Goal: Task Accomplishment & Management: Manage account settings

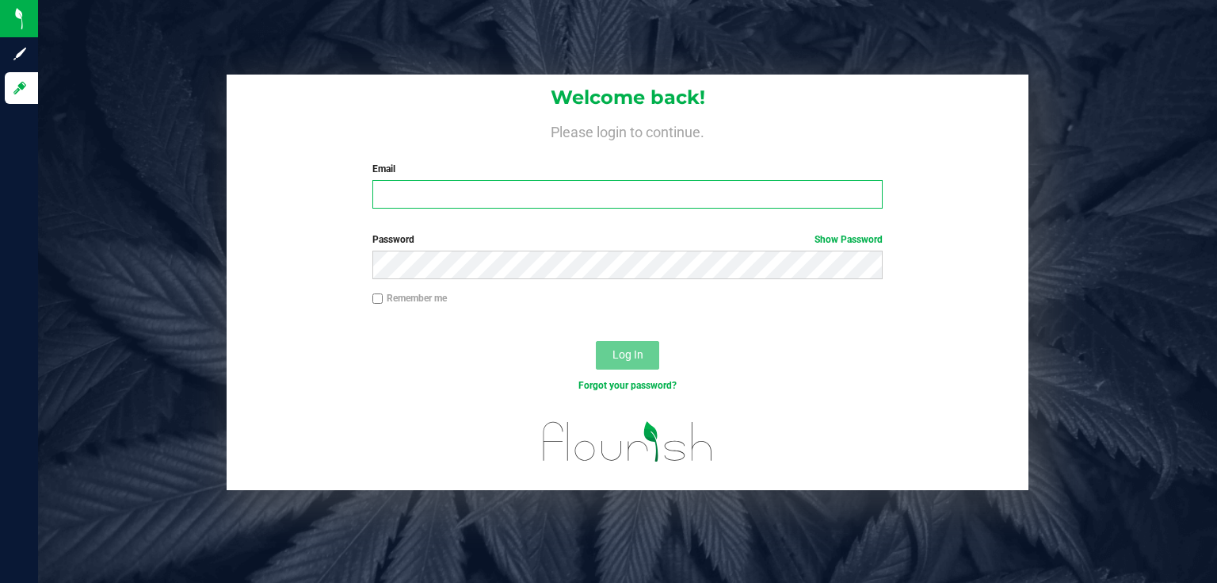
click at [450, 186] on input "Email" at bounding box center [627, 194] width 511 height 29
type input "[EMAIL_ADDRESS][DOMAIN_NAME]"
click at [596, 341] on button "Log In" at bounding box center [627, 355] width 63 height 29
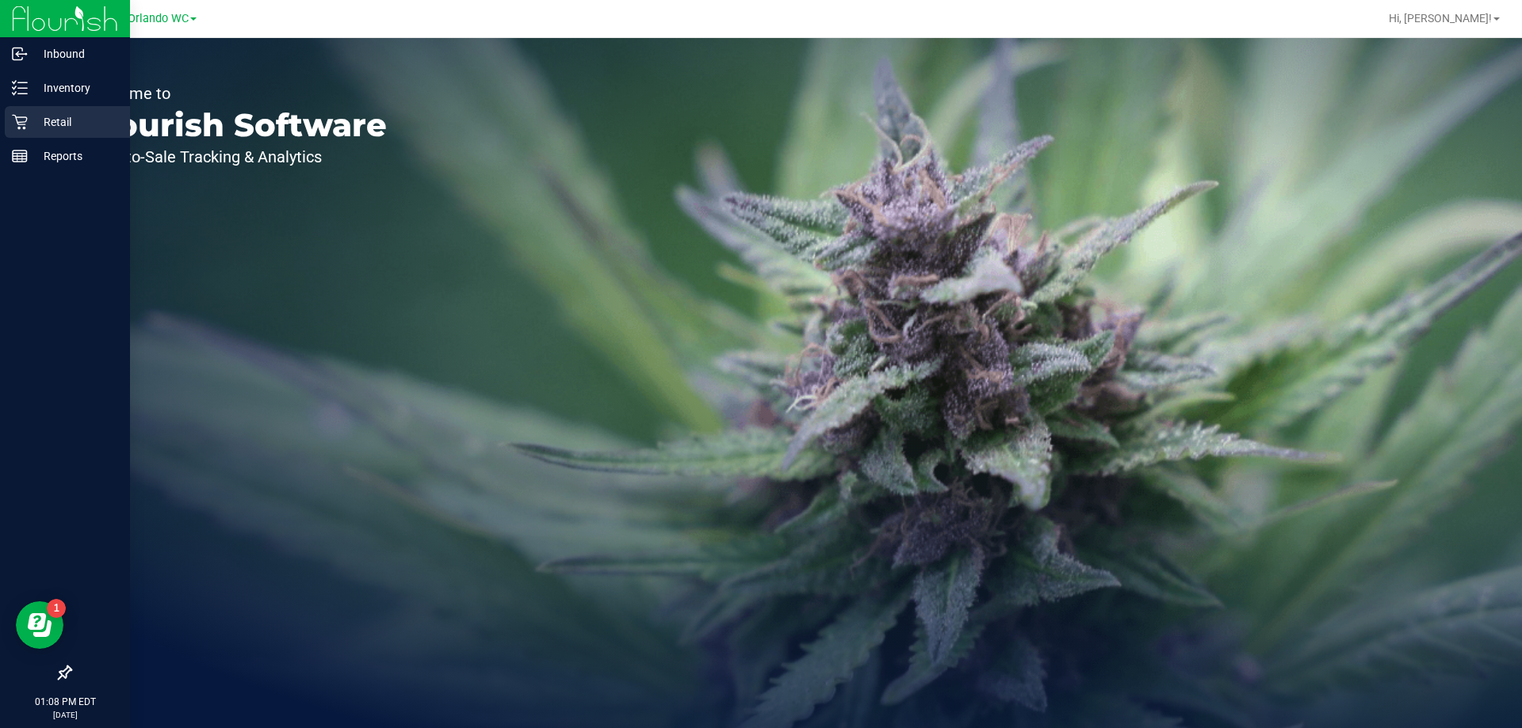
click at [66, 107] on div "Retail" at bounding box center [67, 122] width 125 height 32
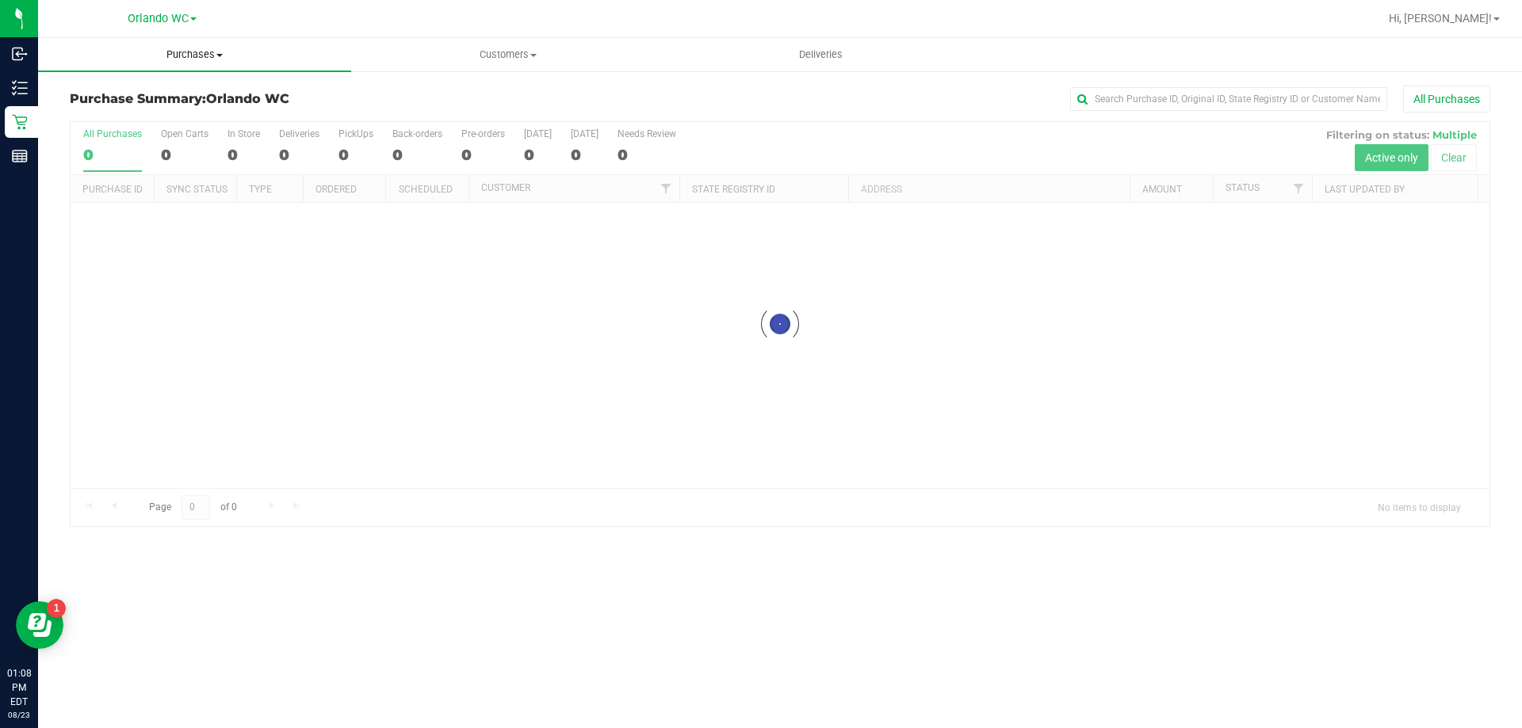
click at [189, 50] on span "Purchases" at bounding box center [194, 55] width 313 height 14
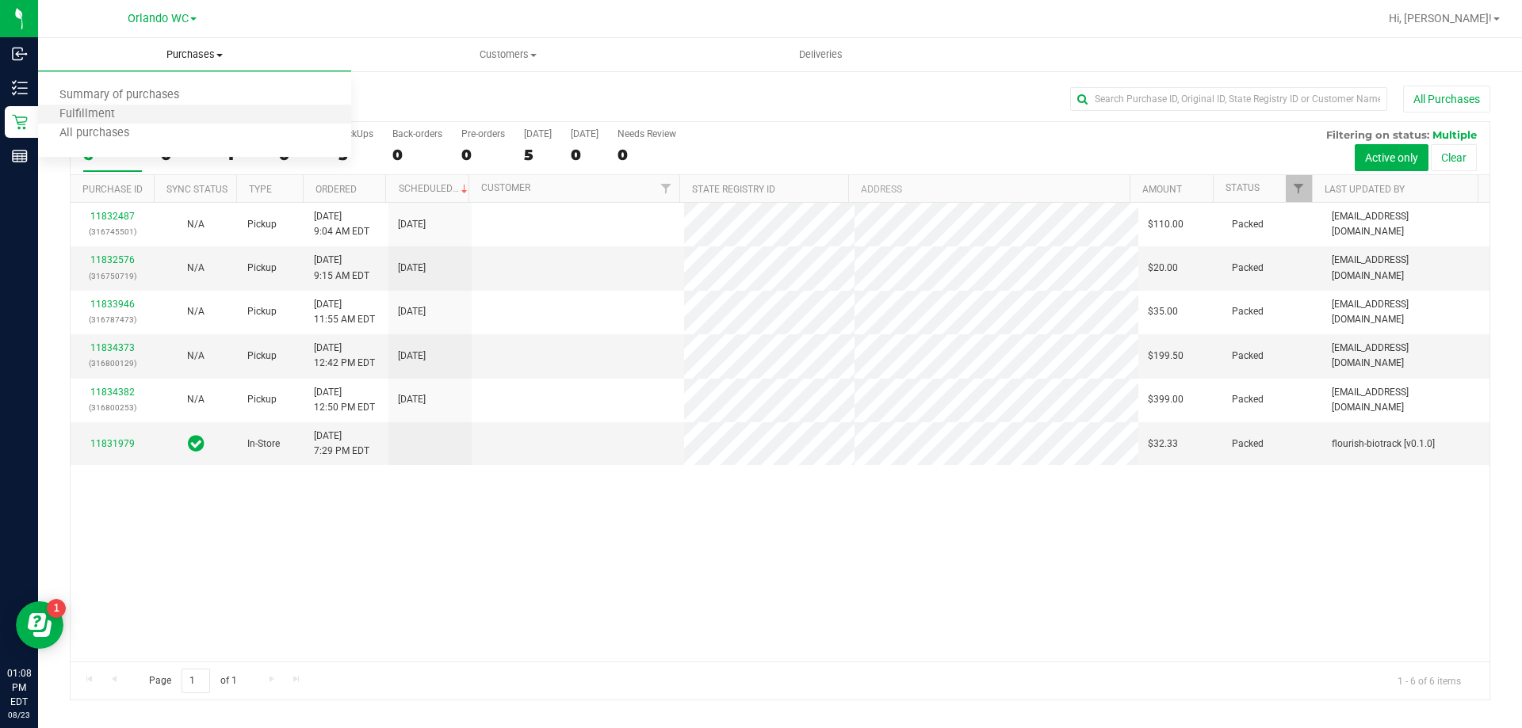
click at [147, 111] on li "Fulfillment" at bounding box center [194, 114] width 313 height 19
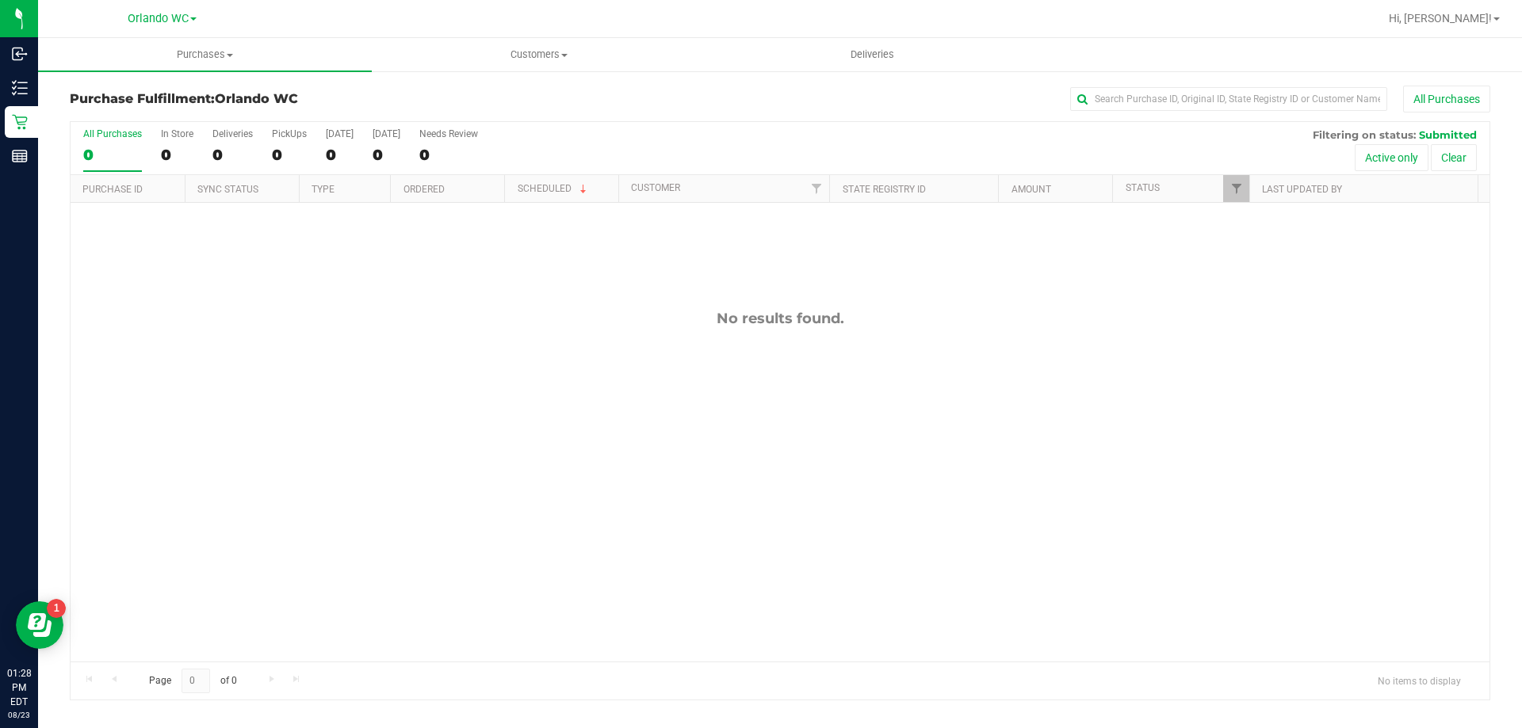
click at [269, 307] on div "No results found." at bounding box center [780, 486] width 1419 height 566
click at [208, 418] on div "No results found." at bounding box center [780, 486] width 1419 height 566
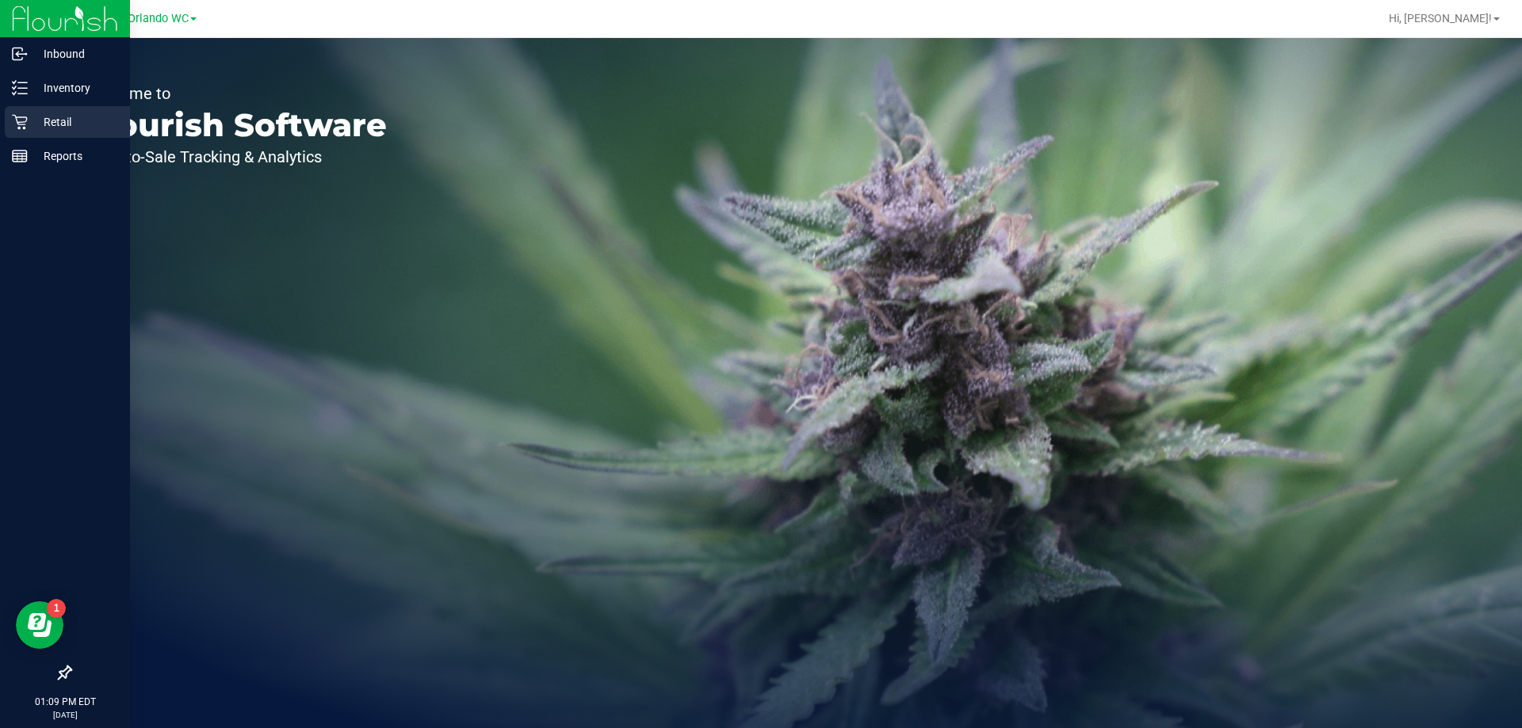
click at [93, 116] on p "Retail" at bounding box center [75, 122] width 95 height 19
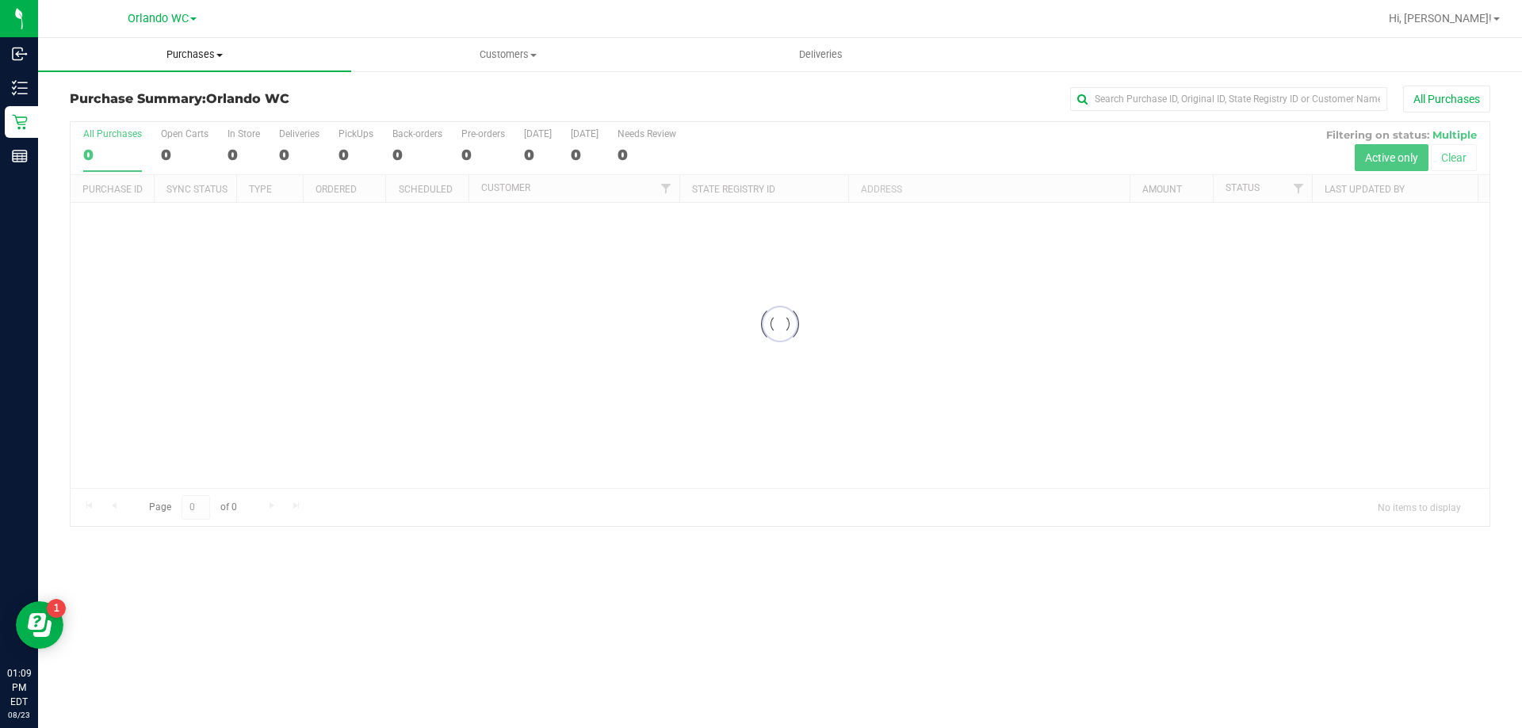
click at [228, 51] on span "Purchases" at bounding box center [194, 55] width 313 height 14
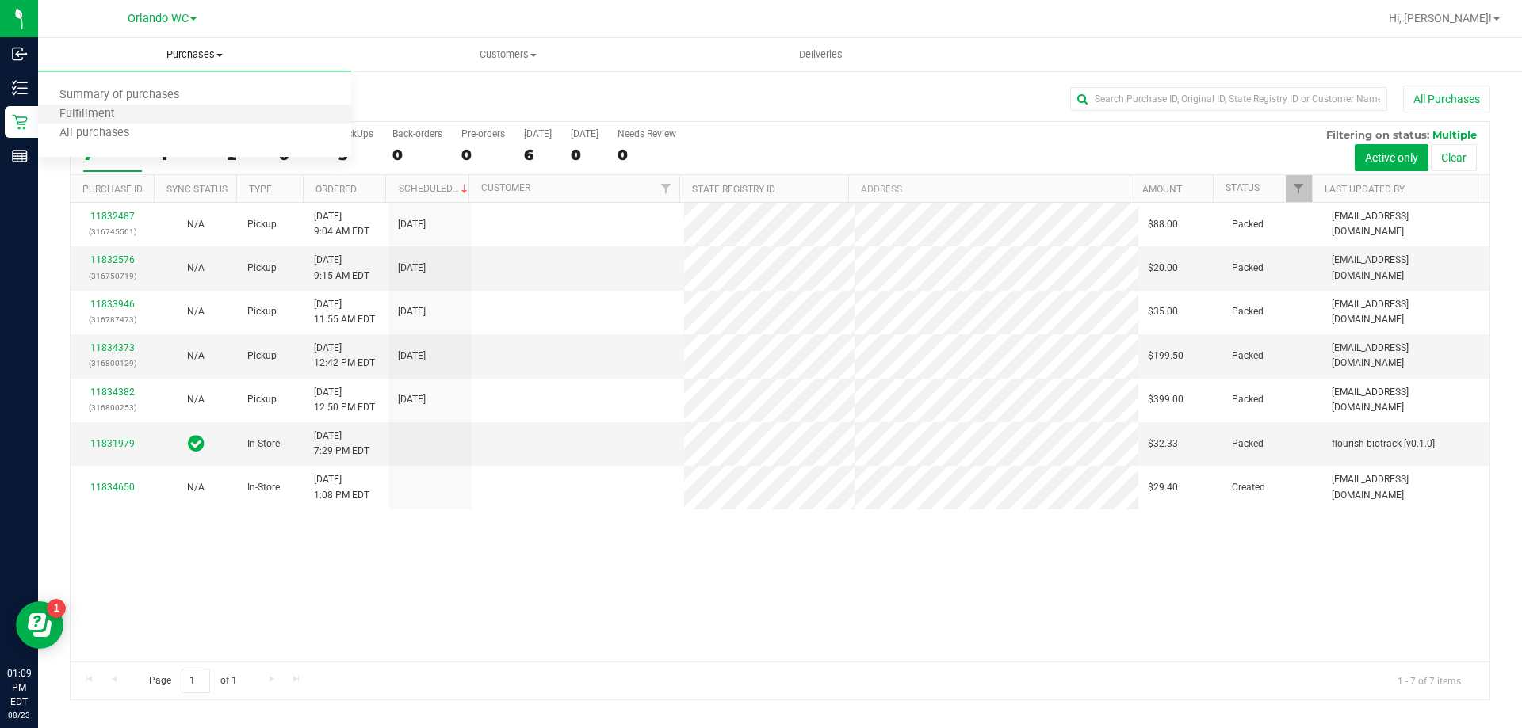
click at [174, 121] on li "Fulfillment" at bounding box center [194, 114] width 313 height 19
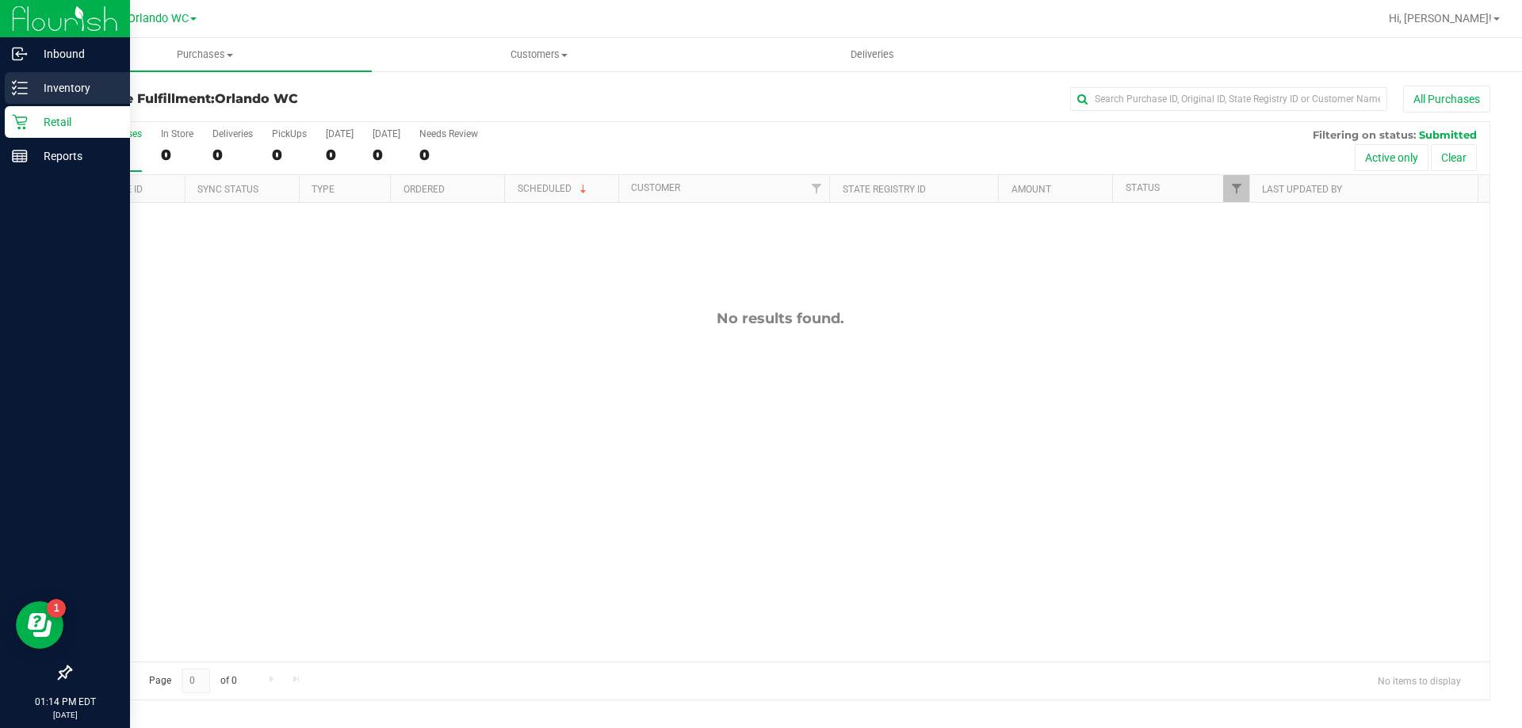
click at [80, 85] on p "Inventory" at bounding box center [75, 87] width 95 height 19
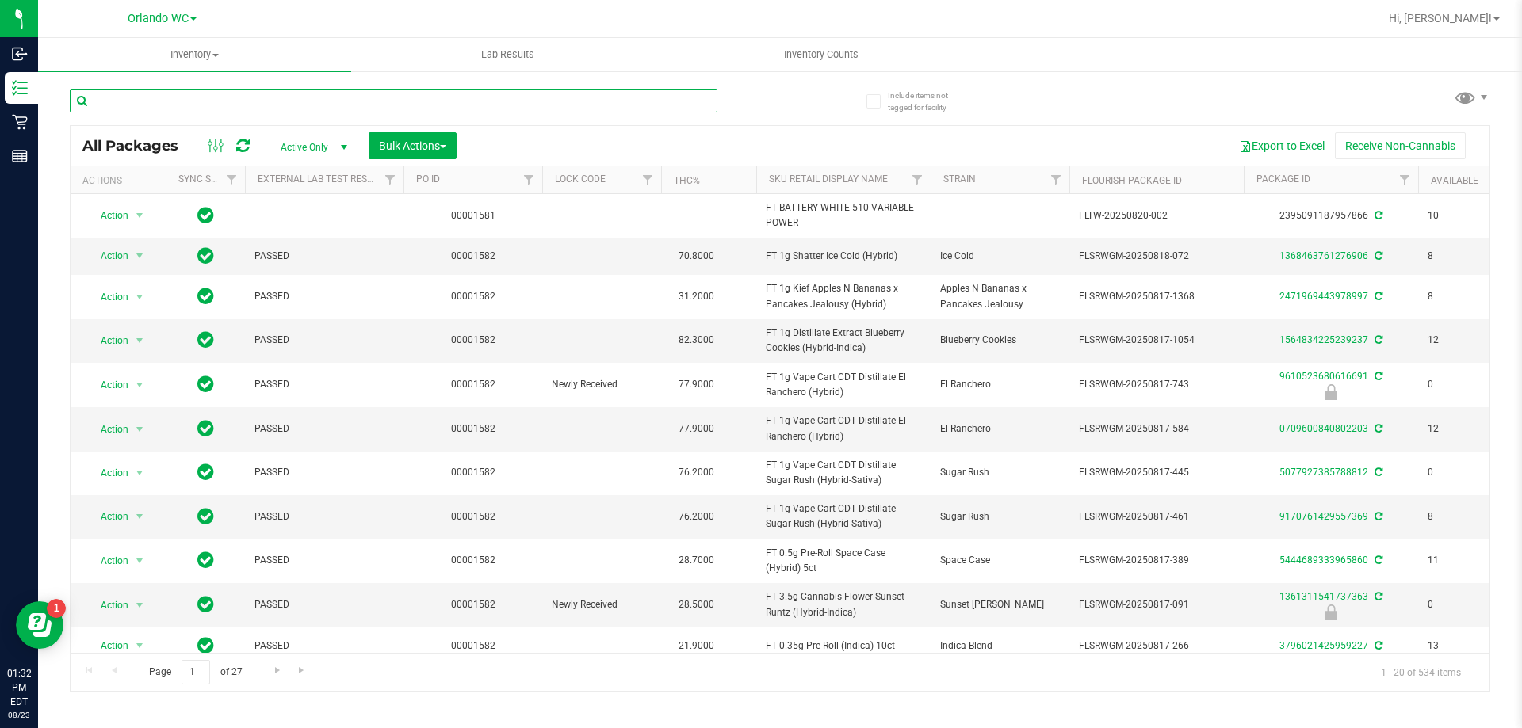
click at [241, 94] on input "text" at bounding box center [393, 101] width 647 height 24
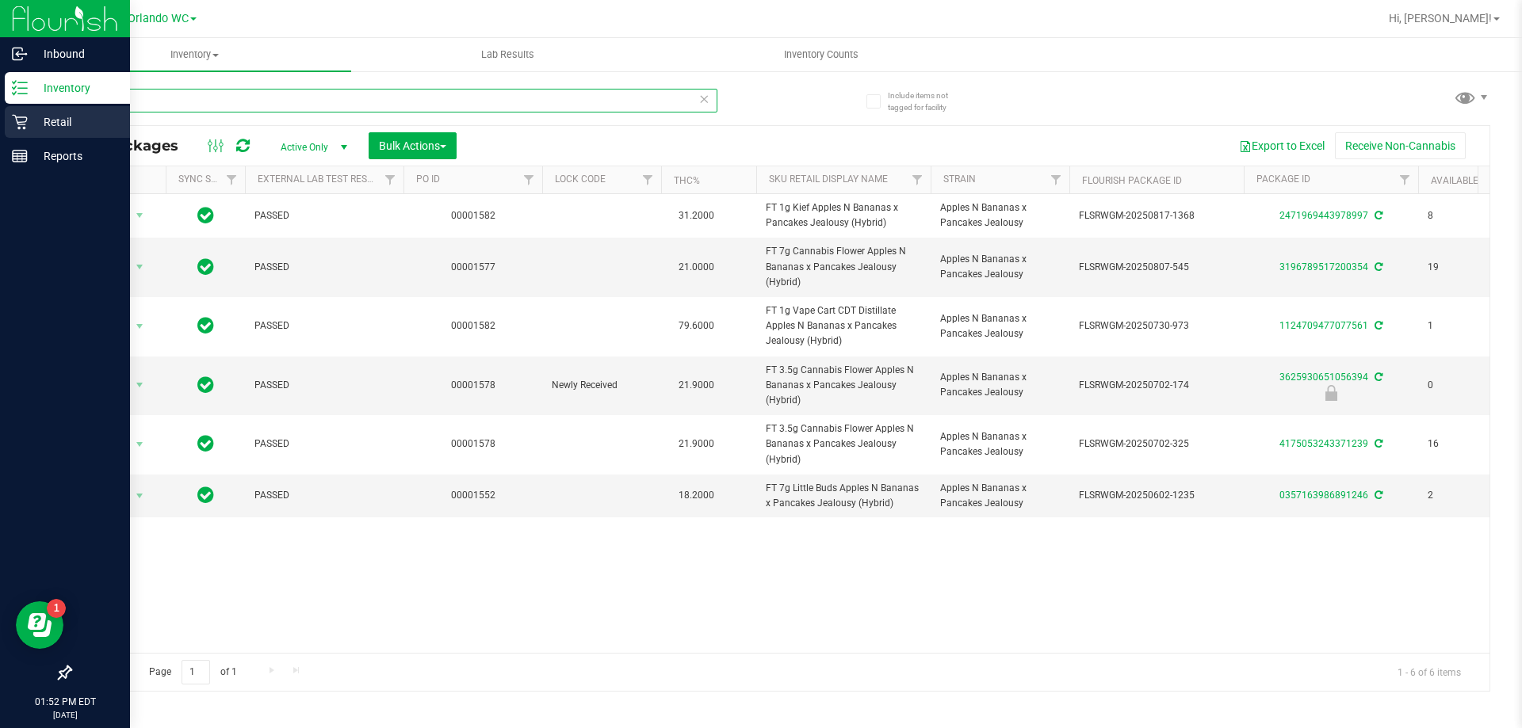
drag, startPoint x: 131, startPoint y: 97, endPoint x: 0, endPoint y: 113, distance: 131.6
click at [0, 113] on div "Inbound Inventory Retail Reports 01:52 PM EDT 08/23/2025 08/23 Orlando WC Hi, L…" at bounding box center [761, 364] width 1522 height 728
type input "ckz"
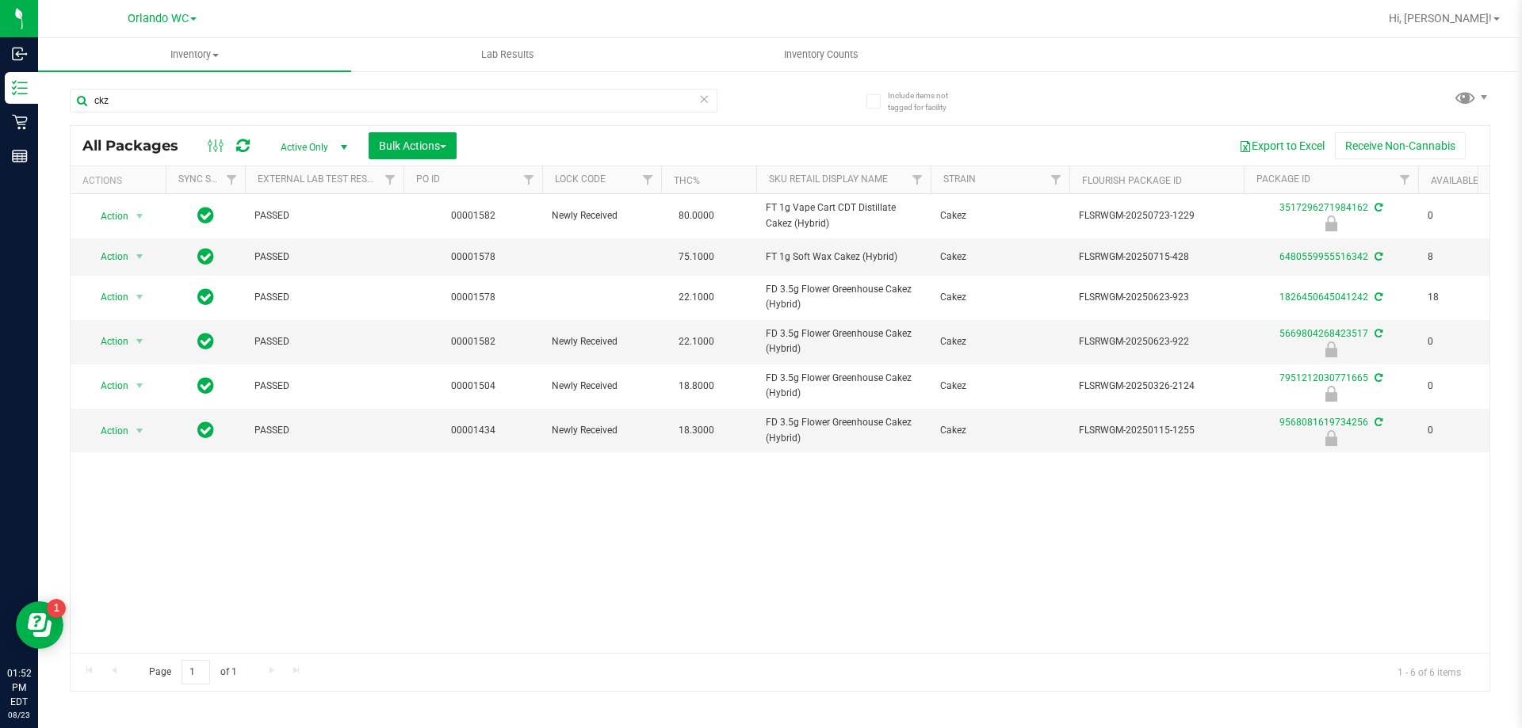
click at [781, 172] on th "Sku Retail Display Name" at bounding box center [843, 180] width 174 height 28
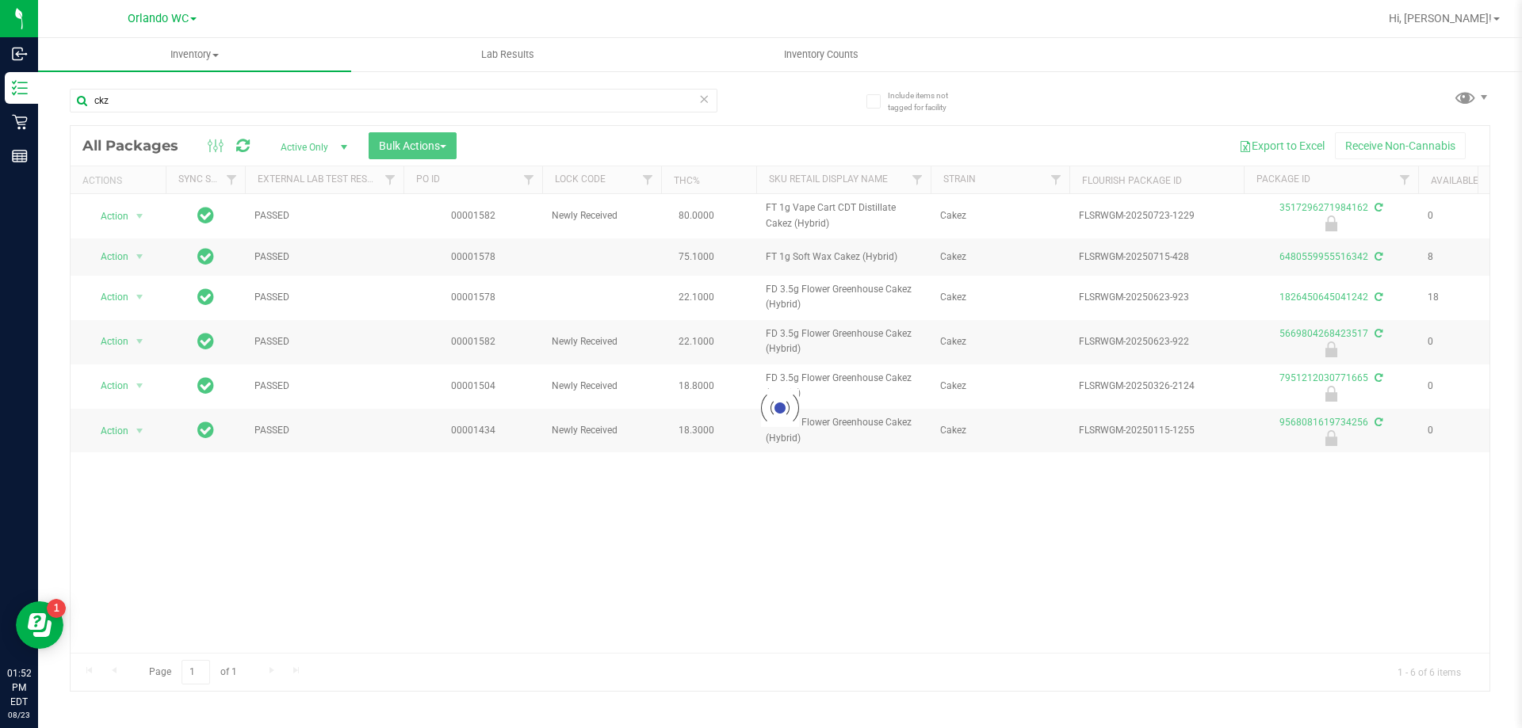
click at [784, 172] on div at bounding box center [780, 408] width 1419 height 565
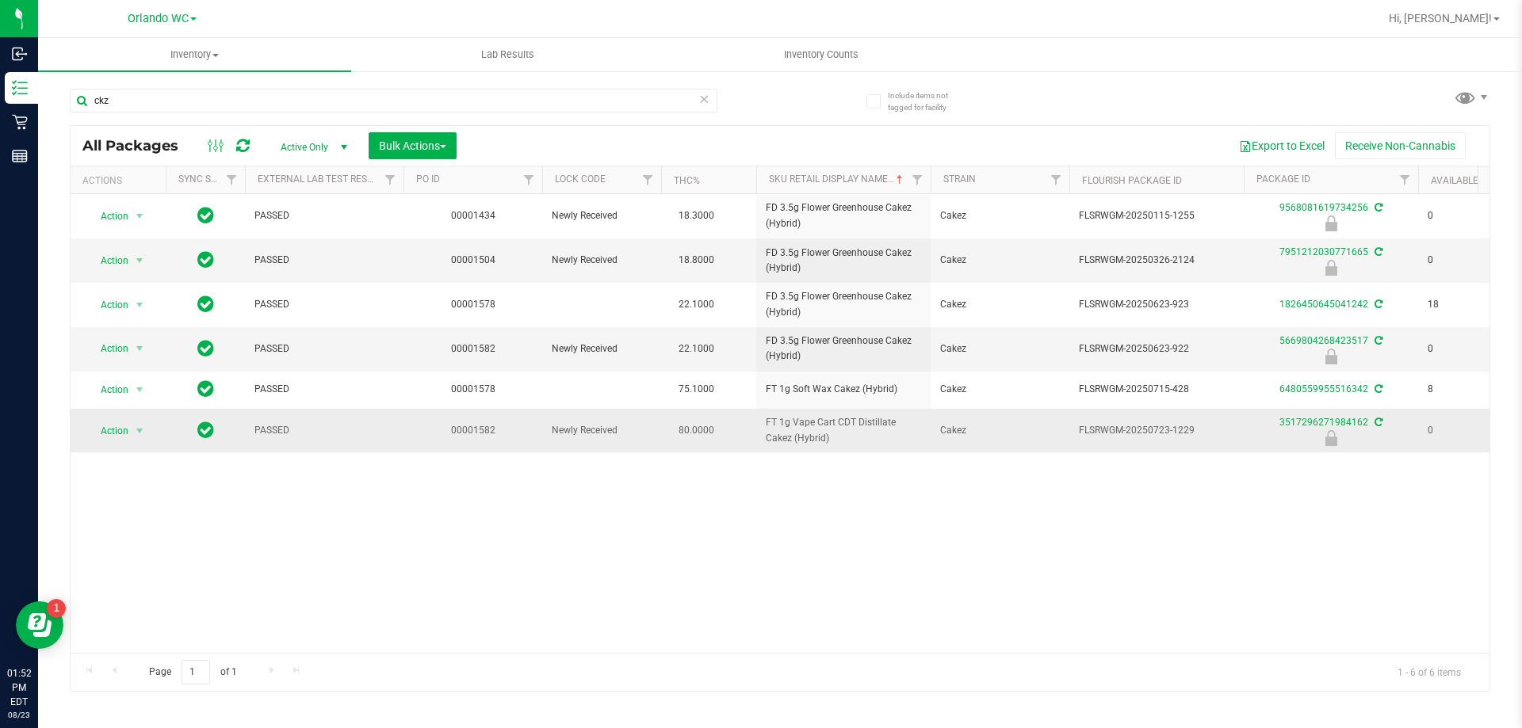
drag, startPoint x: 838, startPoint y: 437, endPoint x: 712, endPoint y: 435, distance: 126.0
click at [712, 435] on tr "Action Action Edit attributes Global inventory Locate package Package audit log…" at bounding box center [1232, 431] width 2322 height 44
copy tr "FT 1g Vape Cart CDT Distillate Cakez (Hybrid)"
click at [184, 560] on div "Action Action Edit attributes Global inventory Locate package Package audit log…" at bounding box center [780, 423] width 1419 height 459
drag, startPoint x: 1168, startPoint y: 431, endPoint x: 1234, endPoint y: 431, distance: 65.8
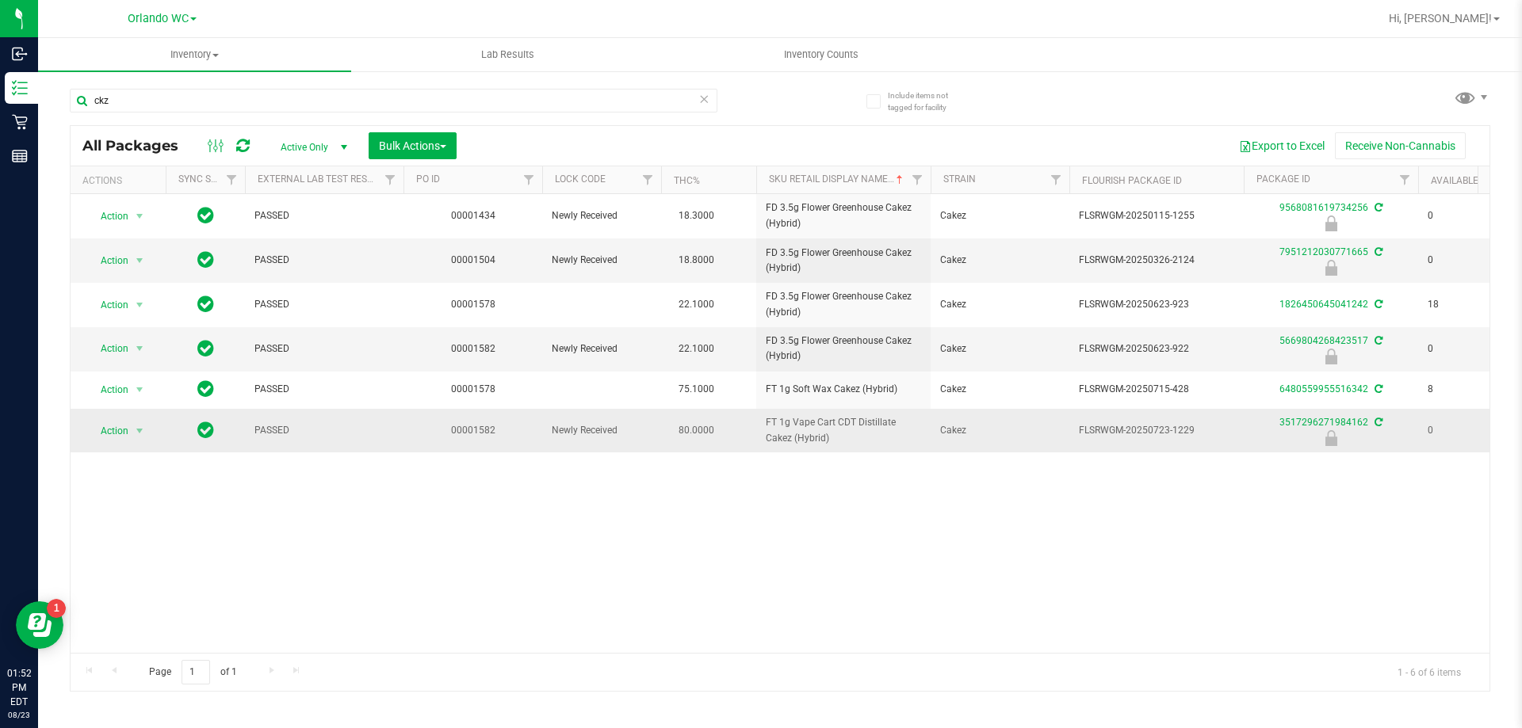
click at [1234, 431] on td "FLSRWGM-20250723-1229" at bounding box center [1156, 431] width 174 height 44
copy span "-1229"
click at [196, 518] on div "Action Action Edit attributes Global inventory Locate package Package audit log…" at bounding box center [780, 423] width 1419 height 459
drag, startPoint x: 118, startPoint y: 82, endPoint x: 87, endPoint y: 86, distance: 31.2
click at [87, 86] on div "ckz" at bounding box center [425, 99] width 710 height 51
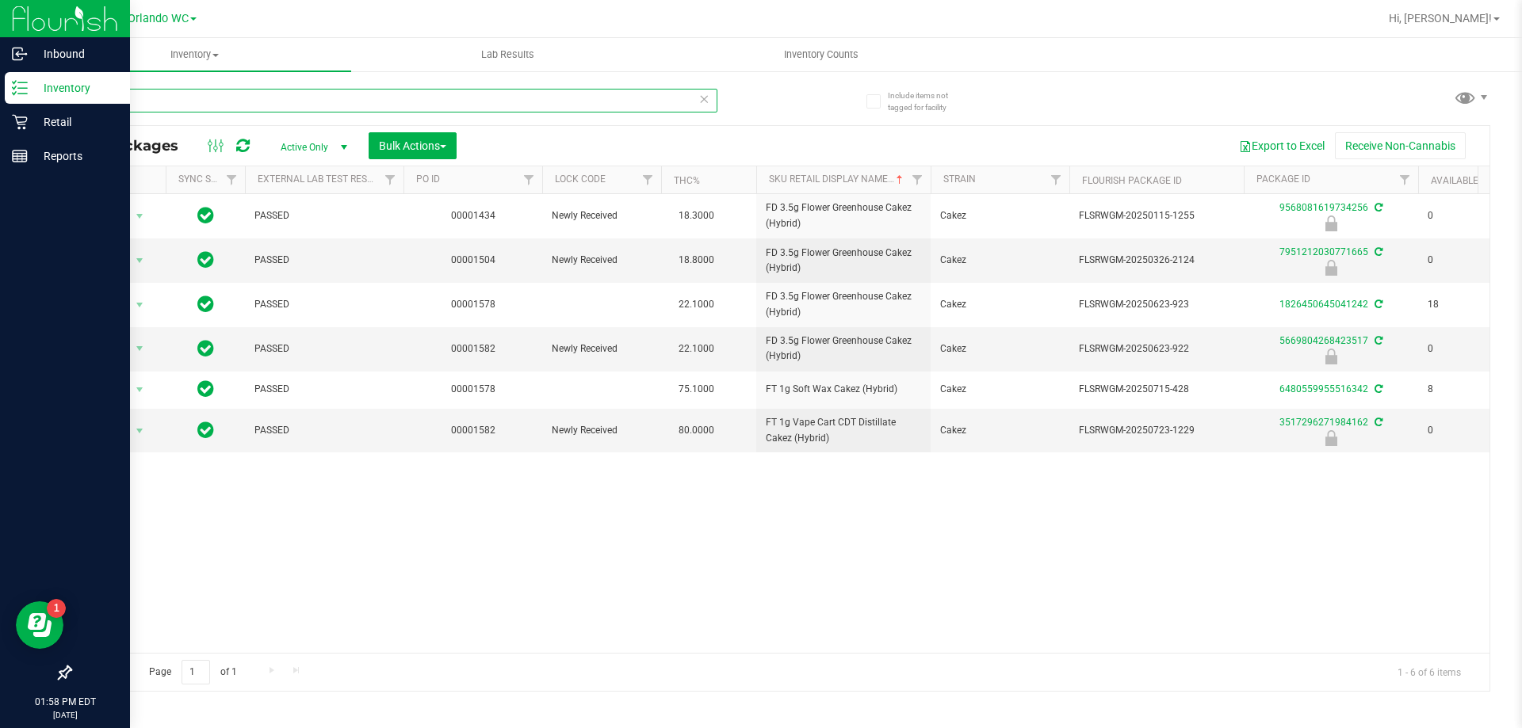
drag, startPoint x: 113, startPoint y: 95, endPoint x: 0, endPoint y: 74, distance: 114.4
click at [0, 74] on div "Inbound Inventory Retail Reports 01:58 PM EDT 08/23/2025 08/23 Orlando WC Hi, L…" at bounding box center [761, 364] width 1522 height 728
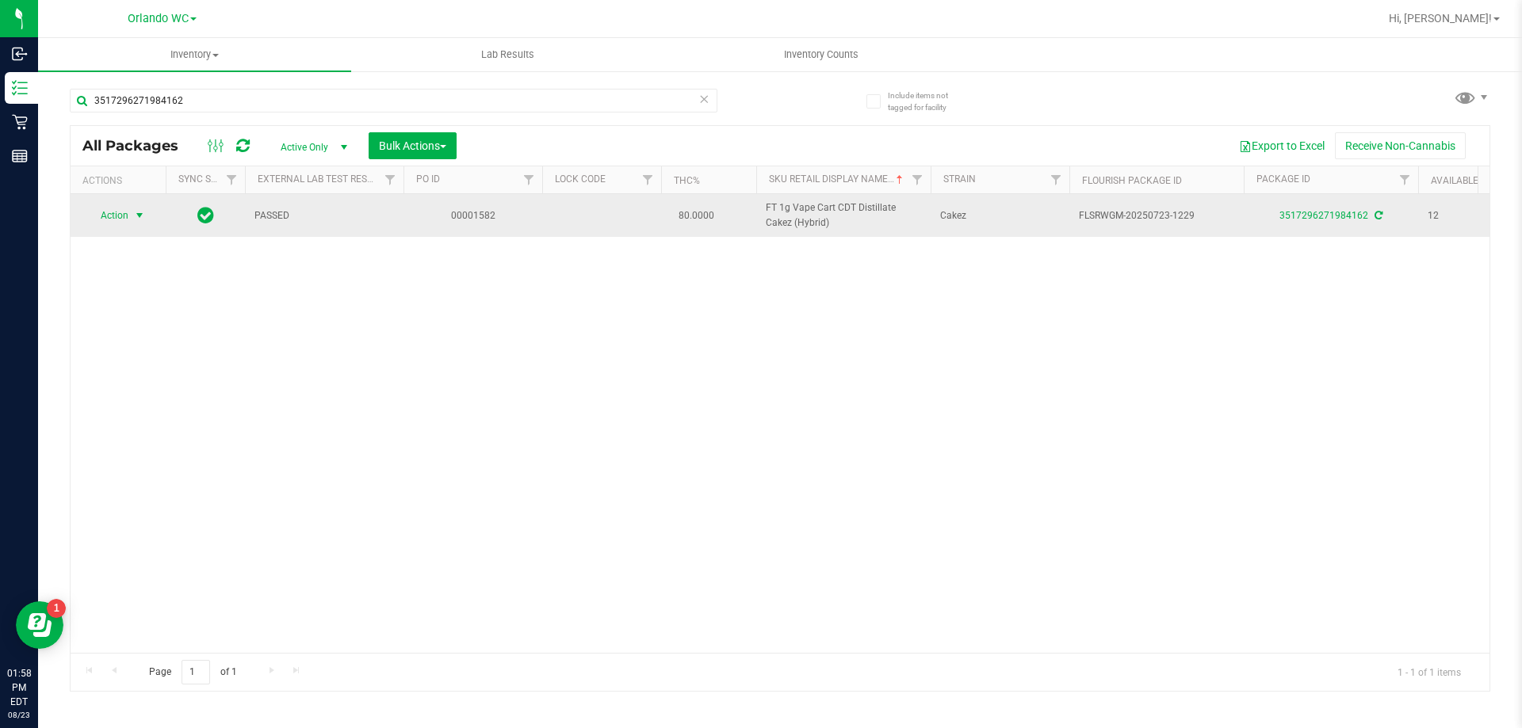
click at [125, 208] on span "Action" at bounding box center [107, 215] width 43 height 22
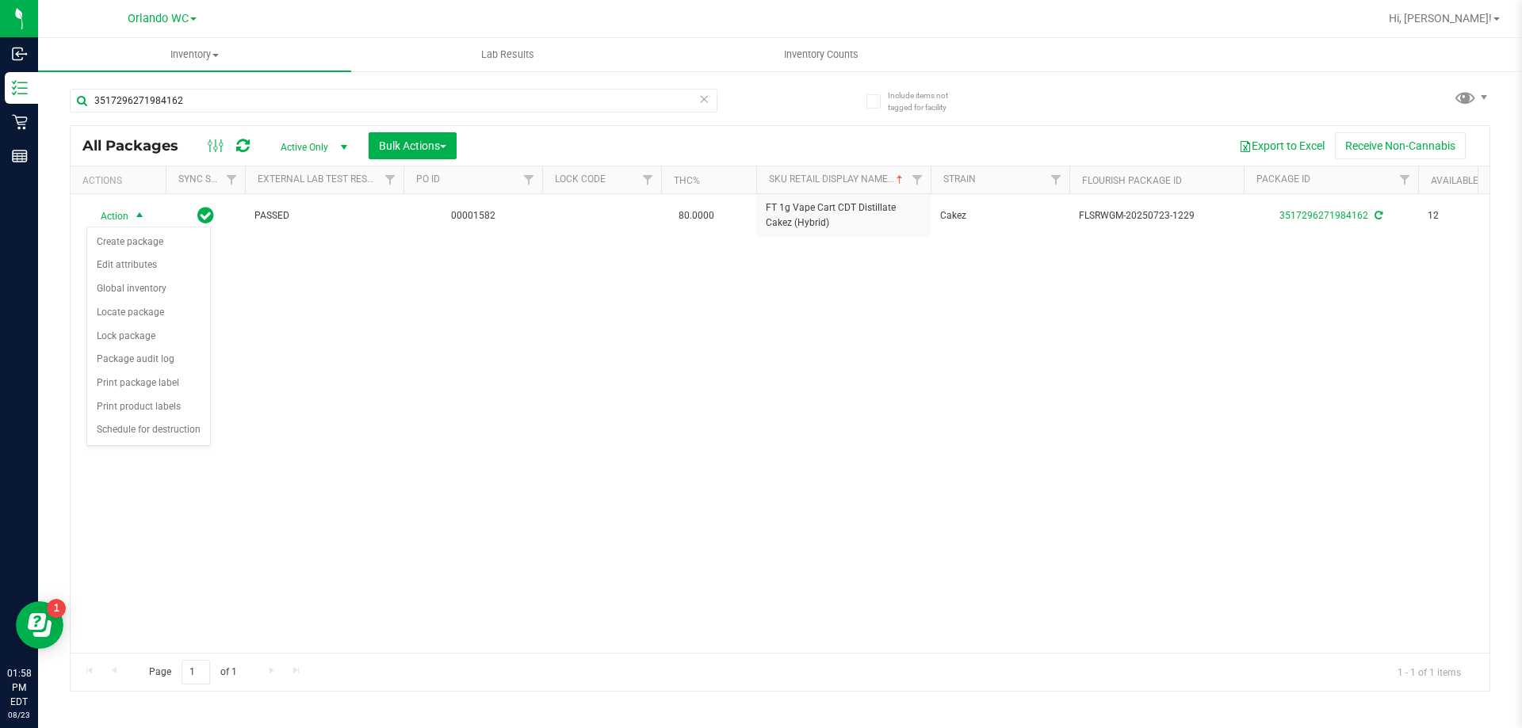
click at [399, 315] on div "Action Action Create package Edit attributes Global inventory Locate package Lo…" at bounding box center [780, 423] width 1419 height 459
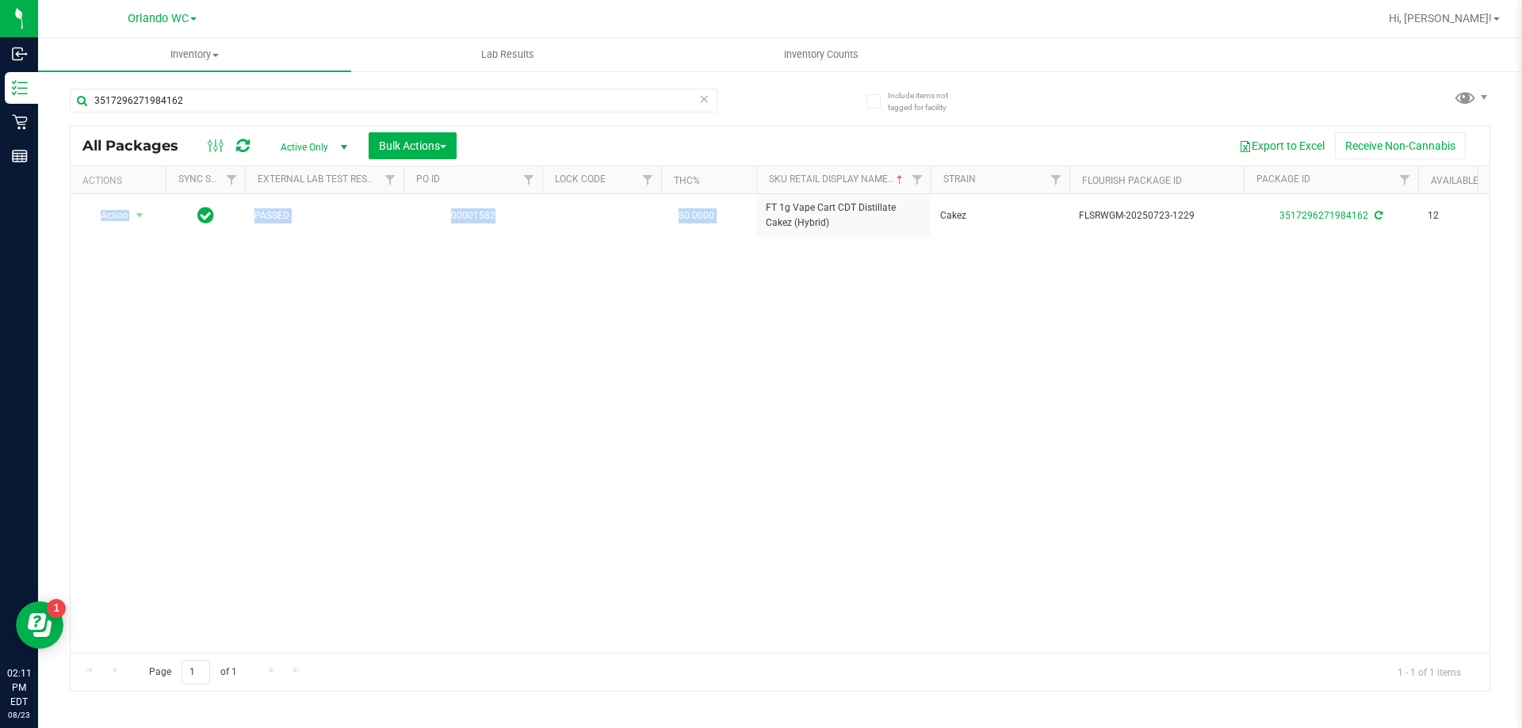
drag, startPoint x: 758, startPoint y: 207, endPoint x: 861, endPoint y: 243, distance: 109.8
click at [861, 243] on div "Action Action Create package Edit attributes Global inventory Locate package Lo…" at bounding box center [780, 423] width 1419 height 459
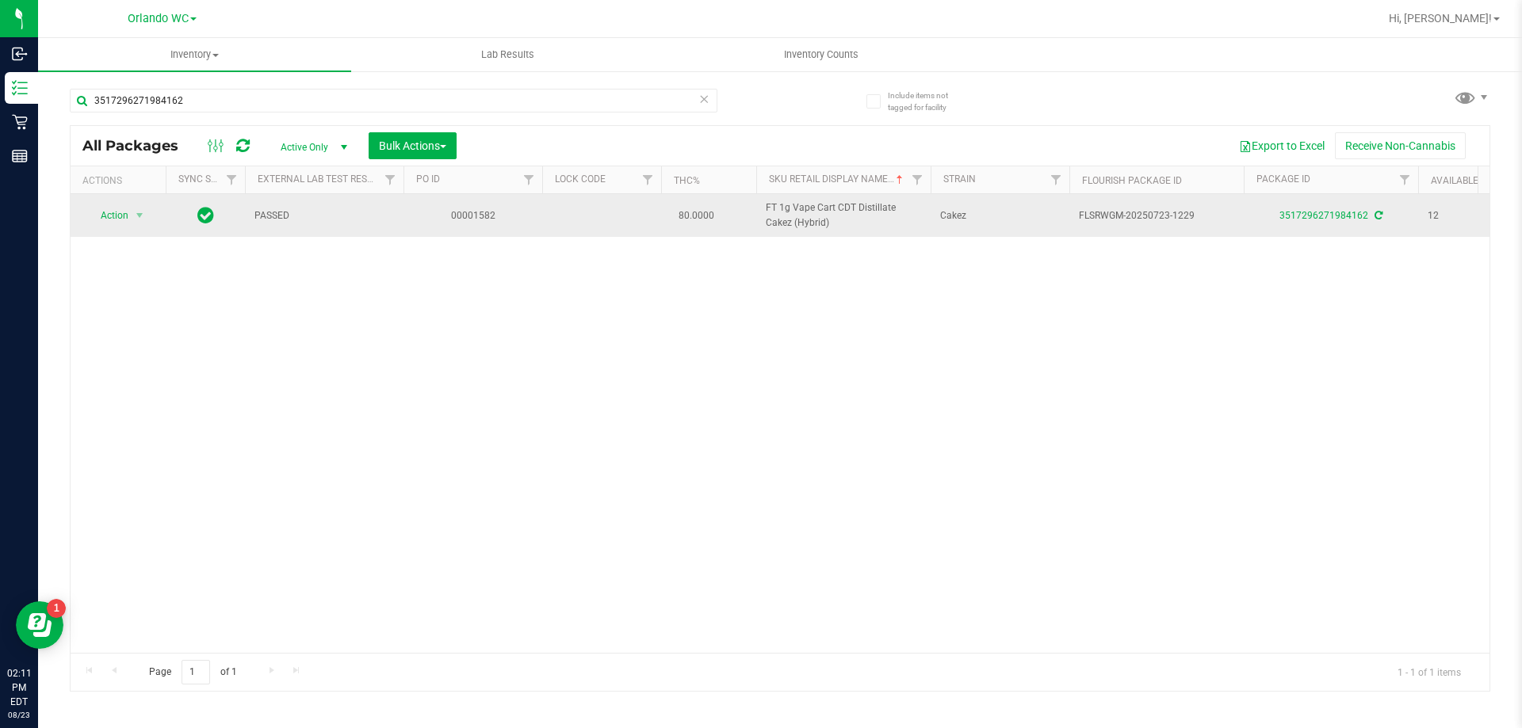
drag, startPoint x: 843, startPoint y: 230, endPoint x: 792, endPoint y: 229, distance: 51.5
click at [792, 229] on span "FT 1g Vape Cart CDT Distillate Cakez (Hybrid)" at bounding box center [843, 216] width 155 height 30
click at [799, 227] on span "FT 1g Vape Cart CDT Distillate Cakez (Hybrid)" at bounding box center [843, 216] width 155 height 30
click at [859, 220] on span "FT 1g Vape Cart CDT Distillate Cakez (Hybrid)" at bounding box center [843, 216] width 155 height 30
drag, startPoint x: 854, startPoint y: 220, endPoint x: 771, endPoint y: 197, distance: 85.8
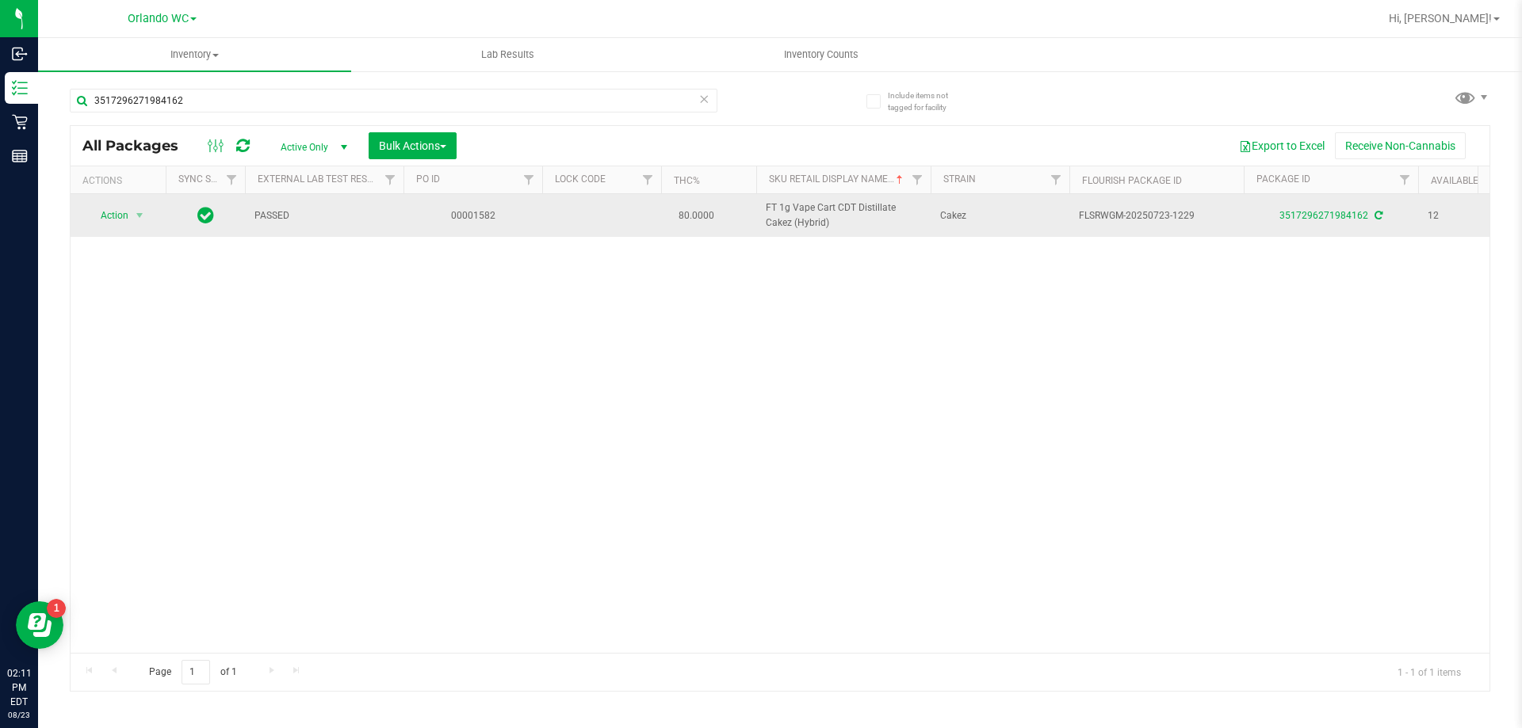
click at [771, 197] on td "FT 1g Vape Cart CDT Distillate Cakez (Hybrid)" at bounding box center [843, 215] width 174 height 43
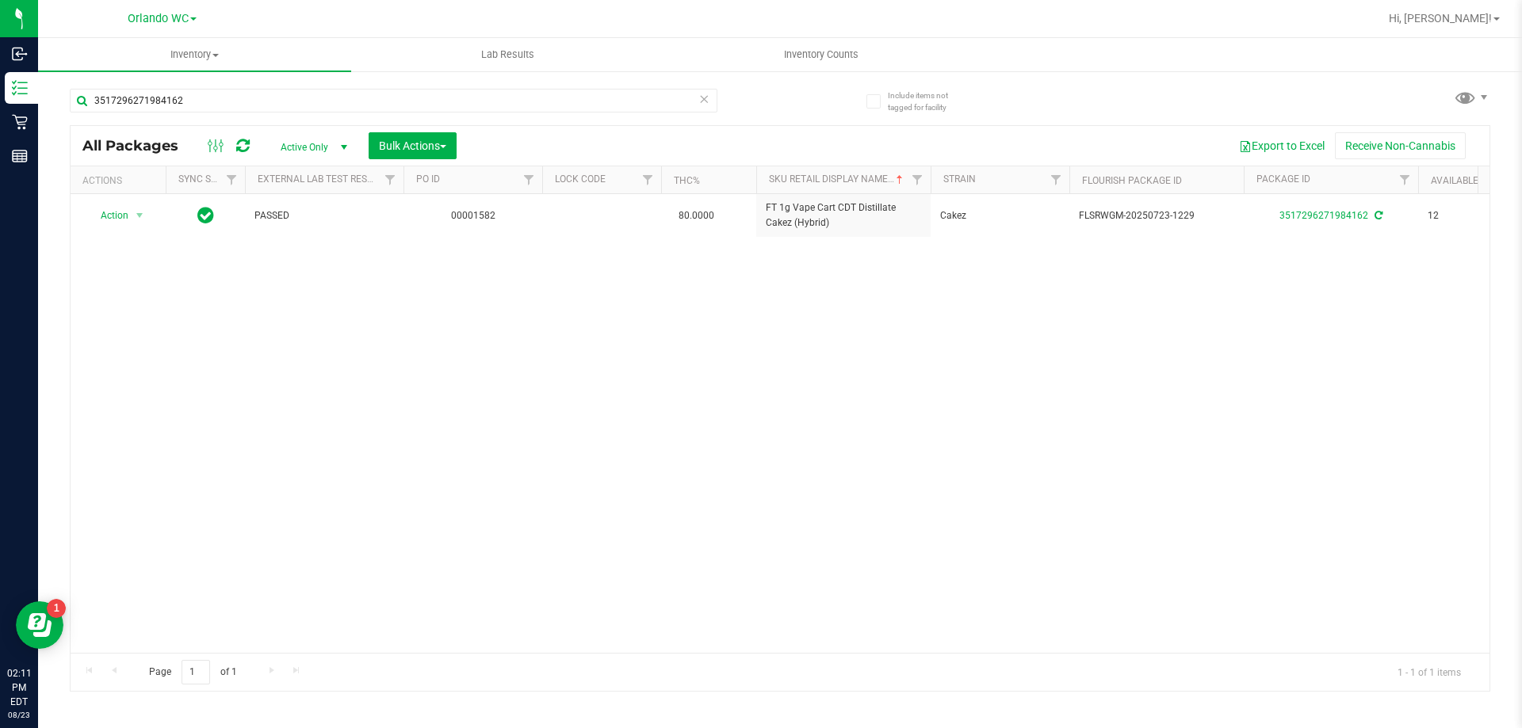
click at [813, 335] on div "Action Action Create package Edit attributes Global inventory Locate package Lo…" at bounding box center [780, 423] width 1419 height 459
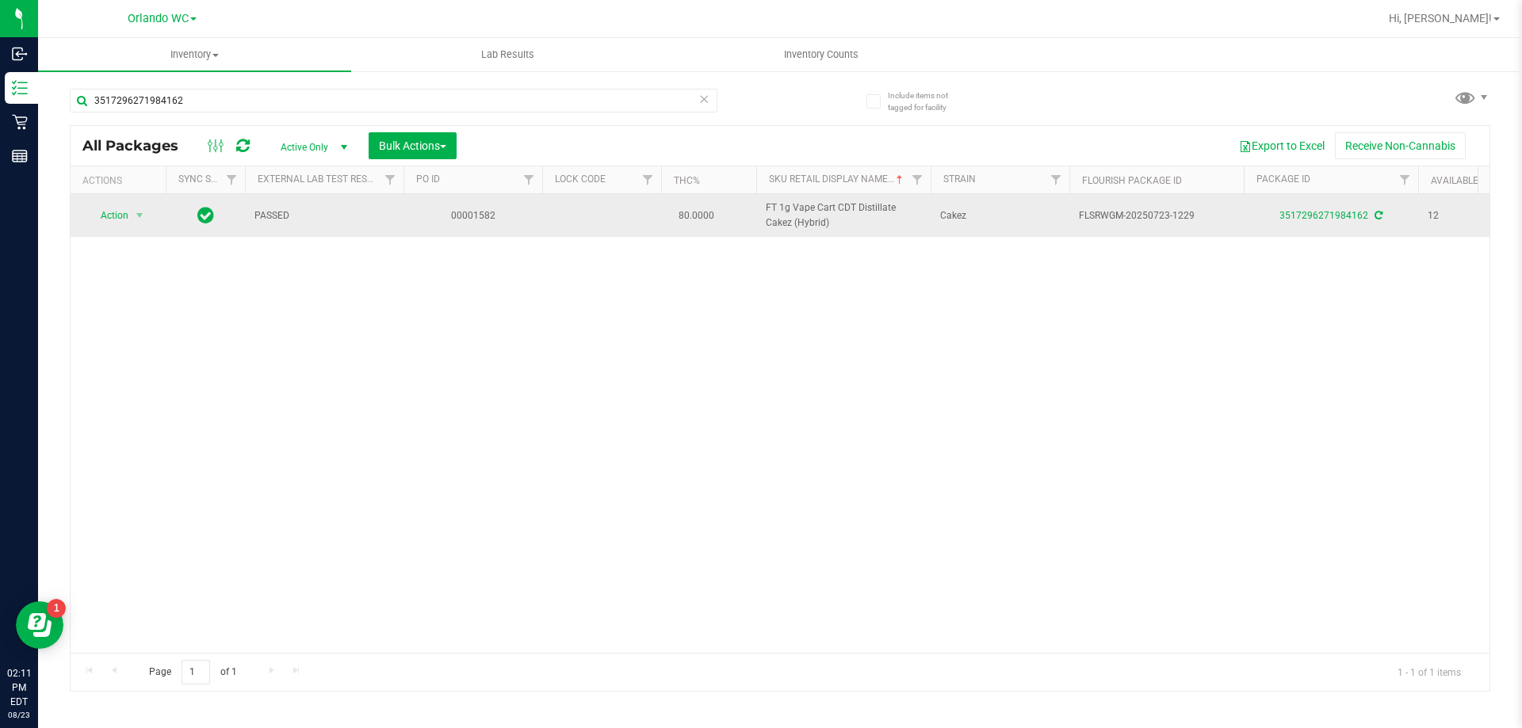
click at [838, 207] on span "FT 1g Vape Cart CDT Distillate Cakez (Hybrid)" at bounding box center [843, 216] width 155 height 30
drag, startPoint x: 843, startPoint y: 217, endPoint x: 725, endPoint y: 214, distance: 118.1
click at [725, 214] on tr "Action Action Create package Edit attributes Global inventory Locate package Lo…" at bounding box center [1232, 215] width 2322 height 43
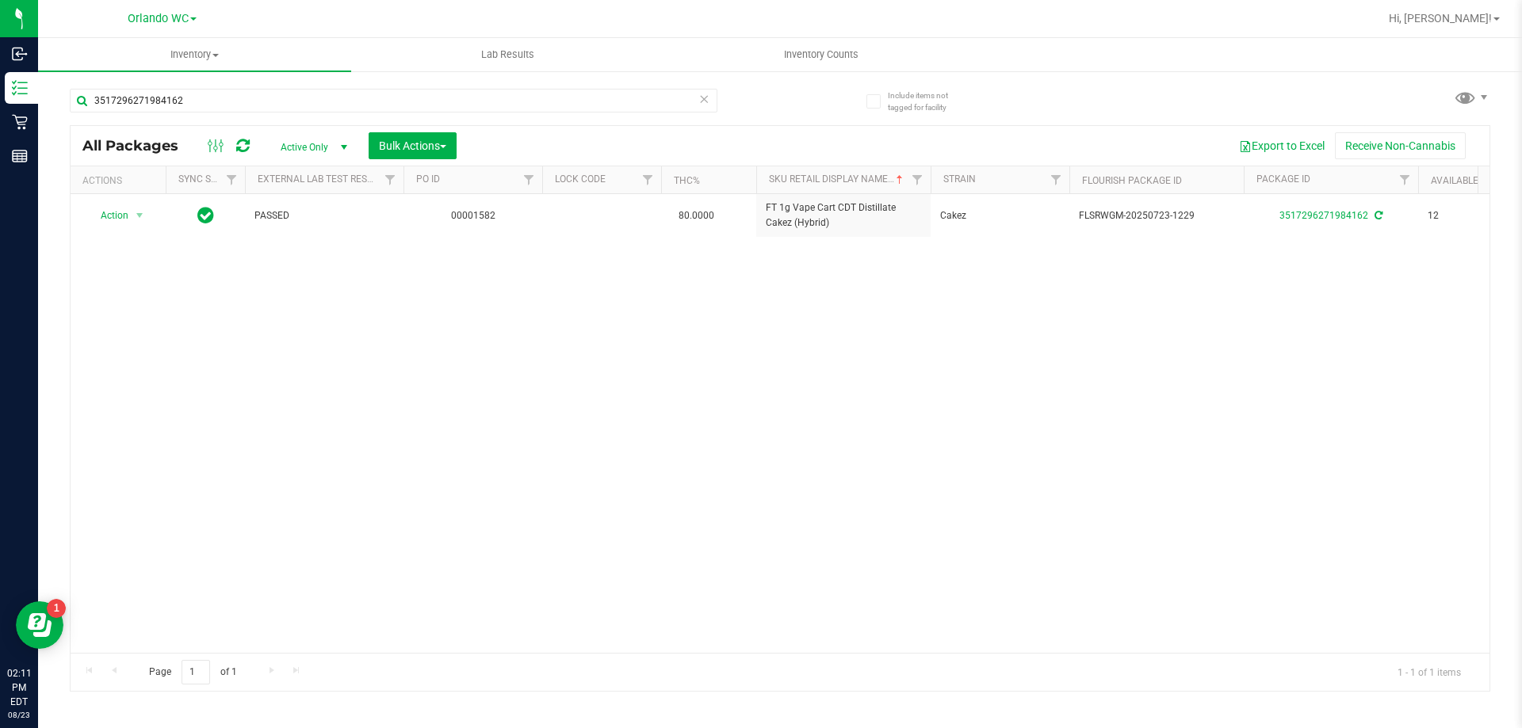
click at [772, 320] on div "Action Action Create package Edit attributes Global inventory Locate package Lo…" at bounding box center [780, 423] width 1419 height 459
drag, startPoint x: 665, startPoint y: 235, endPoint x: 869, endPoint y: 250, distance: 204.2
click at [907, 256] on div "Action Action Create package Edit attributes Global inventory Locate package Lo…" at bounding box center [780, 423] width 1419 height 459
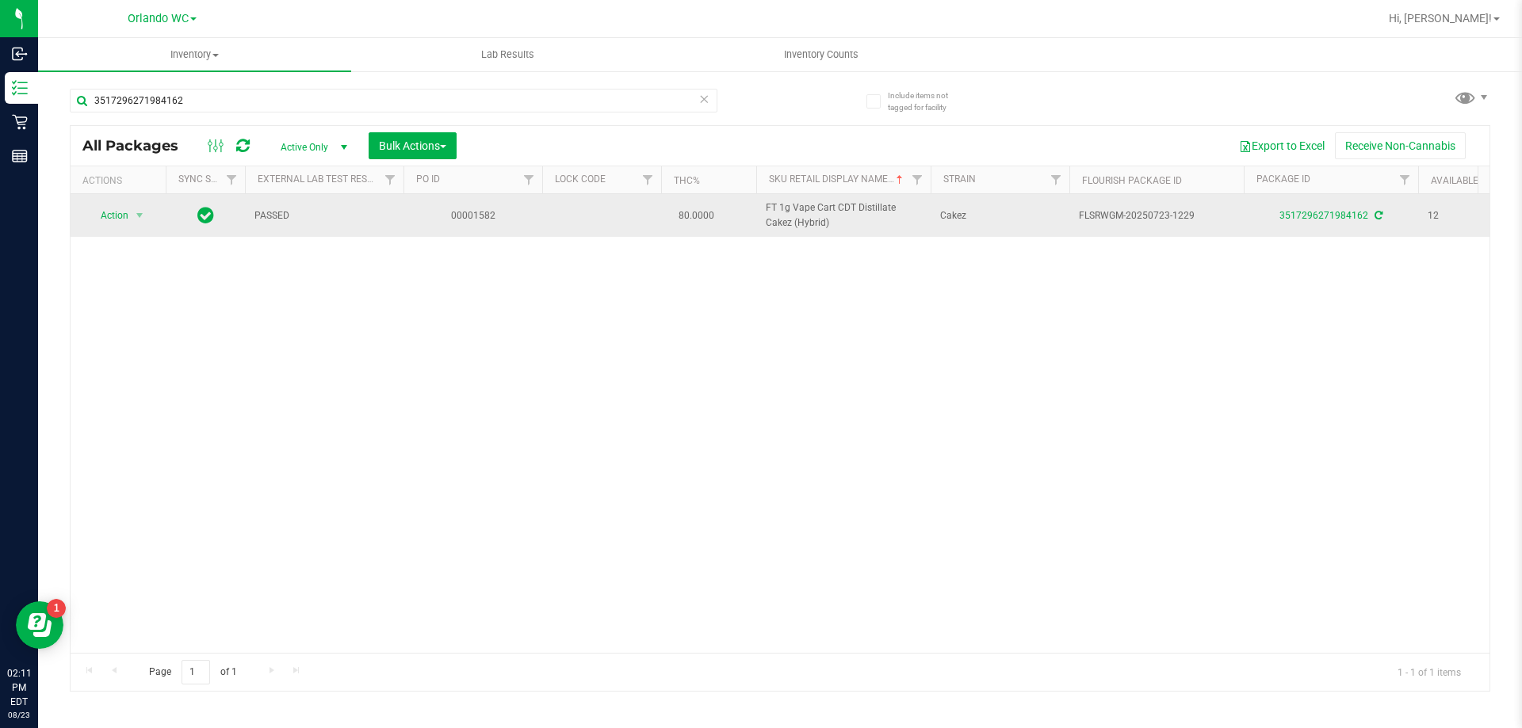
click at [755, 215] on td "80.0000" at bounding box center [708, 215] width 95 height 43
drag, startPoint x: 701, startPoint y: 217, endPoint x: 847, endPoint y: 223, distance: 145.9
click at [847, 223] on tr "Action Action Create package Edit attributes Global inventory Locate package Lo…" at bounding box center [1232, 215] width 2322 height 43
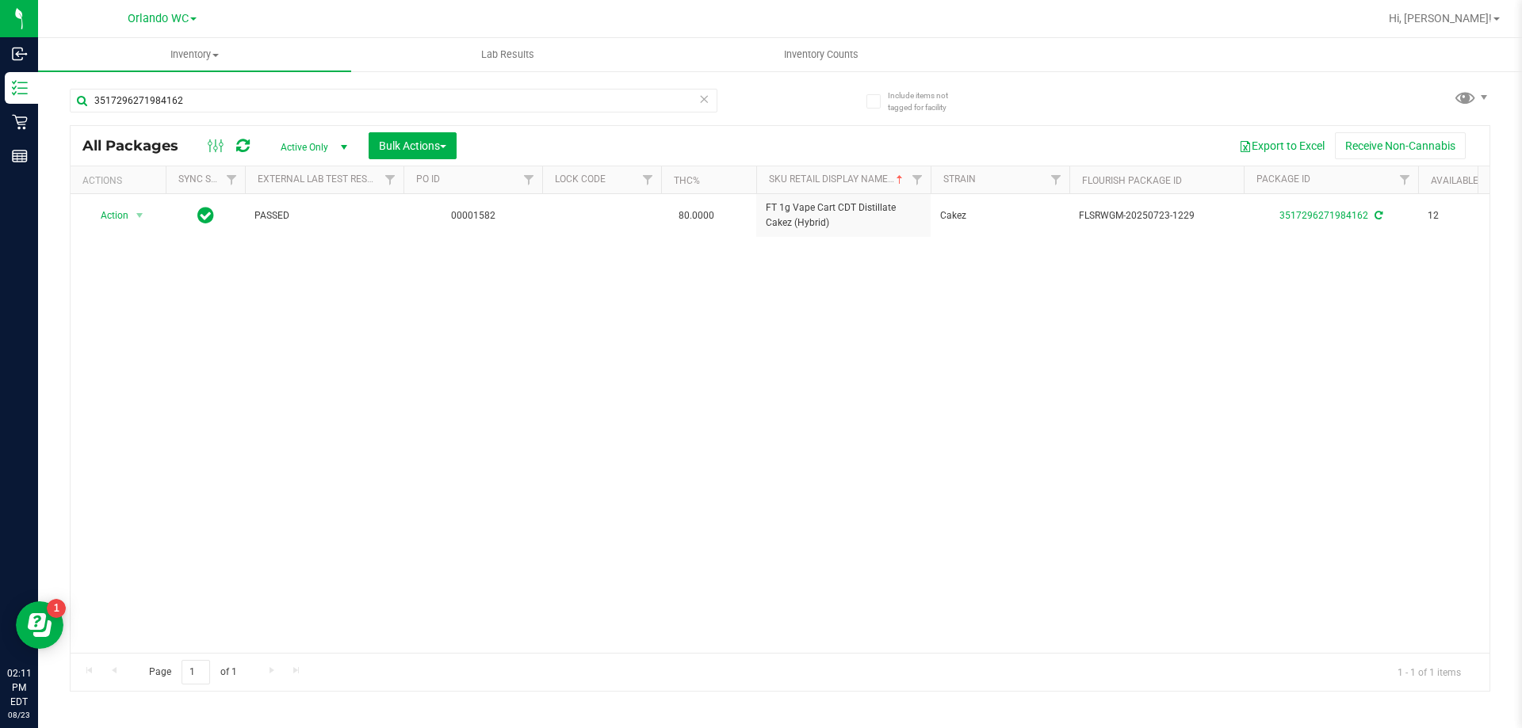
click at [827, 292] on div "Action Action Create package Edit attributes Global inventory Locate package Lo…" at bounding box center [780, 423] width 1419 height 459
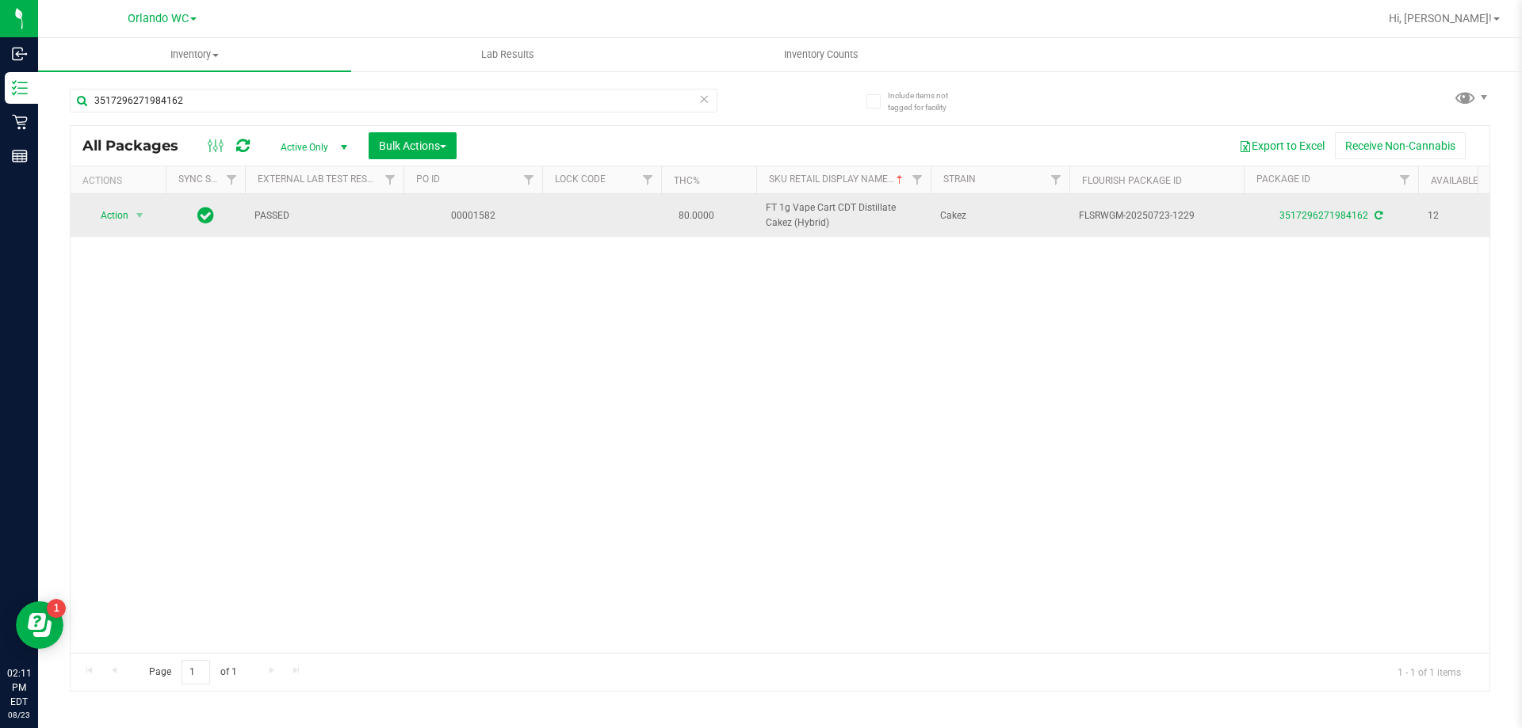
drag, startPoint x: 678, startPoint y: 206, endPoint x: 1029, endPoint y: 212, distance: 351.9
click at [1029, 212] on tr "Action Action Create package Edit attributes Global inventory Locate package Lo…" at bounding box center [1232, 215] width 2322 height 43
click at [1036, 223] on td "Cakez" at bounding box center [999, 215] width 139 height 43
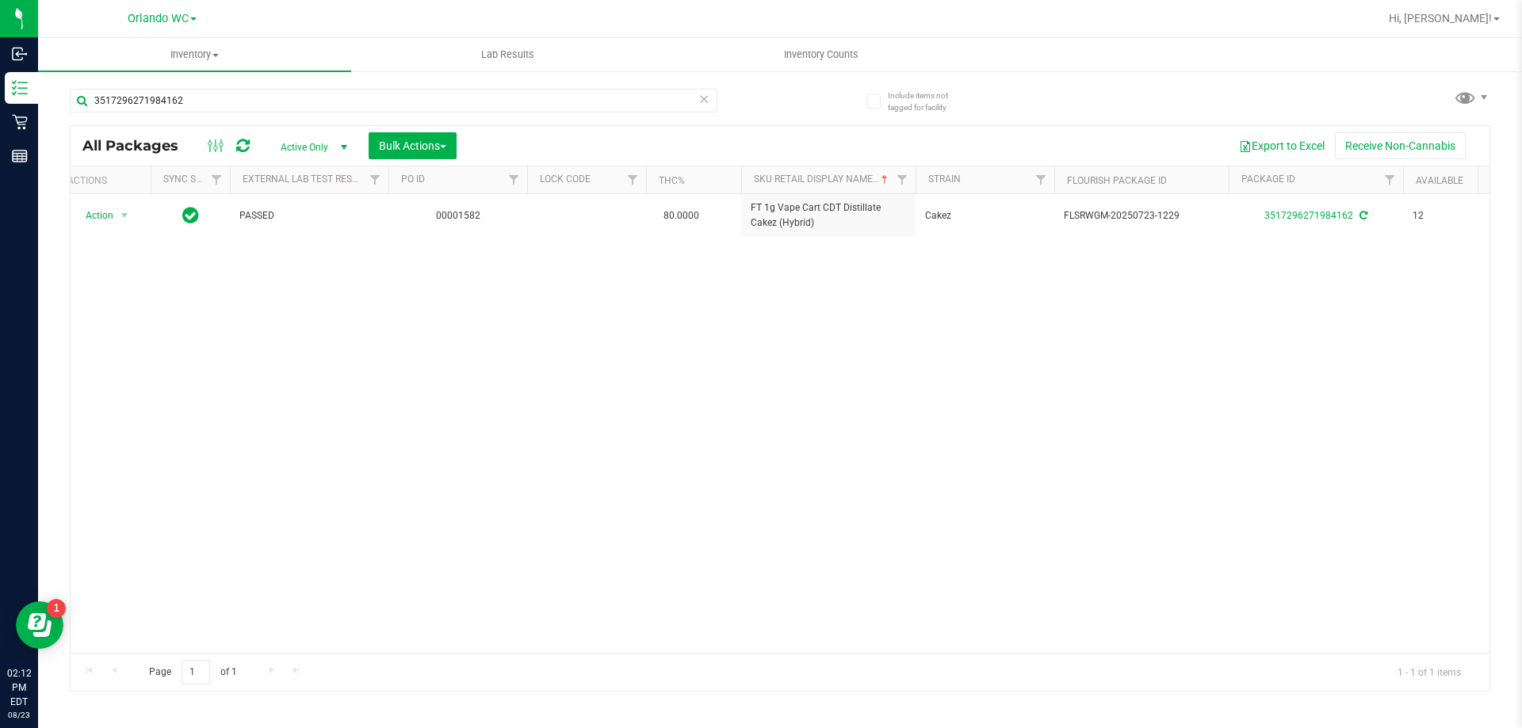
scroll to position [0, 17]
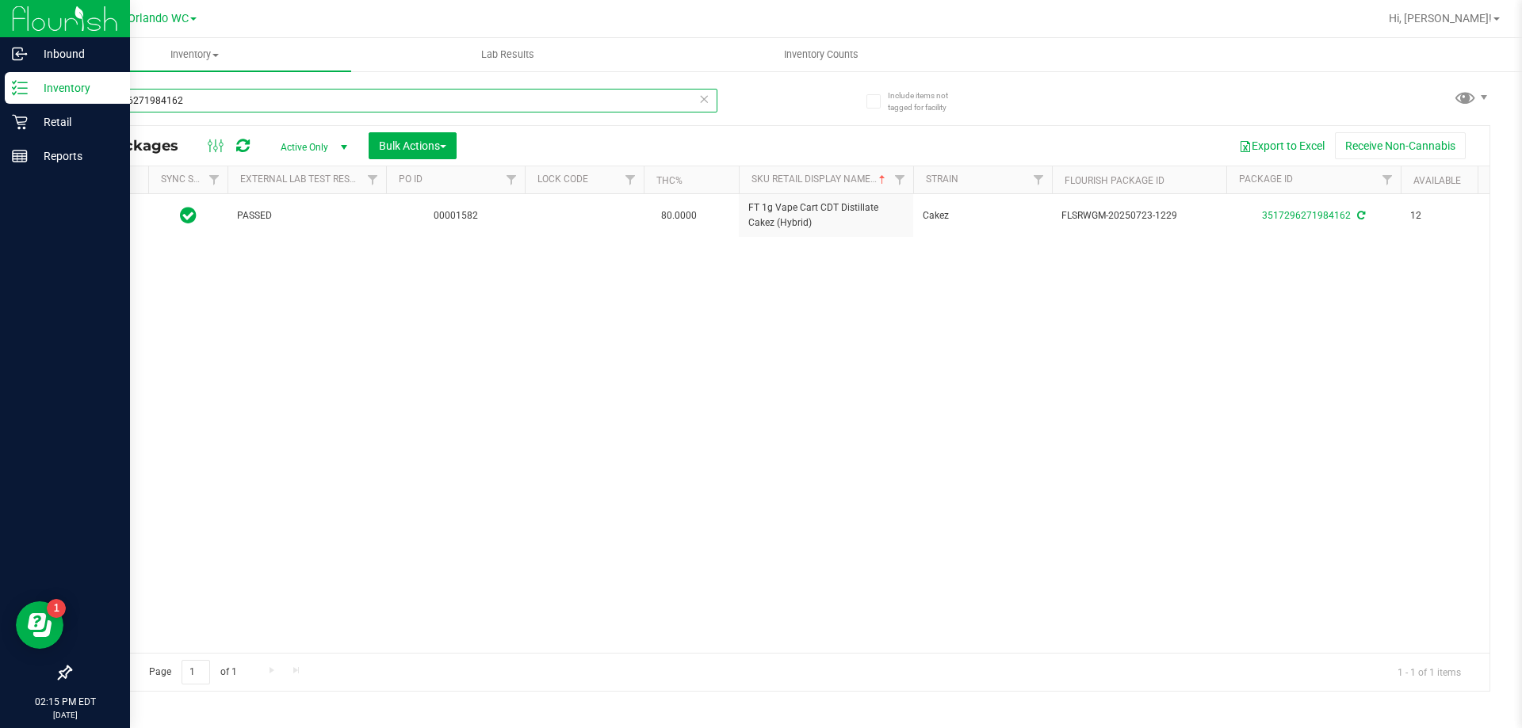
drag, startPoint x: 204, startPoint y: 88, endPoint x: 13, endPoint y: 90, distance: 190.2
click at [13, 90] on div "Inbound Inventory Retail Reports 02:15 PM EDT 08/23/2025 08/23 Orlando WC Hi, L…" at bounding box center [761, 364] width 1522 height 728
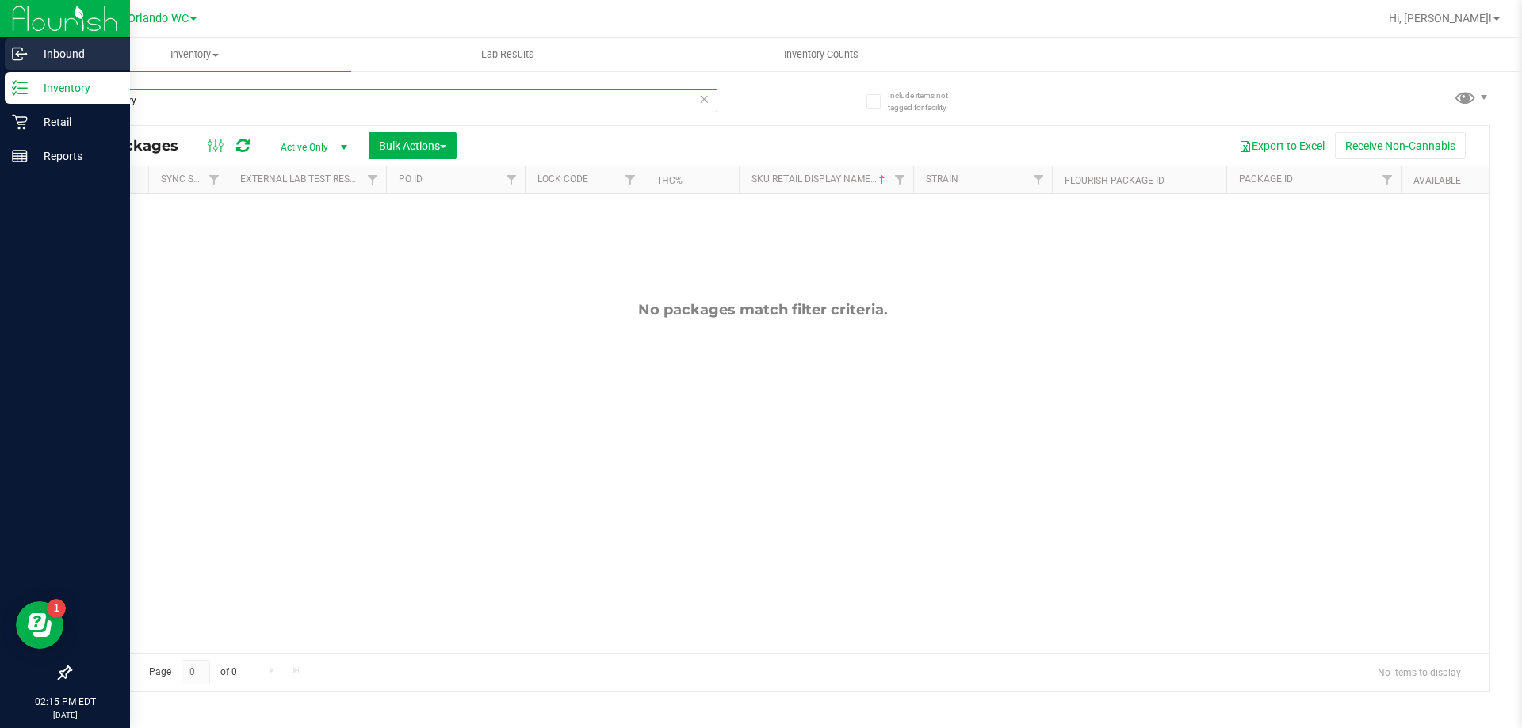
drag, startPoint x: 137, startPoint y: 104, endPoint x: 0, endPoint y: 66, distance: 142.3
click at [0, 74] on div "Inbound Inventory Retail Reports 02:15 PM EDT 08/23/2025 08/23 Orlando WC Hi, L…" at bounding box center [761, 364] width 1522 height 728
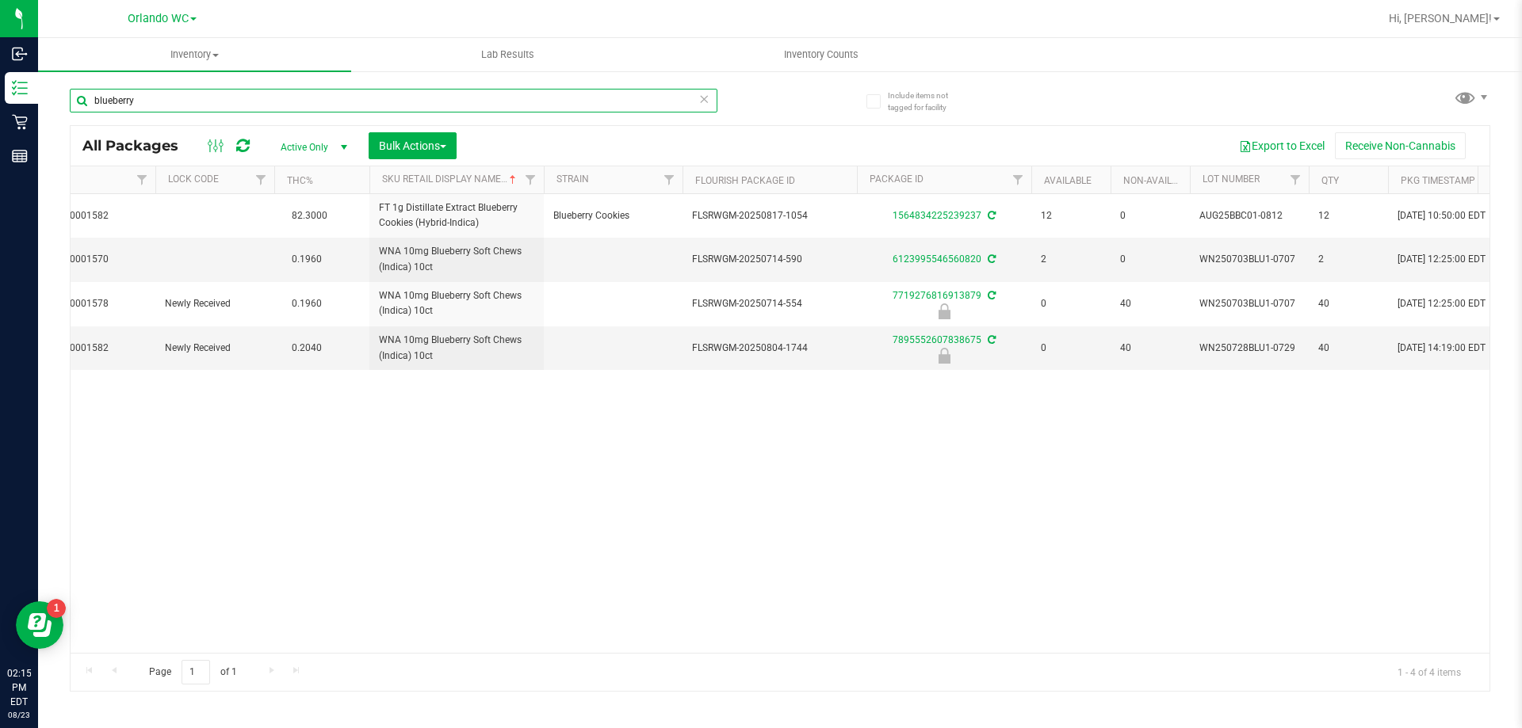
scroll to position [0, 386]
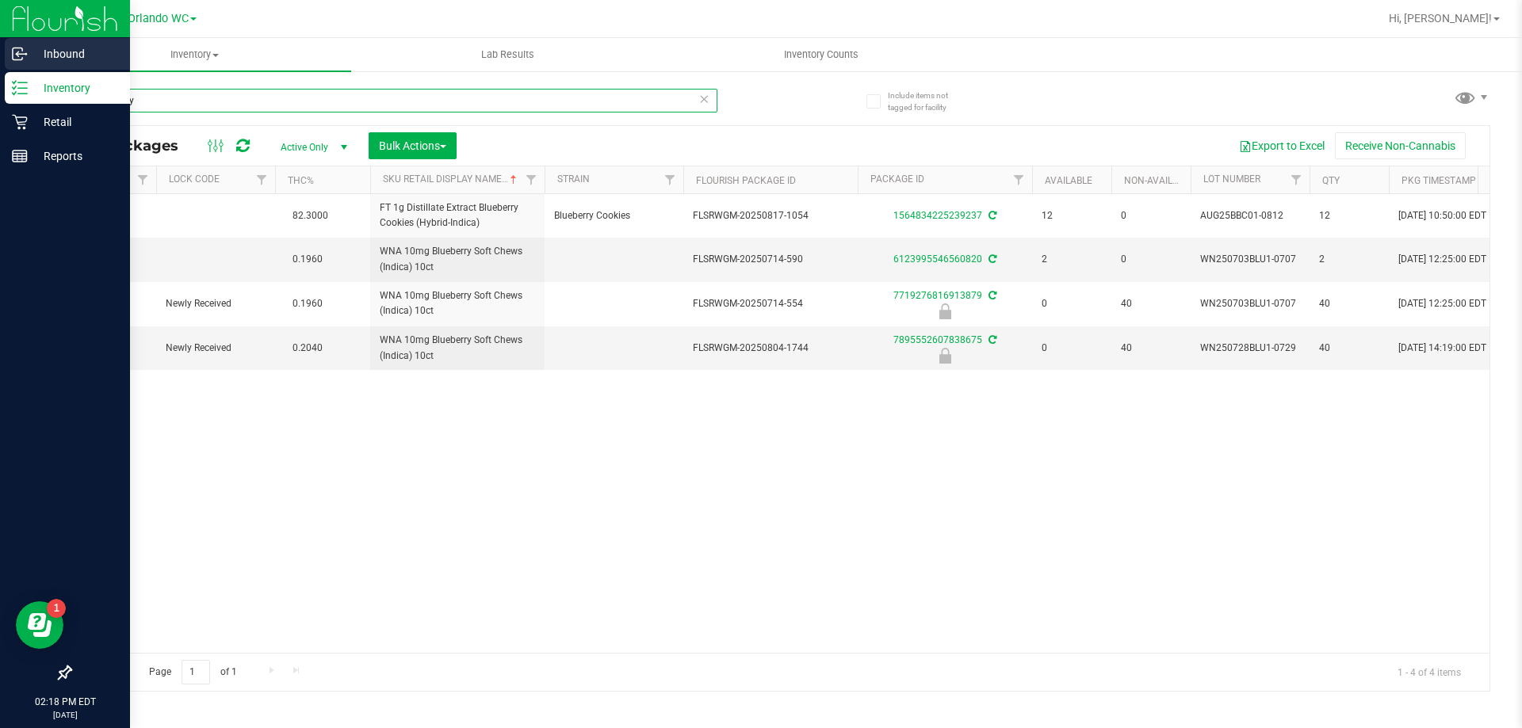
type input "blueberry"
click at [0, 59] on link "Inbound" at bounding box center [65, 55] width 130 height 34
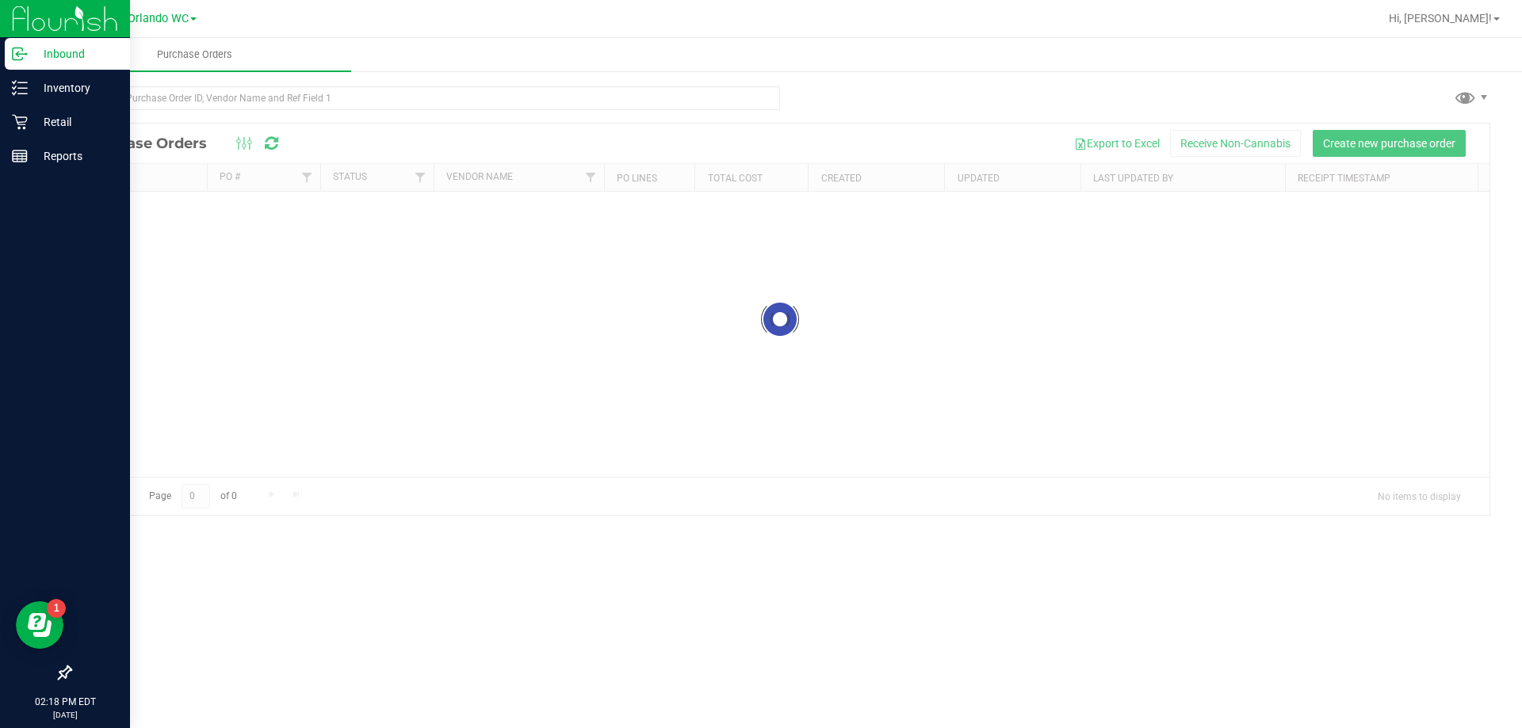
drag, startPoint x: 0, startPoint y: 58, endPoint x: 533, endPoint y: 652, distance: 798.6
click at [533, 652] on div "Purchase Orders Loading... Purchase Orders Export to Excel Receive Non-Cannabis…" at bounding box center [780, 383] width 1484 height 690
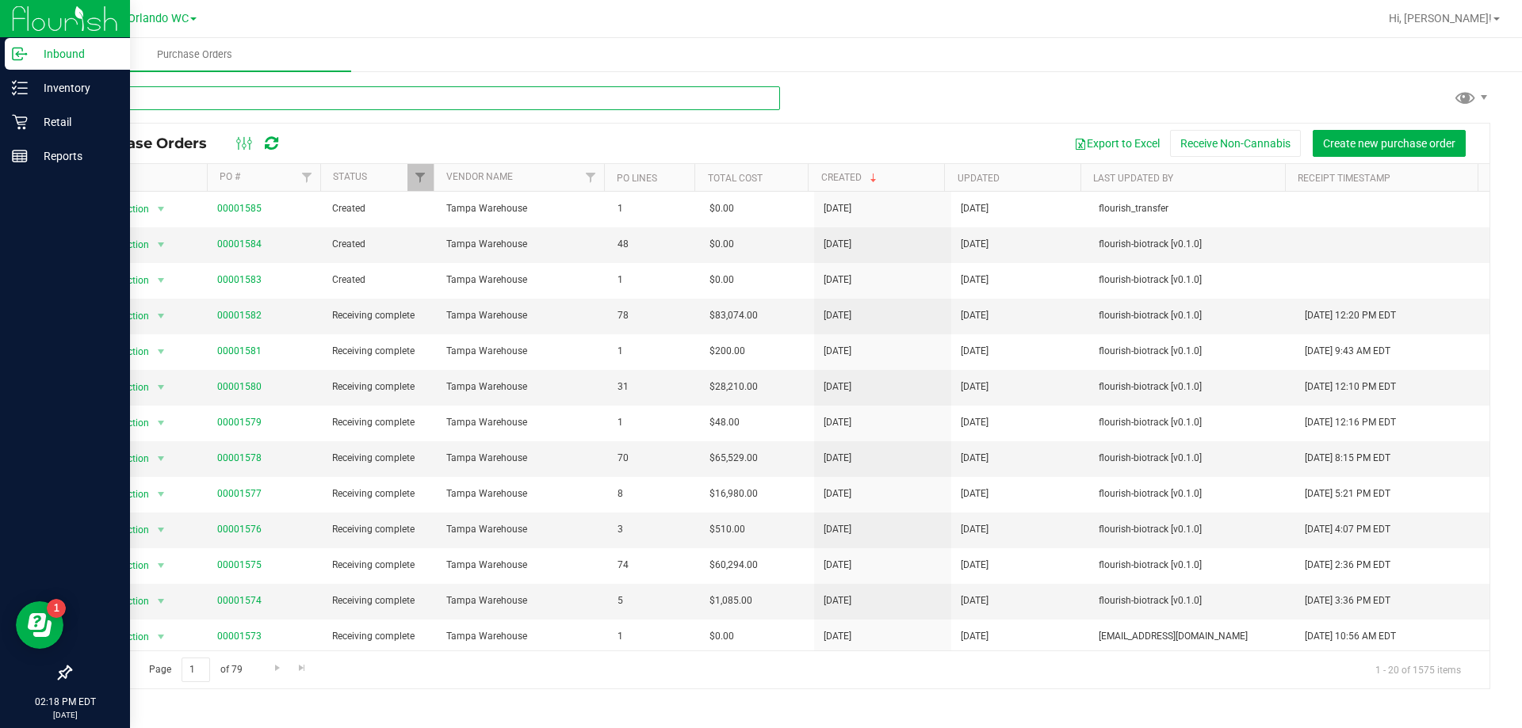
click at [159, 92] on input "text" at bounding box center [425, 98] width 710 height 24
type input "7719276816913879"
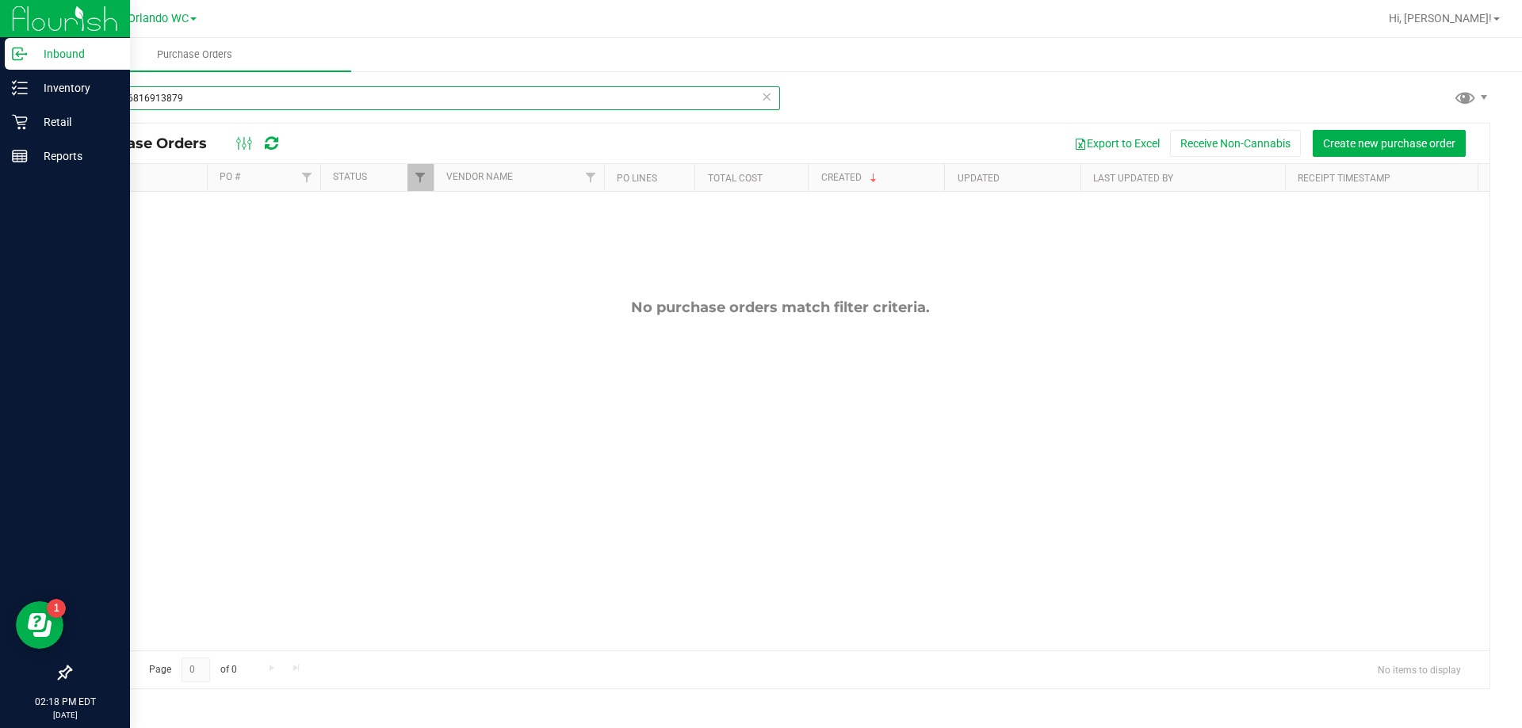
drag, startPoint x: 198, startPoint y: 97, endPoint x: 0, endPoint y: 6, distance: 218.4
click at [0, 6] on div "Inbound Inventory Retail Reports 02:18 PM EDT 08/23/2025 08/23 Orlando WC Hi, L…" at bounding box center [761, 364] width 1522 height 728
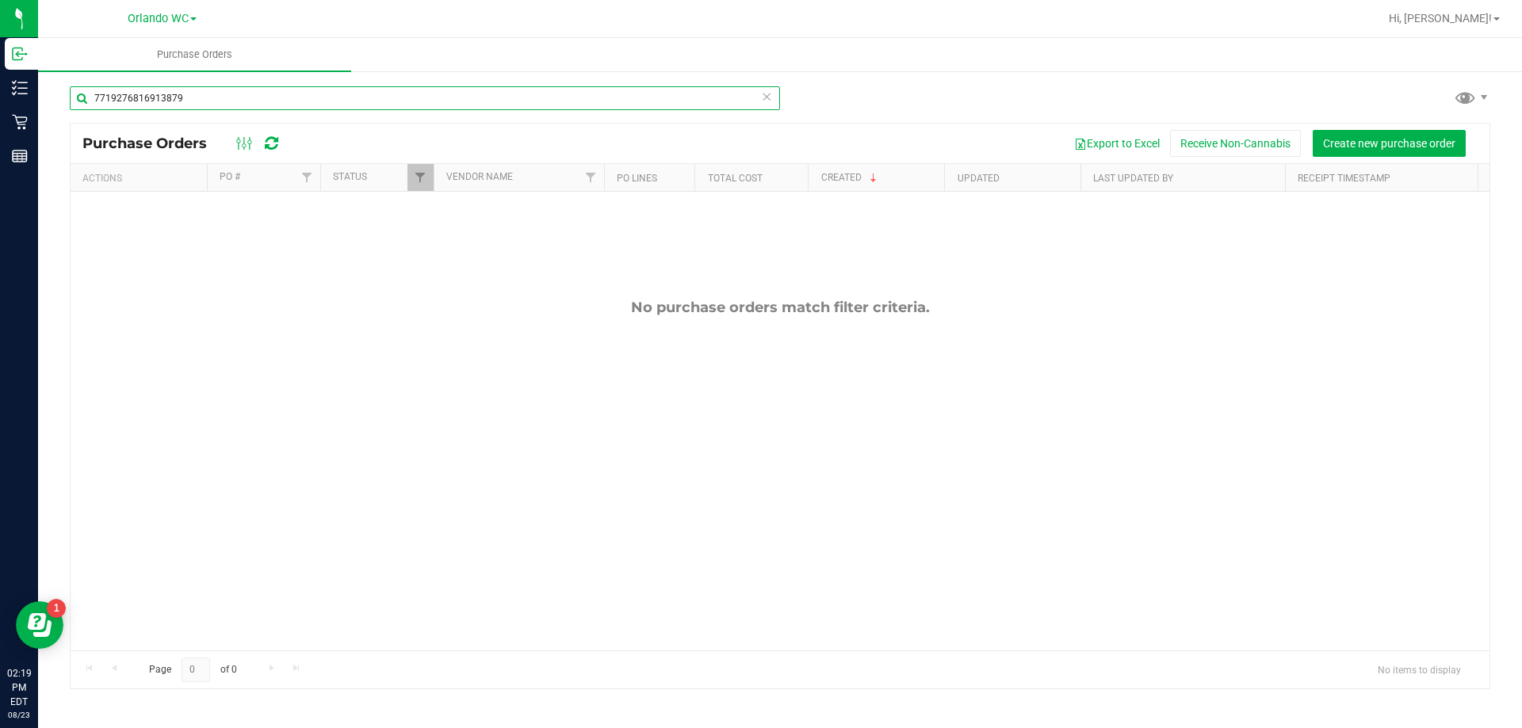
drag, startPoint x: 250, startPoint y: 96, endPoint x: 0, endPoint y: -34, distance: 282.2
click at [0, 0] on html "Inbound Inventory Retail Reports 02:19 PM EDT 08/23/2025 08/23 Orlando WC Hi, L…" at bounding box center [761, 364] width 1522 height 728
type input "blueberry"
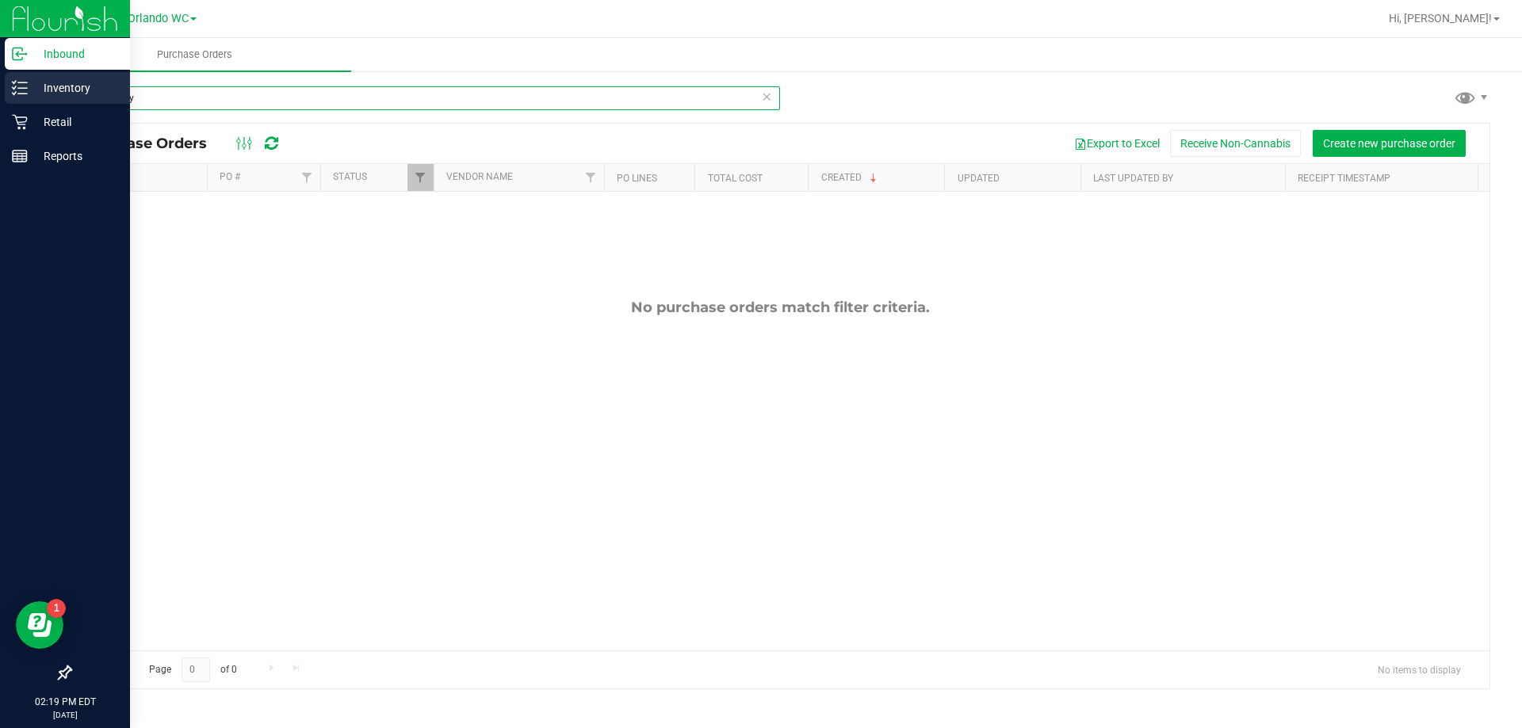
drag, startPoint x: 141, startPoint y: 96, endPoint x: 0, endPoint y: 76, distance: 142.5
click at [0, 76] on div "Inbound Inventory Retail Reports 02:19 PM EDT 08/23/2025 08/23 Orlando WC Hi, L…" at bounding box center [761, 364] width 1522 height 728
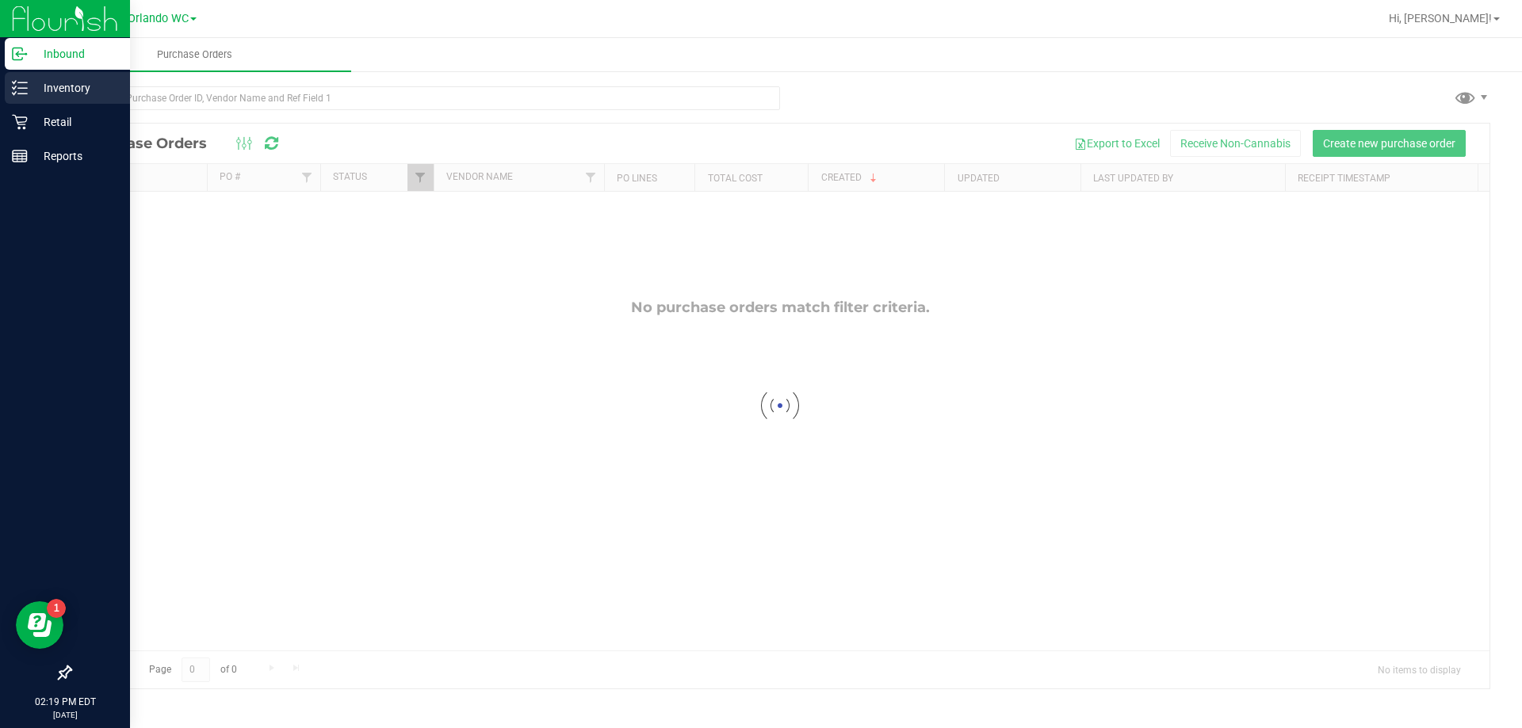
click at [44, 83] on p "Inventory" at bounding box center [75, 87] width 95 height 19
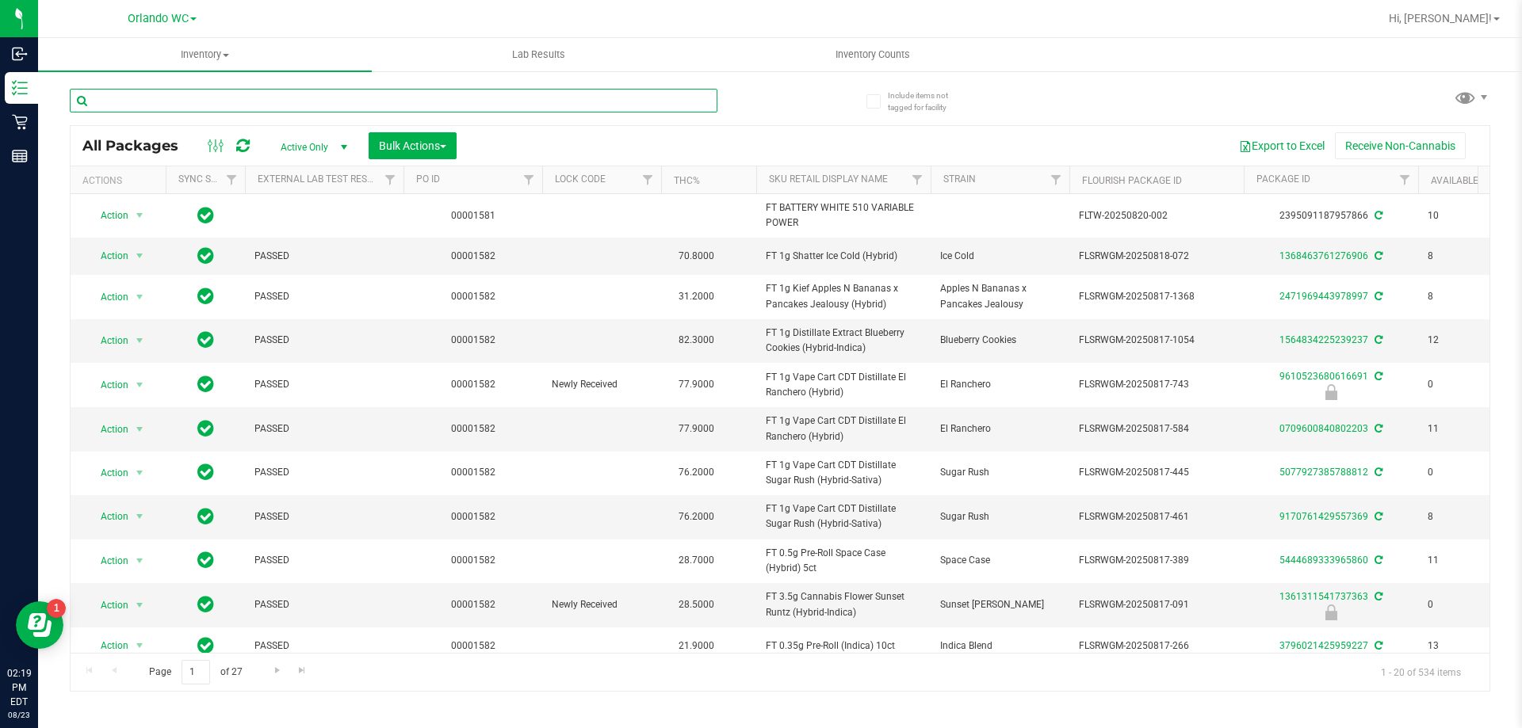
click at [294, 97] on input "text" at bounding box center [393, 101] width 647 height 24
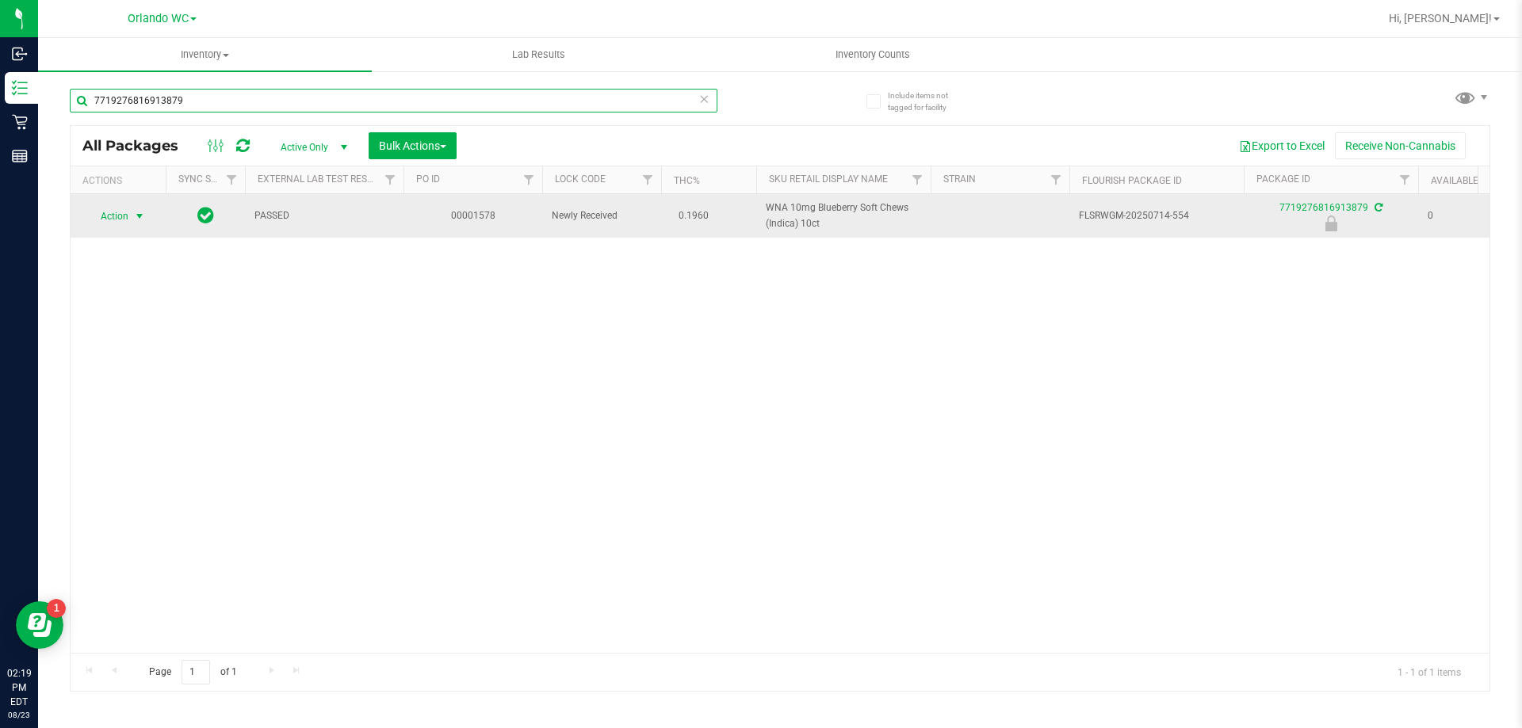
type input "7719276816913879"
click at [142, 210] on span "select" at bounding box center [139, 216] width 13 height 13
click at [143, 210] on span "select" at bounding box center [139, 216] width 13 height 13
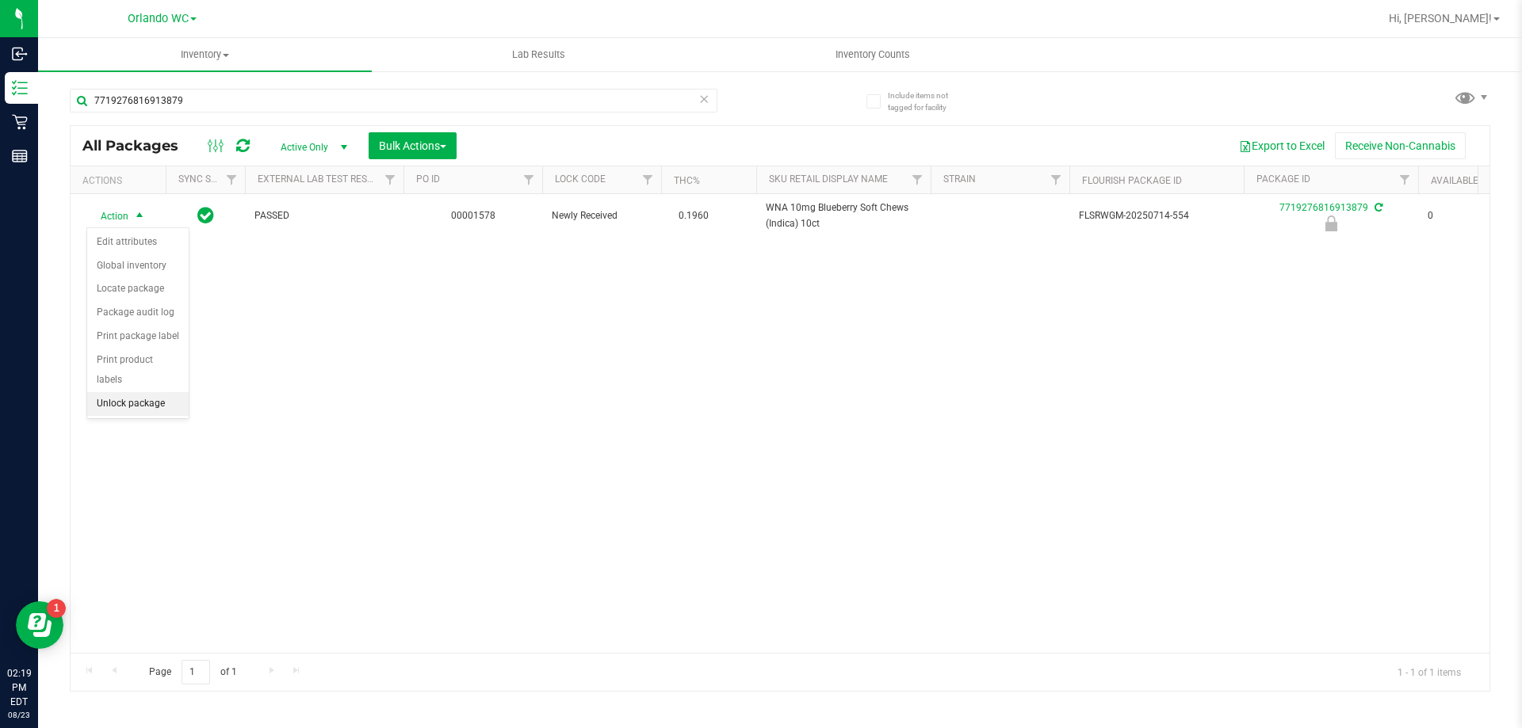
click at [155, 392] on li "Unlock package" at bounding box center [137, 404] width 101 height 24
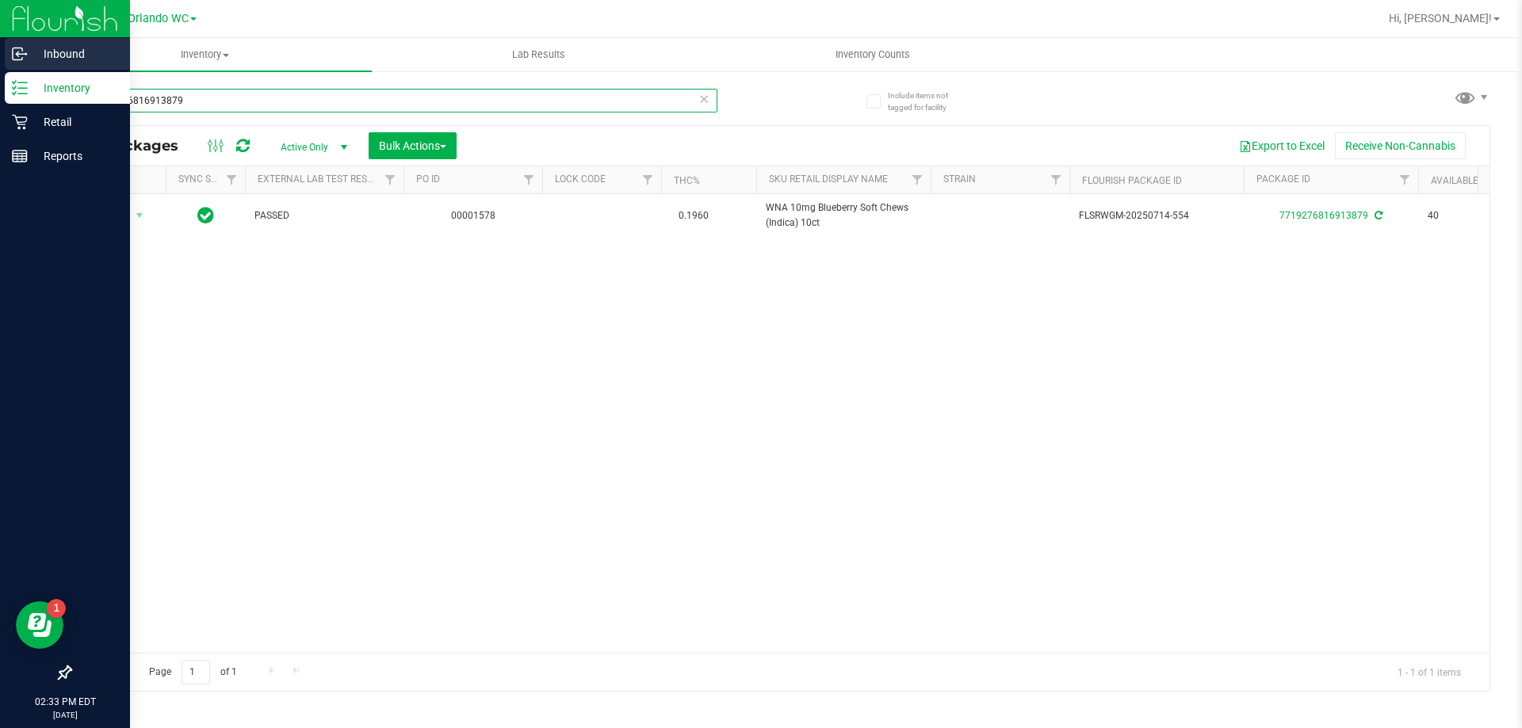
drag, startPoint x: 190, startPoint y: 101, endPoint x: 0, endPoint y: 62, distance: 194.1
click at [0, 62] on div "Inbound Inventory Retail Reports 02:33 PM EDT 08/23/2025 08/23 Orlando WC Hi, L…" at bounding box center [761, 364] width 1522 height 728
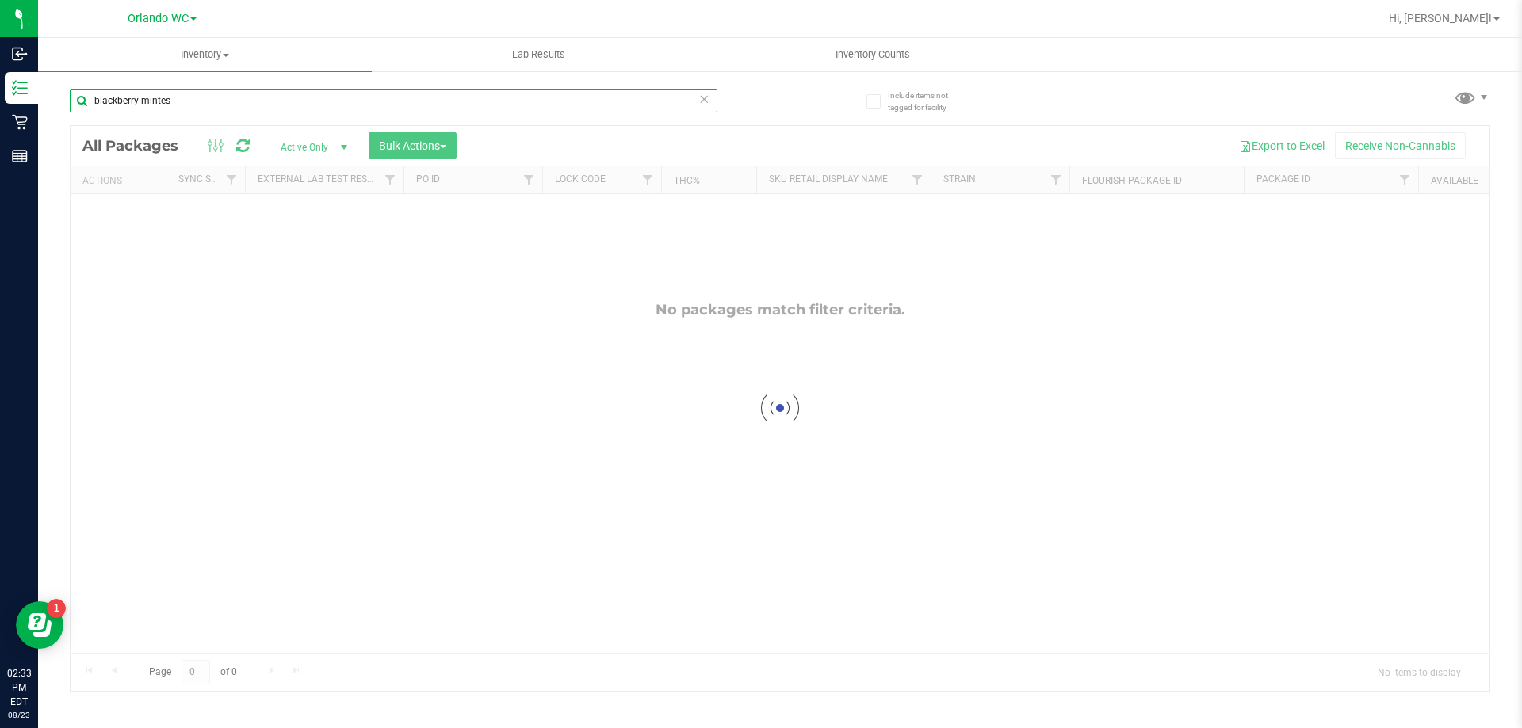
click at [184, 99] on input "blackberry mintes" at bounding box center [393, 101] width 647 height 24
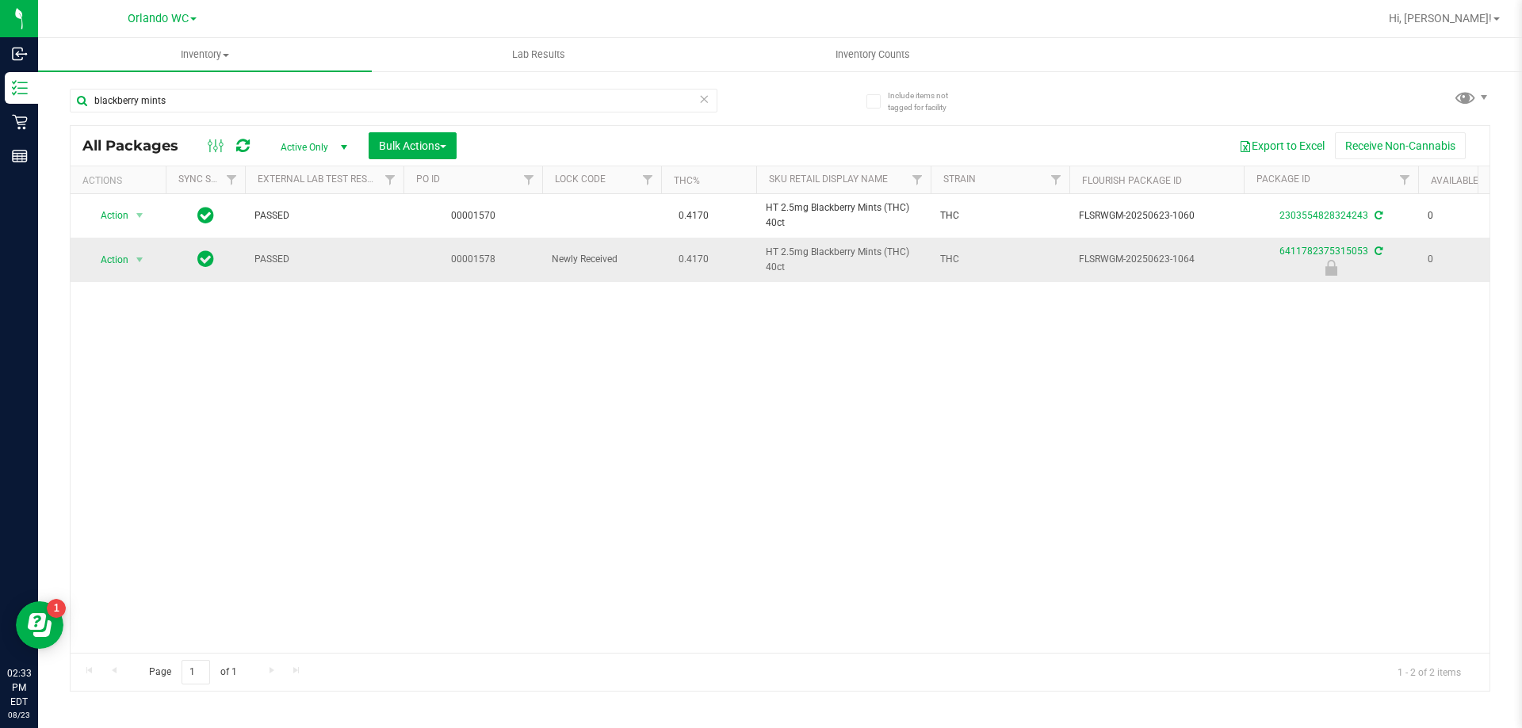
drag, startPoint x: 808, startPoint y: 269, endPoint x: 754, endPoint y: 262, distance: 54.3
click at [754, 262] on tr "Action Action Edit attributes Global inventory Locate package Package audit log…" at bounding box center [1232, 260] width 2322 height 44
copy tr "HT 2.5mg Blackberry Mints (THC) 40ct"
drag, startPoint x: 78, startPoint y: 489, endPoint x: 88, endPoint y: 487, distance: 9.6
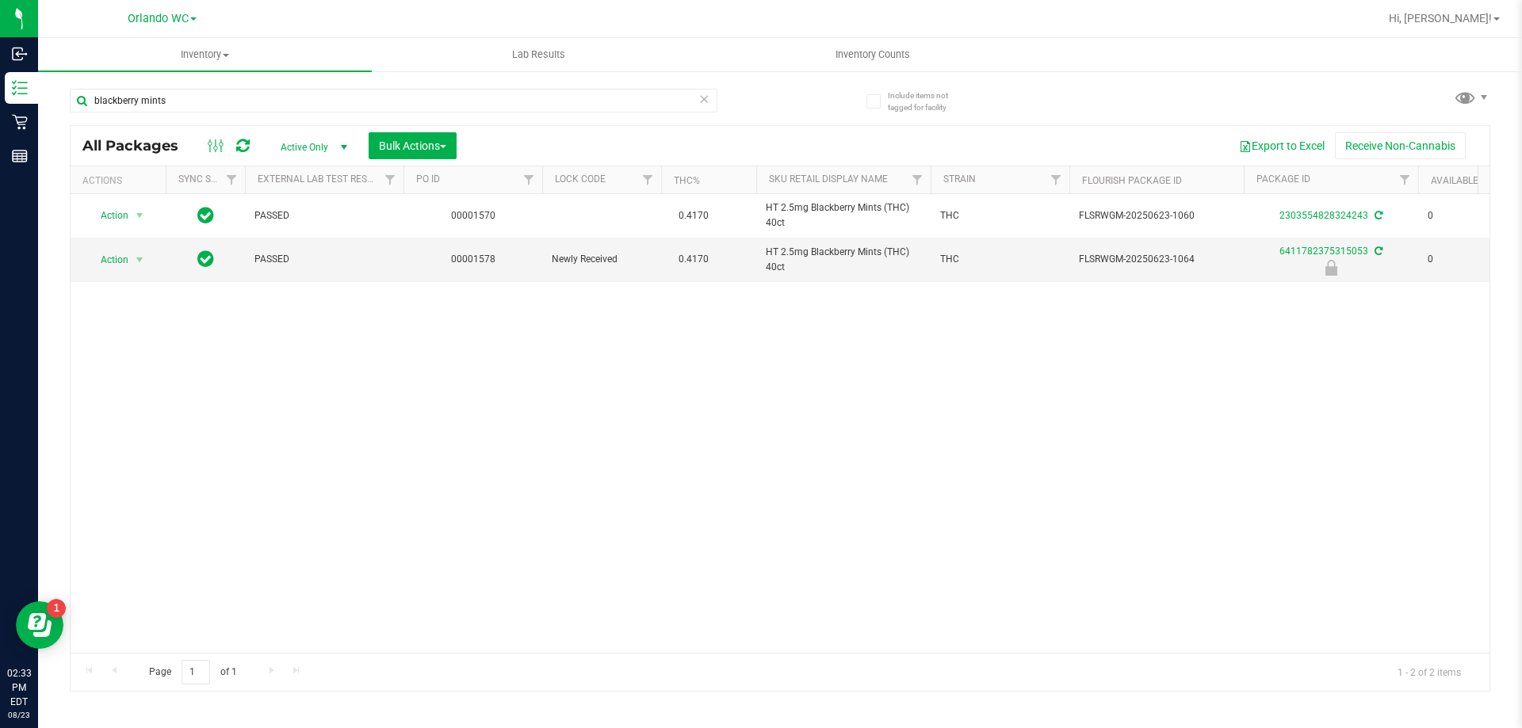
click at [82, 487] on div "Action Action Create package Edit attributes Global inventory Locate package Lo…" at bounding box center [780, 423] width 1419 height 459
drag, startPoint x: 1167, startPoint y: 262, endPoint x: 1259, endPoint y: 253, distance: 93.1
click at [1259, 253] on tr "Action Action Edit attributes Global inventory Locate package Package audit log…" at bounding box center [1232, 260] width 2322 height 44
copy tr "-1064"
click at [186, 392] on div "Action Action Create package Edit attributes Global inventory Locate package Lo…" at bounding box center [780, 423] width 1419 height 459
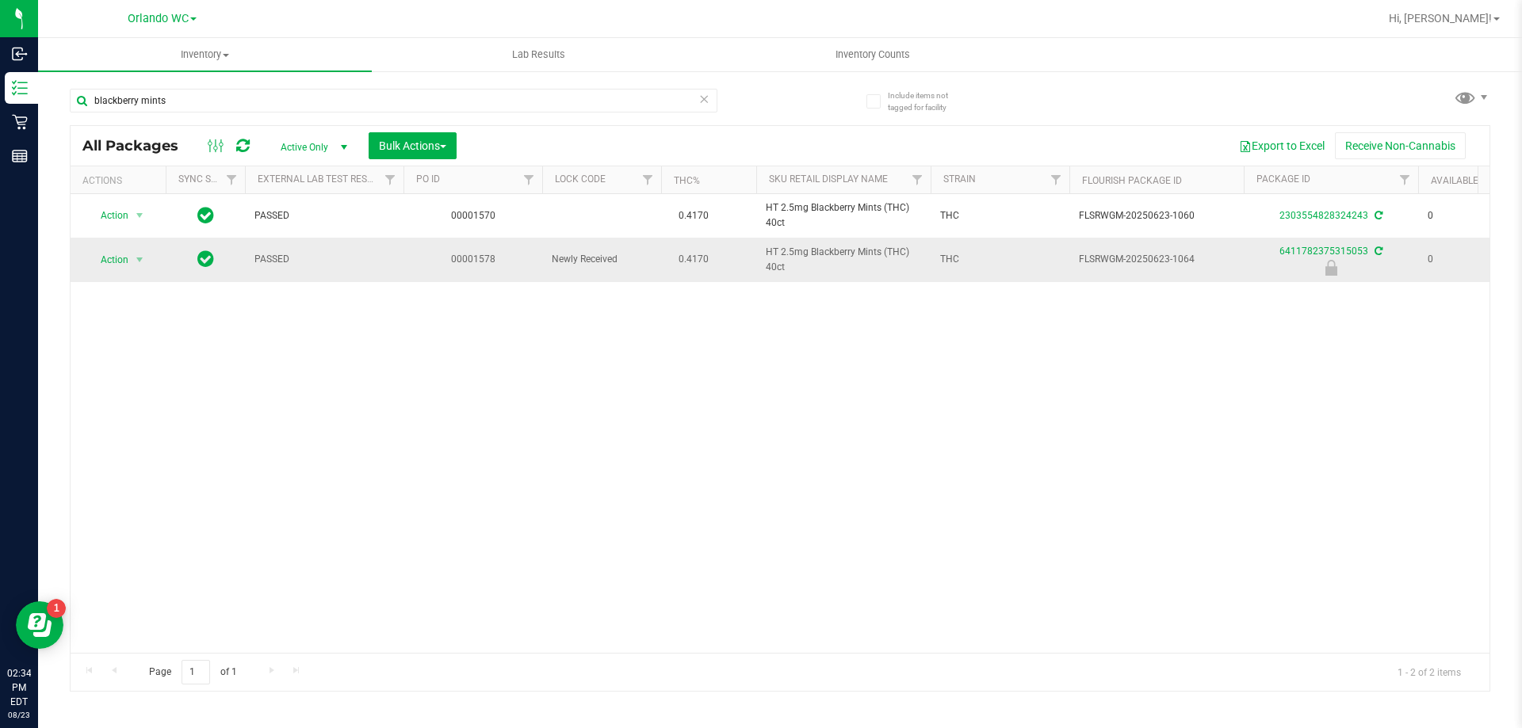
drag, startPoint x: 807, startPoint y: 270, endPoint x: 749, endPoint y: 252, distance: 60.7
click at [749, 252] on tr "Action Action Edit attributes Global inventory Locate package Package audit log…" at bounding box center [1232, 260] width 2322 height 44
copy tr "HT 2.5mg Blackberry Mints (THC) 40ct"
click at [124, 438] on div "Action Action Create package Edit attributes Global inventory Locate package Lo…" at bounding box center [780, 423] width 1419 height 459
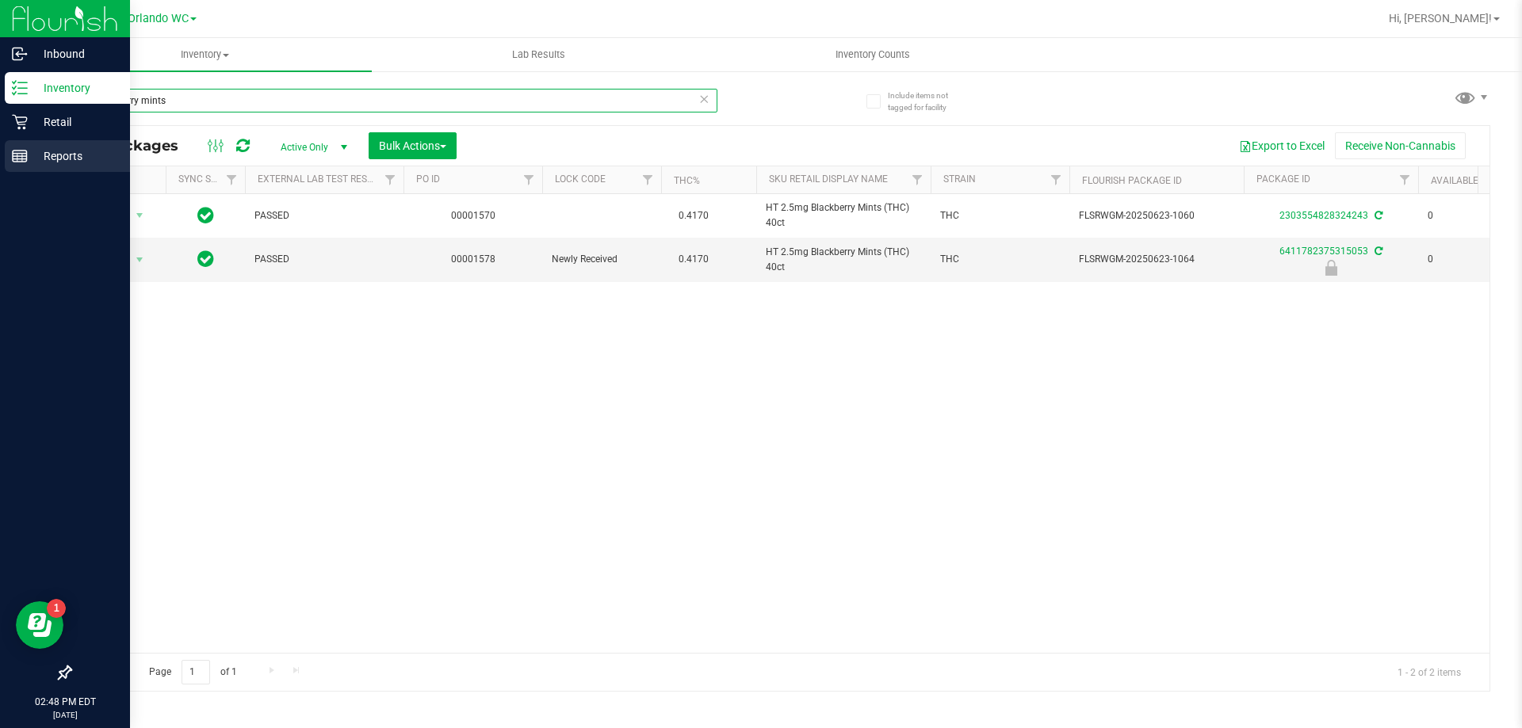
drag, startPoint x: 259, startPoint y: 89, endPoint x: 0, endPoint y: 140, distance: 264.2
click at [0, 140] on div "Inbound Inventory Retail Reports 02:48 PM EDT 08/23/2025 08/23 Orlando WC Hi, L…" at bounding box center [761, 364] width 1522 height 728
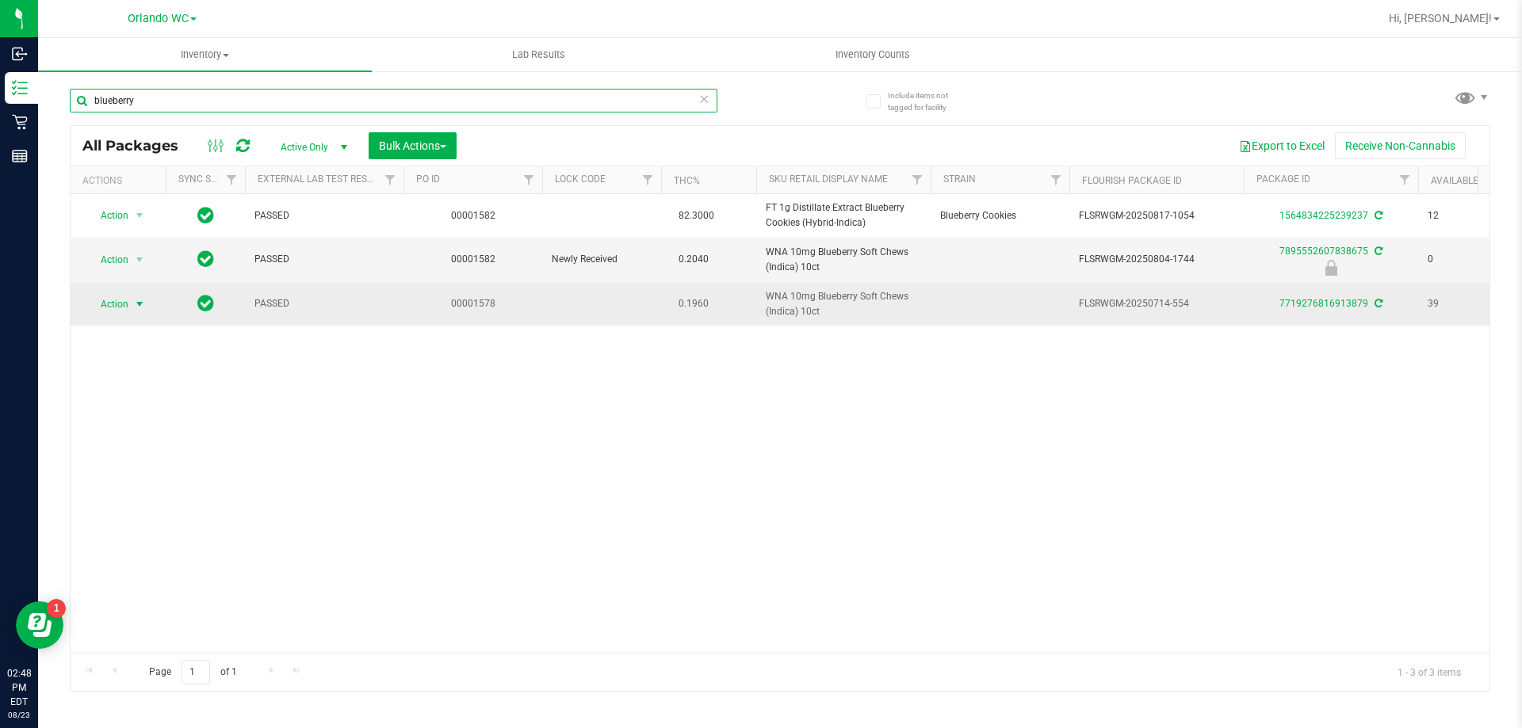
type input "blueberry"
click at [143, 307] on span "select" at bounding box center [139, 304] width 13 height 13
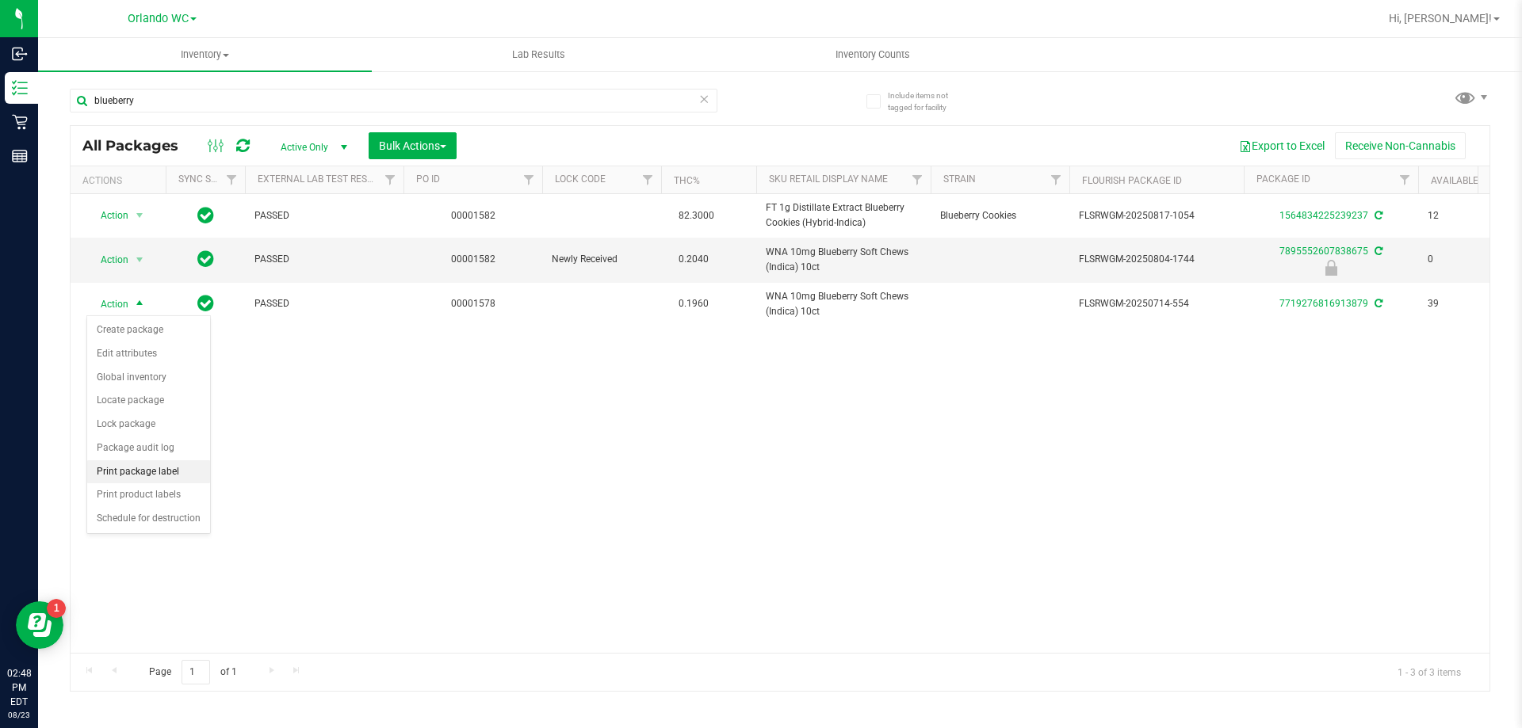
click at [147, 472] on li "Print package label" at bounding box center [148, 472] width 123 height 24
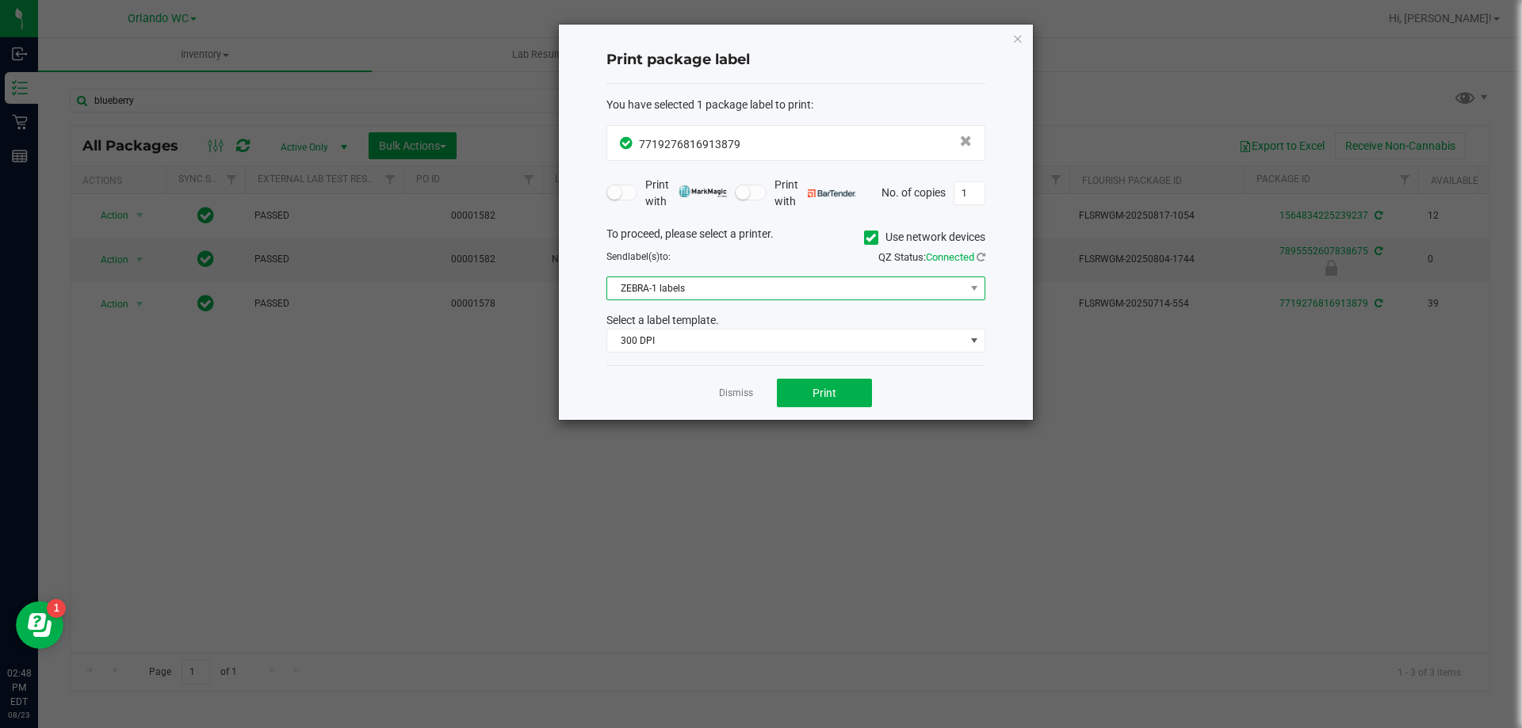
click at [725, 296] on span "ZEBRA-1 labels" at bounding box center [785, 288] width 357 height 22
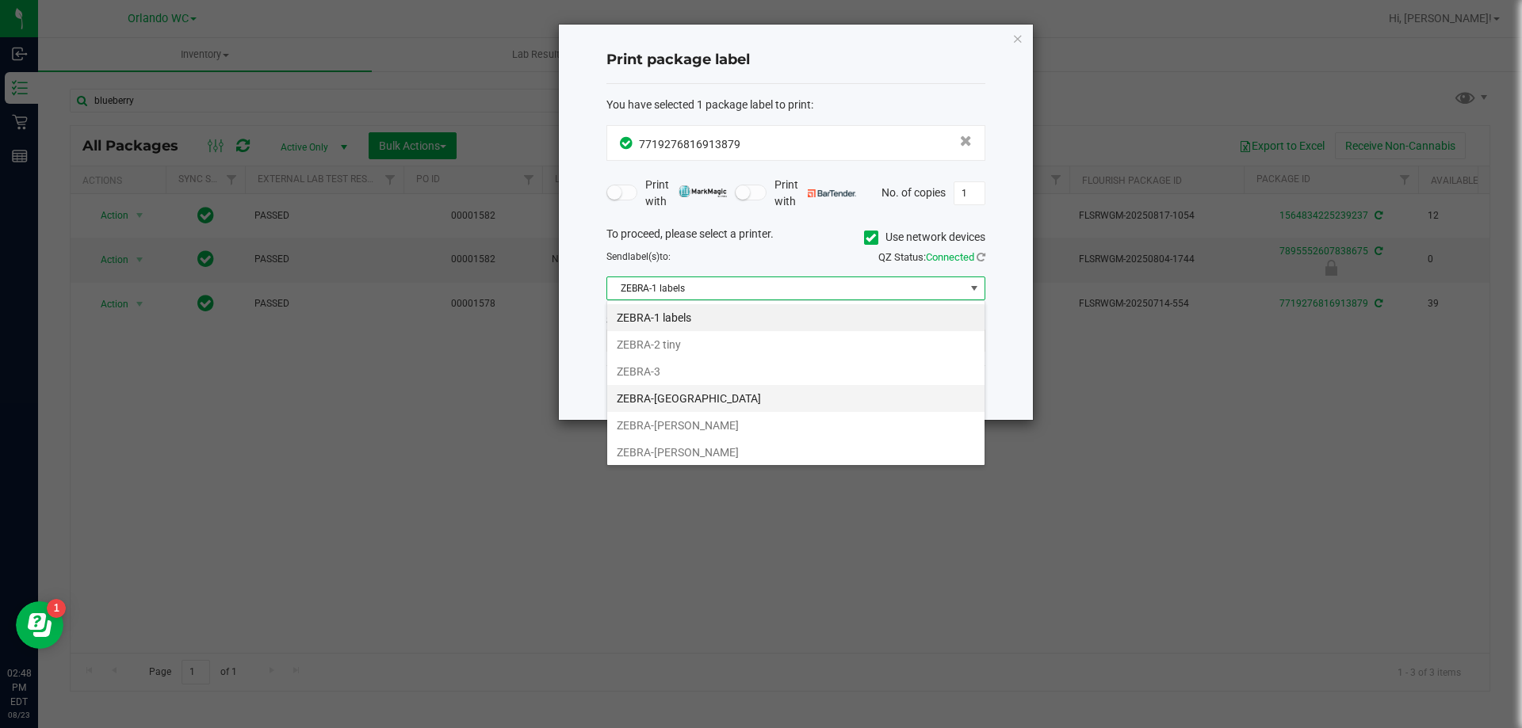
scroll to position [3, 0]
click at [732, 432] on li "ZEBRA-RODNEY-ATKINS" at bounding box center [795, 422] width 377 height 27
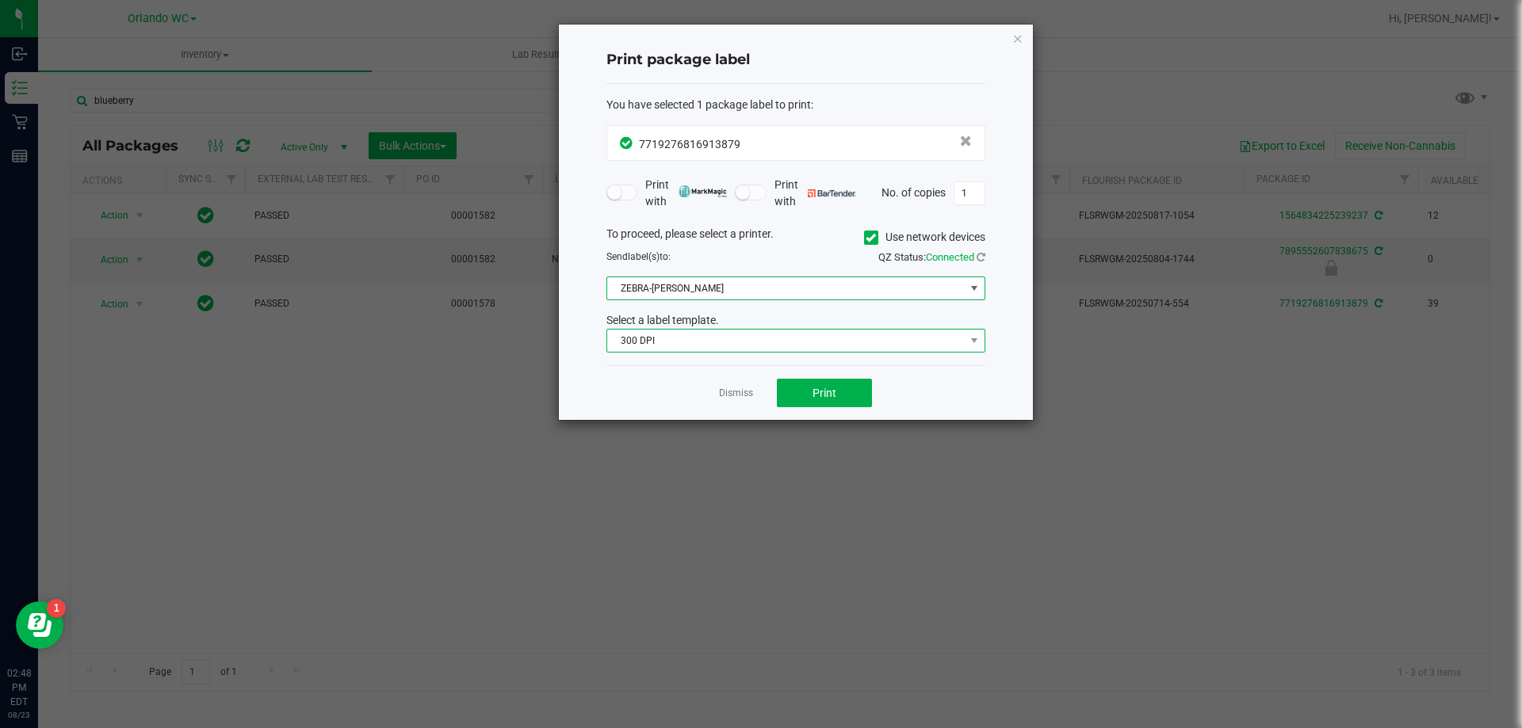
click at [781, 346] on span "300 DPI" at bounding box center [785, 341] width 357 height 22
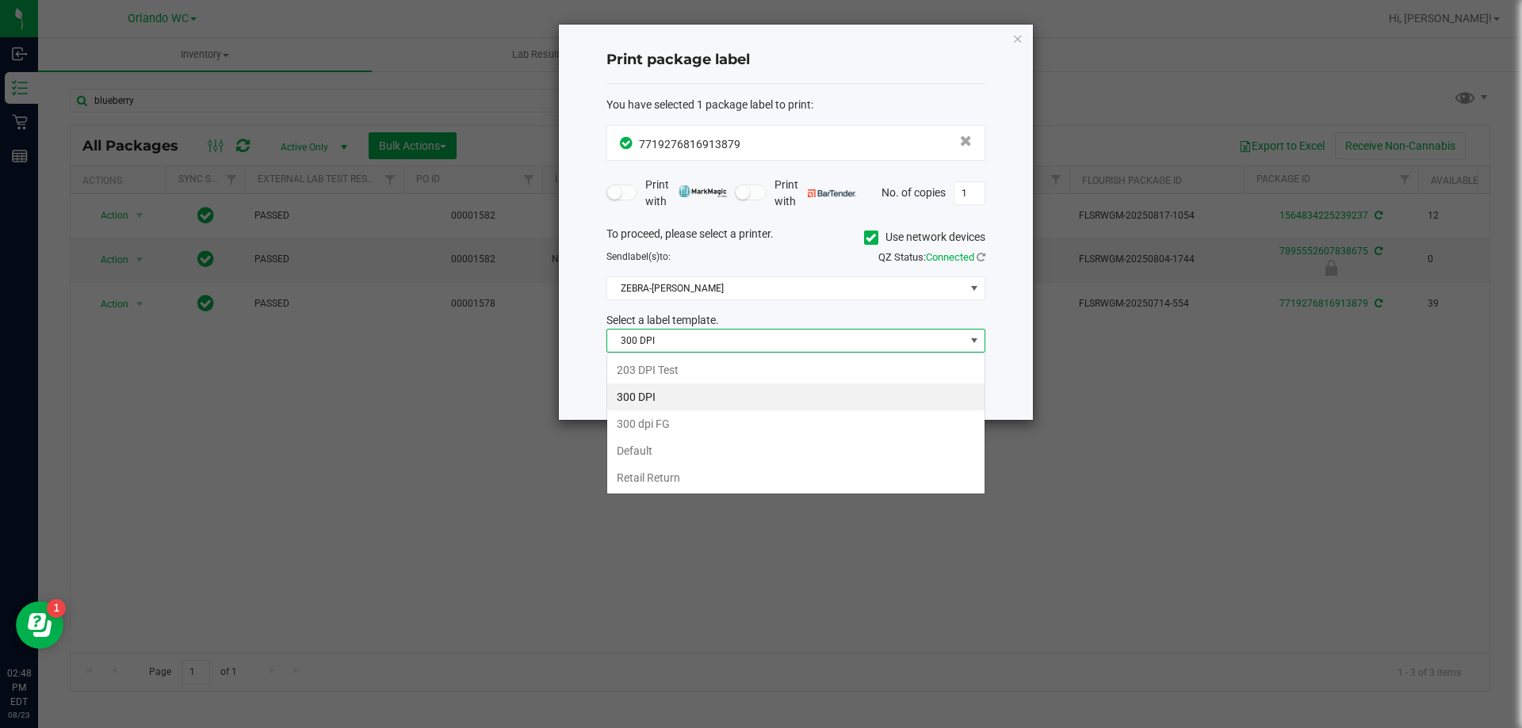
scroll to position [24, 379]
click at [765, 392] on li "300 DPI" at bounding box center [795, 397] width 377 height 27
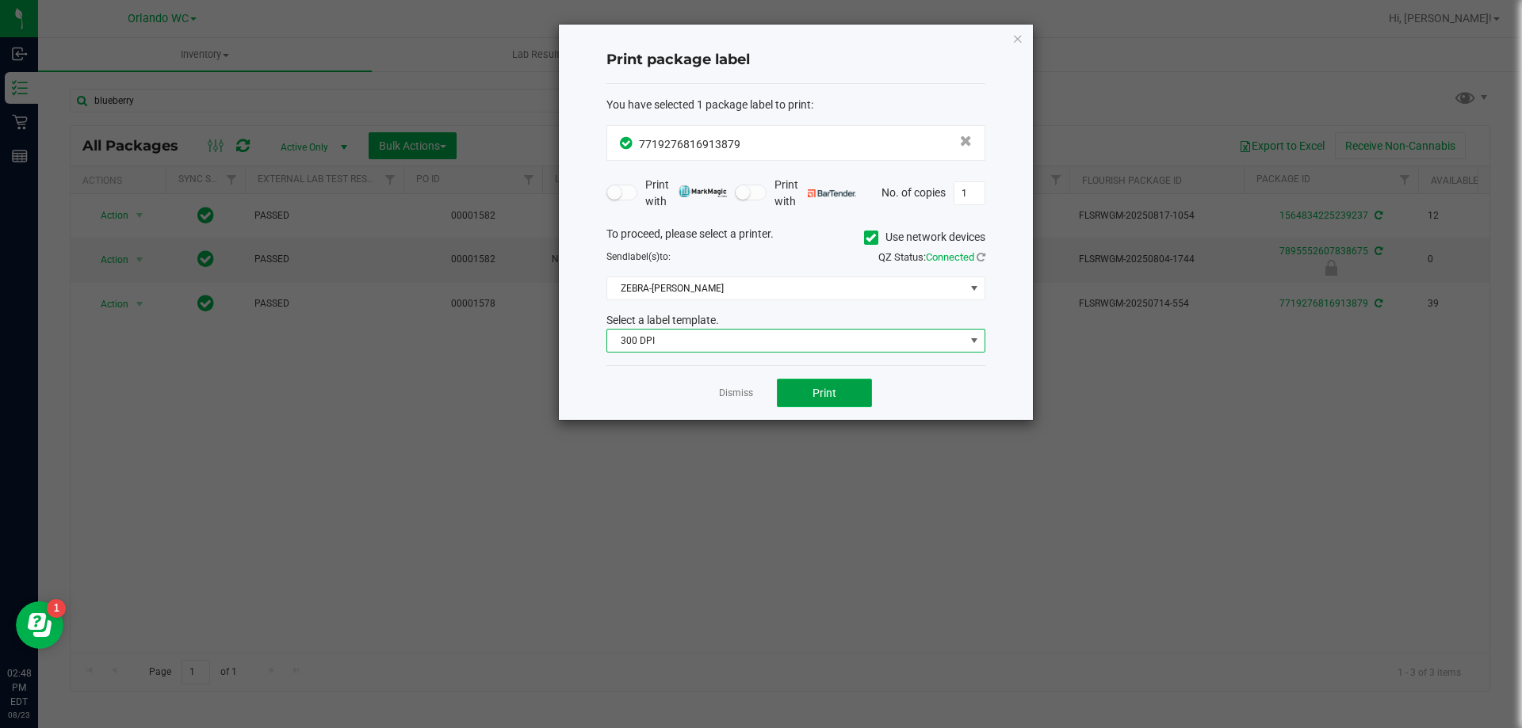
click at [800, 396] on button "Print" at bounding box center [824, 393] width 95 height 29
click at [1014, 35] on icon "button" at bounding box center [1017, 38] width 11 height 19
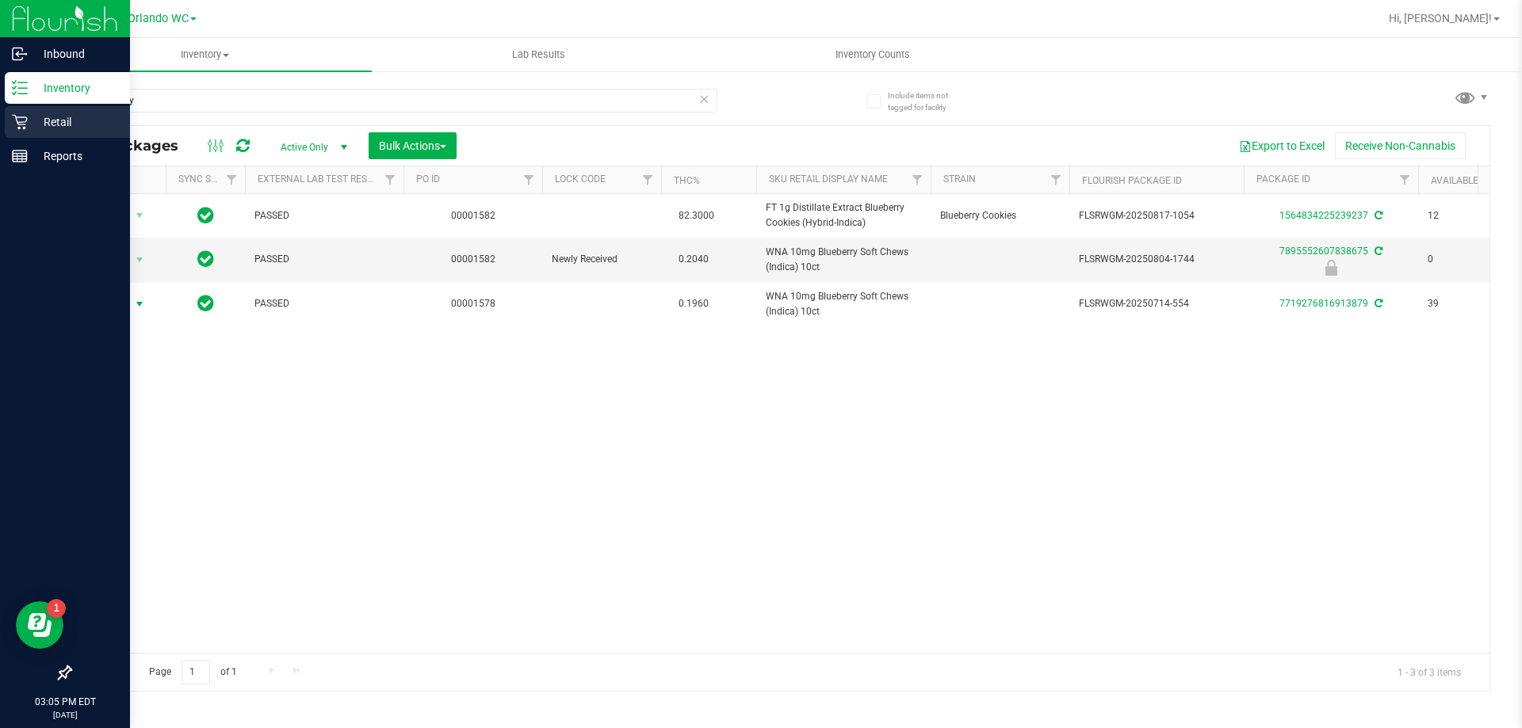
click at [30, 116] on p "Retail" at bounding box center [75, 122] width 95 height 19
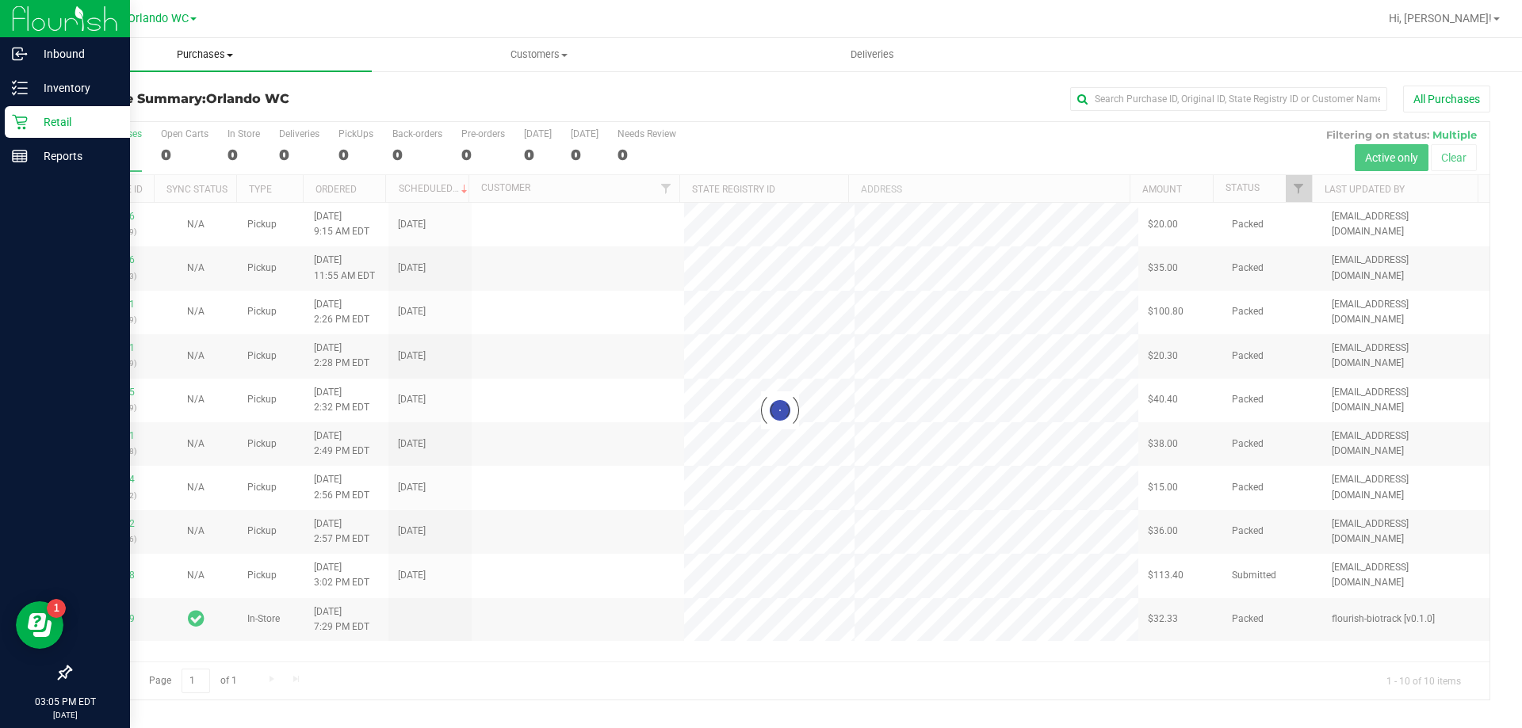
click at [216, 55] on span "Purchases" at bounding box center [205, 55] width 334 height 14
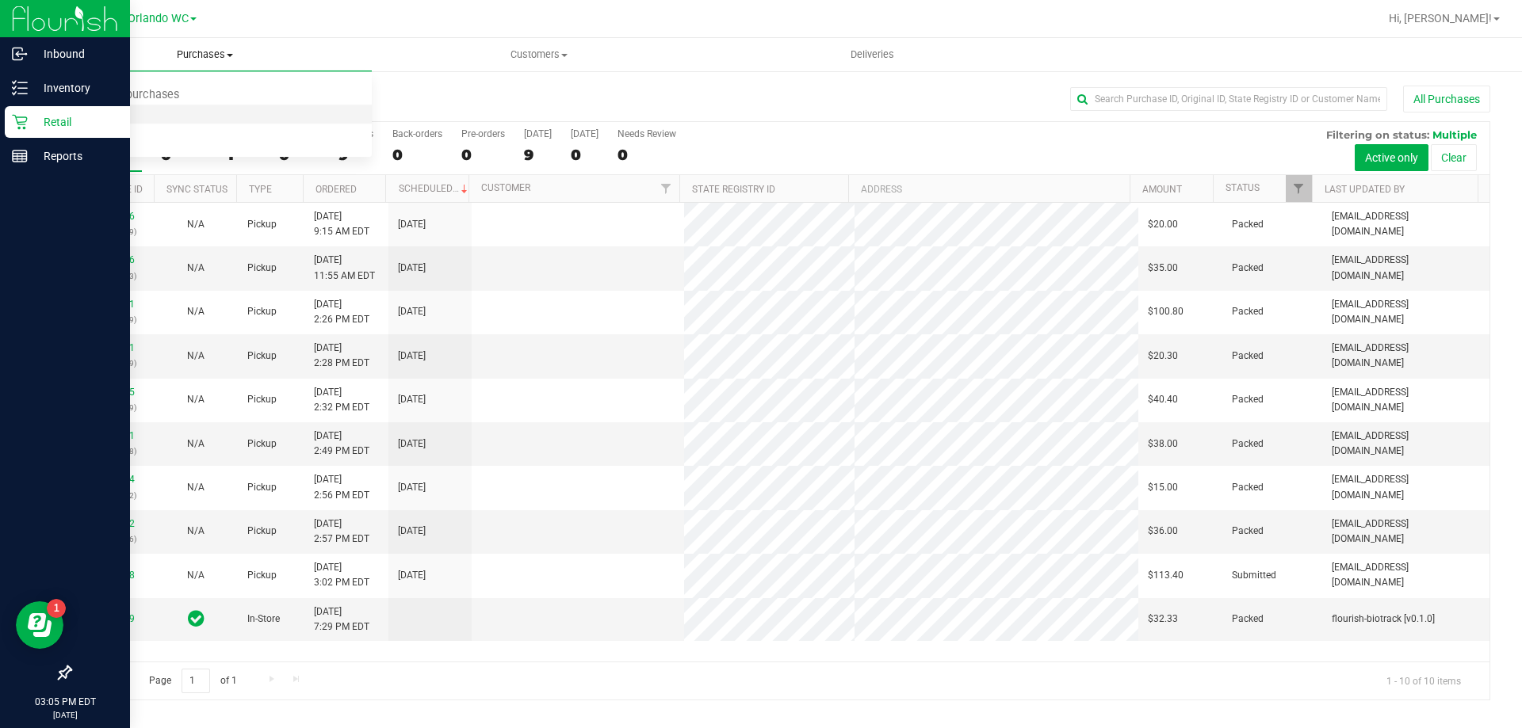
click at [212, 111] on li "Fulfillment" at bounding box center [205, 114] width 334 height 19
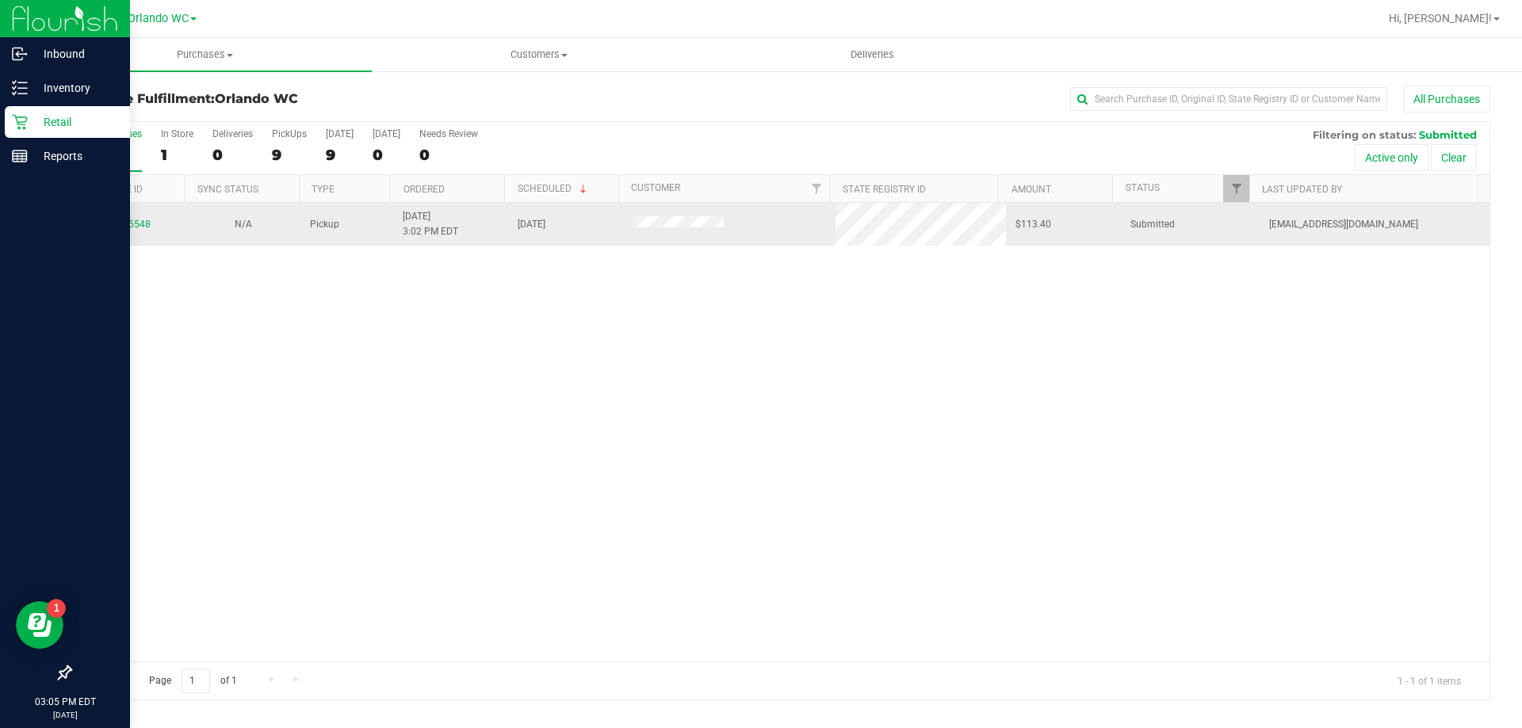
click at [144, 217] on div "11835548" at bounding box center [128, 224] width 96 height 15
click at [128, 222] on link "11835548" at bounding box center [128, 224] width 44 height 11
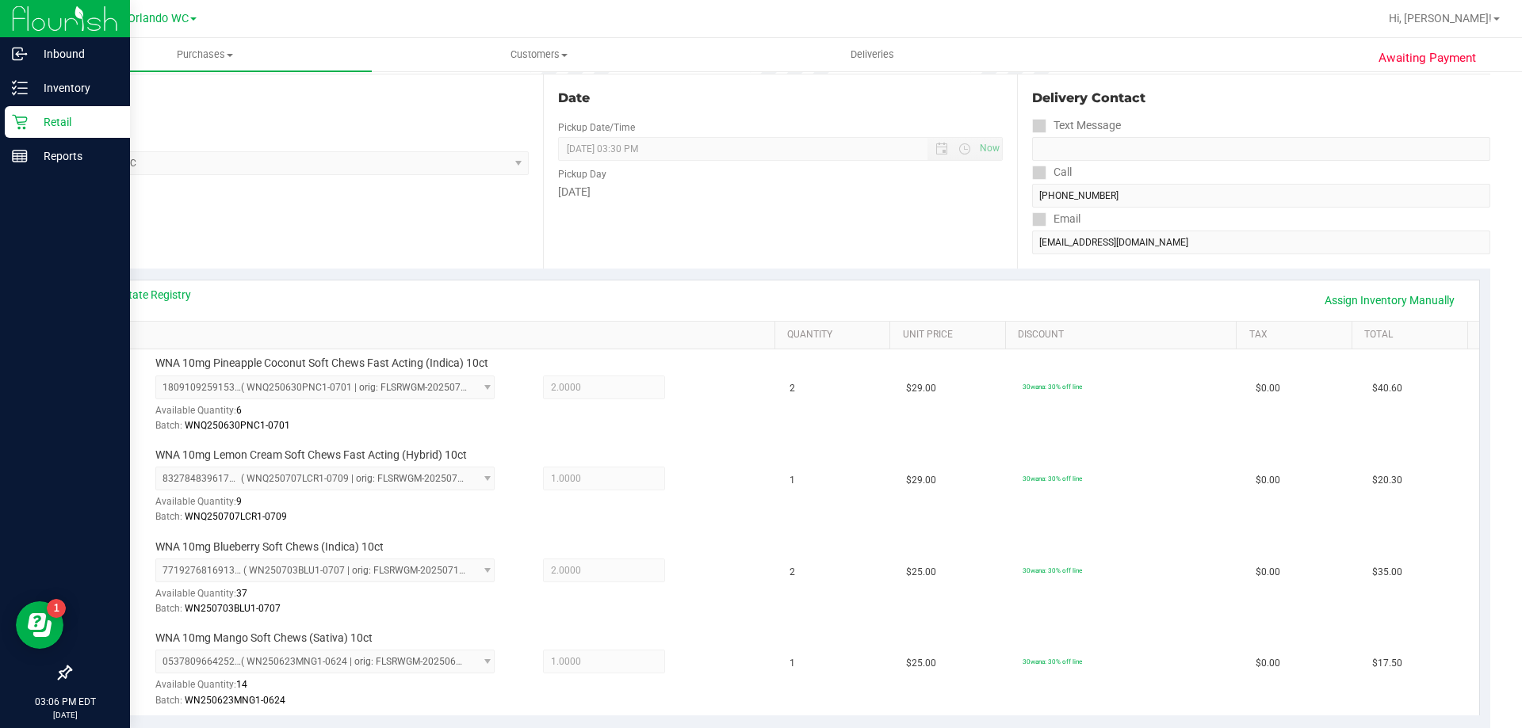
scroll to position [476, 0]
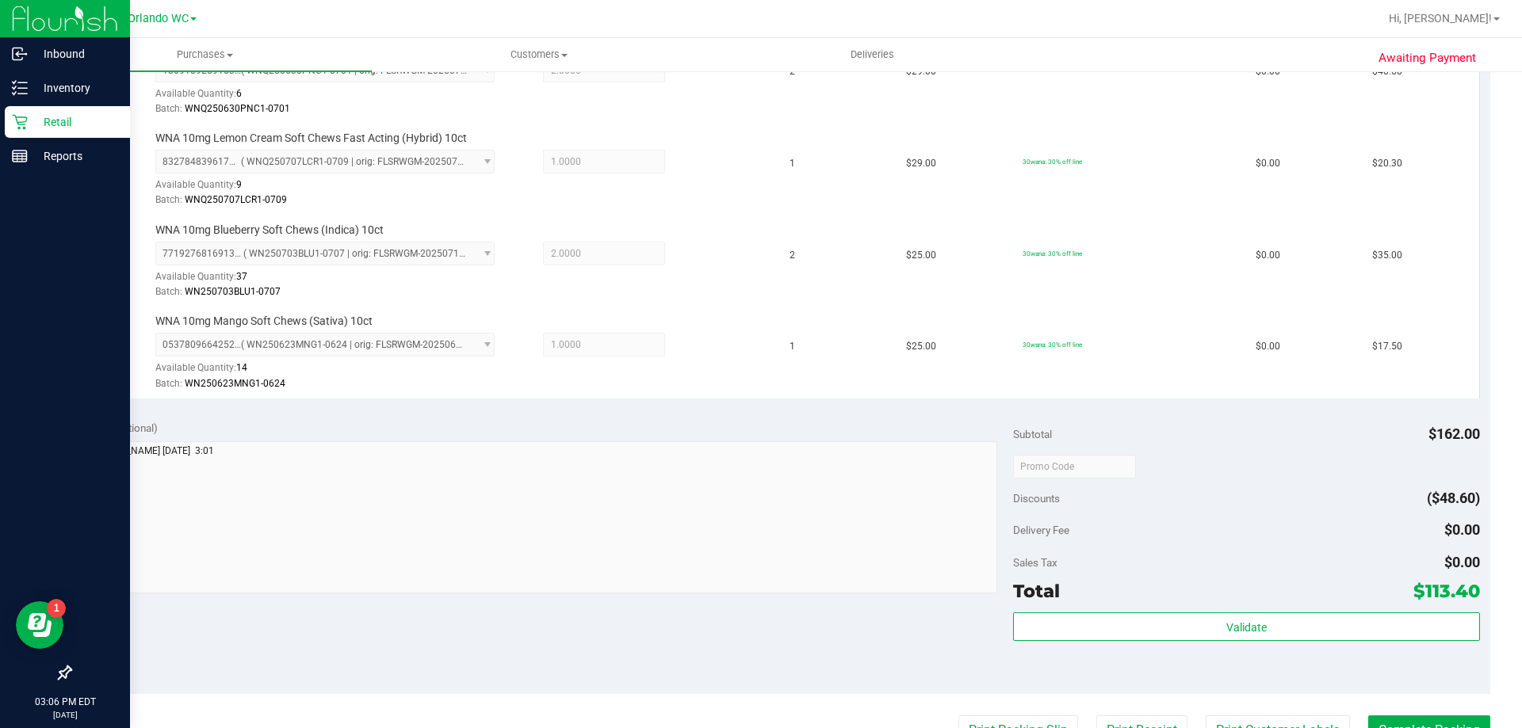
click at [1310, 644] on div "Validate" at bounding box center [1246, 648] width 466 height 71
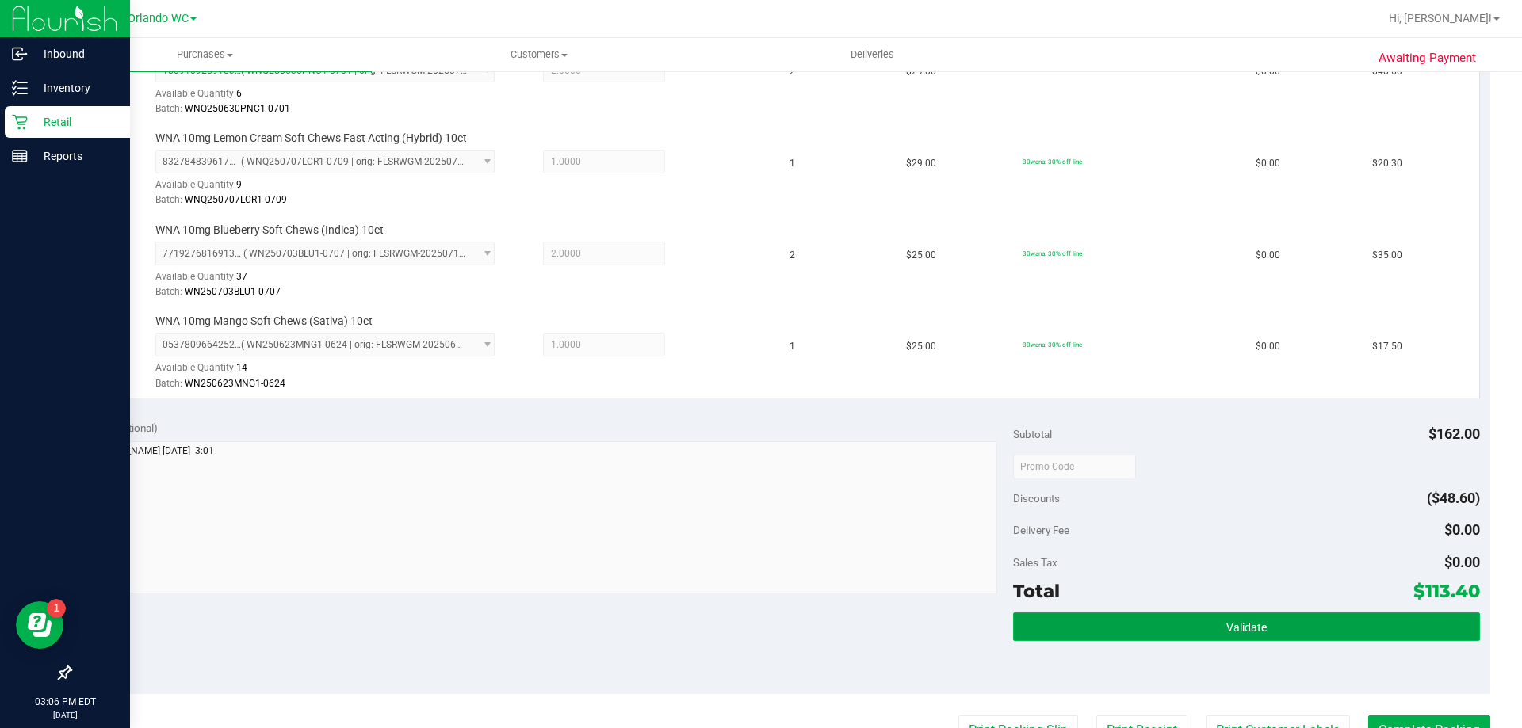
click at [1313, 636] on button "Validate" at bounding box center [1246, 627] width 466 height 29
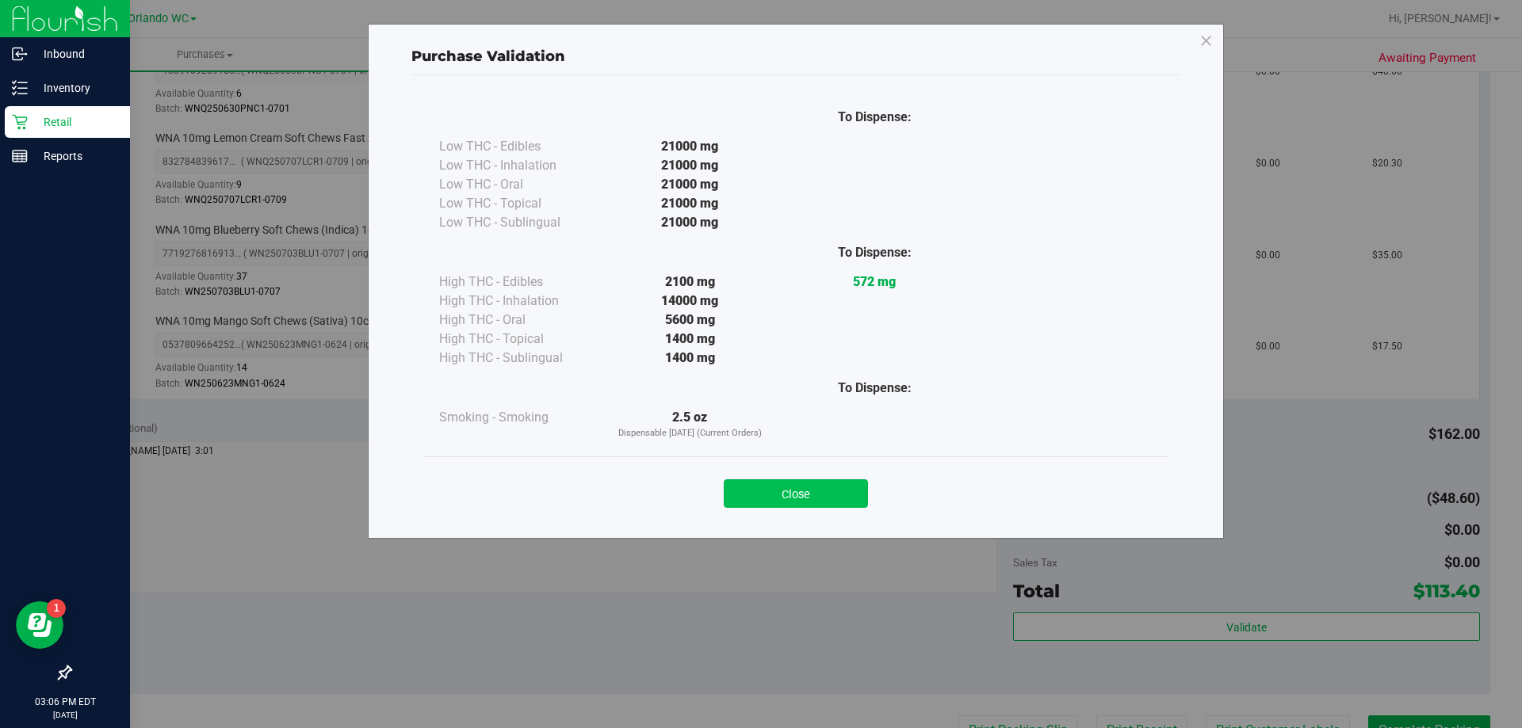
click at [844, 483] on button "Close" at bounding box center [796, 493] width 144 height 29
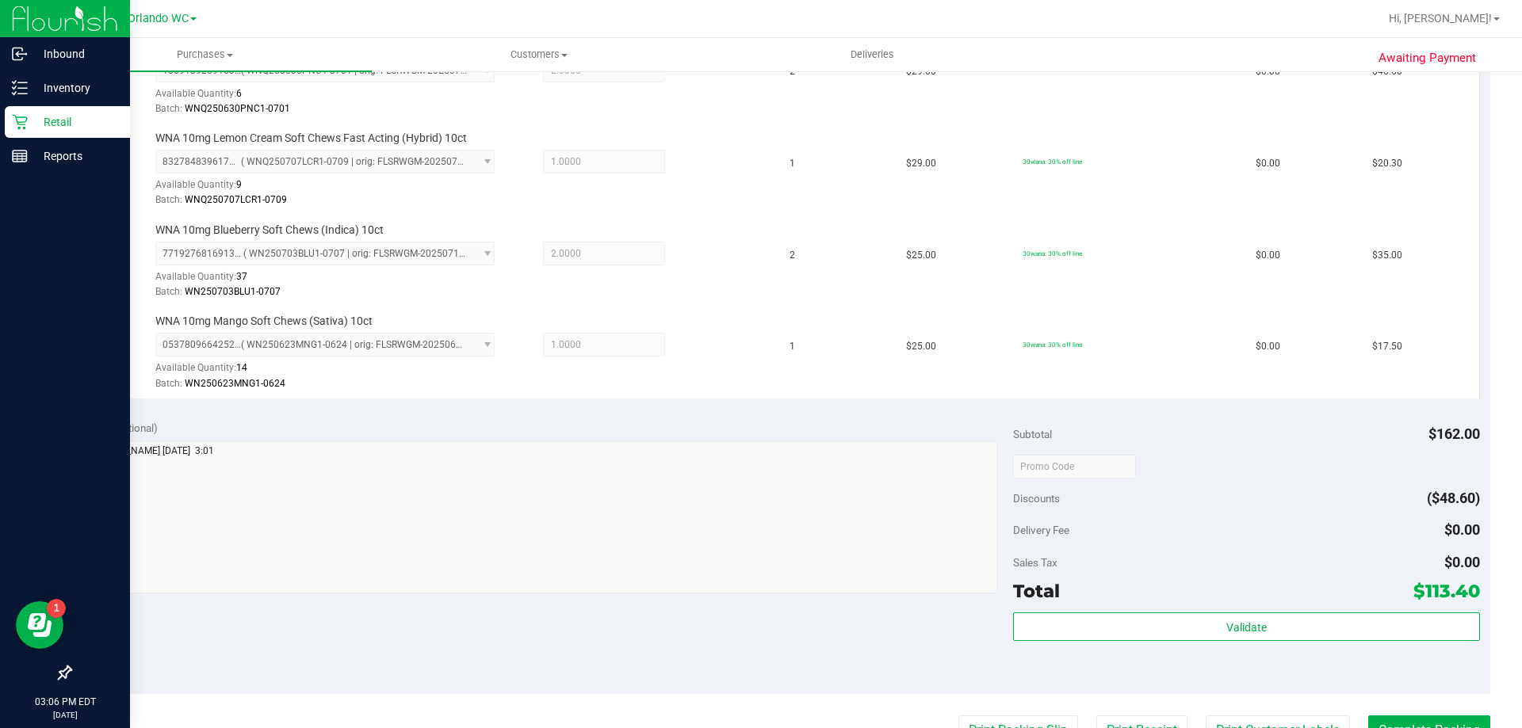
scroll to position [634, 0]
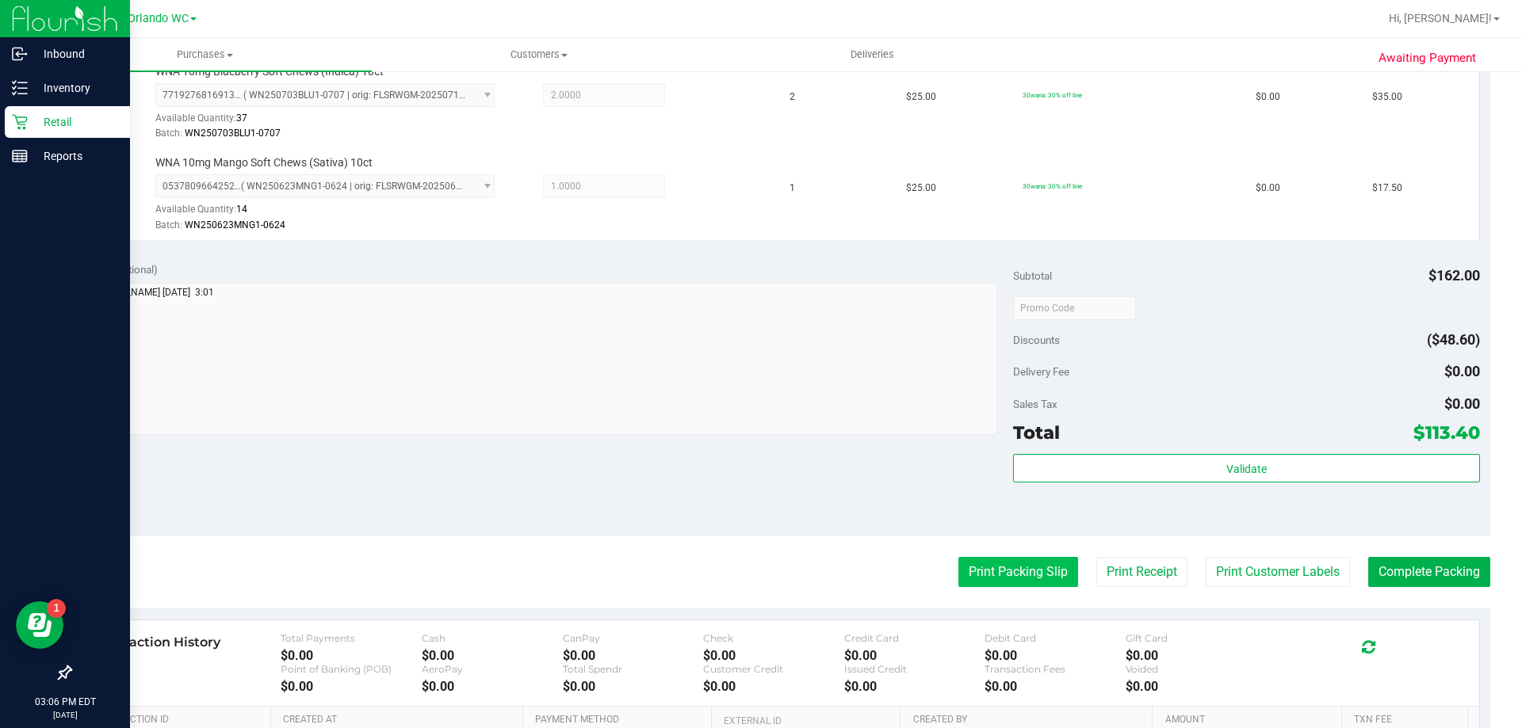
click at [1012, 566] on button "Print Packing Slip" at bounding box center [1018, 572] width 120 height 30
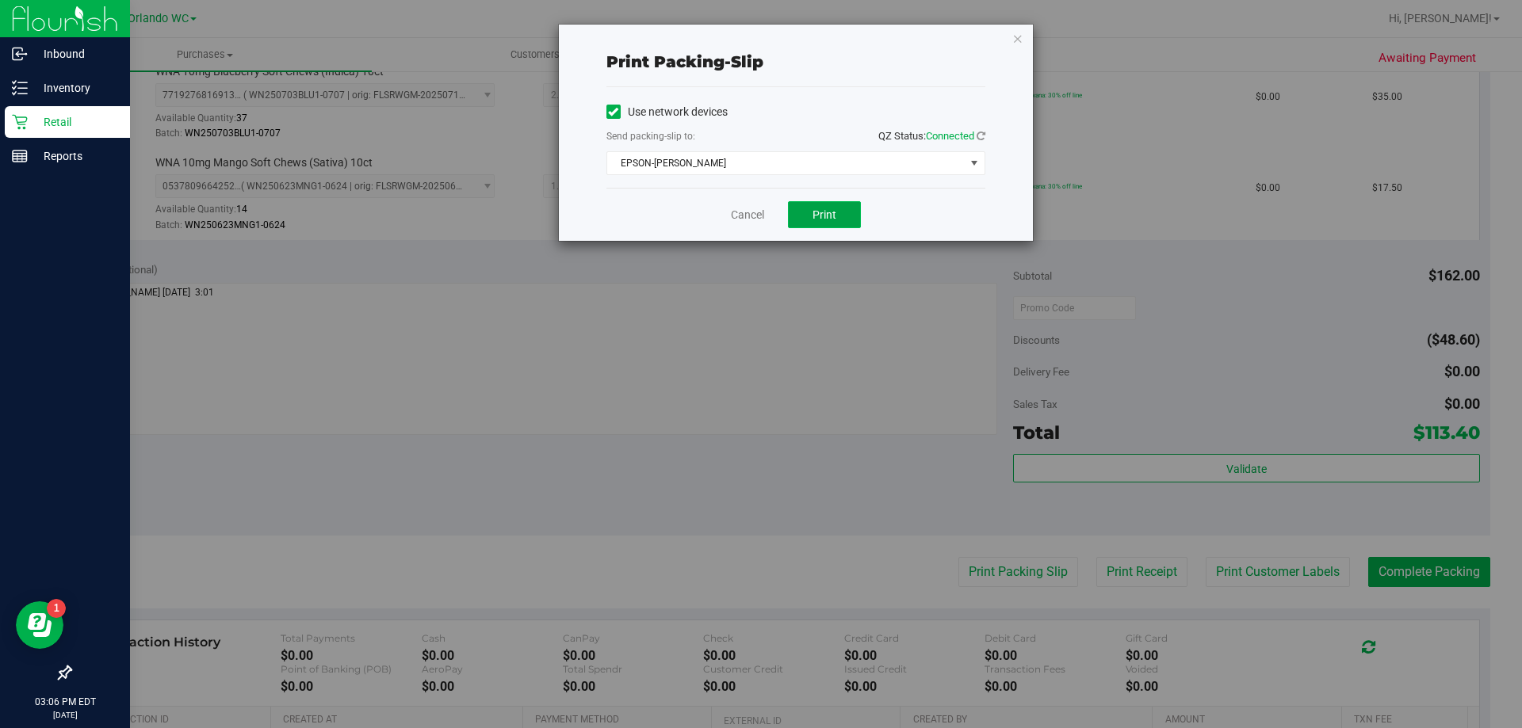
click at [821, 219] on span "Print" at bounding box center [824, 214] width 24 height 13
click at [1021, 36] on icon "button" at bounding box center [1017, 38] width 11 height 19
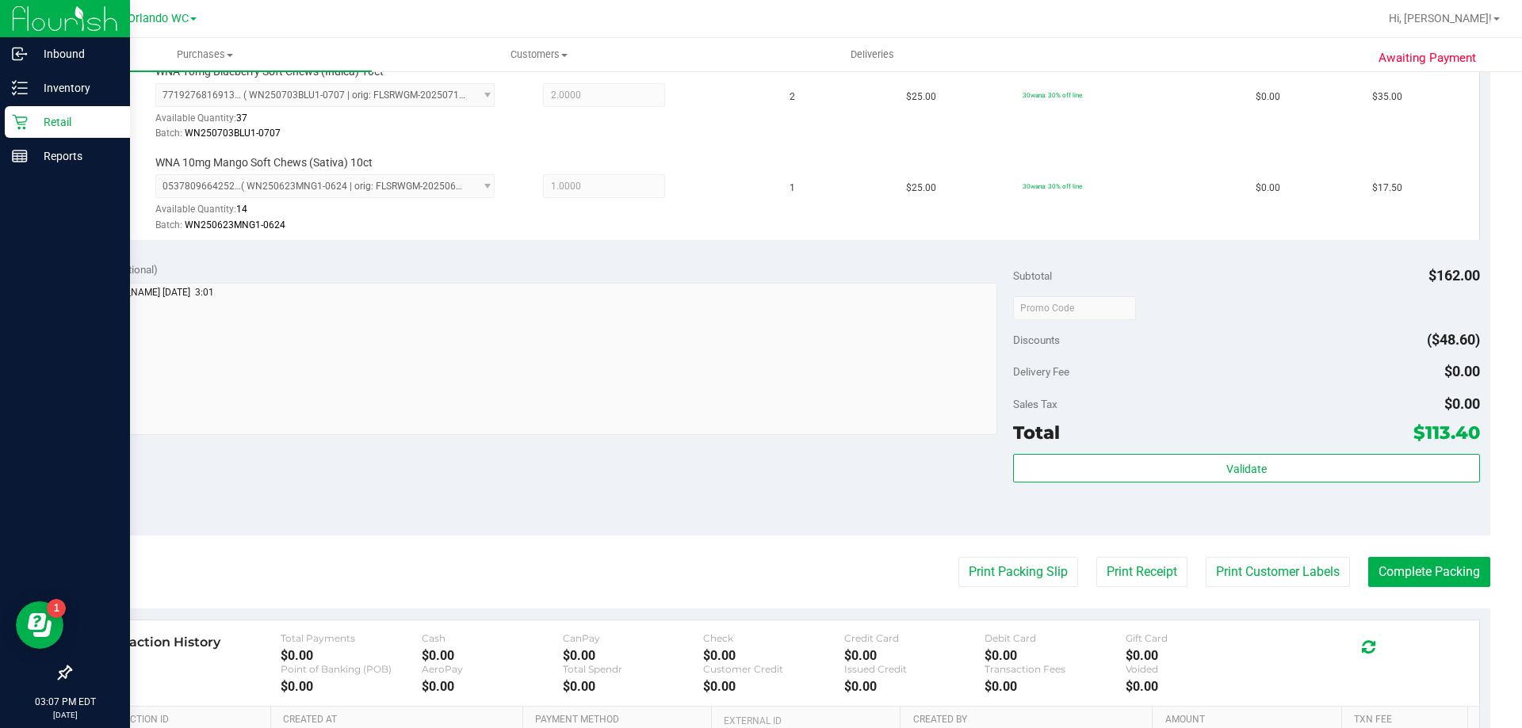
click at [1285, 437] on div "Total $113.40" at bounding box center [1246, 432] width 466 height 29
click at [1285, 485] on div "Validate" at bounding box center [1246, 489] width 466 height 71
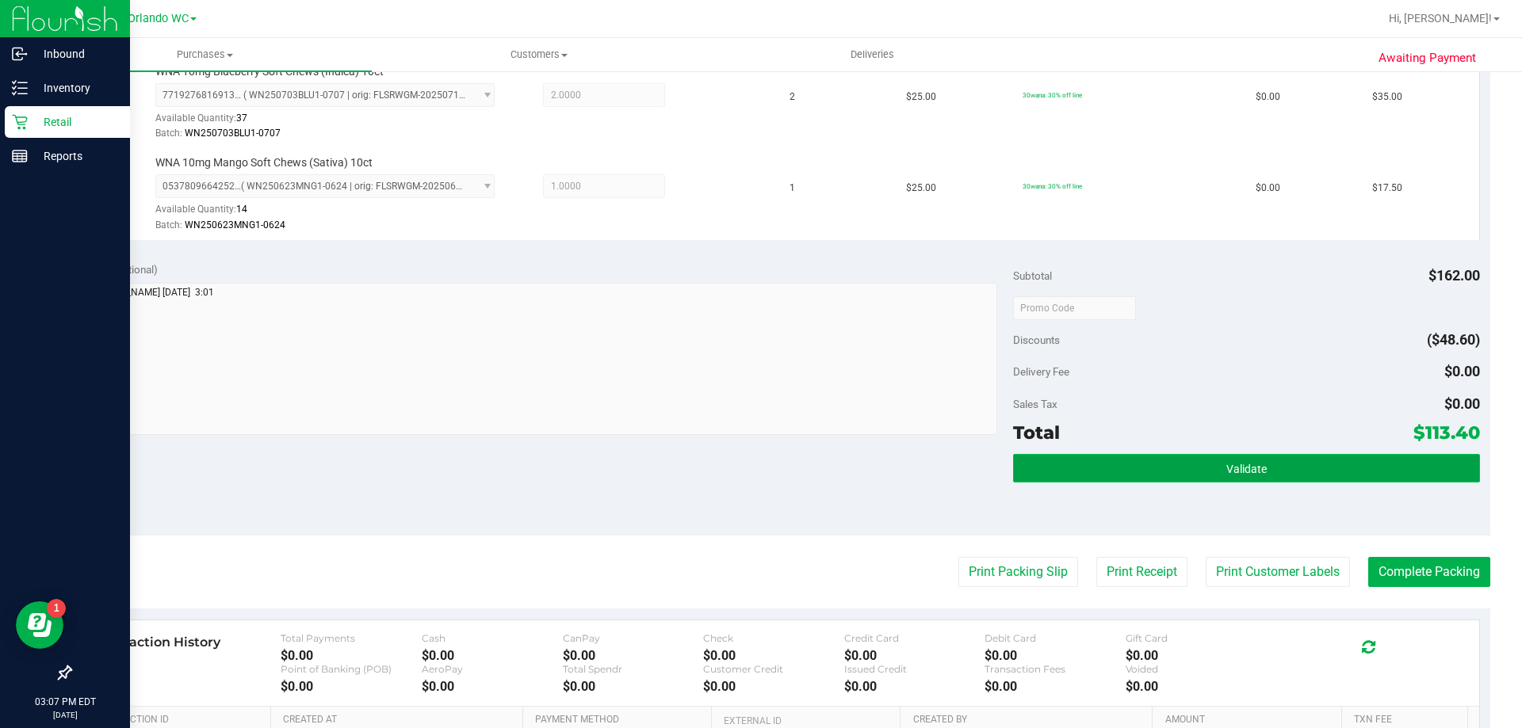
click at [1289, 470] on button "Validate" at bounding box center [1246, 468] width 466 height 29
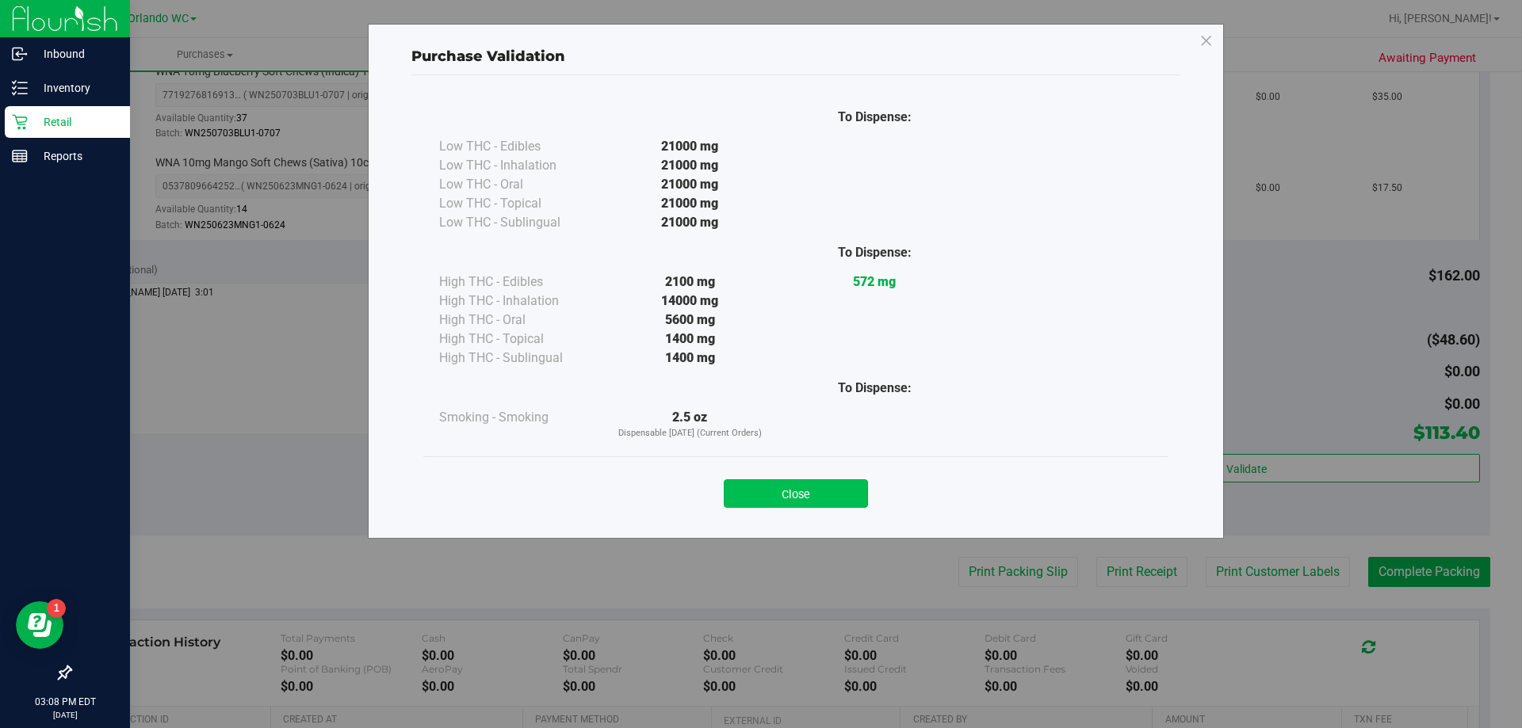
click at [846, 484] on button "Close" at bounding box center [796, 493] width 144 height 29
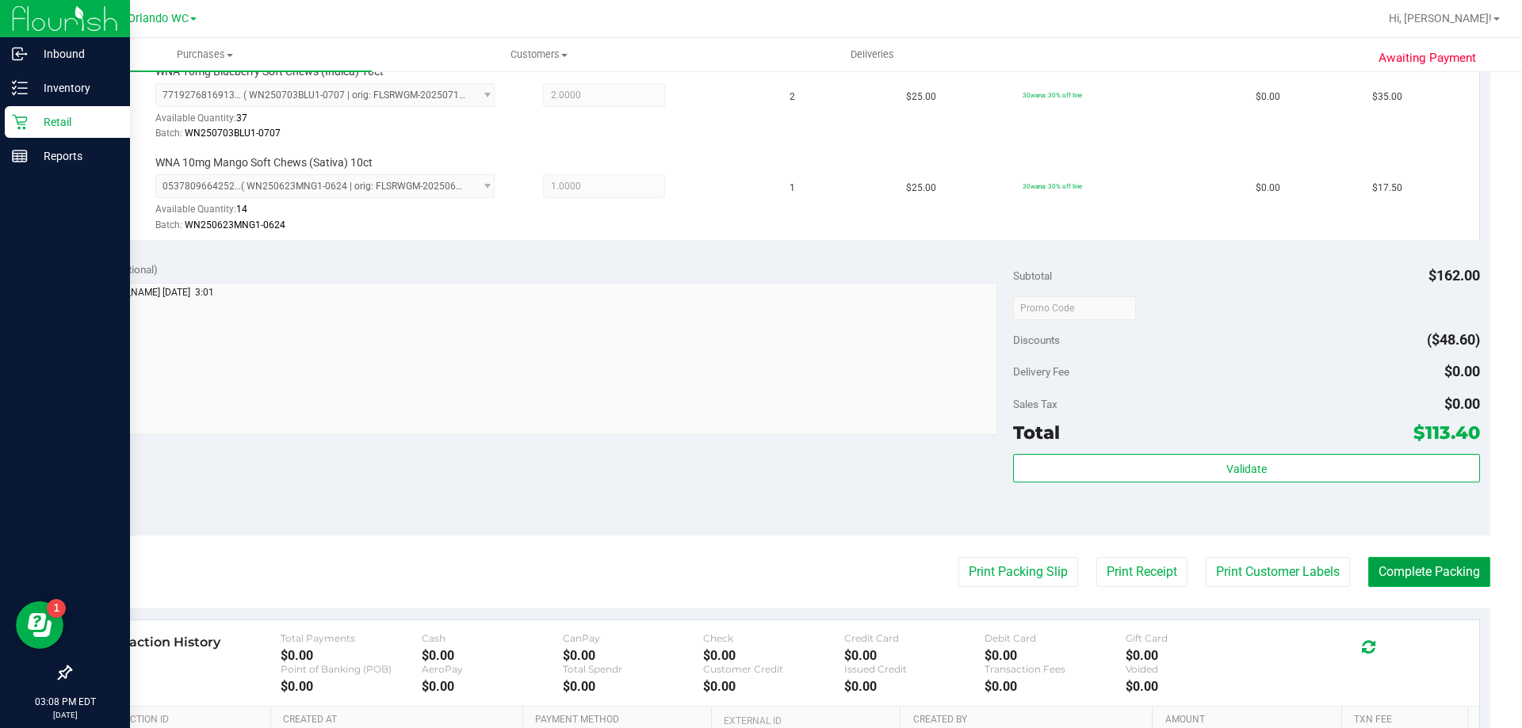
click at [1401, 561] on button "Complete Packing" at bounding box center [1429, 572] width 122 height 30
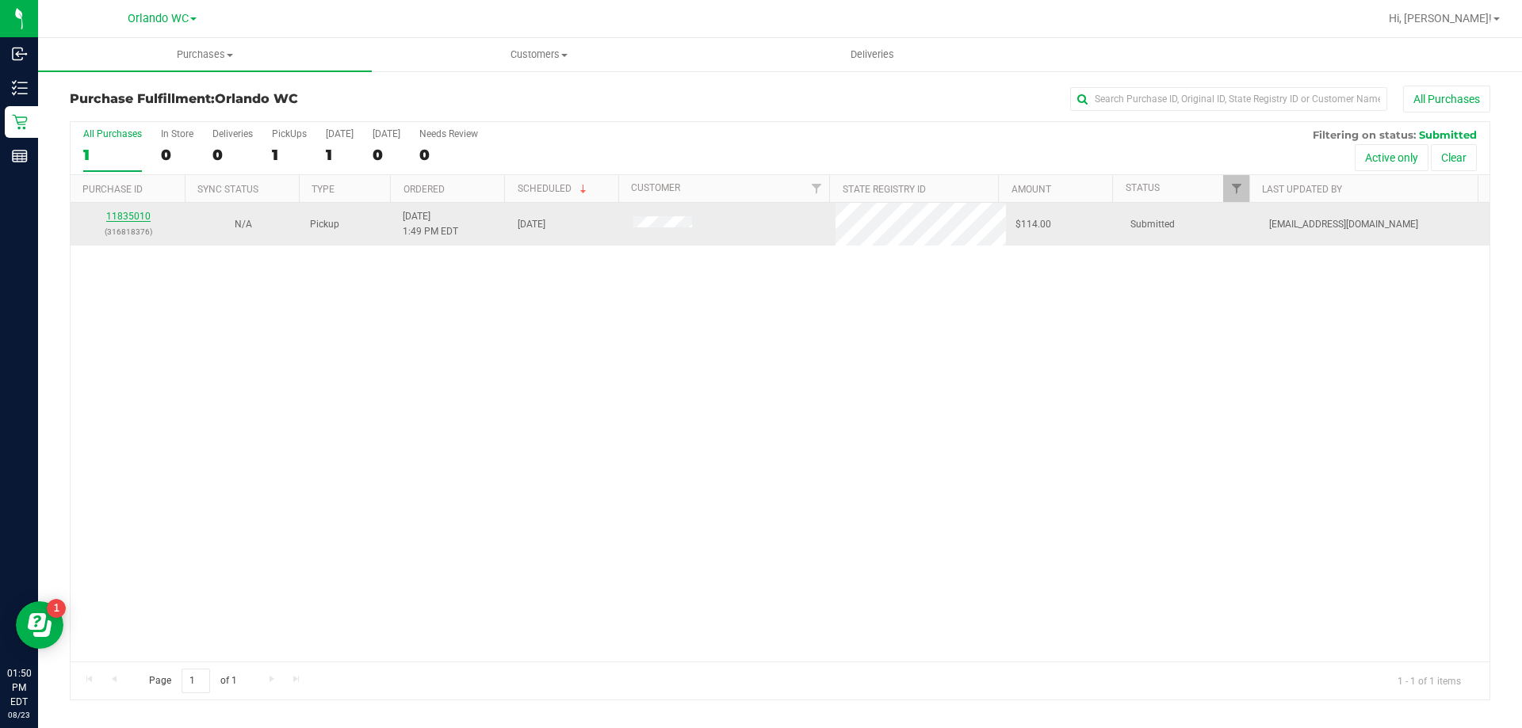
click at [141, 212] on link "11835010" at bounding box center [128, 216] width 44 height 11
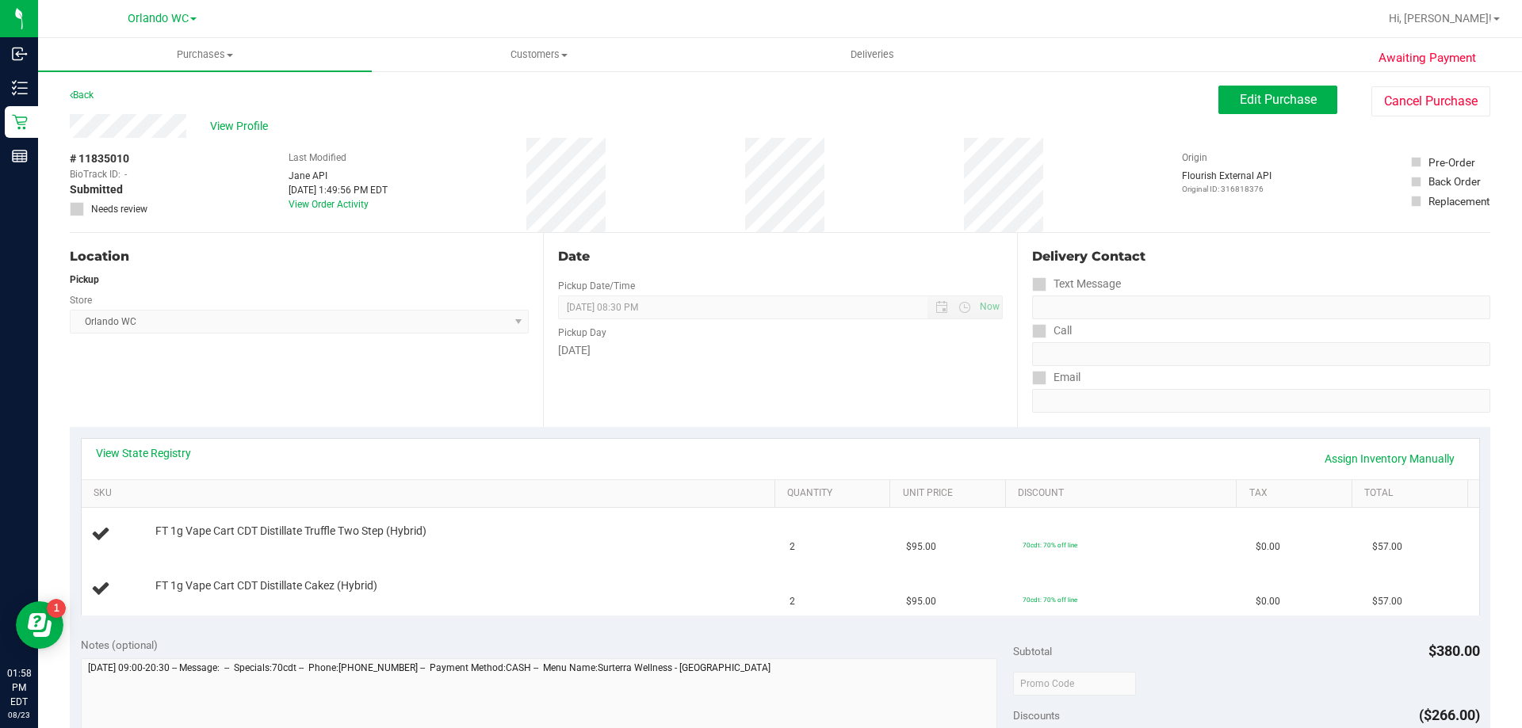
click at [518, 433] on div "View State Registry Assign Inventory Manually SKU Quantity Unit Price Discount …" at bounding box center [780, 526] width 1420 height 199
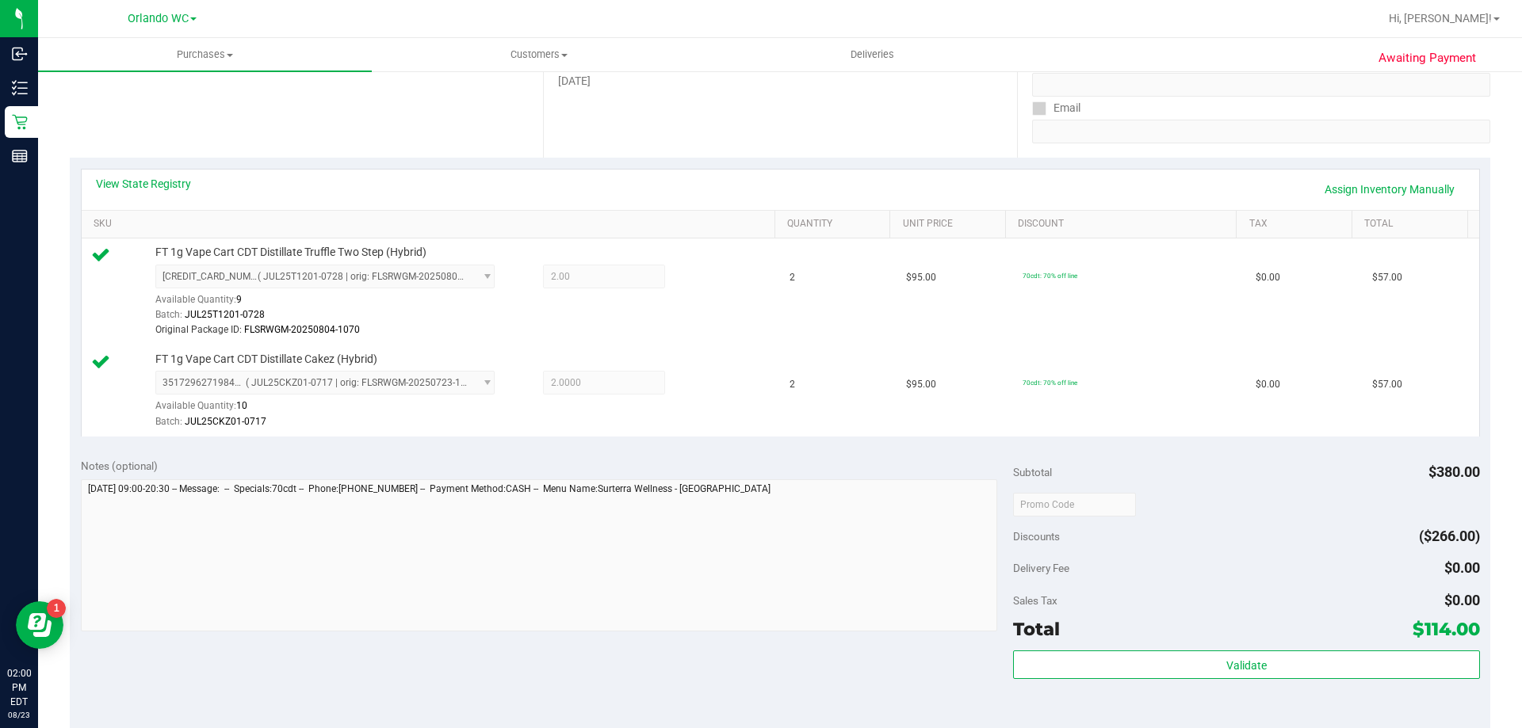
scroll to position [476, 0]
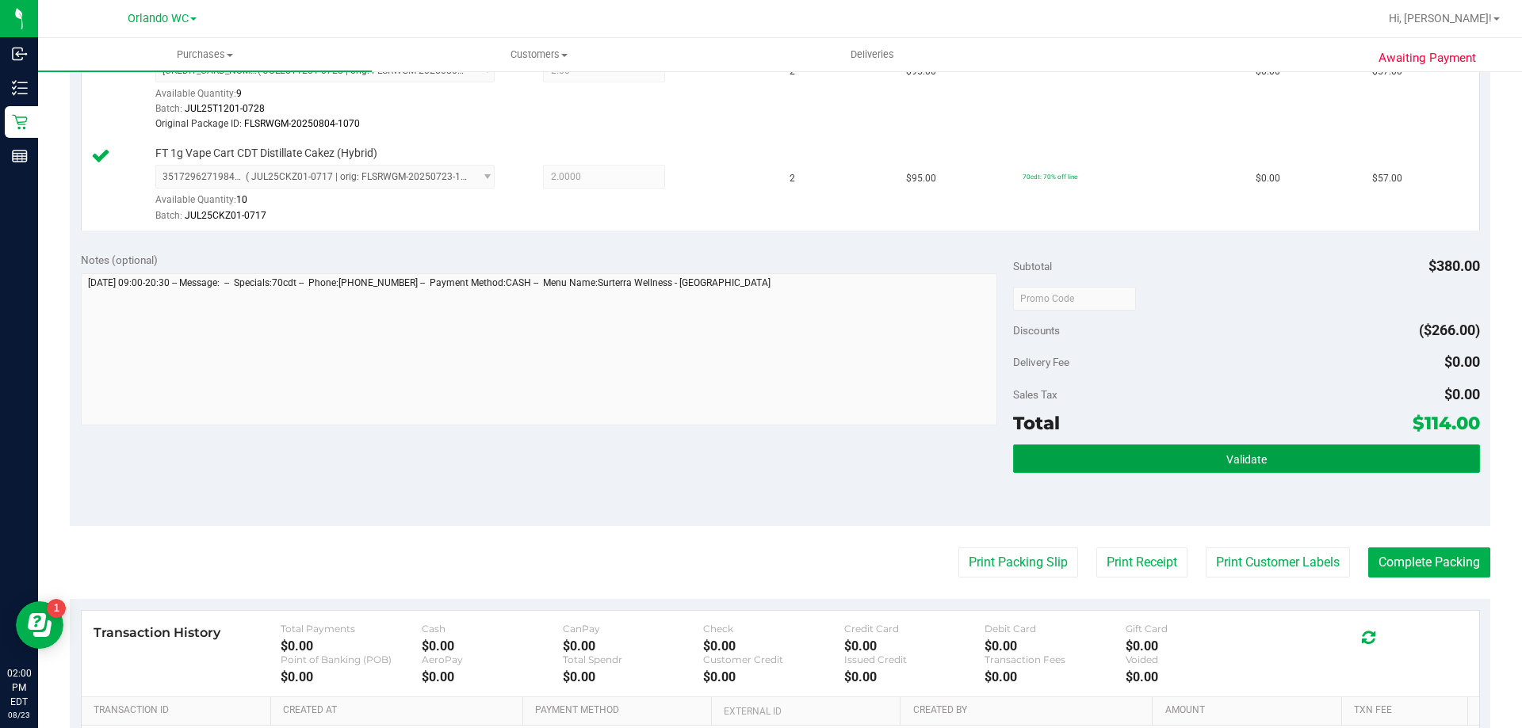
click at [1202, 454] on button "Validate" at bounding box center [1246, 459] width 466 height 29
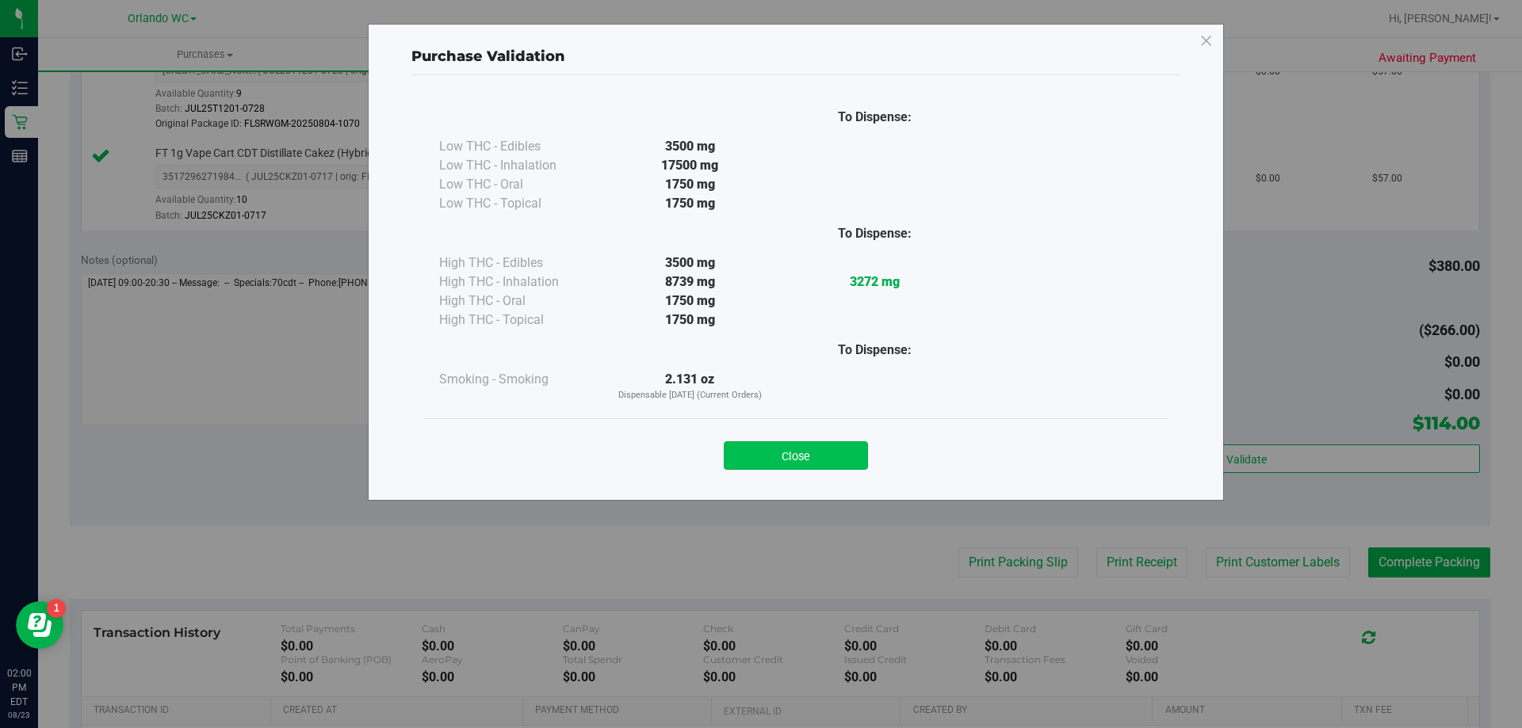
click at [816, 457] on button "Close" at bounding box center [796, 455] width 144 height 29
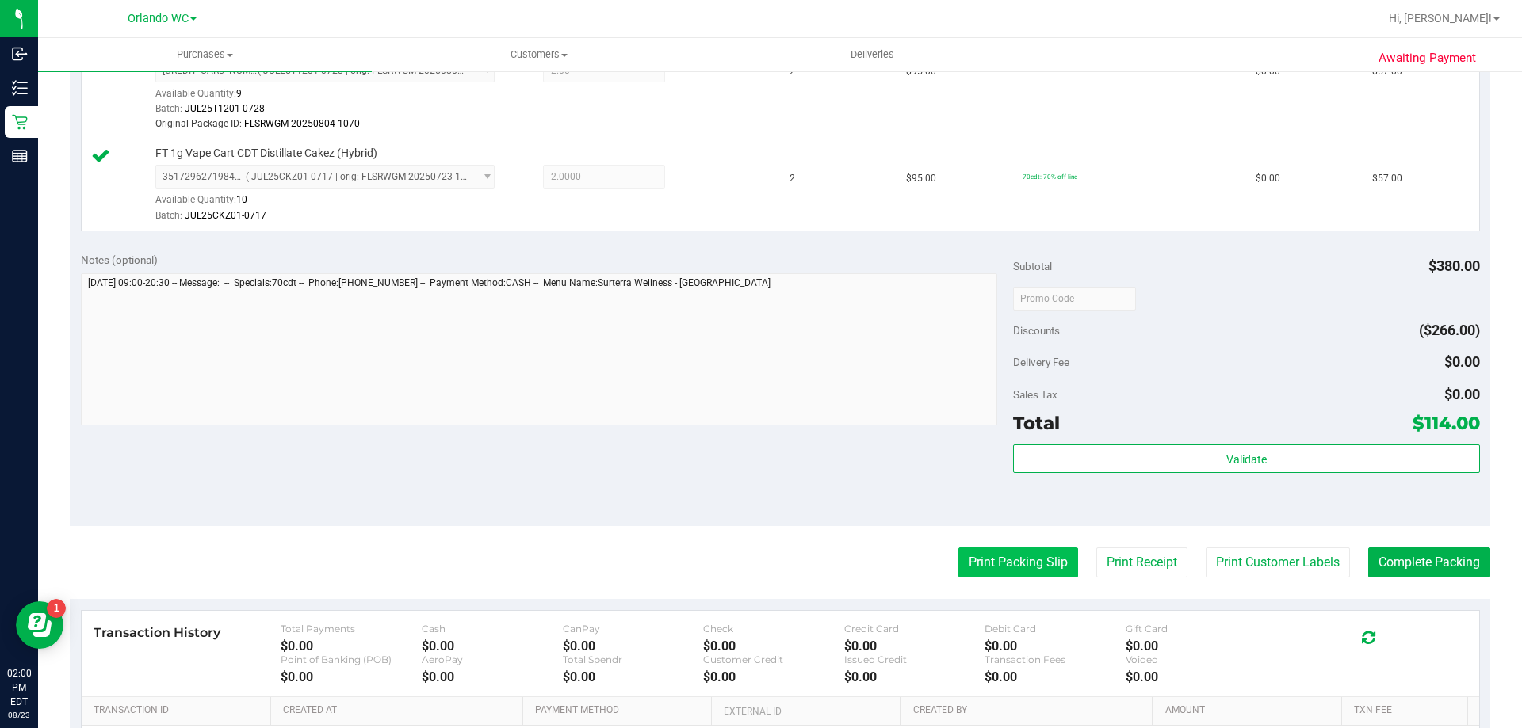
click at [997, 562] on button "Print Packing Slip" at bounding box center [1018, 563] width 120 height 30
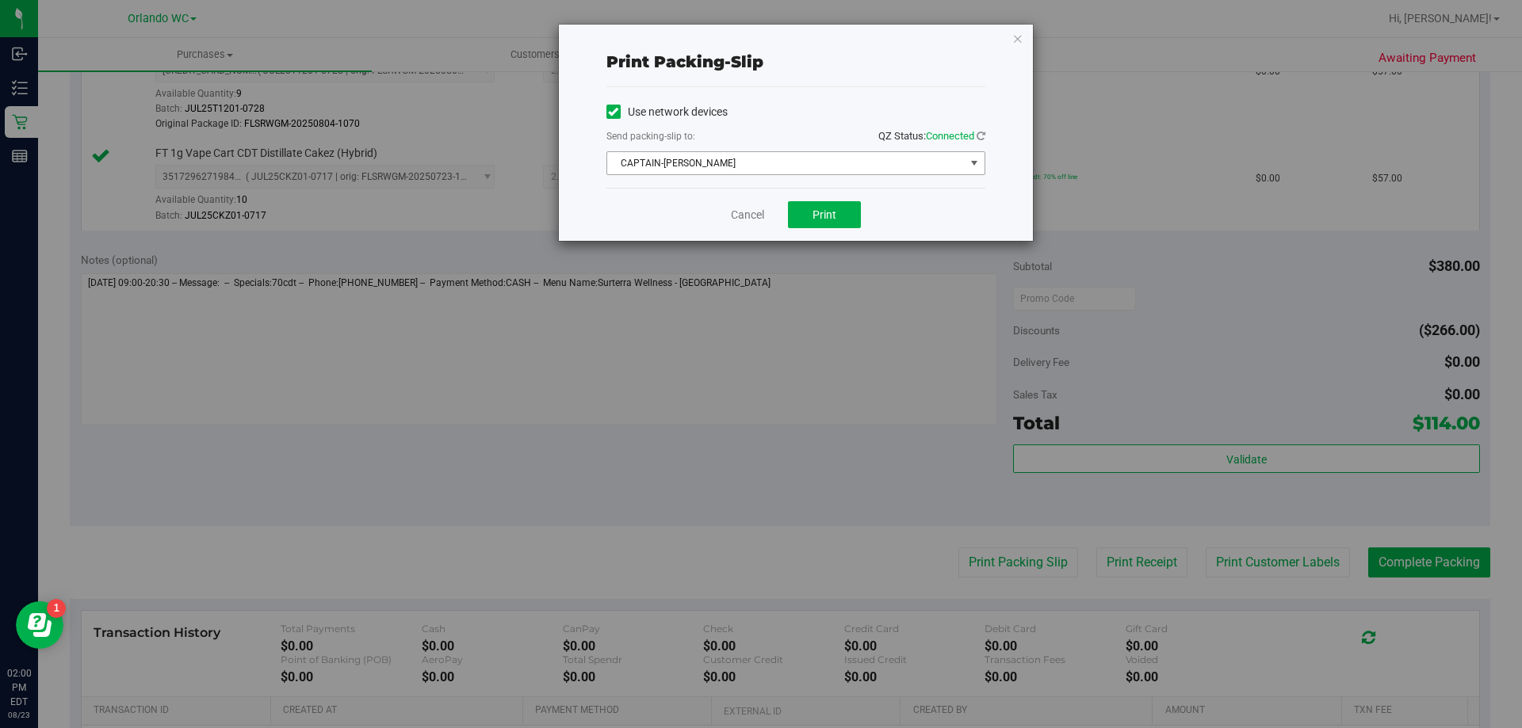
click at [850, 162] on span "CAPTAIN-KANGA" at bounding box center [785, 163] width 357 height 22
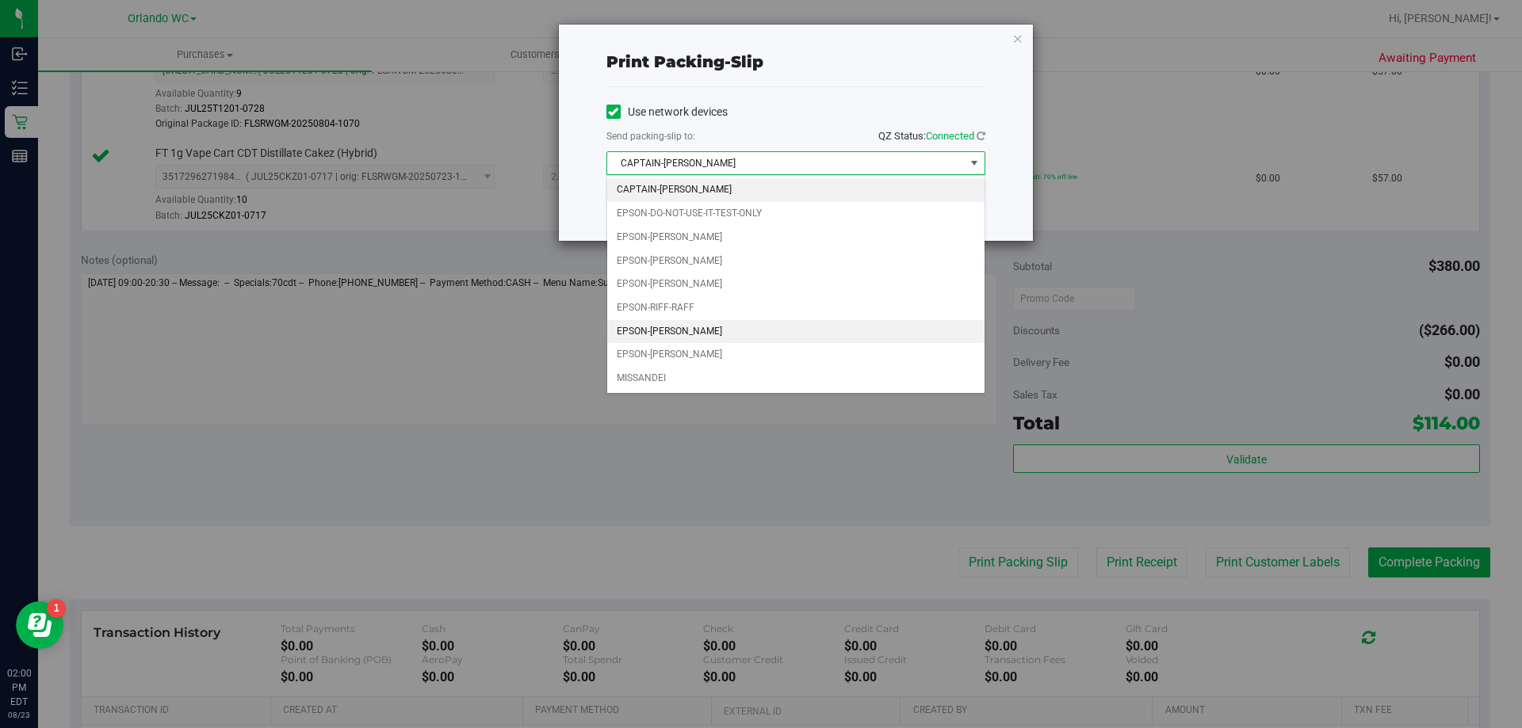
click at [711, 325] on li "EPSON-RODNEY-ATKINS" at bounding box center [795, 332] width 377 height 24
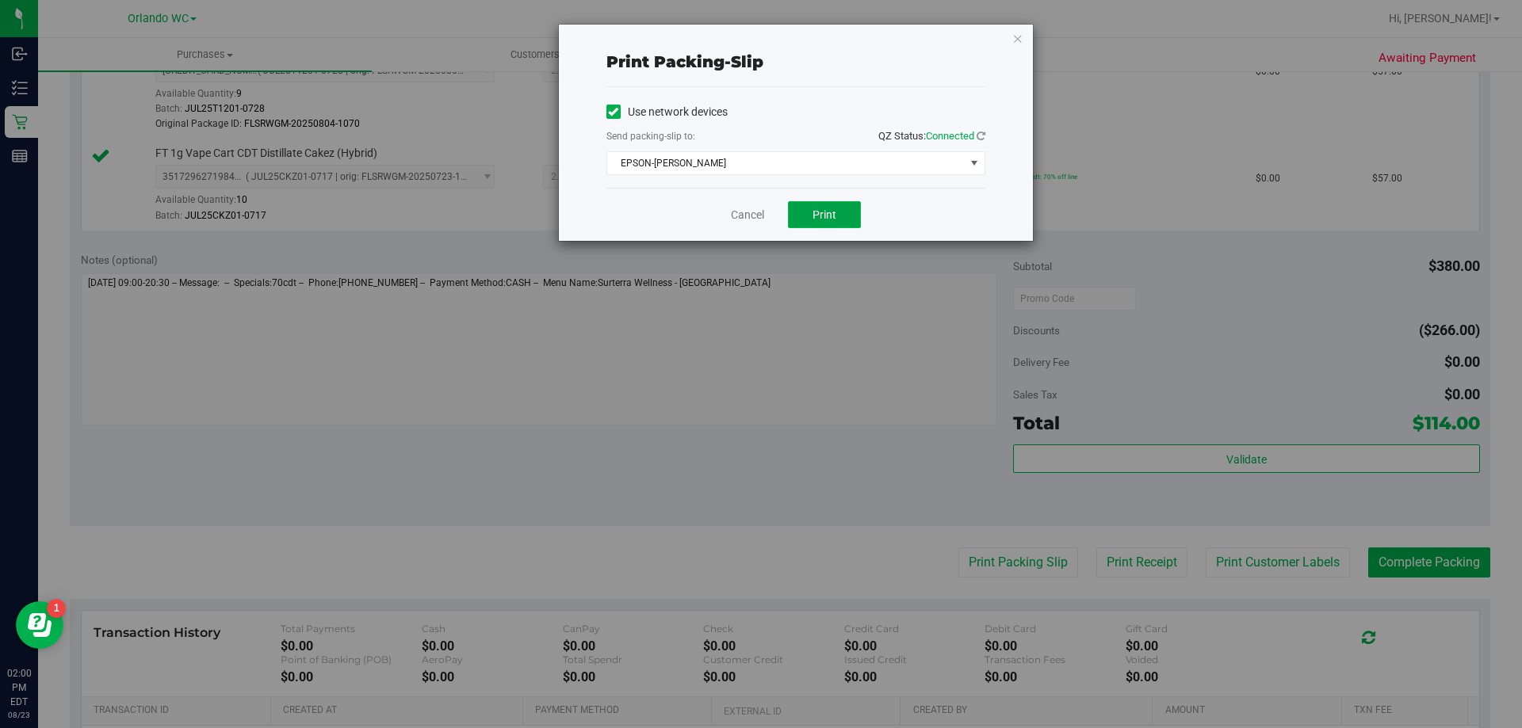
click at [812, 208] on span "Print" at bounding box center [824, 214] width 24 height 13
click at [1017, 29] on icon "button" at bounding box center [1017, 38] width 11 height 19
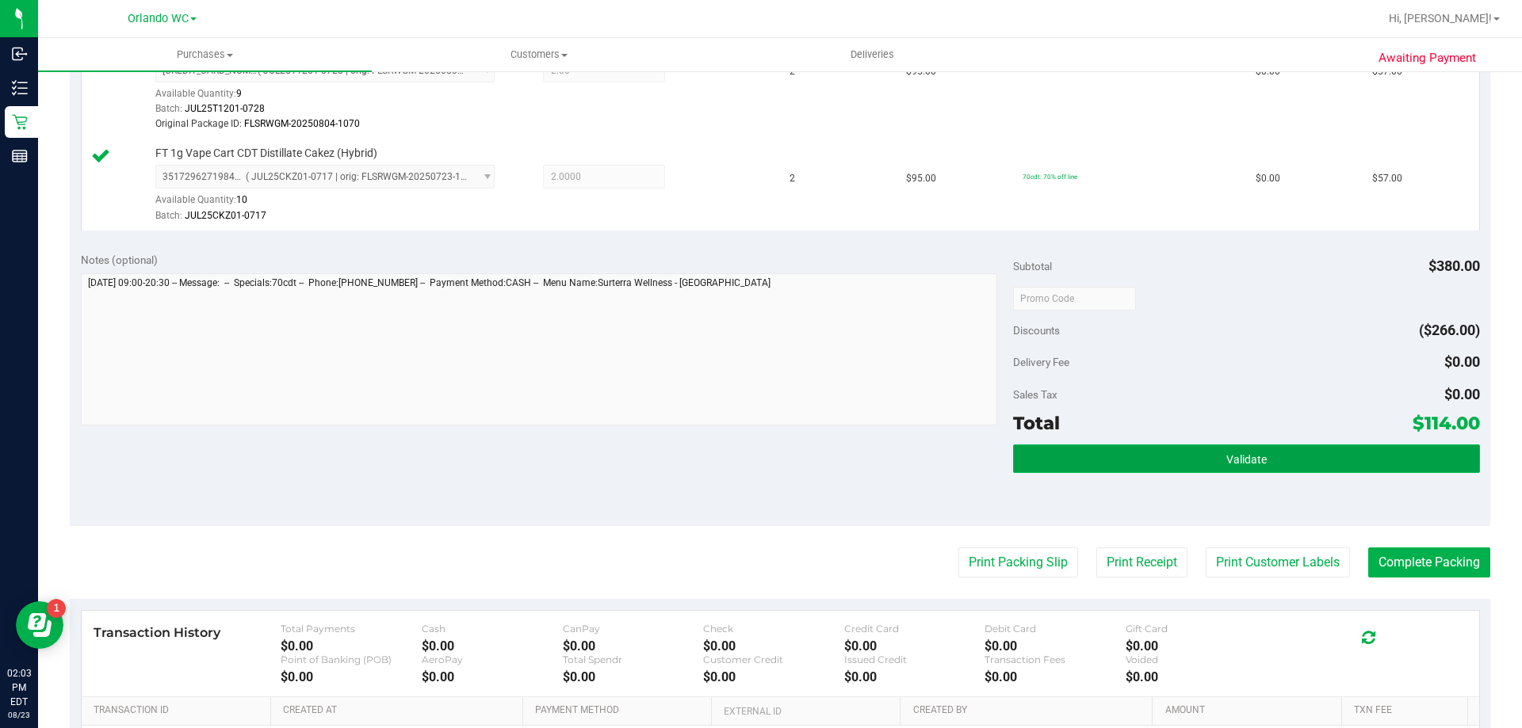
click at [1213, 464] on button "Validate" at bounding box center [1246, 459] width 466 height 29
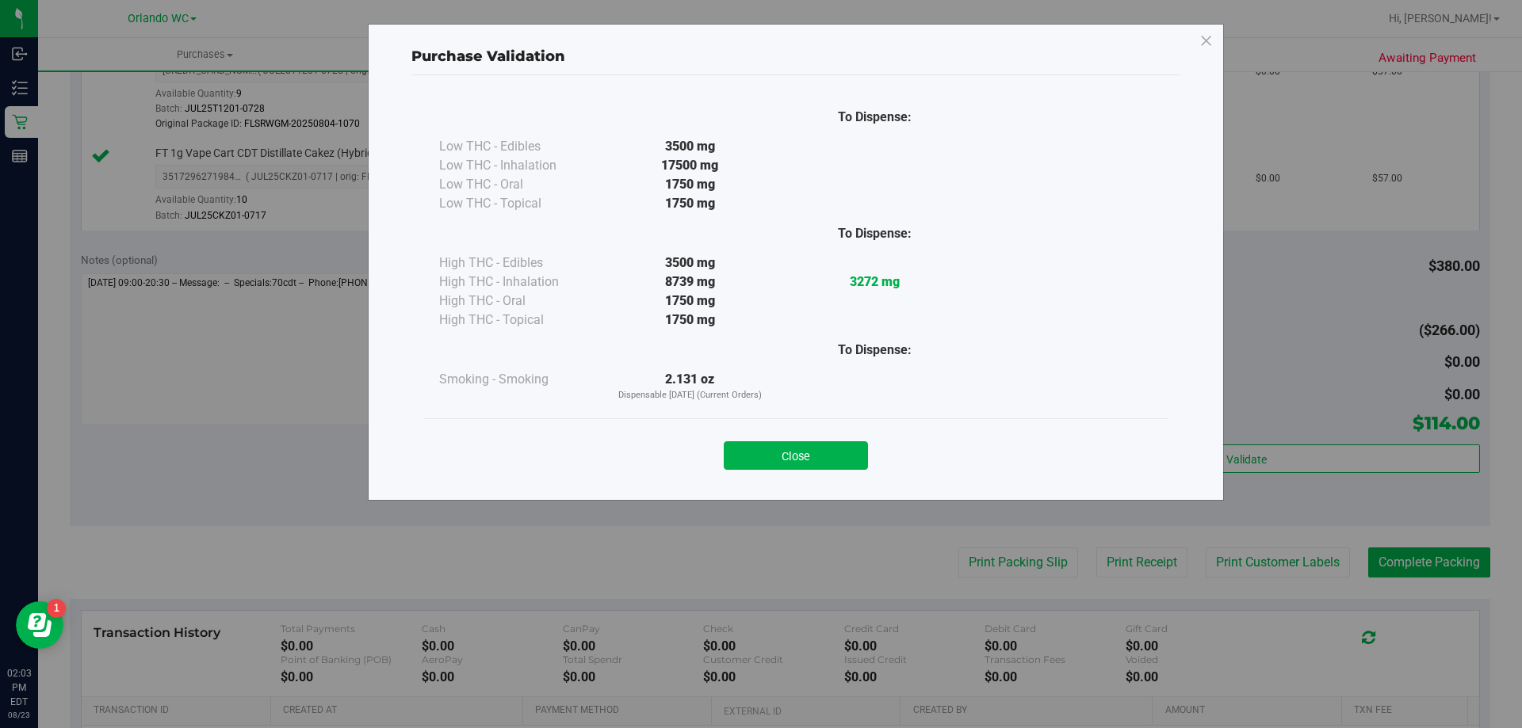
click at [829, 441] on div "Close" at bounding box center [795, 451] width 721 height 40
click at [829, 441] on button "Close" at bounding box center [796, 455] width 144 height 29
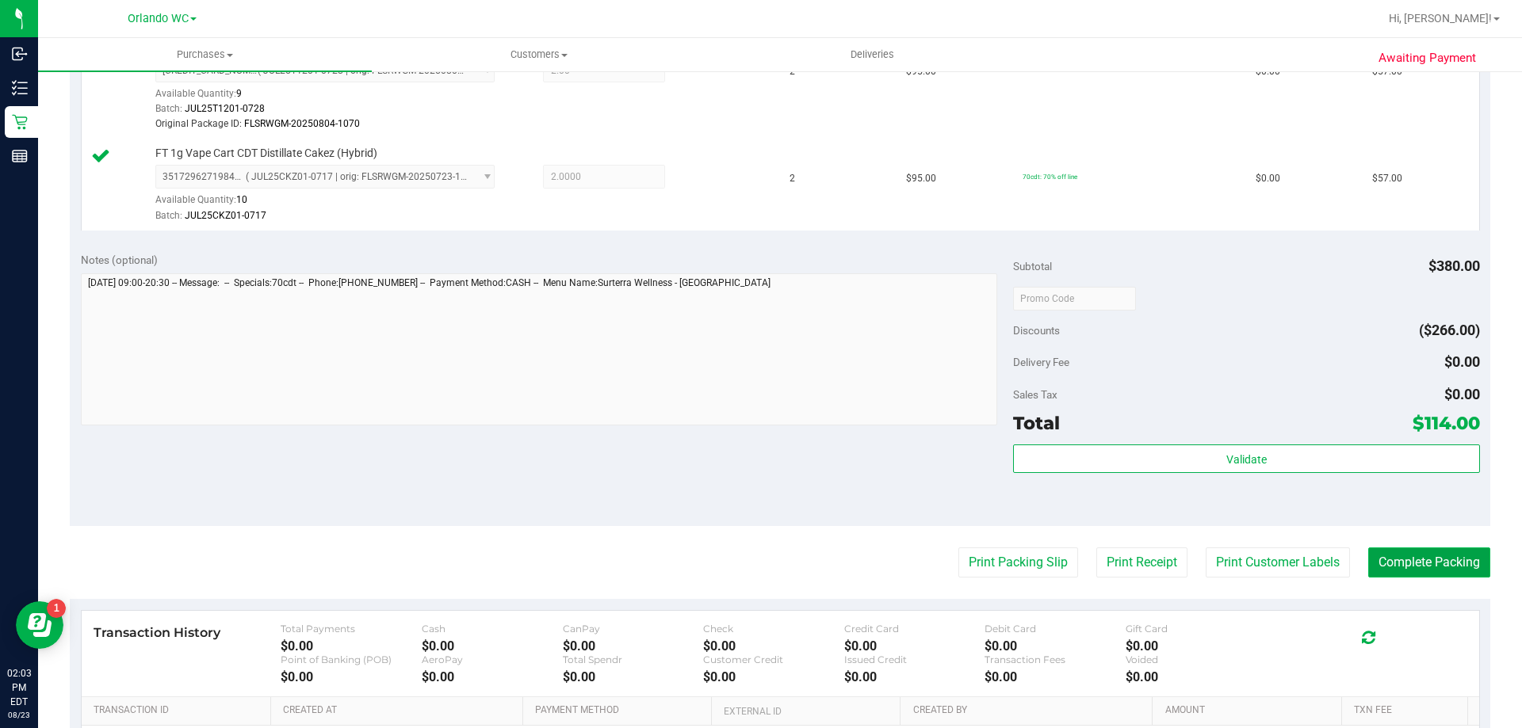
click at [1391, 566] on button "Complete Packing" at bounding box center [1429, 563] width 122 height 30
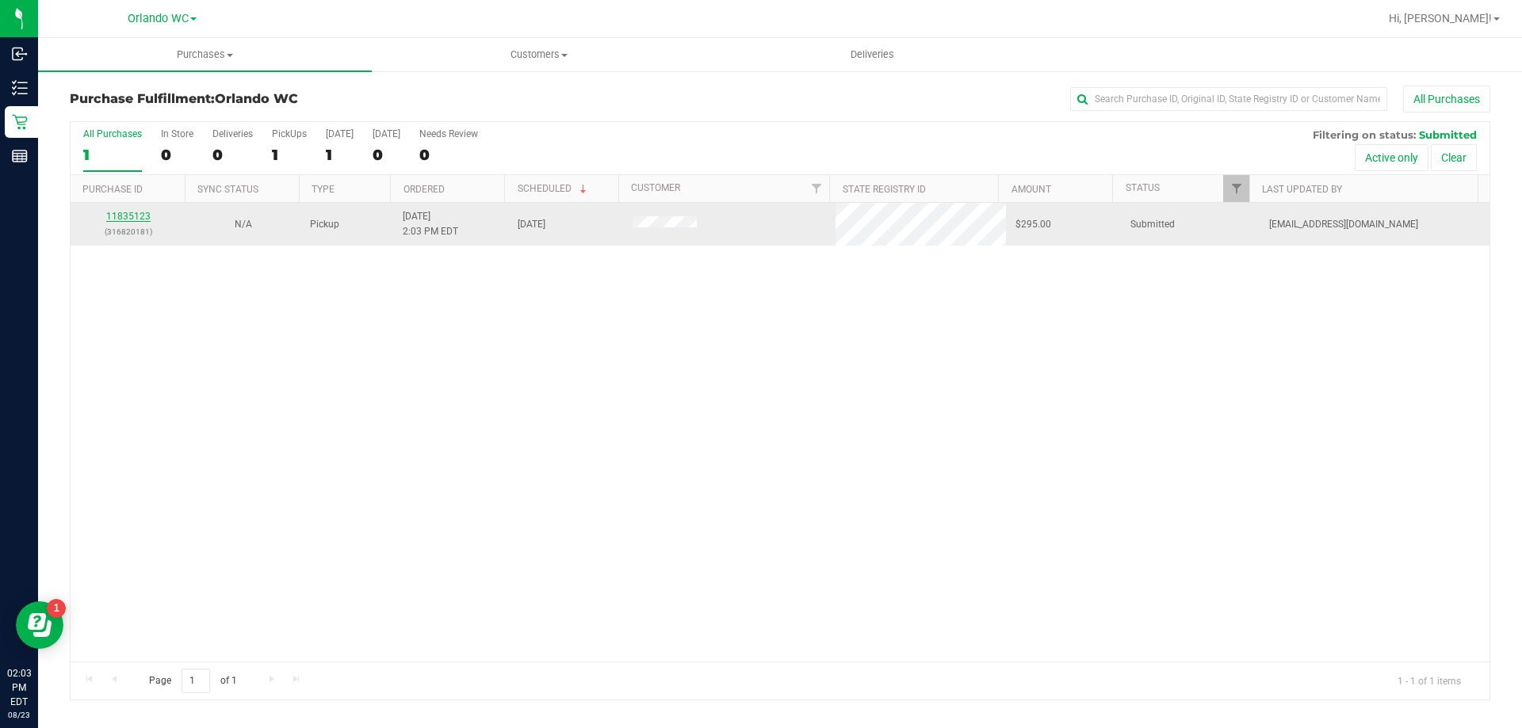
click at [147, 217] on link "11835123" at bounding box center [128, 216] width 44 height 11
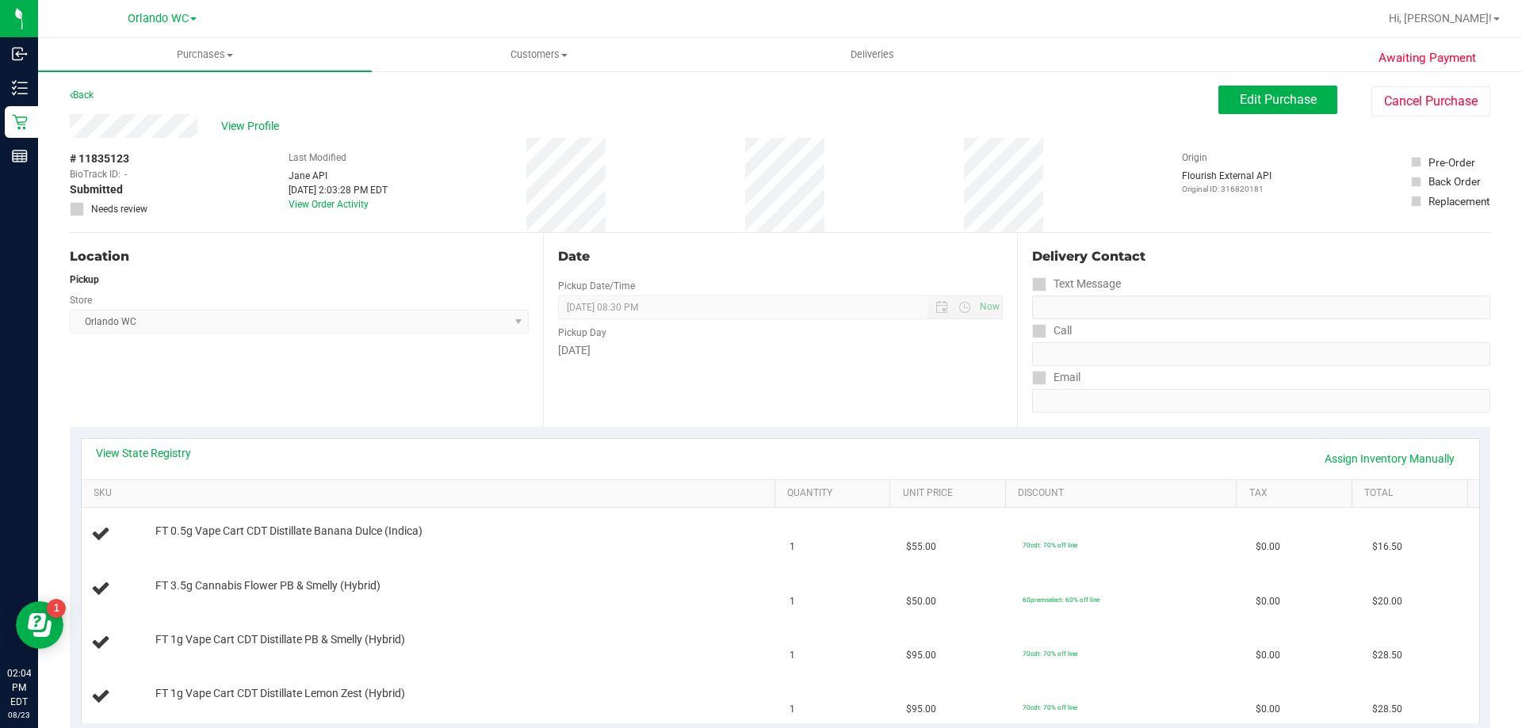
click at [250, 393] on div "Location Pickup Store Orlando WC Select Store Bonita Springs WC Boynton Beach W…" at bounding box center [306, 330] width 473 height 194
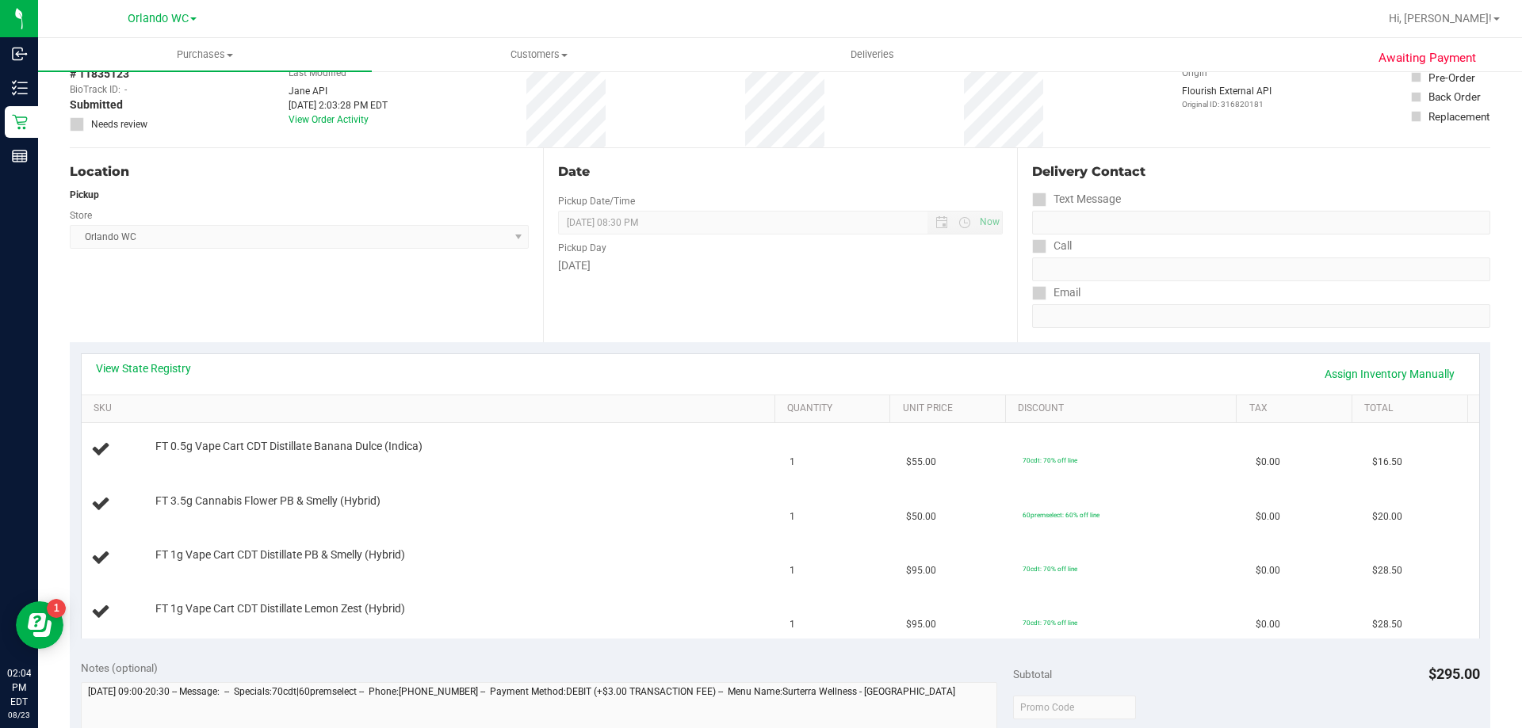
scroll to position [159, 0]
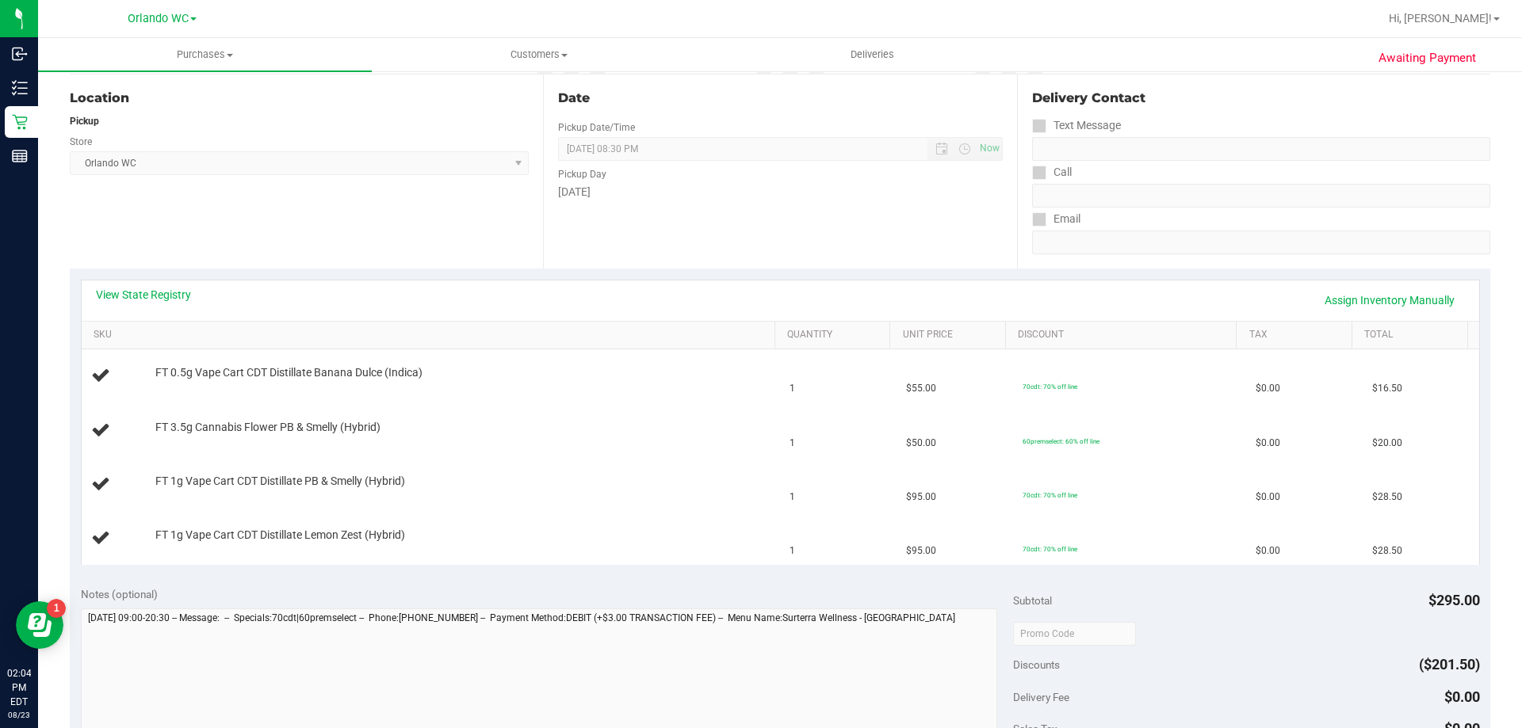
click at [122, 281] on div "View State Registry Assign Inventory Manually" at bounding box center [780, 301] width 1397 height 40
click at [128, 282] on div "View State Registry Assign Inventory Manually" at bounding box center [780, 301] width 1397 height 40
click at [132, 288] on link "View State Registry" at bounding box center [143, 295] width 95 height 16
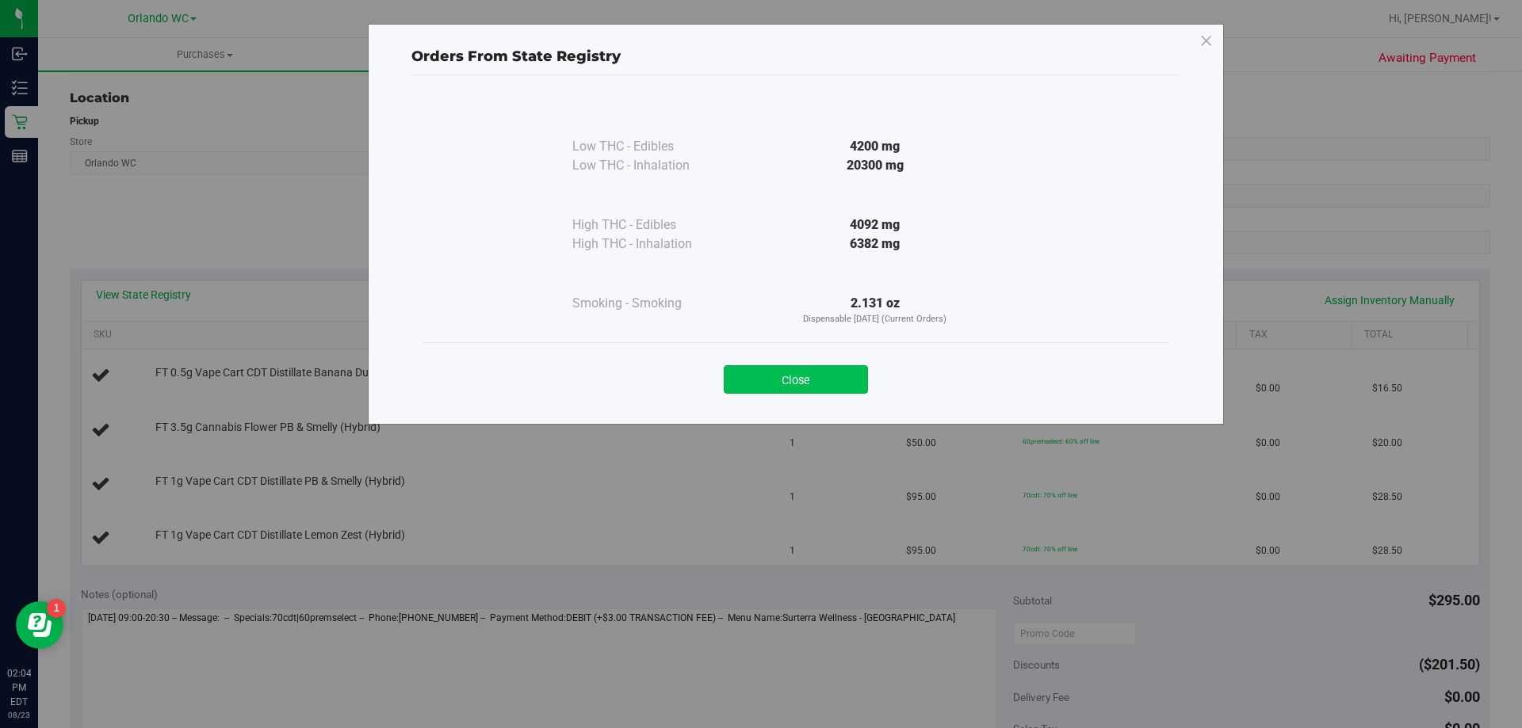
click at [769, 383] on button "Close" at bounding box center [796, 379] width 144 height 29
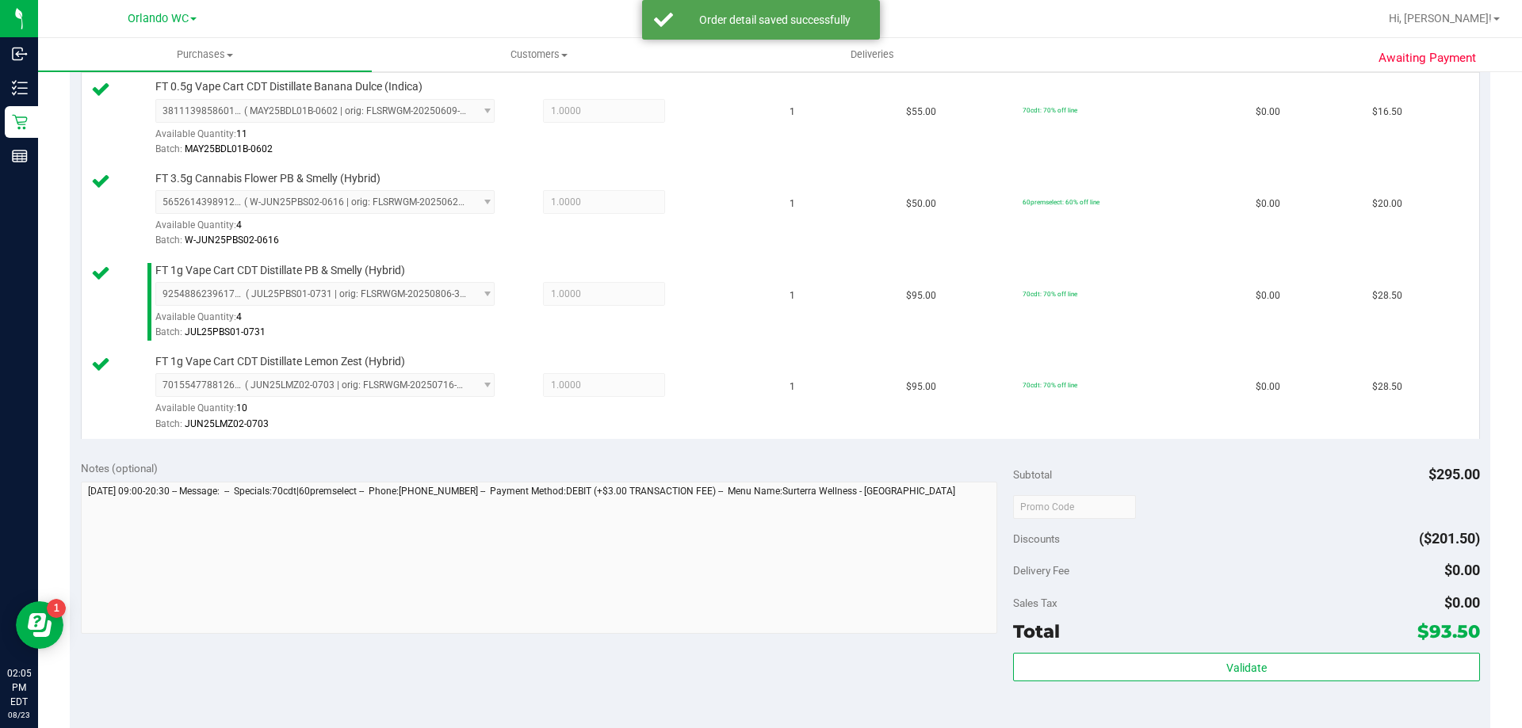
scroll to position [476, 0]
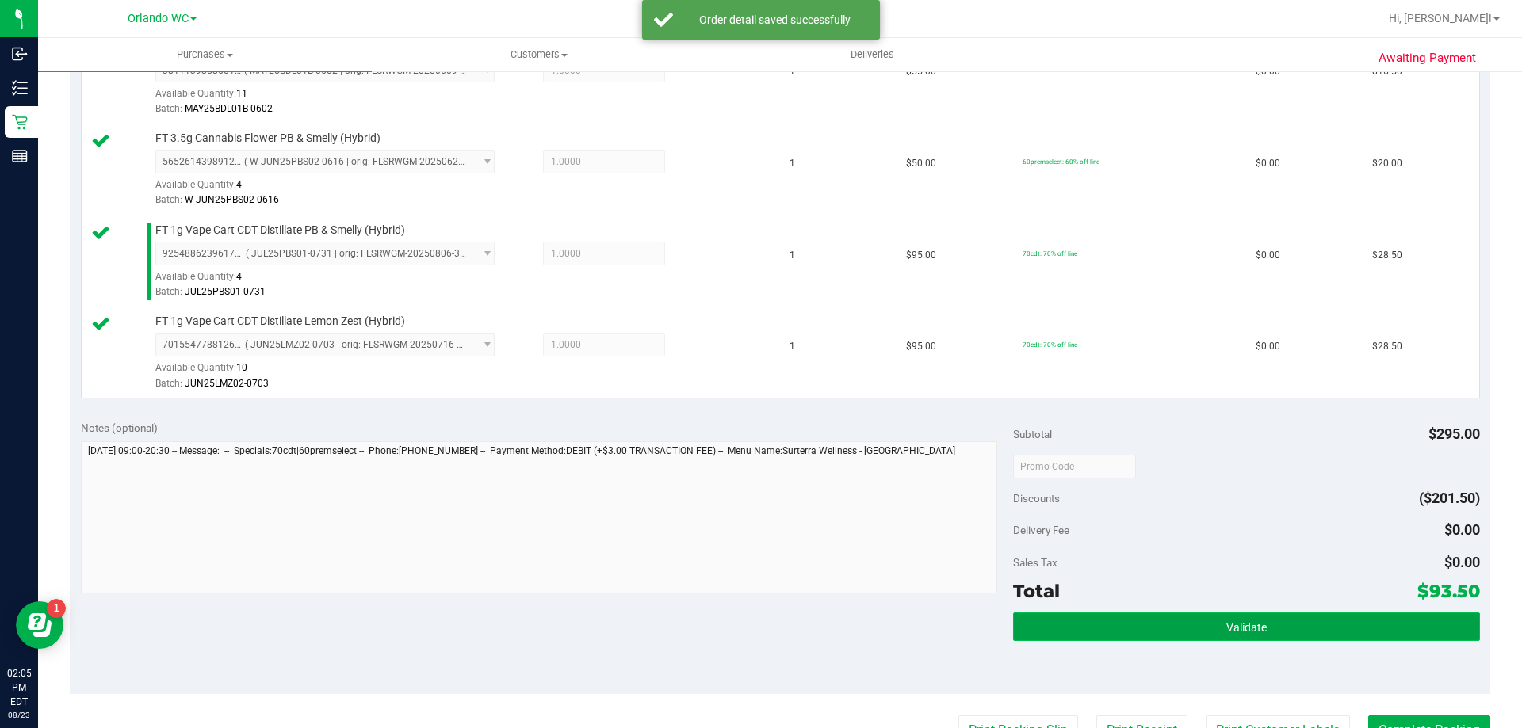
click at [1265, 618] on button "Validate" at bounding box center [1246, 627] width 466 height 29
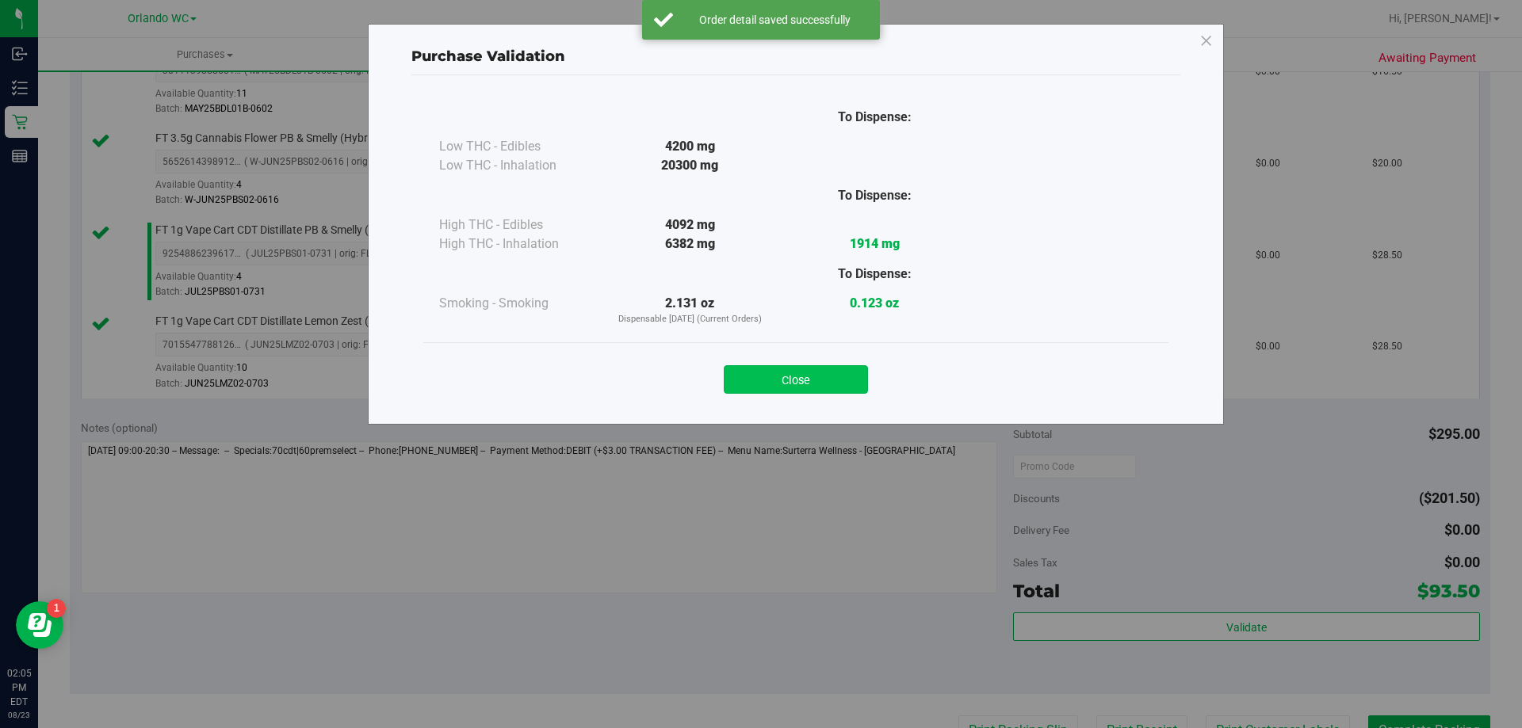
click at [790, 382] on button "Close" at bounding box center [796, 379] width 144 height 29
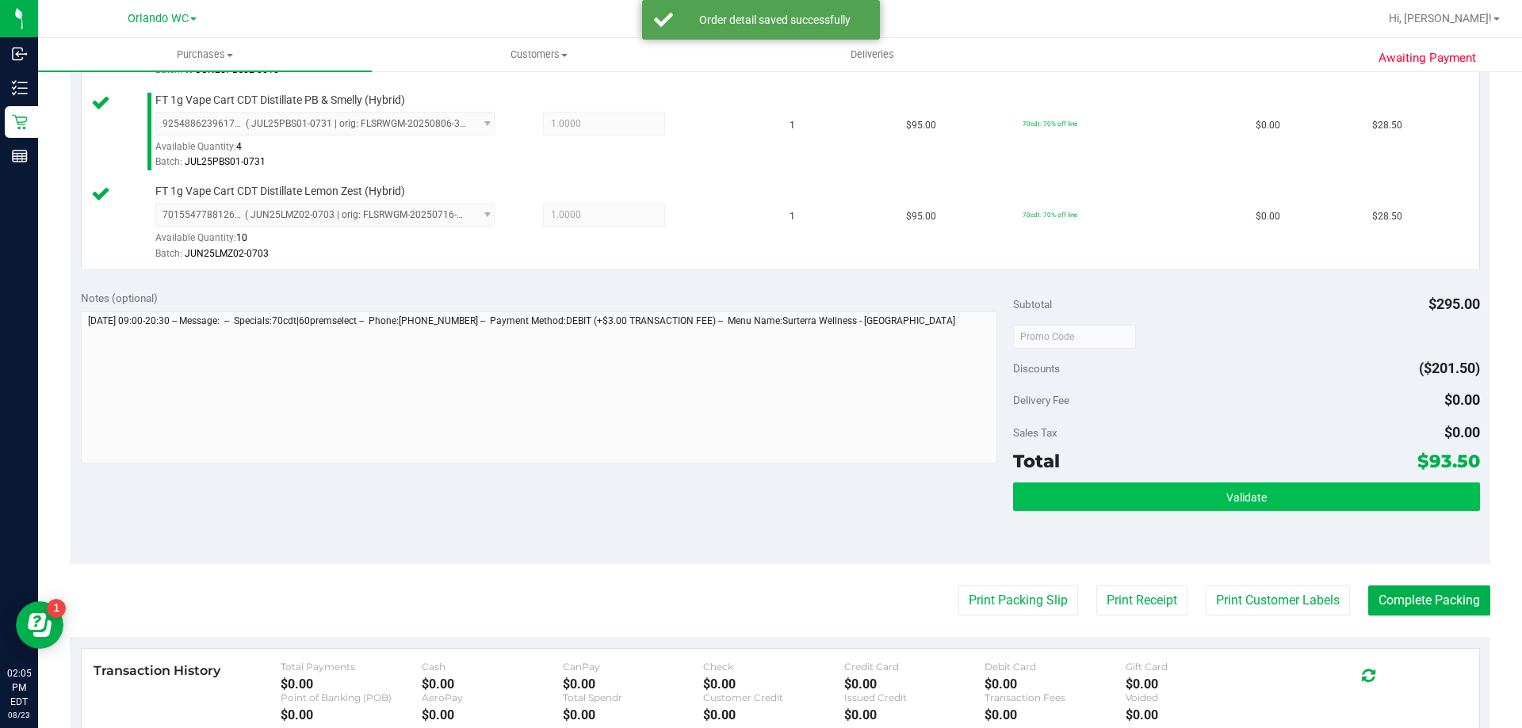
scroll to position [713, 0]
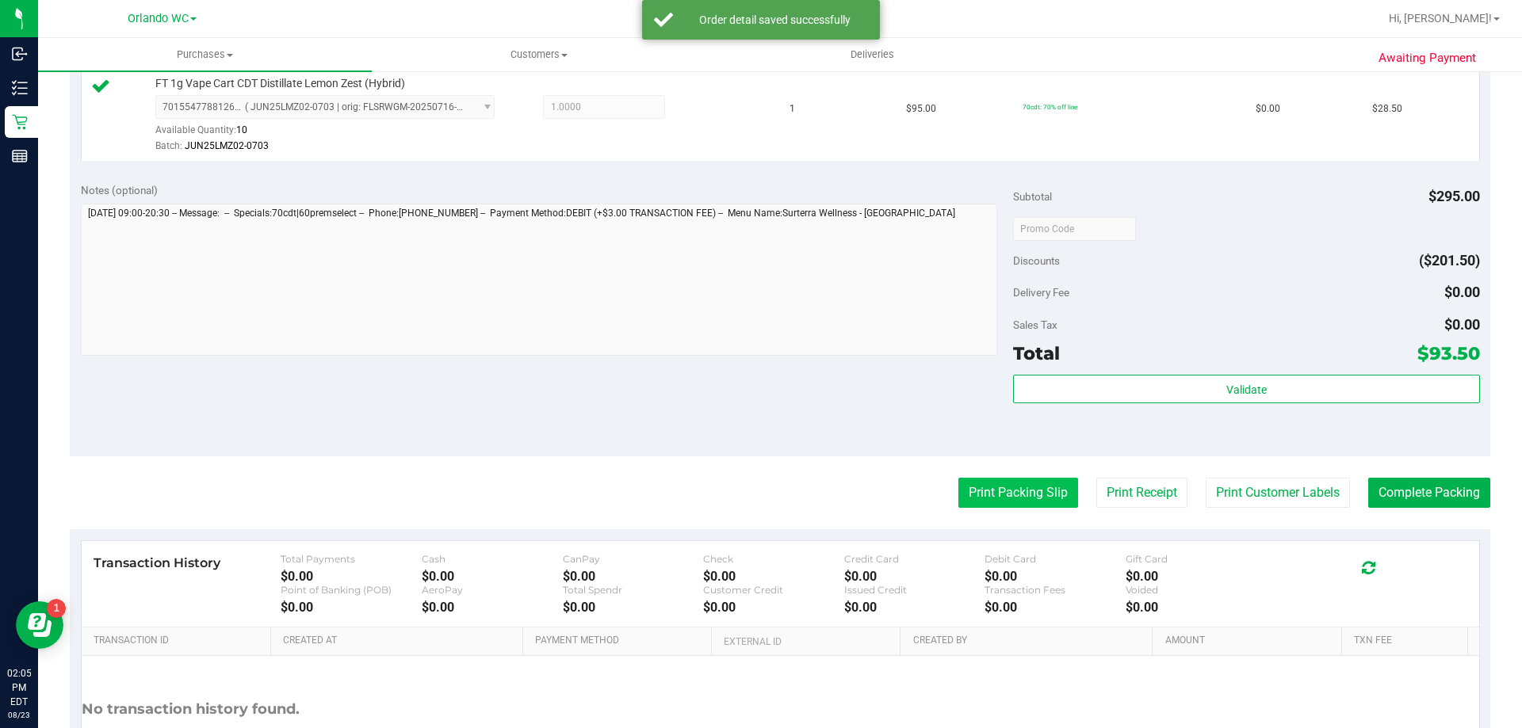
click at [1034, 495] on button "Print Packing Slip" at bounding box center [1018, 493] width 120 height 30
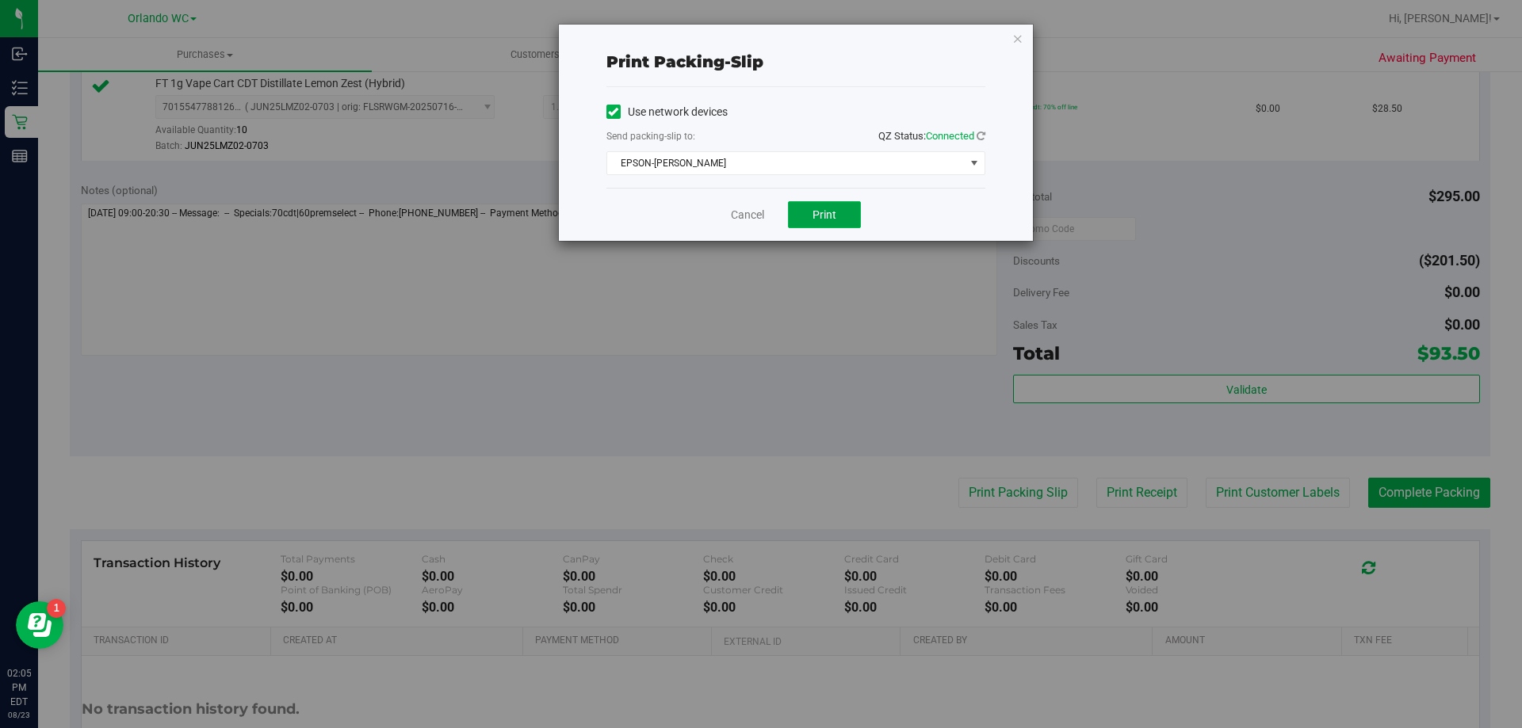
click at [824, 215] on span "Print" at bounding box center [824, 214] width 24 height 13
click at [1010, 35] on div "Print packing-slip Use network devices Send packing-slip to: QZ Status: Connect…" at bounding box center [796, 133] width 474 height 216
click at [1014, 36] on icon "button" at bounding box center [1017, 38] width 11 height 19
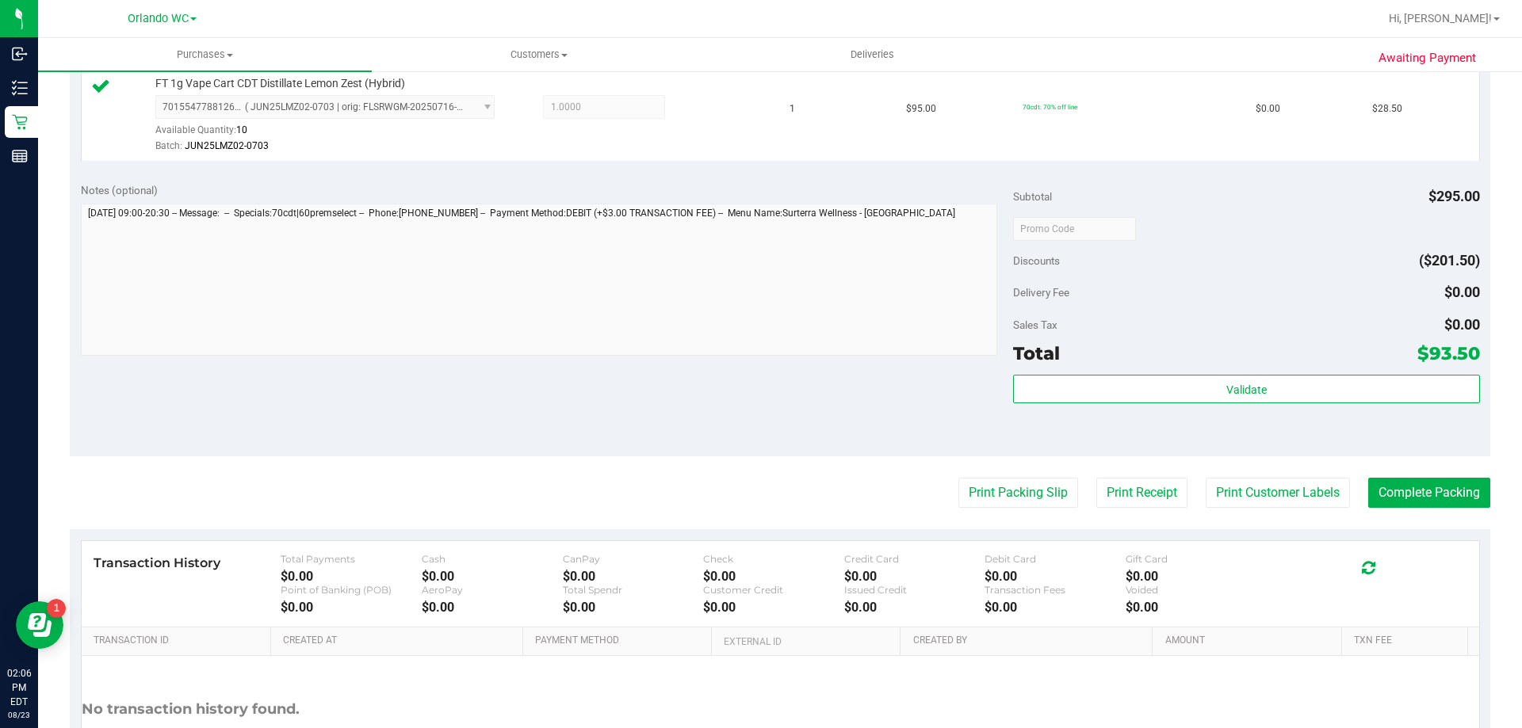
click at [1157, 412] on div "Validate" at bounding box center [1246, 410] width 466 height 71
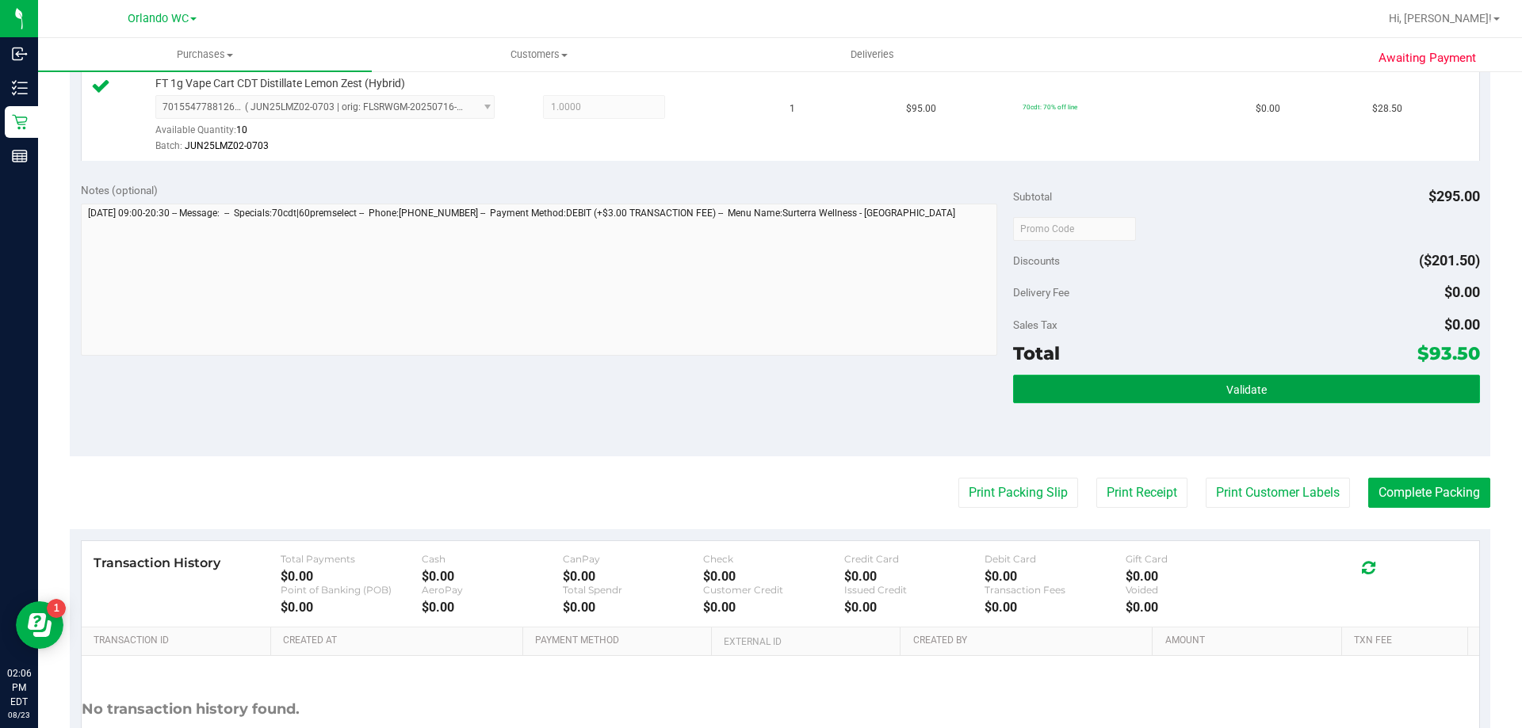
click at [1160, 394] on button "Validate" at bounding box center [1246, 389] width 466 height 29
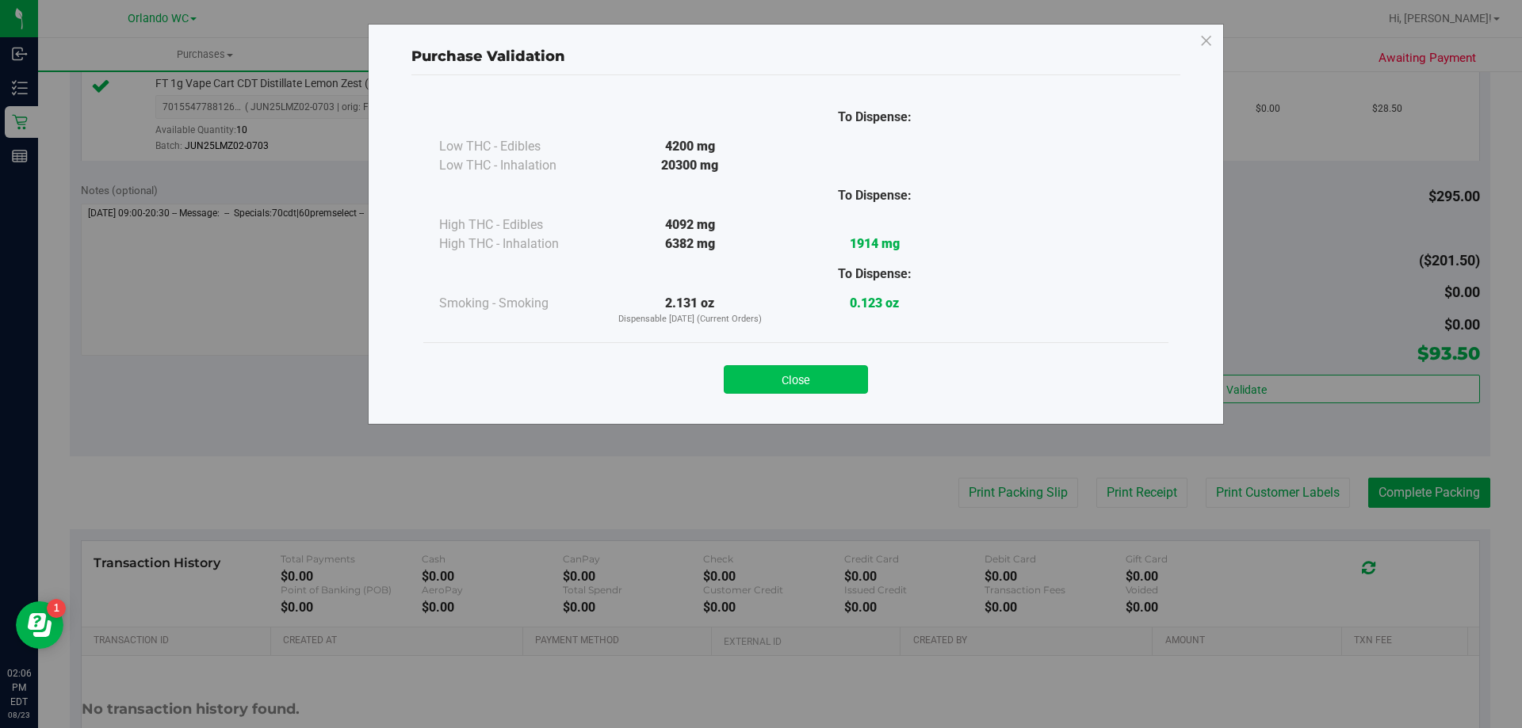
click at [745, 389] on button "Close" at bounding box center [796, 379] width 144 height 29
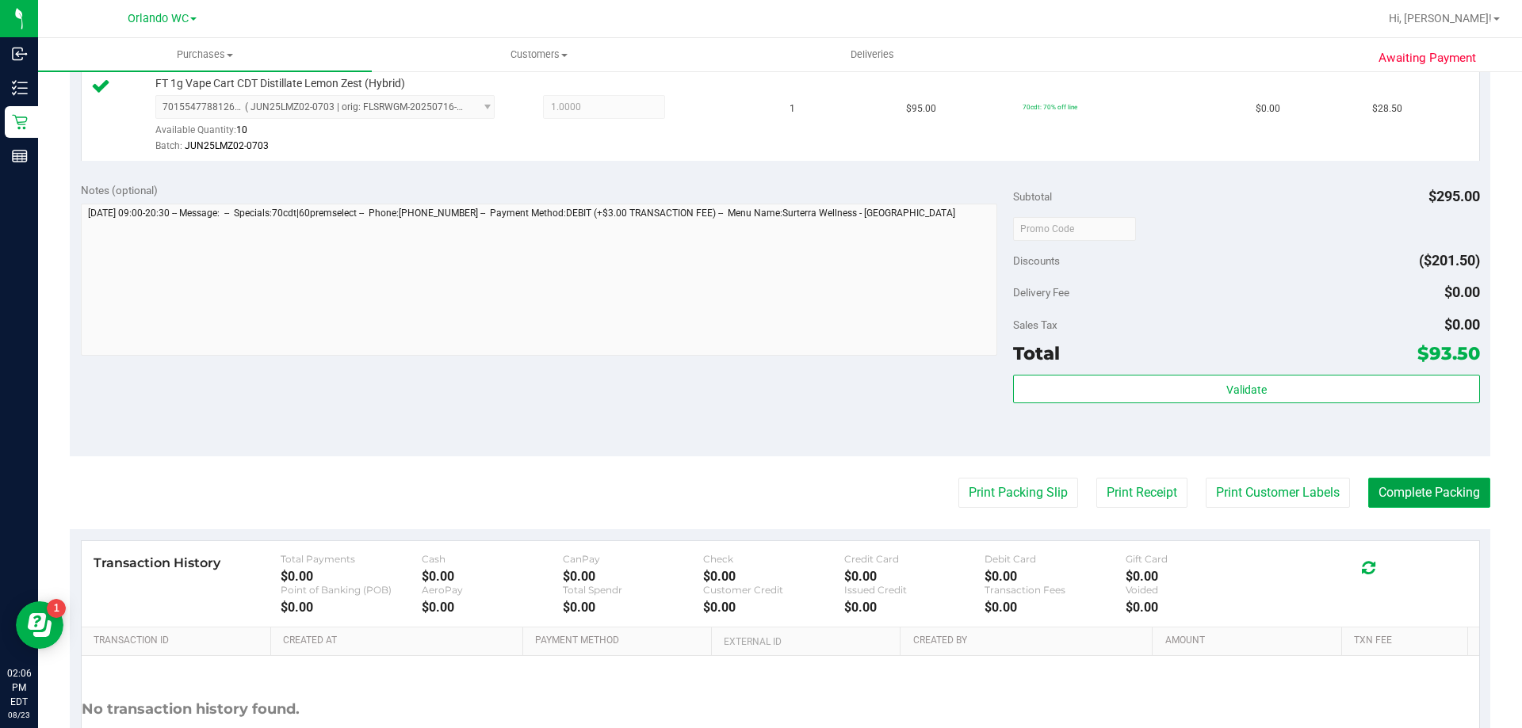
click at [1410, 479] on button "Complete Packing" at bounding box center [1429, 493] width 122 height 30
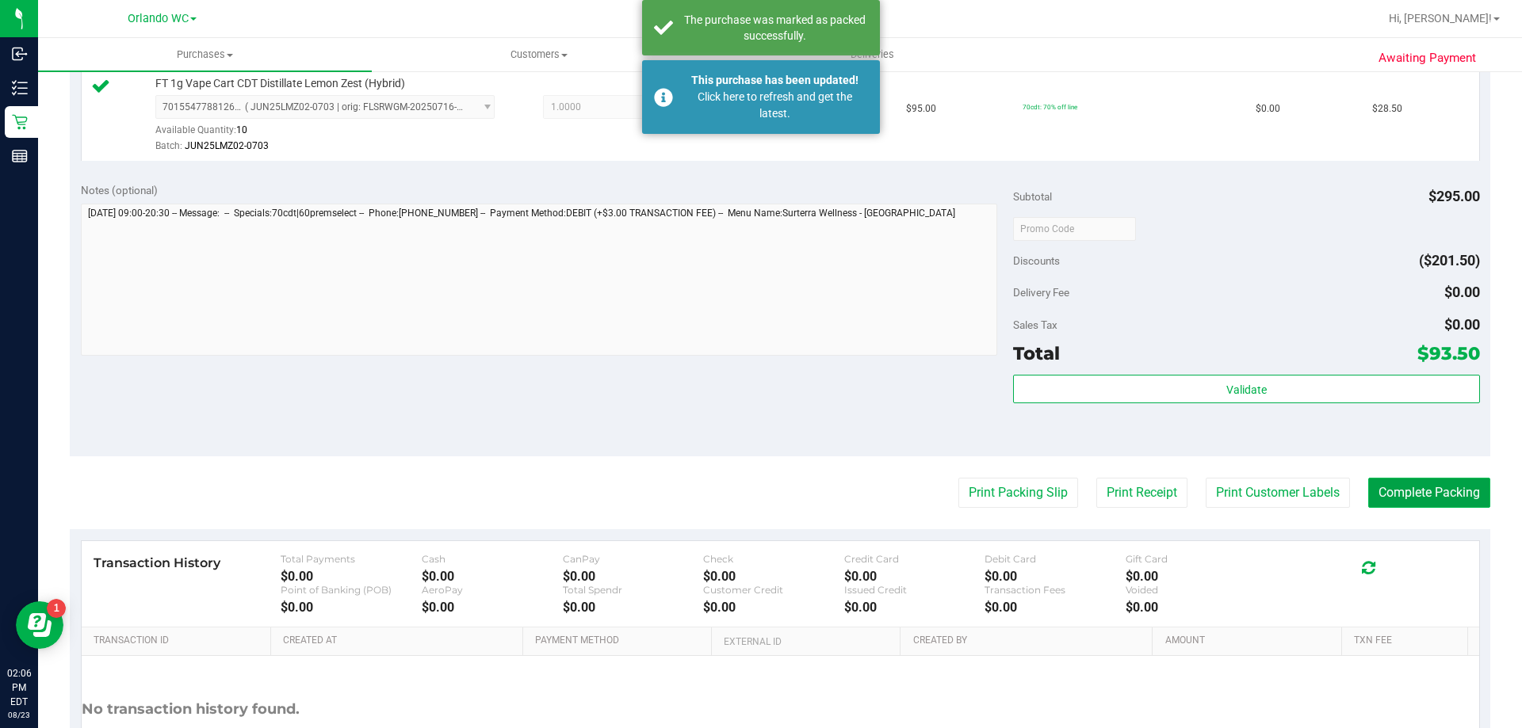
click at [1411, 479] on button "Complete Packing" at bounding box center [1429, 493] width 122 height 30
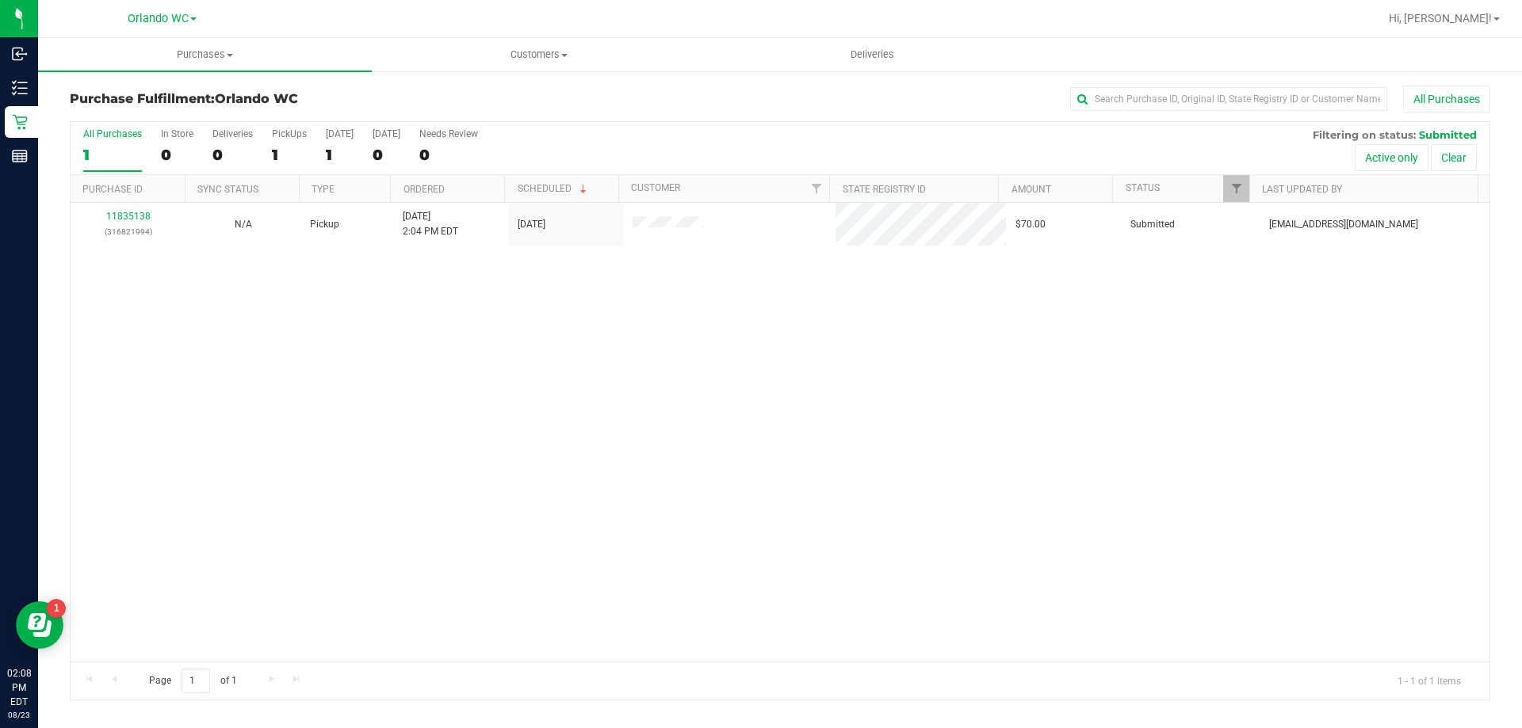
drag, startPoint x: 159, startPoint y: 314, endPoint x: 415, endPoint y: 246, distance: 265.5
click at [527, 307] on div "11835138 (316821994) N/A Pickup 8/23/2025 2:04 PM EDT 8/23/2025 $70.00 Submitte…" at bounding box center [780, 432] width 1419 height 459
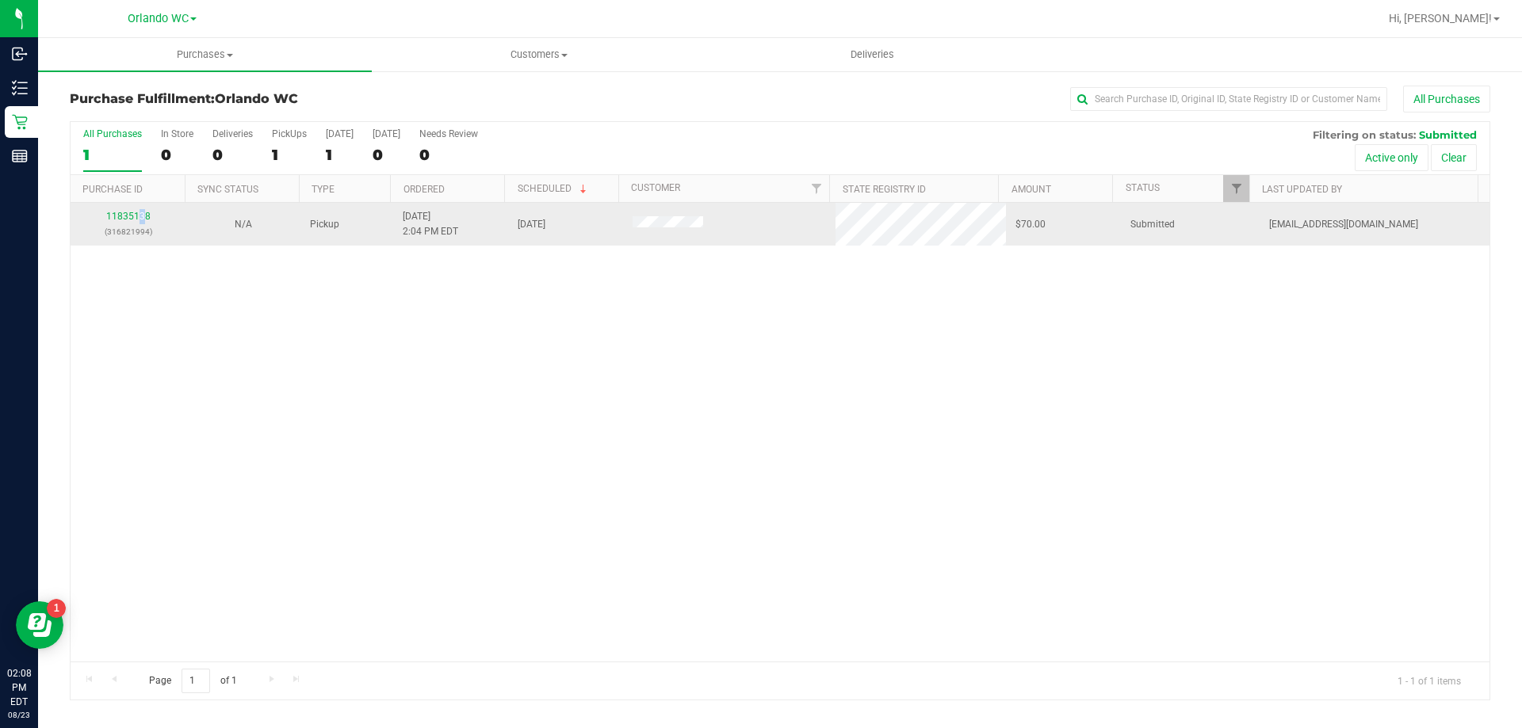
click at [140, 204] on td "11835138 (316821994)" at bounding box center [128, 224] width 115 height 43
click at [138, 216] on link "11835138" at bounding box center [128, 216] width 44 height 11
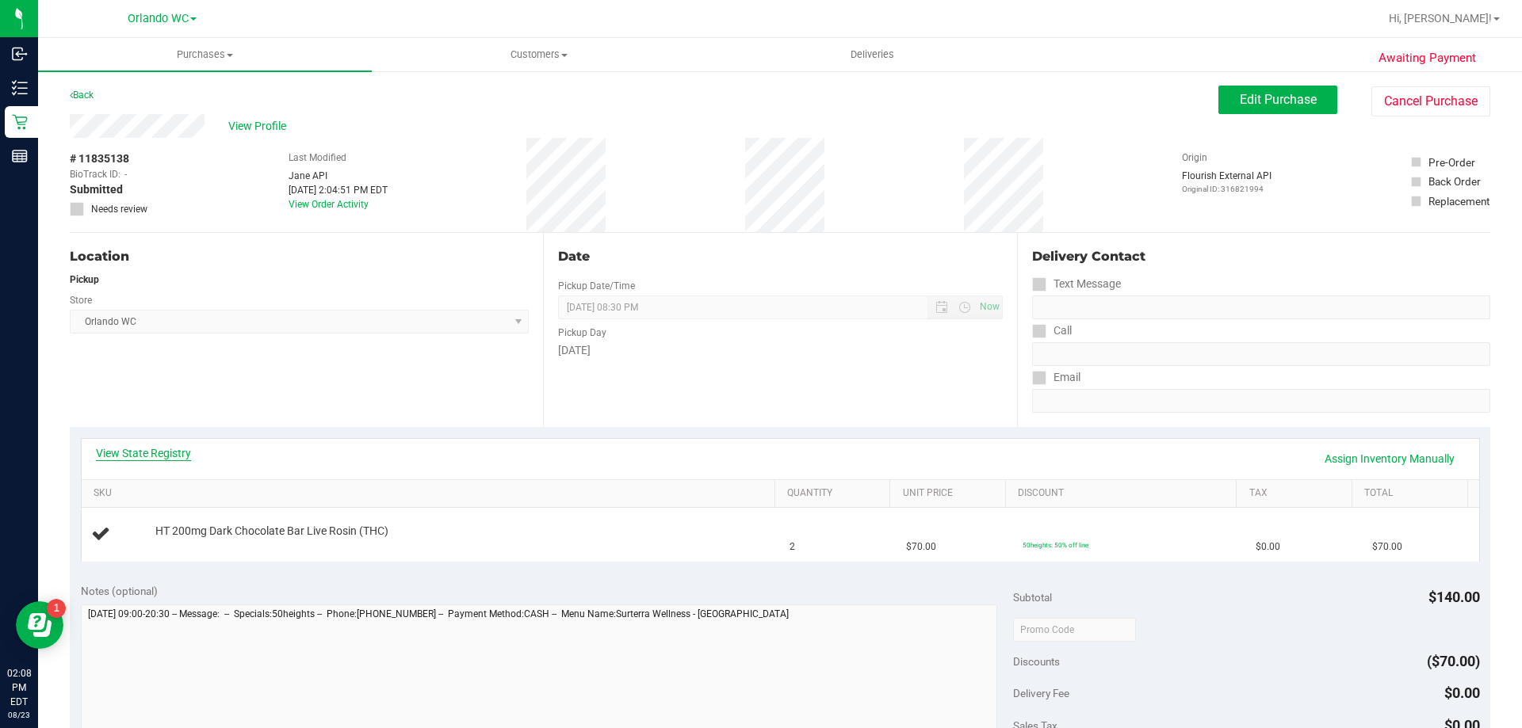
click at [181, 460] on link "View State Registry" at bounding box center [143, 453] width 95 height 16
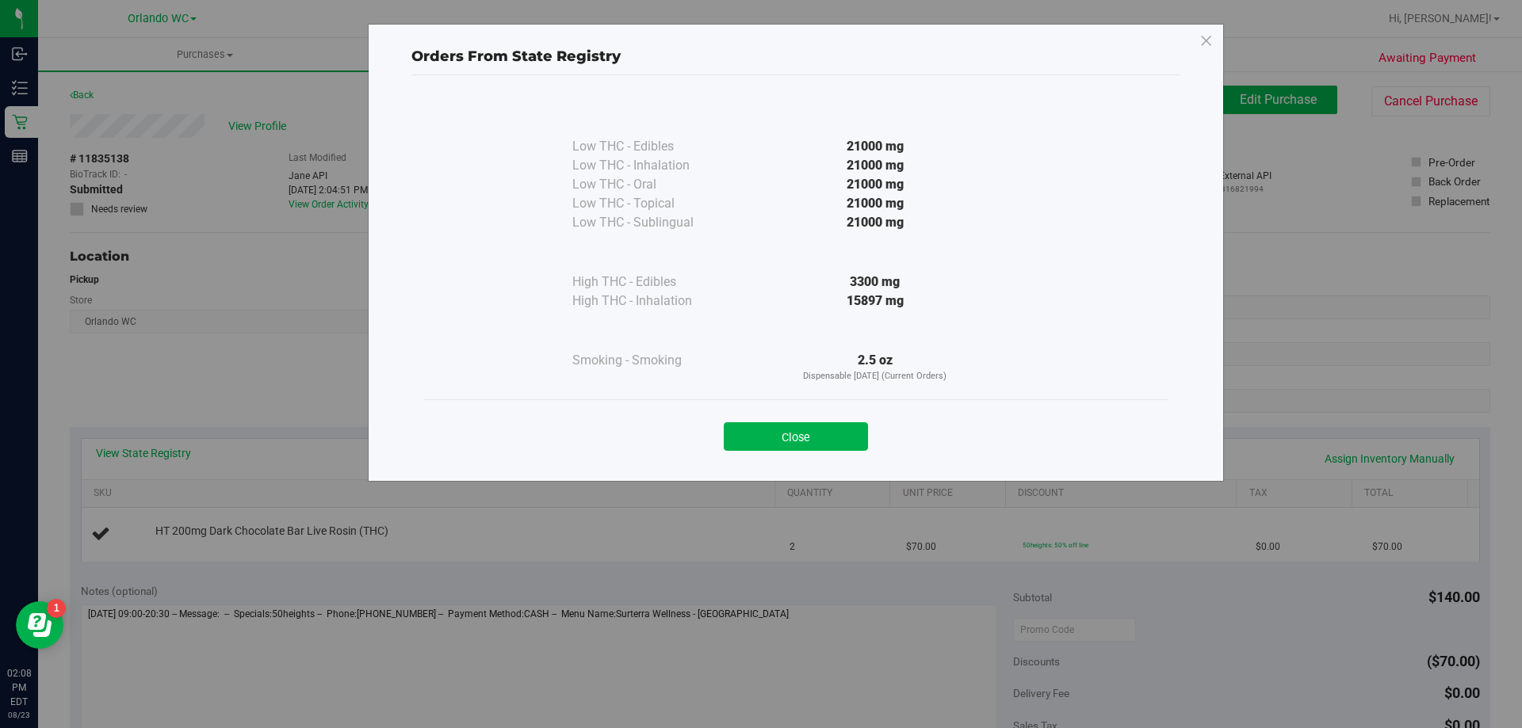
click at [830, 421] on div "Close" at bounding box center [795, 432] width 721 height 40
click at [863, 430] on button "Close" at bounding box center [796, 436] width 144 height 29
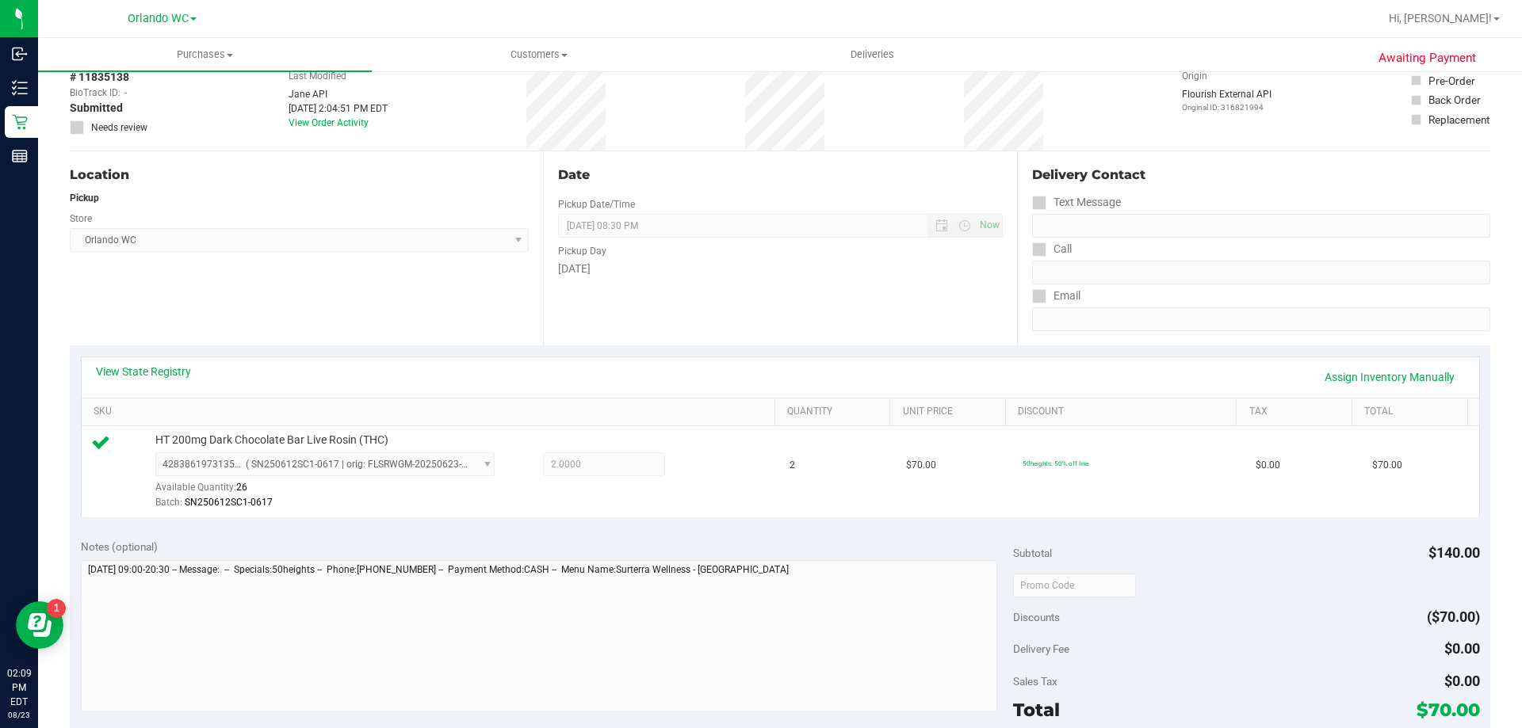
scroll to position [317, 0]
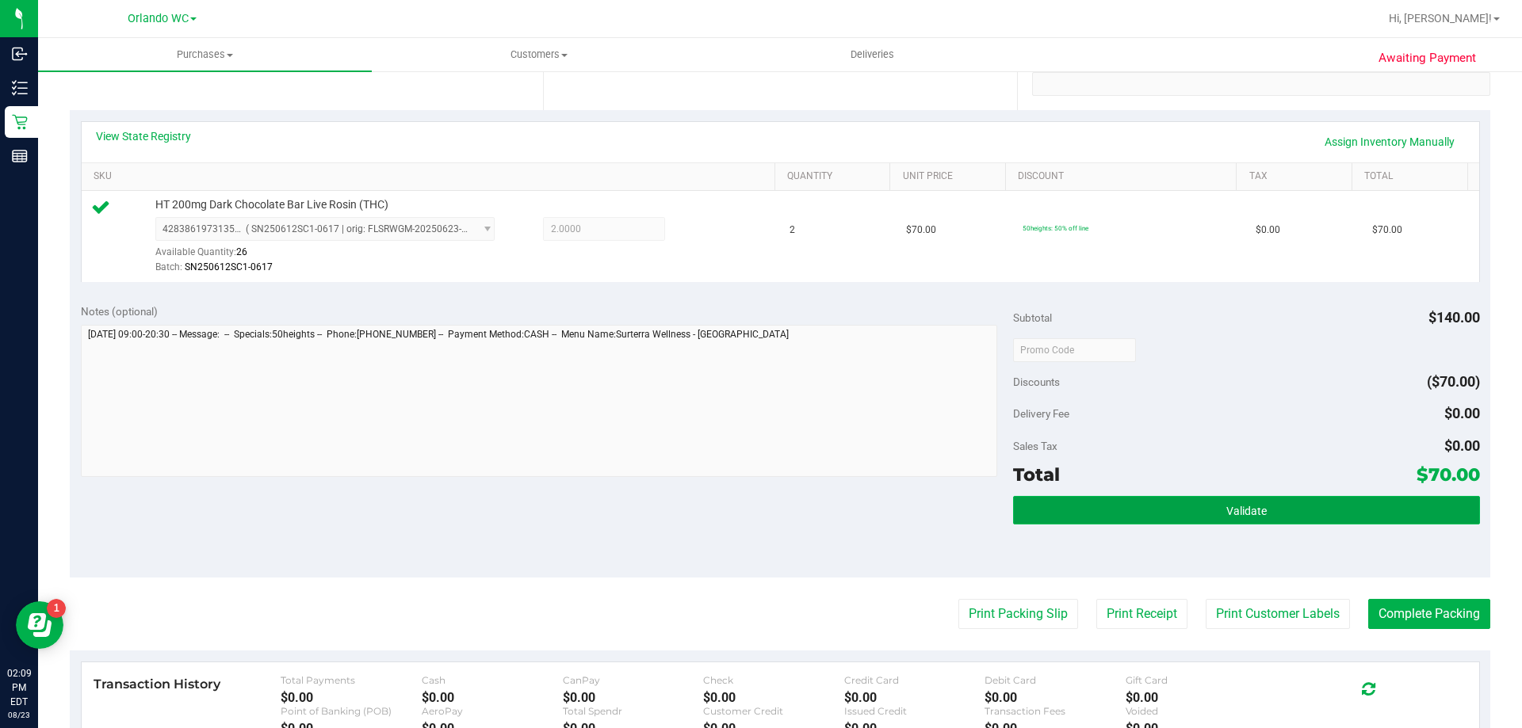
click at [1238, 509] on span "Validate" at bounding box center [1246, 511] width 40 height 13
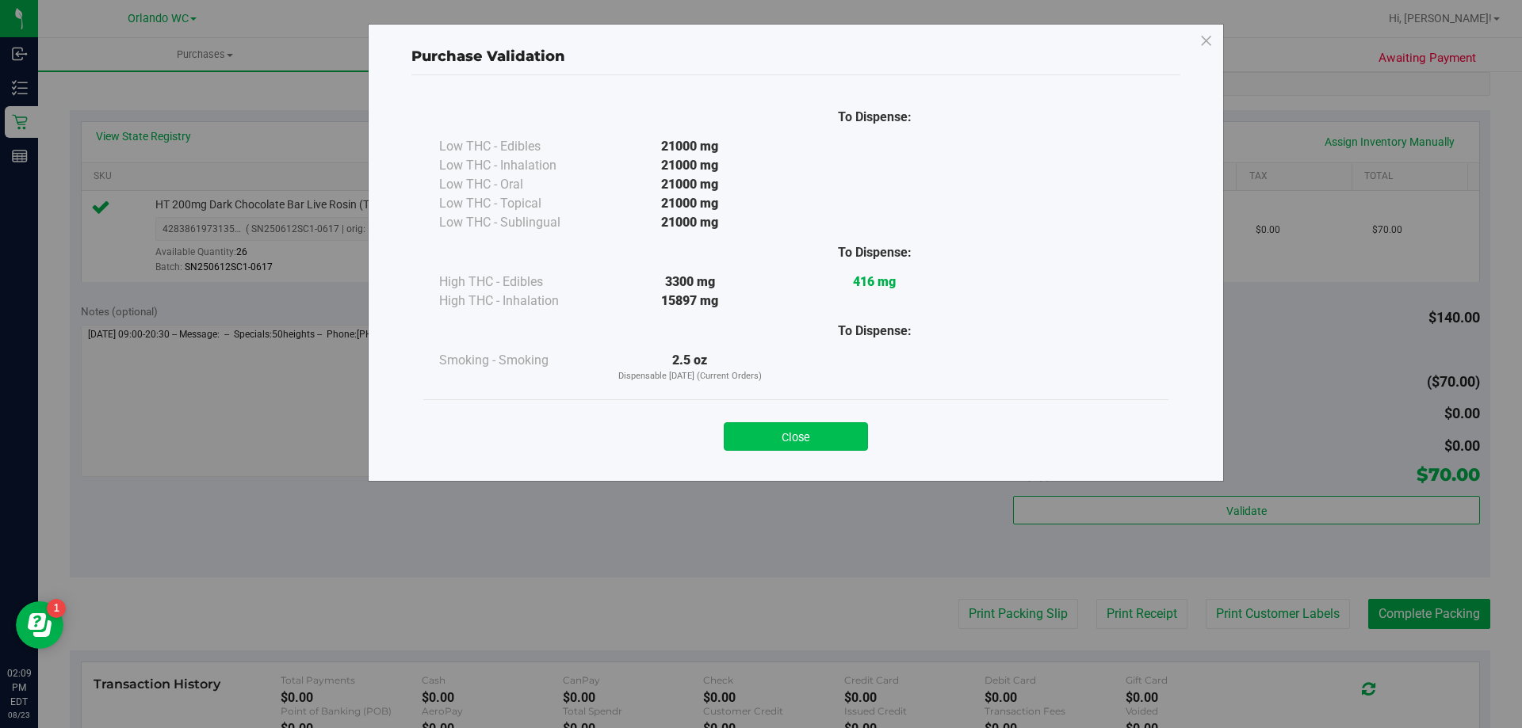
click at [846, 440] on button "Close" at bounding box center [796, 436] width 144 height 29
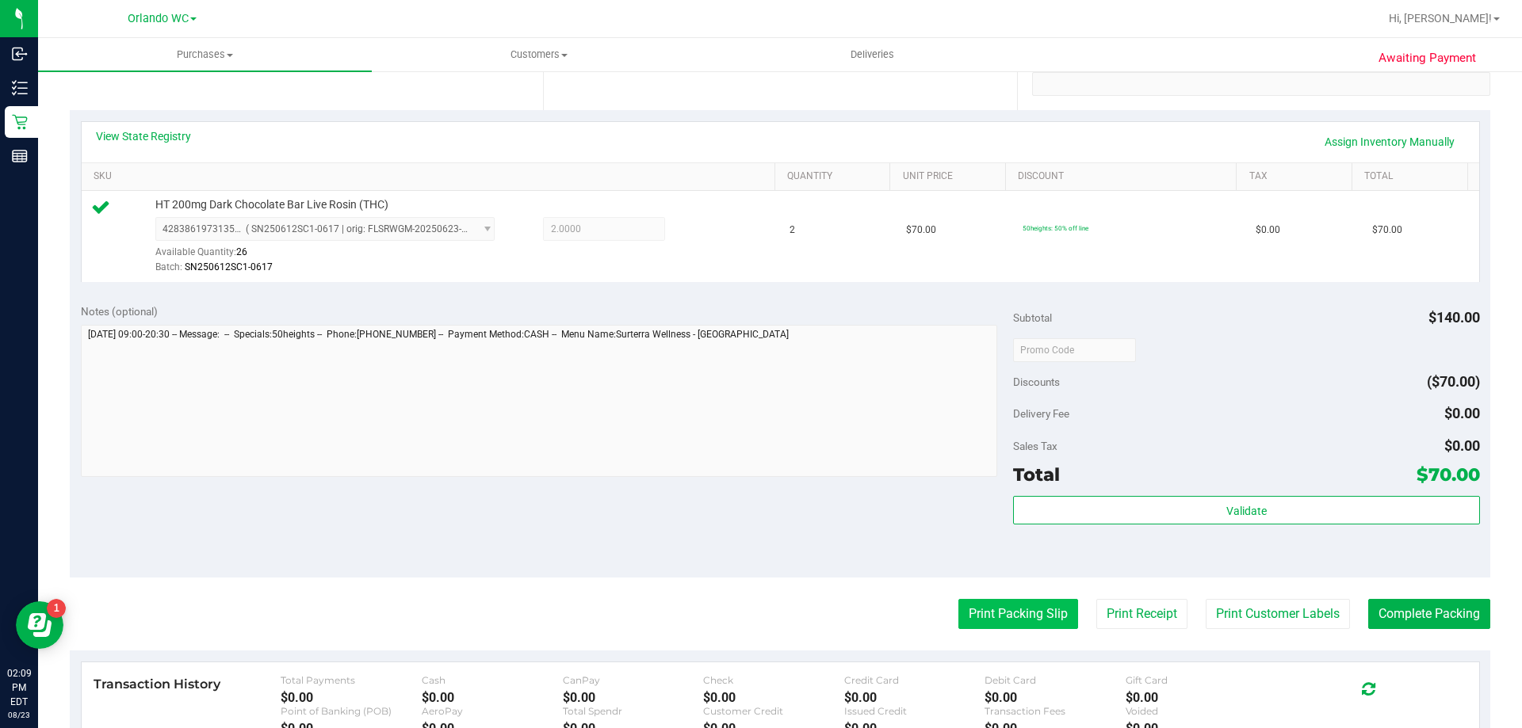
click at [1038, 612] on button "Print Packing Slip" at bounding box center [1018, 614] width 120 height 30
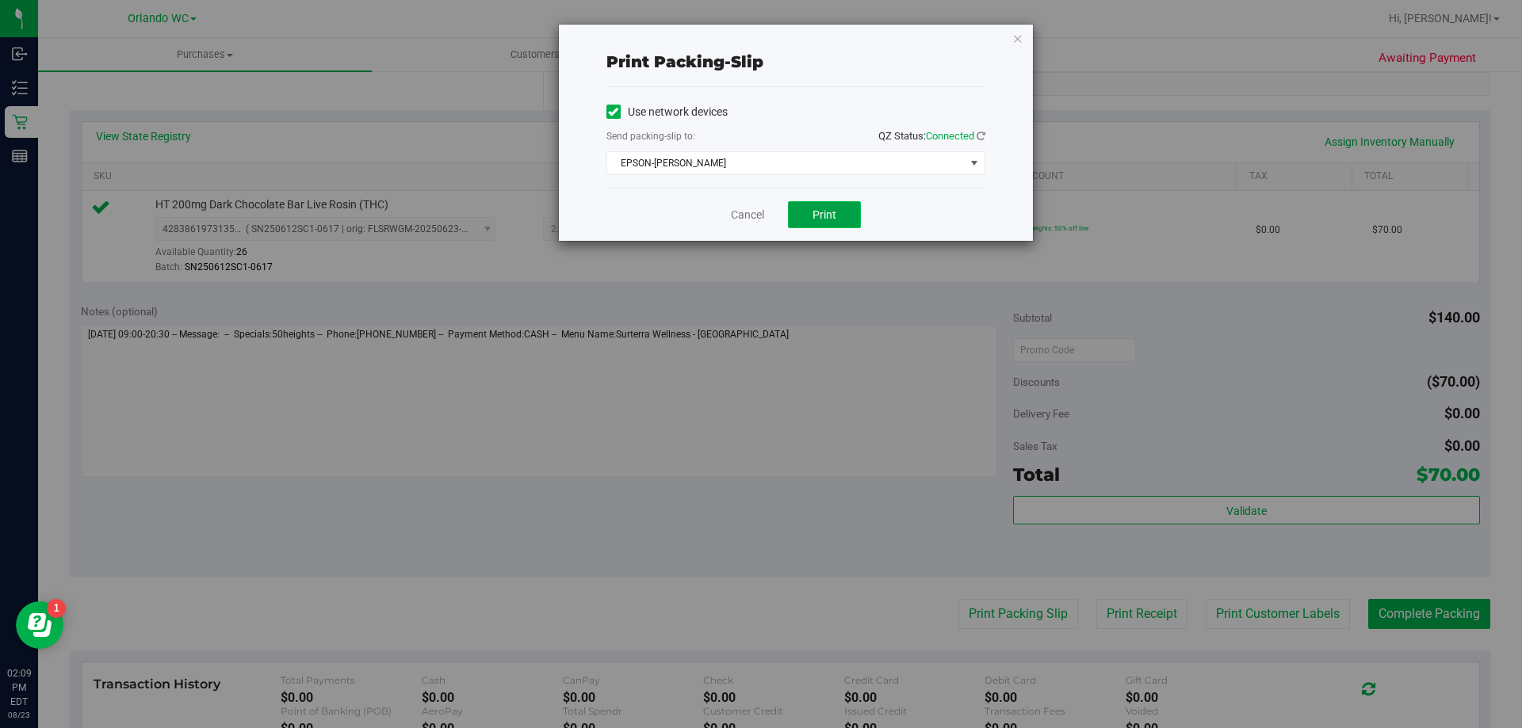
click at [809, 220] on button "Print" at bounding box center [824, 214] width 73 height 27
click at [1016, 44] on icon "button" at bounding box center [1017, 38] width 11 height 19
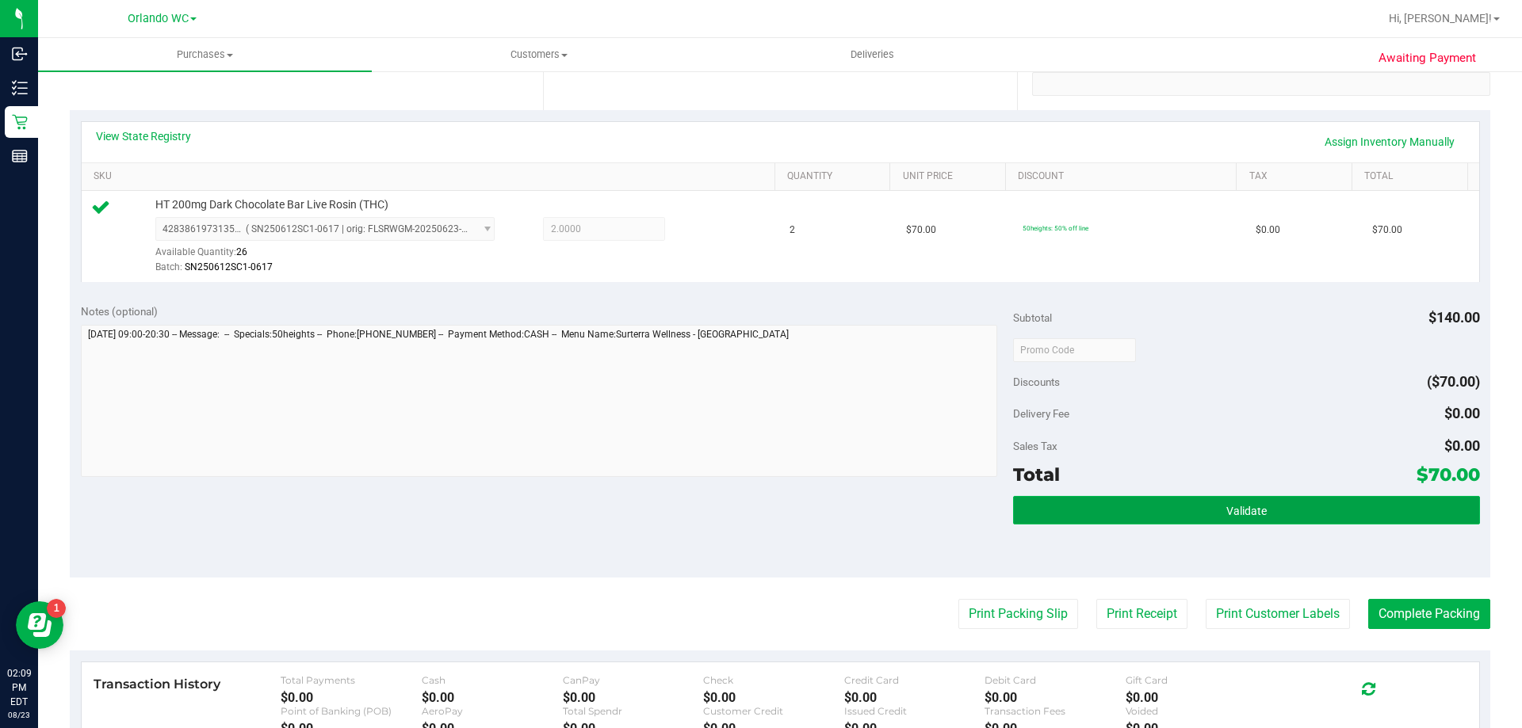
click at [1067, 523] on button "Validate" at bounding box center [1246, 510] width 466 height 29
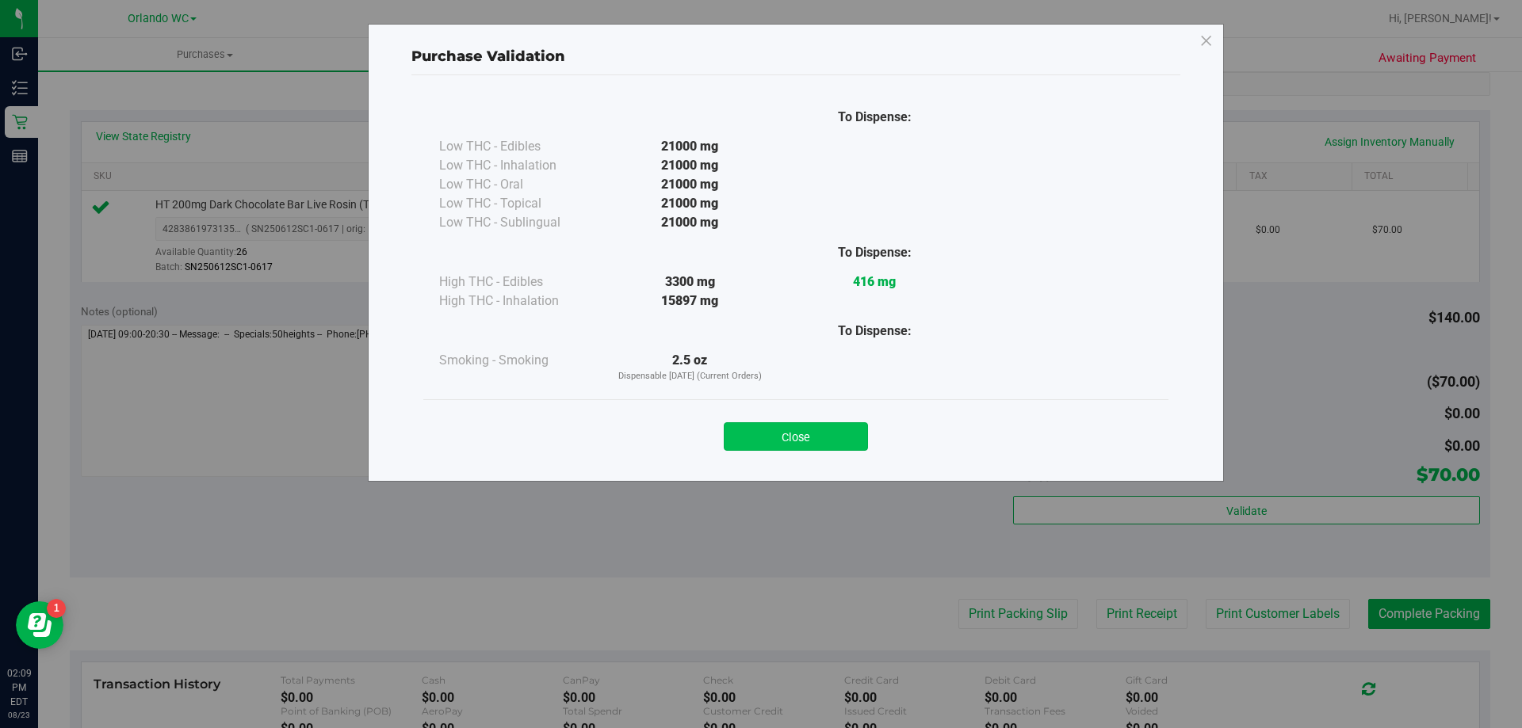
click at [787, 431] on button "Close" at bounding box center [796, 436] width 144 height 29
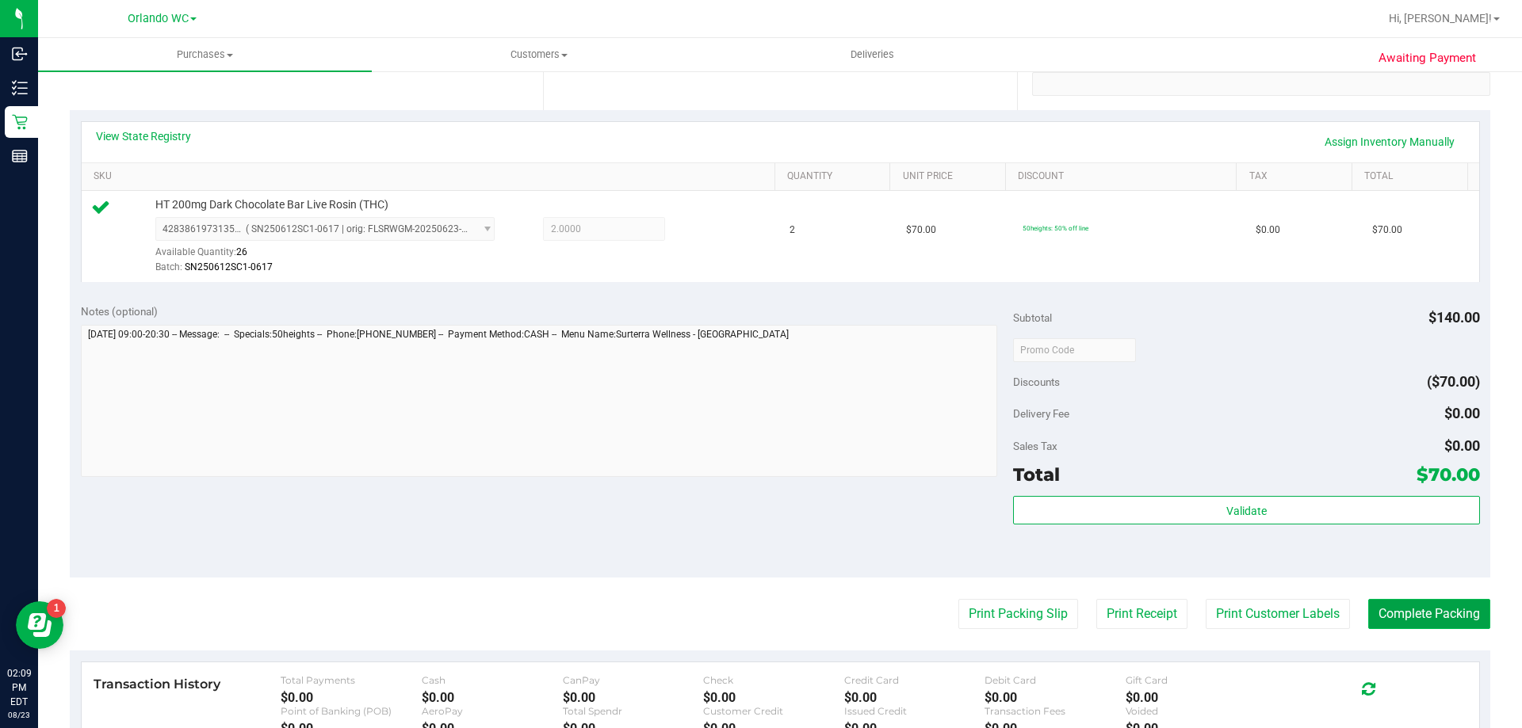
click at [1396, 609] on button "Complete Packing" at bounding box center [1429, 614] width 122 height 30
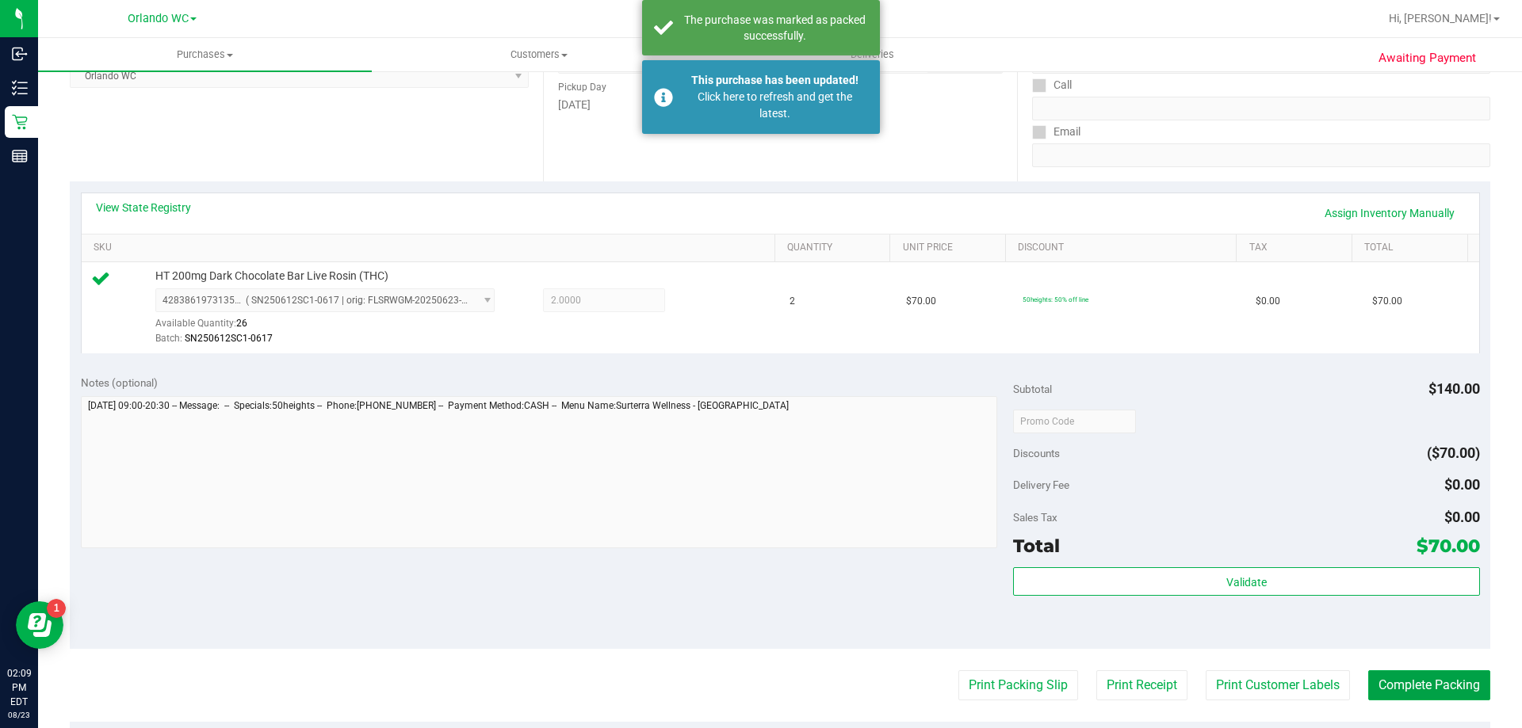
scroll to position [159, 0]
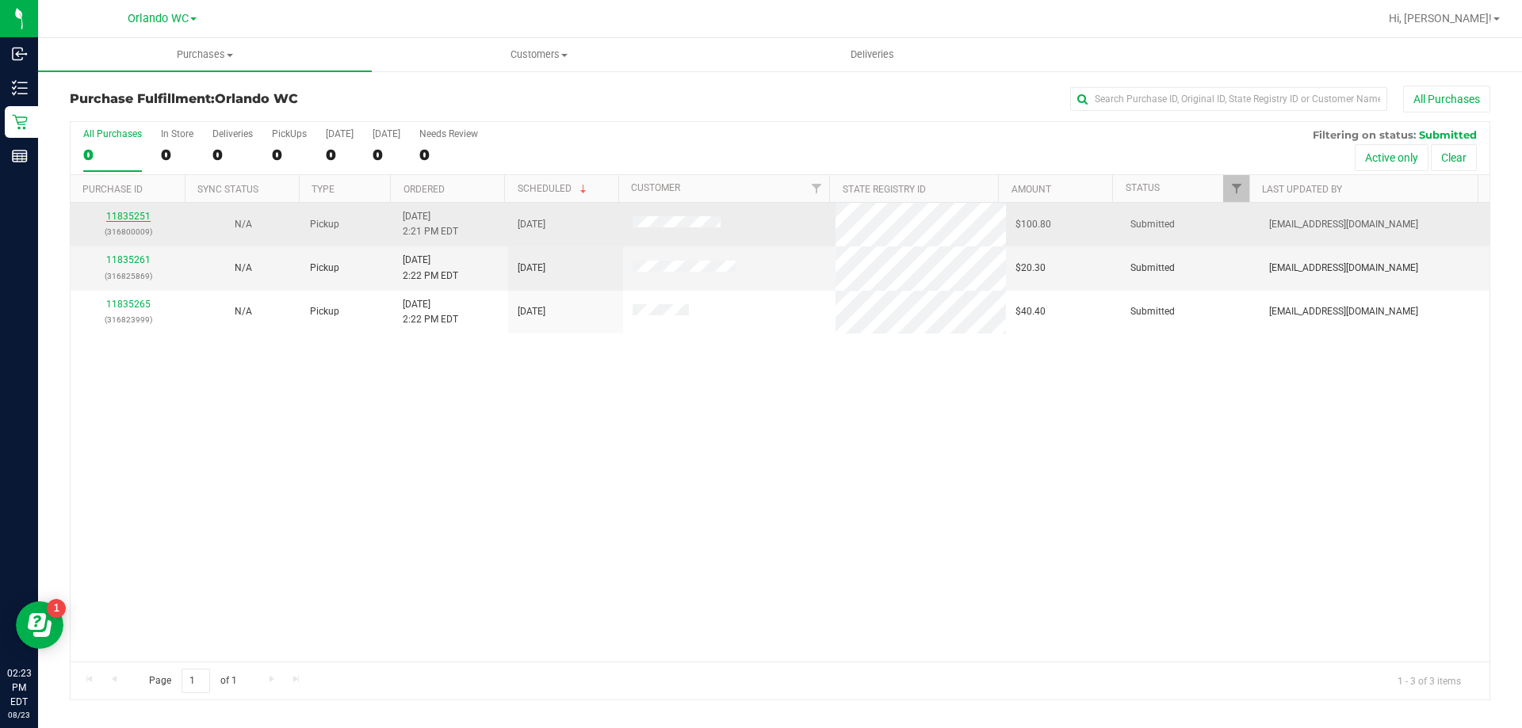
click at [125, 220] on link "11835251" at bounding box center [128, 216] width 44 height 11
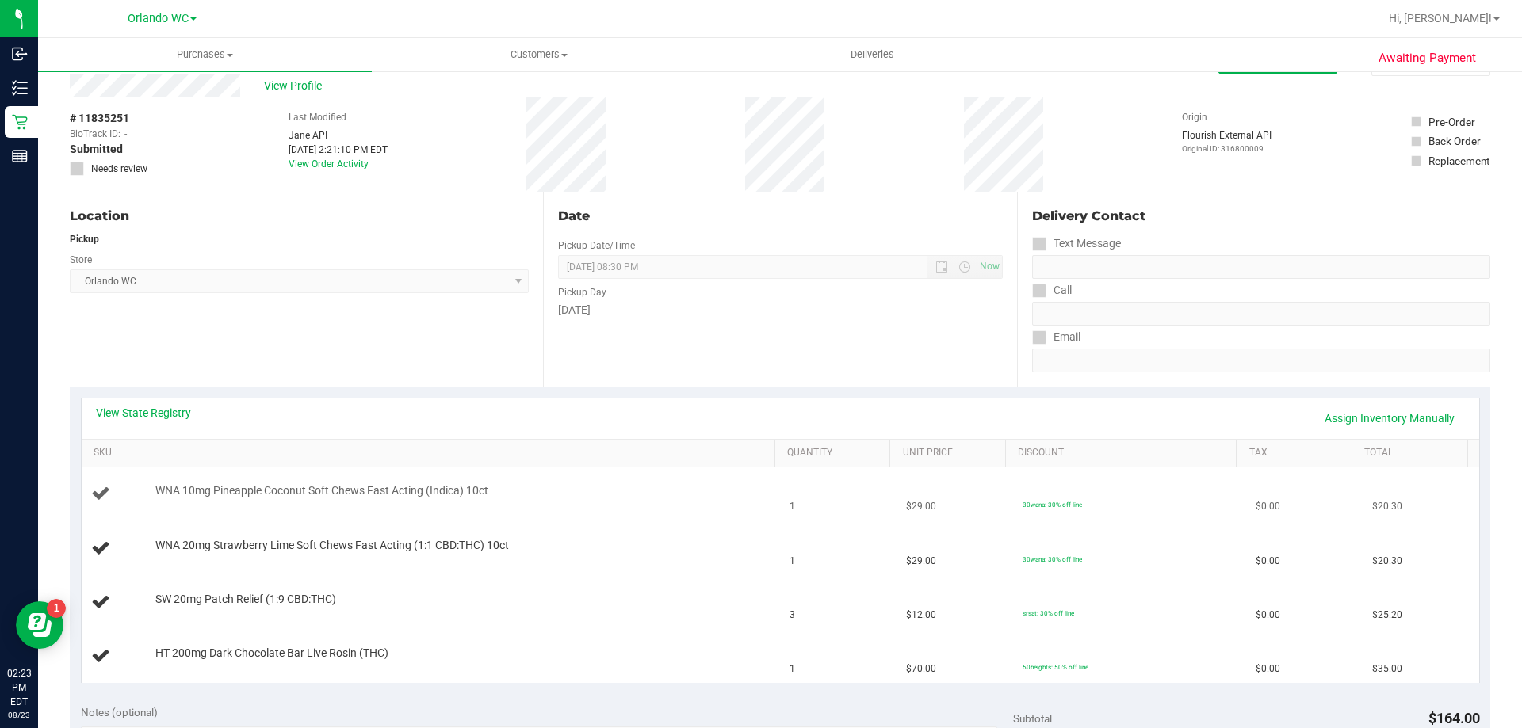
scroll to position [159, 0]
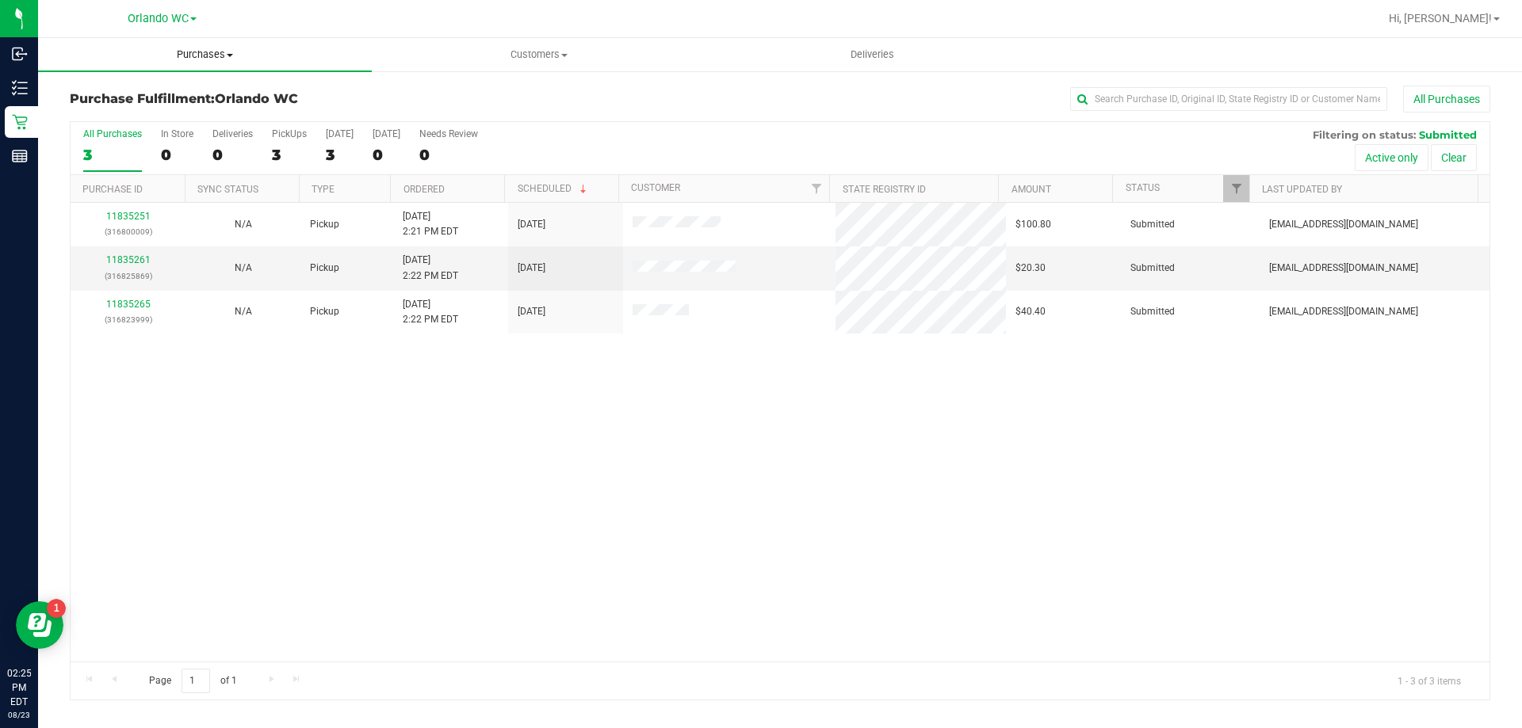
click at [231, 62] on uib-tab-heading "Purchases Summary of purchases Fulfillment All purchases" at bounding box center [205, 54] width 334 height 33
click at [112, 134] on span "All purchases" at bounding box center [94, 133] width 113 height 13
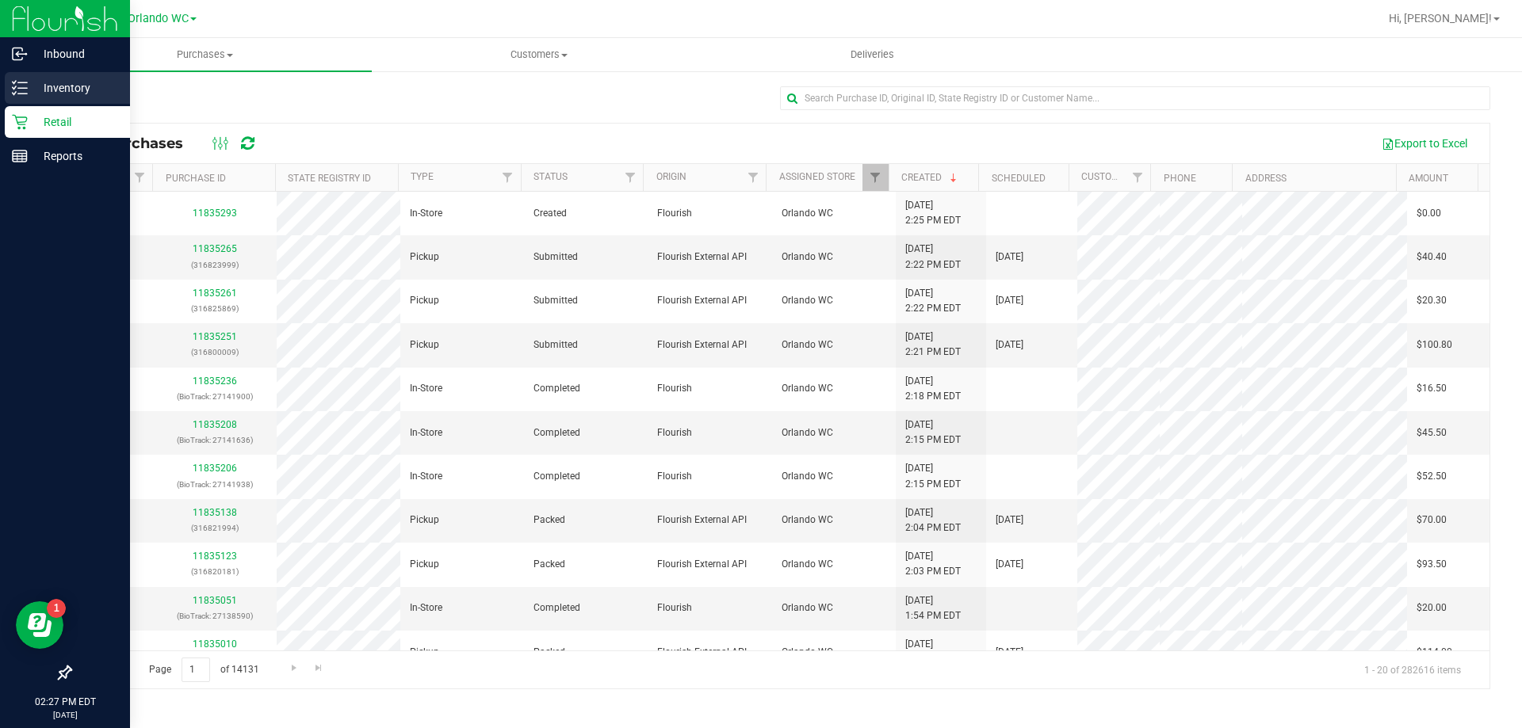
click at [82, 86] on p "Inventory" at bounding box center [75, 87] width 95 height 19
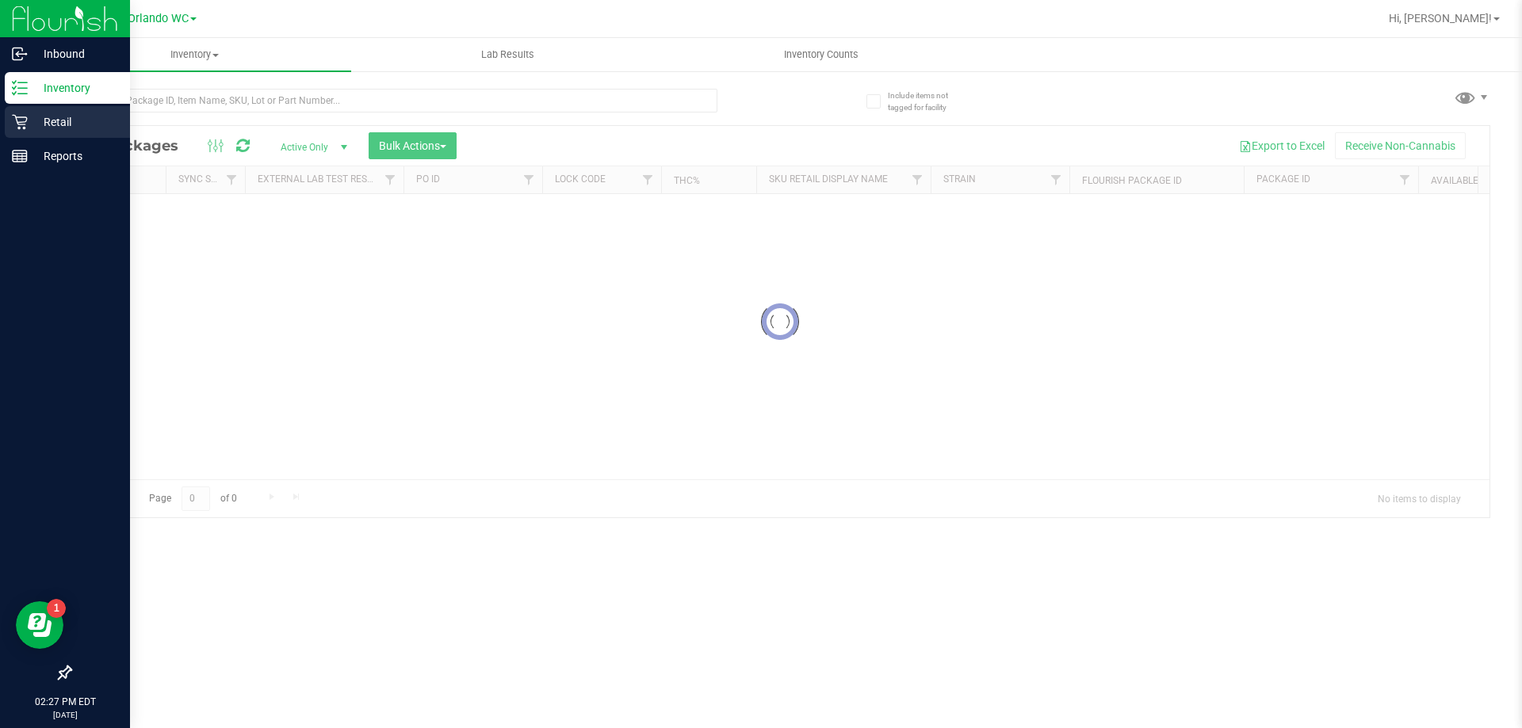
click at [78, 126] on p "Retail" at bounding box center [75, 122] width 95 height 19
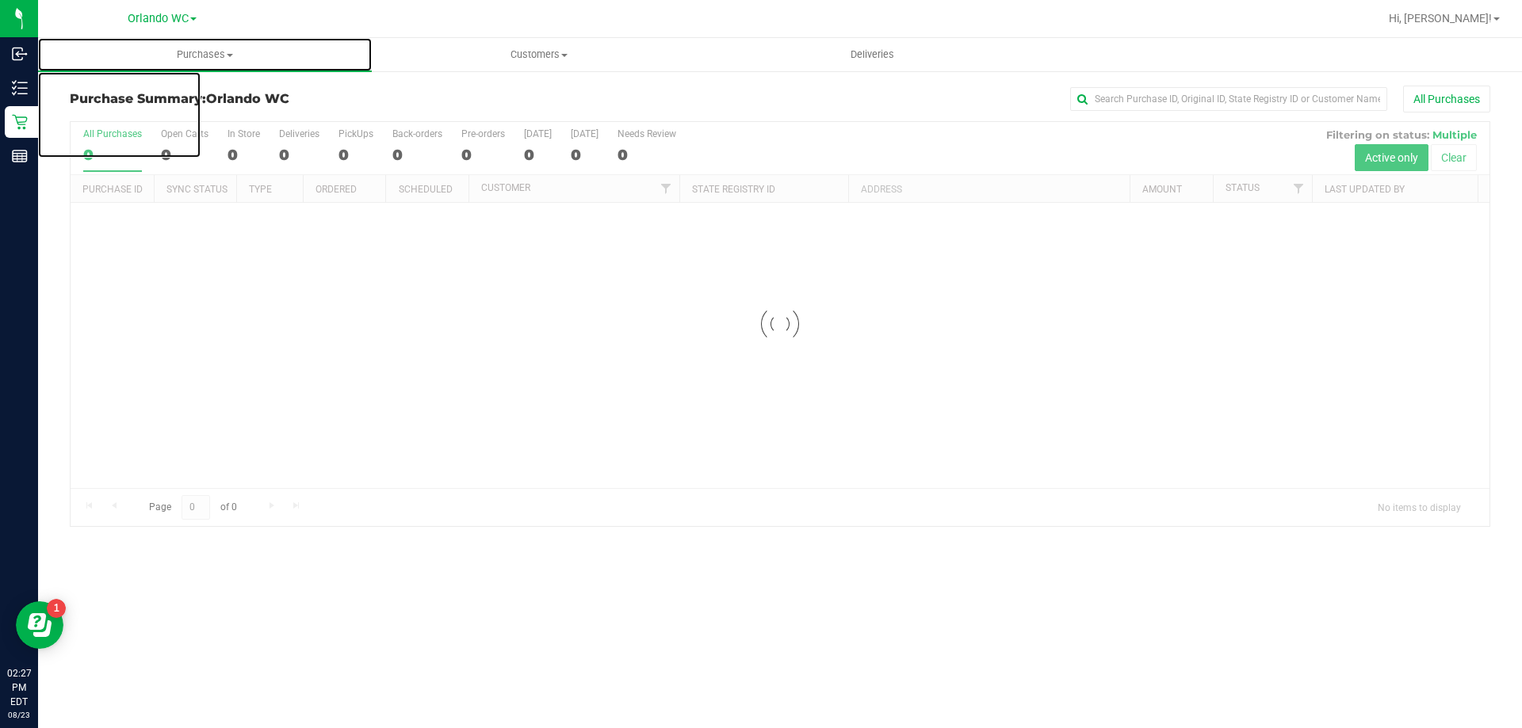
click at [198, 53] on span "Purchases" at bounding box center [205, 55] width 334 height 14
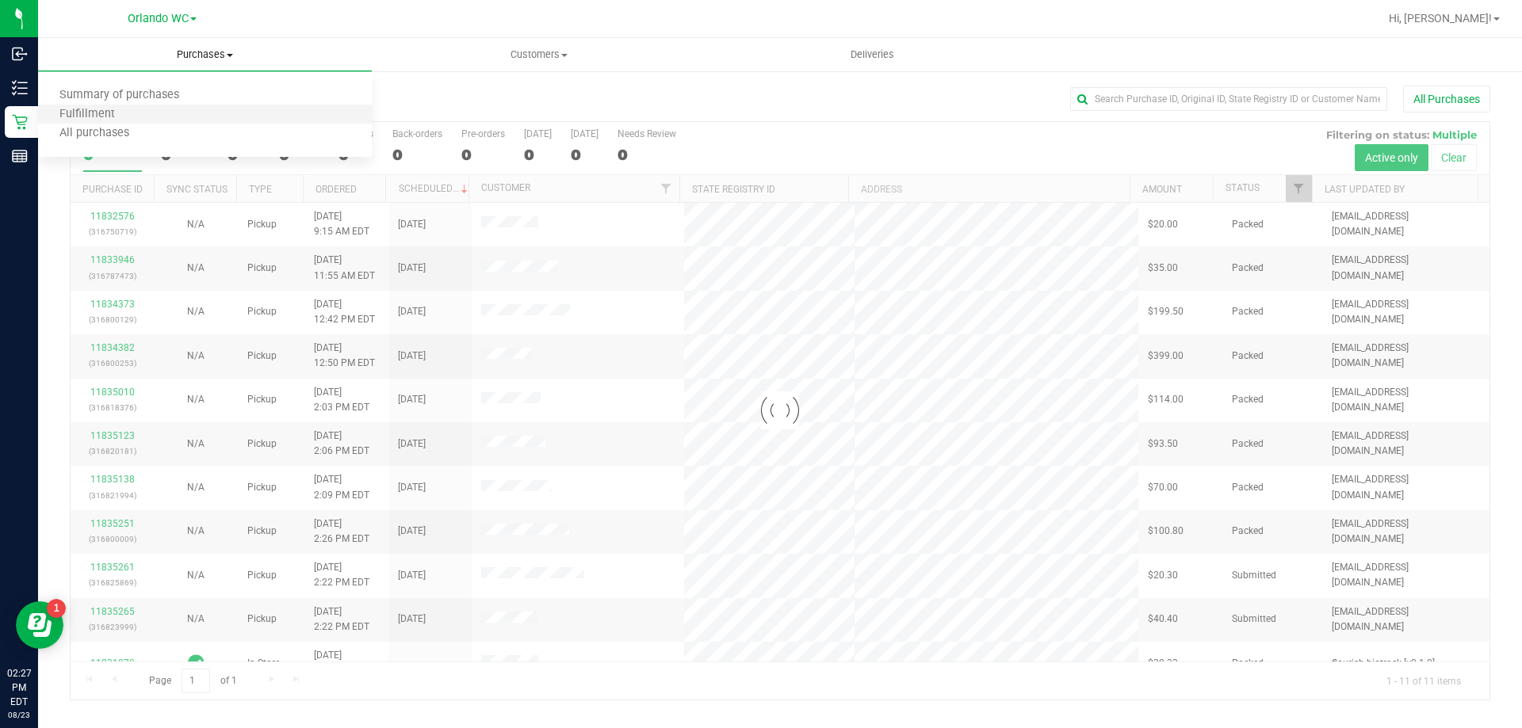
click at [145, 119] on li "Fulfillment" at bounding box center [205, 114] width 334 height 19
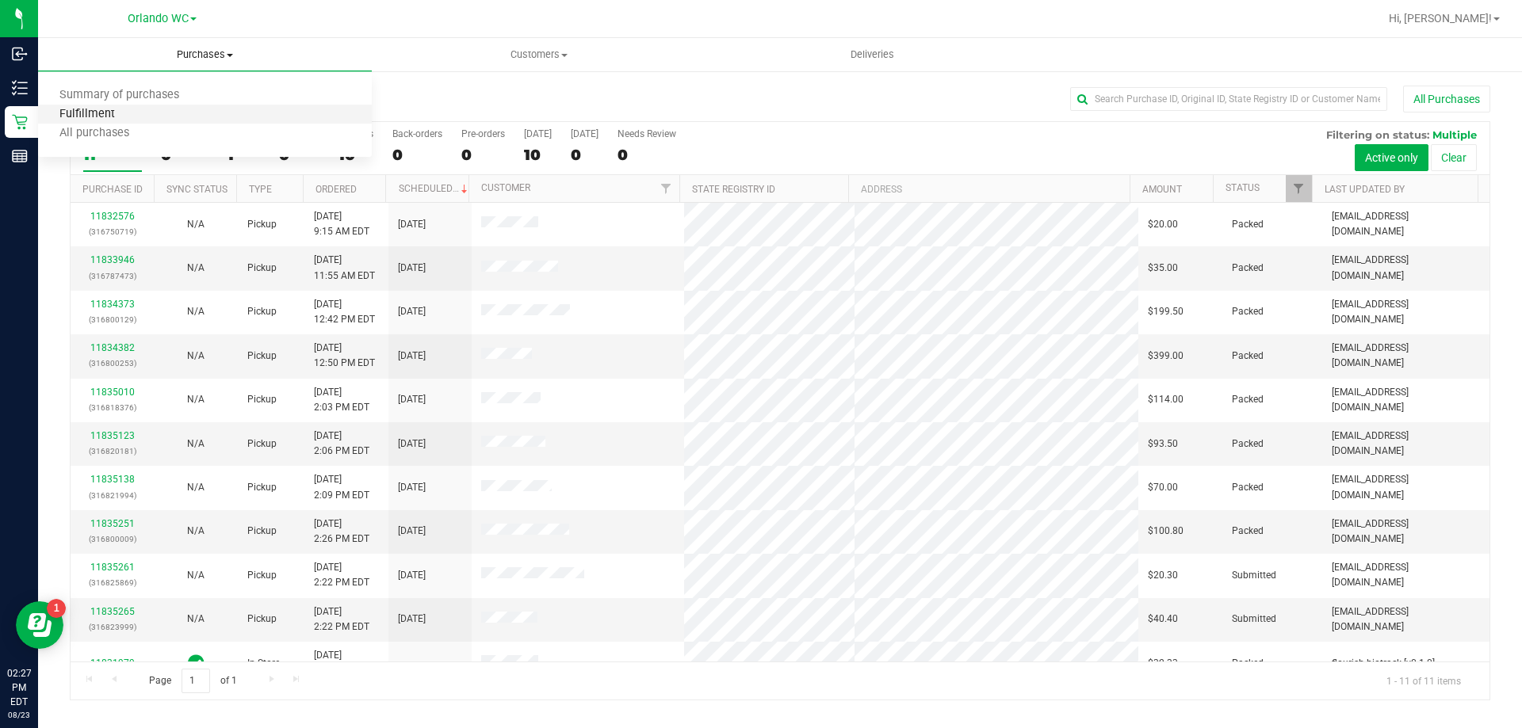
click at [124, 116] on span "Fulfillment" at bounding box center [87, 114] width 98 height 13
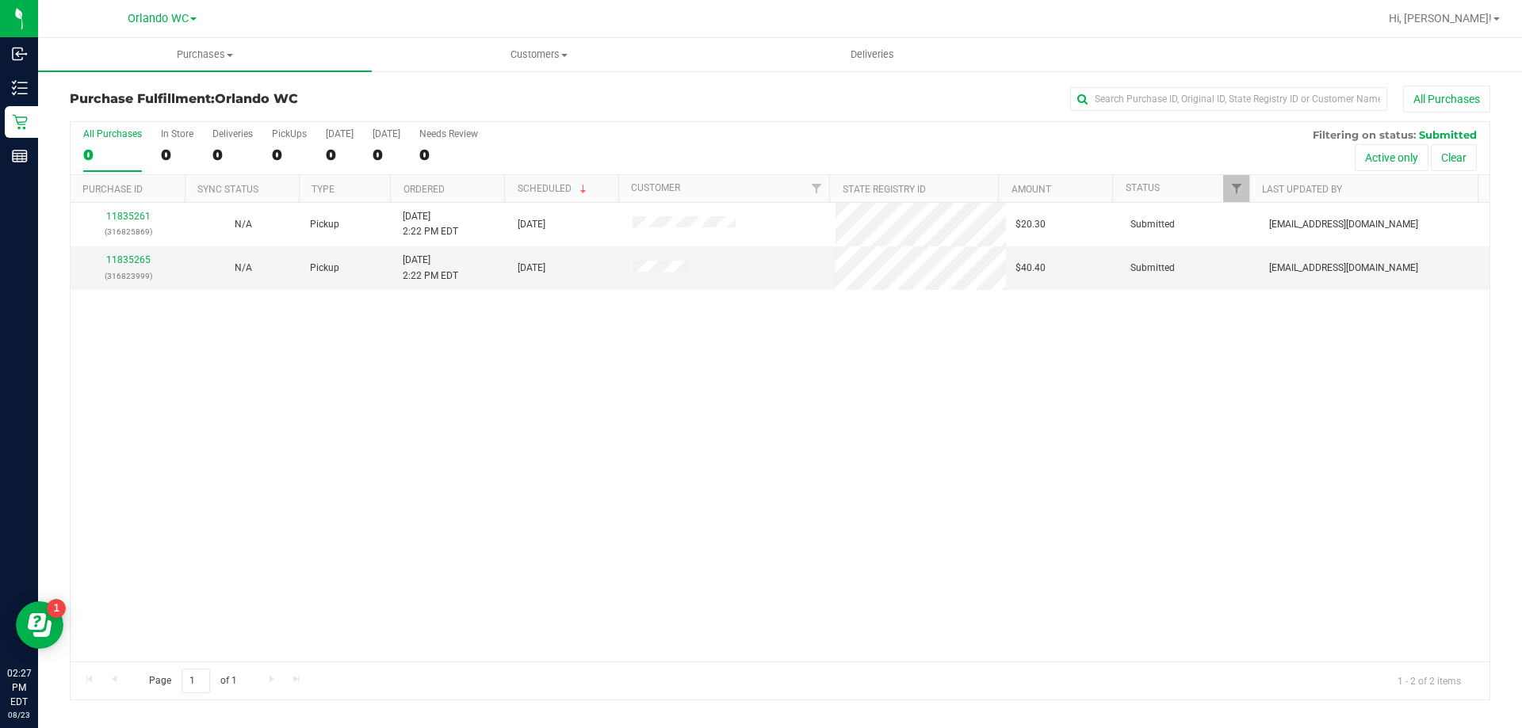
click at [231, 391] on div "11835261 (316825869) N/A Pickup 8/23/2025 2:22 PM EDT 8/23/2025 $20.30 Submitte…" at bounding box center [780, 432] width 1419 height 459
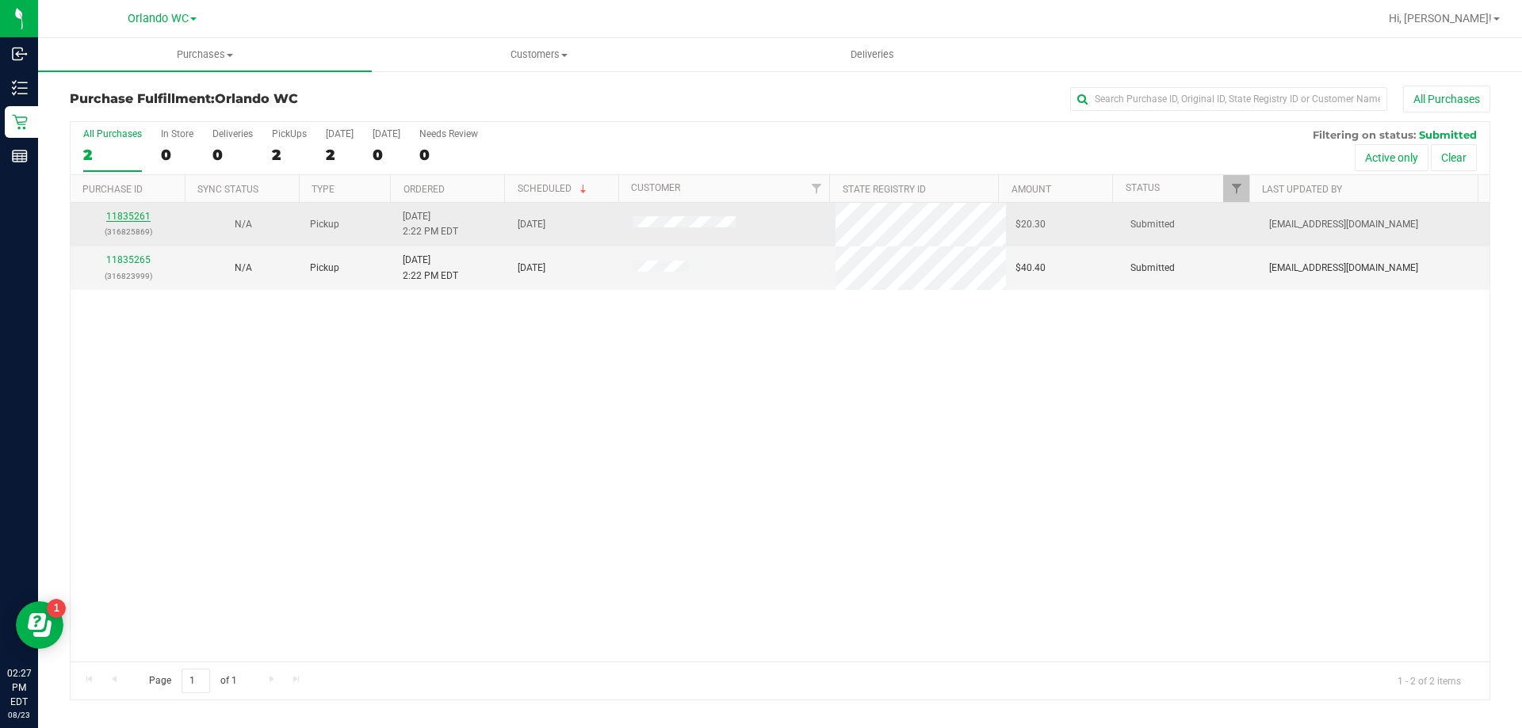
click at [112, 214] on link "11835261" at bounding box center [128, 216] width 44 height 11
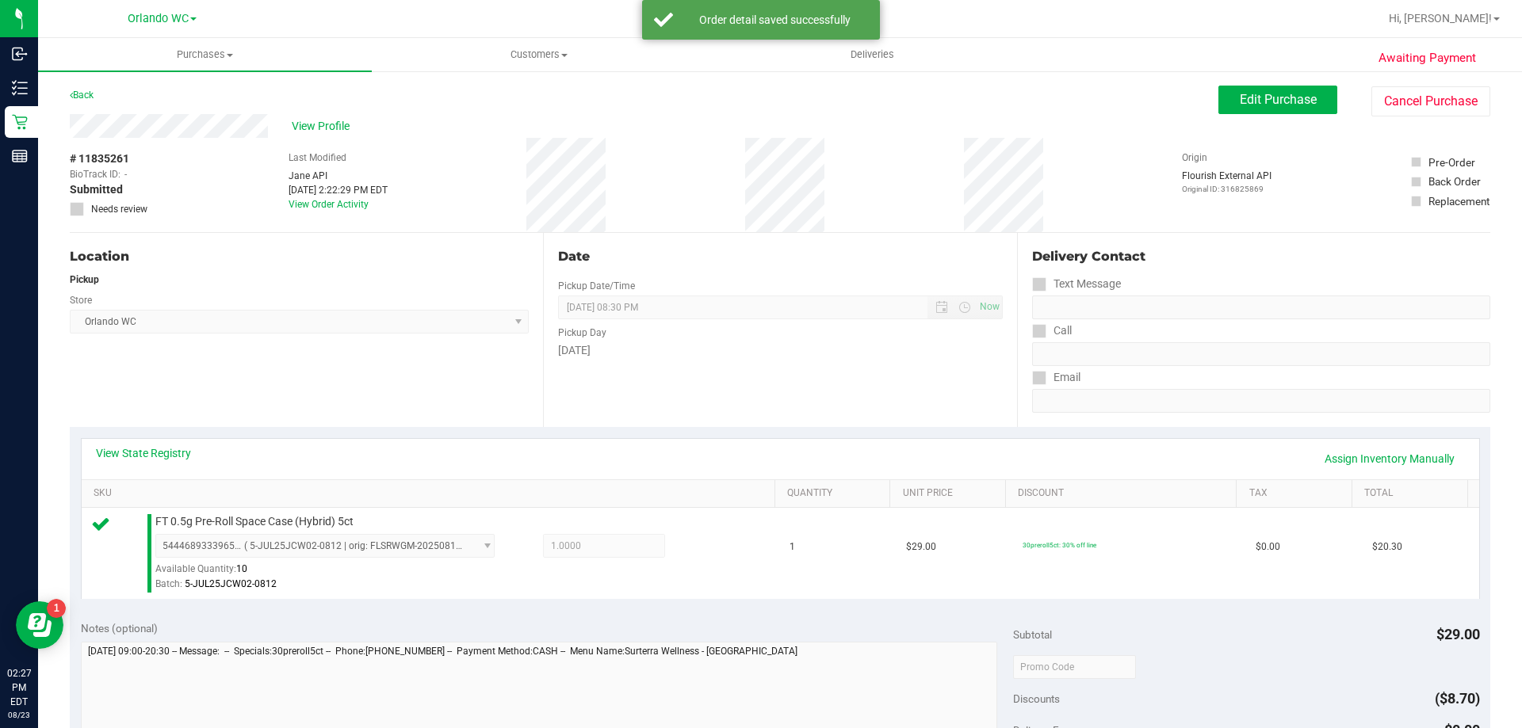
scroll to position [238, 0]
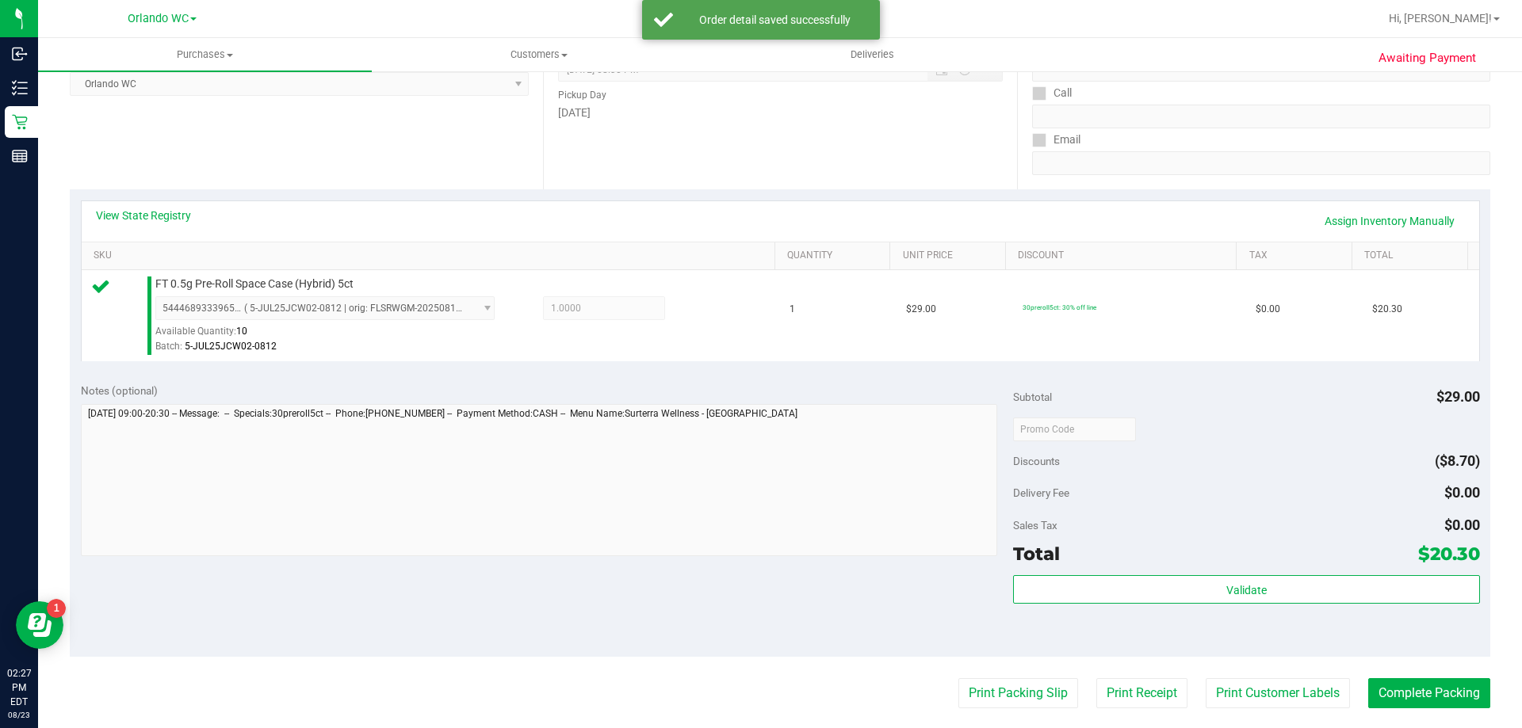
click at [1159, 569] on div "Subtotal $29.00 Discounts ($8.70) Delivery Fee $0.00 Sales Tax $0.00 Total $20.…" at bounding box center [1246, 515] width 466 height 264
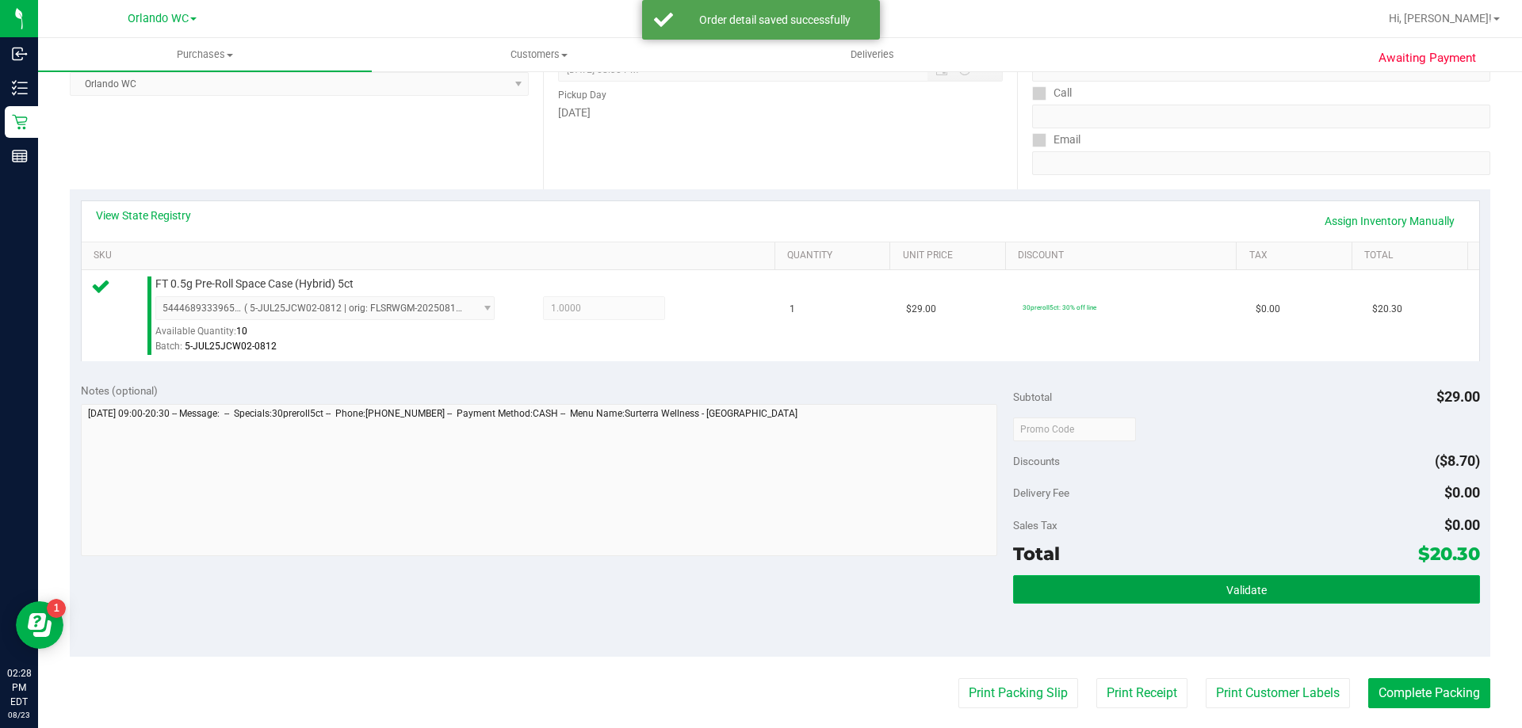
click at [1149, 580] on button "Validate" at bounding box center [1246, 589] width 466 height 29
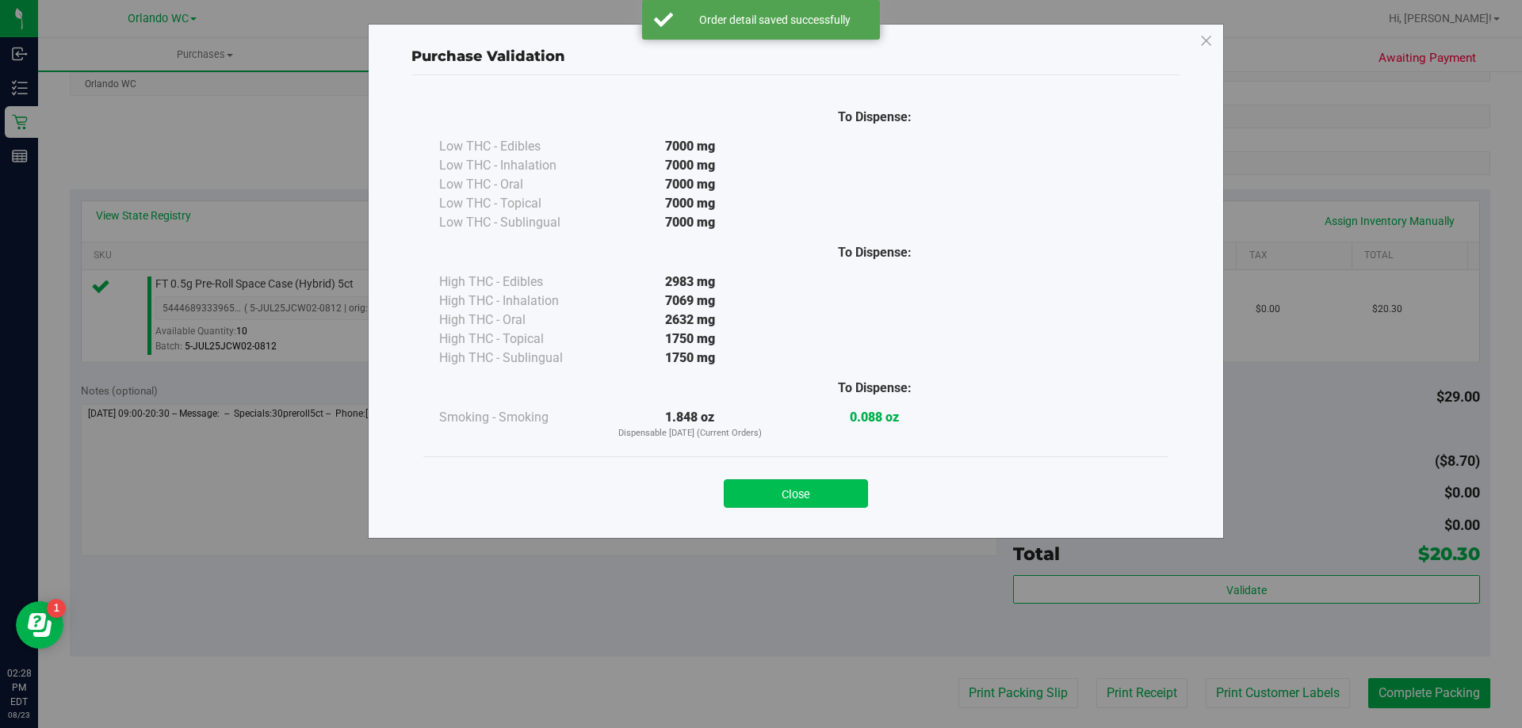
click at [808, 484] on button "Close" at bounding box center [796, 493] width 144 height 29
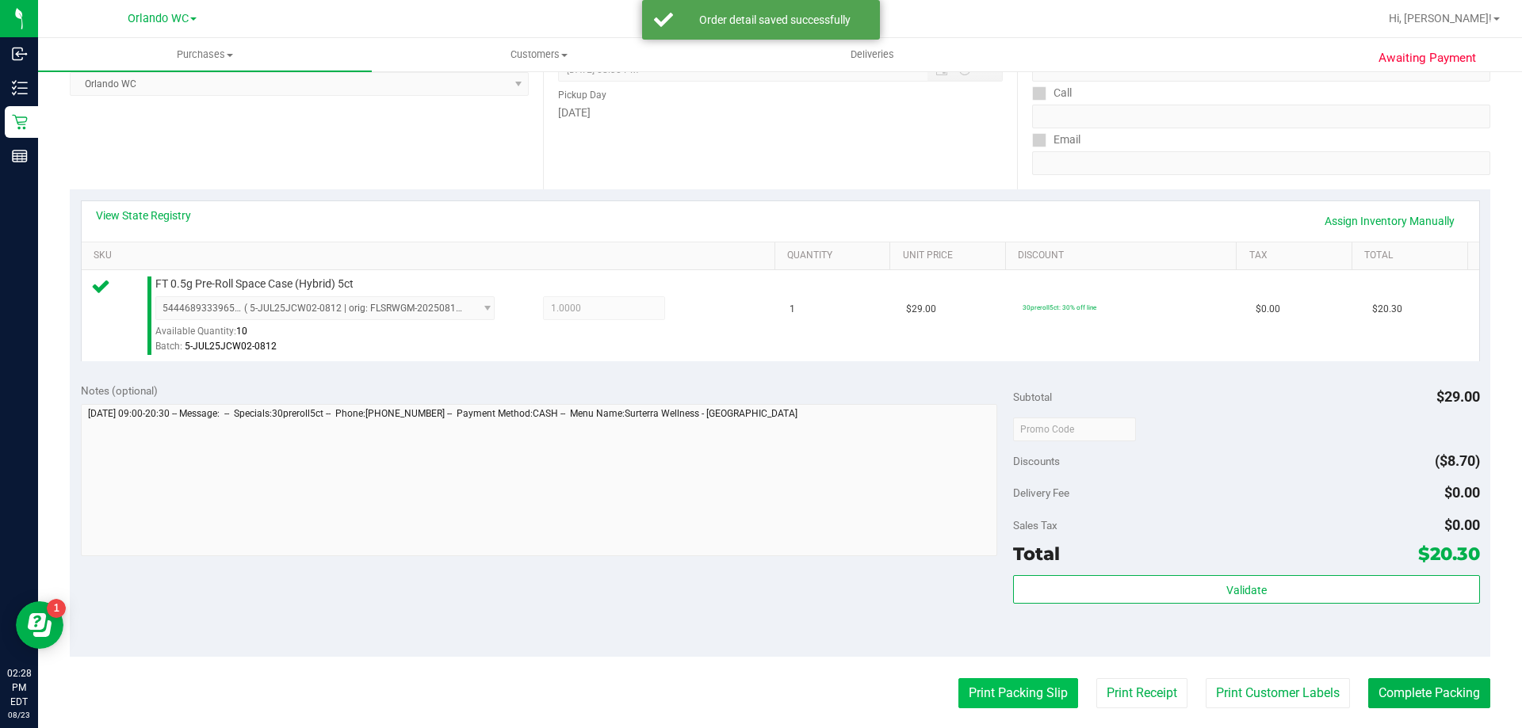
click at [1016, 679] on button "Print Packing Slip" at bounding box center [1018, 693] width 120 height 30
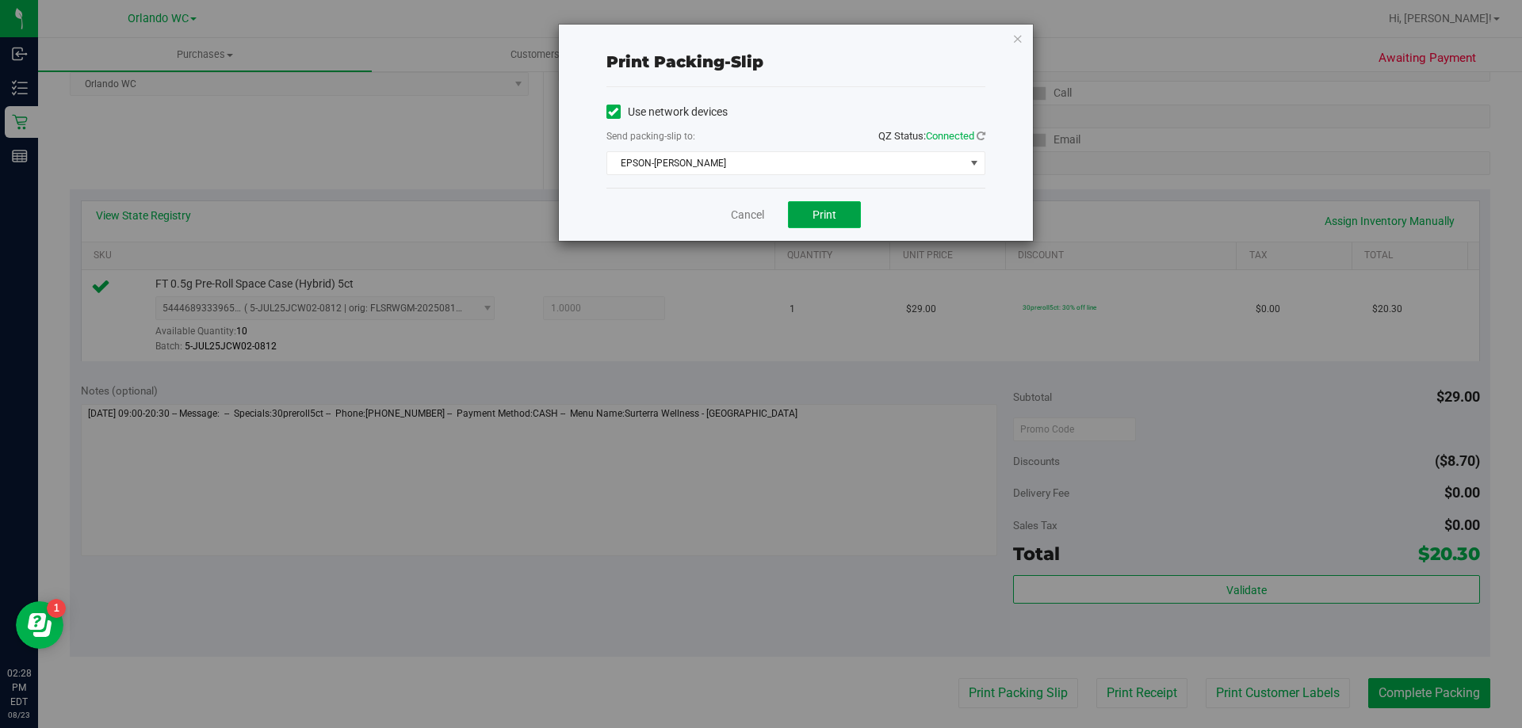
click at [839, 220] on button "Print" at bounding box center [824, 214] width 73 height 27
click at [1014, 45] on icon "button" at bounding box center [1017, 38] width 11 height 19
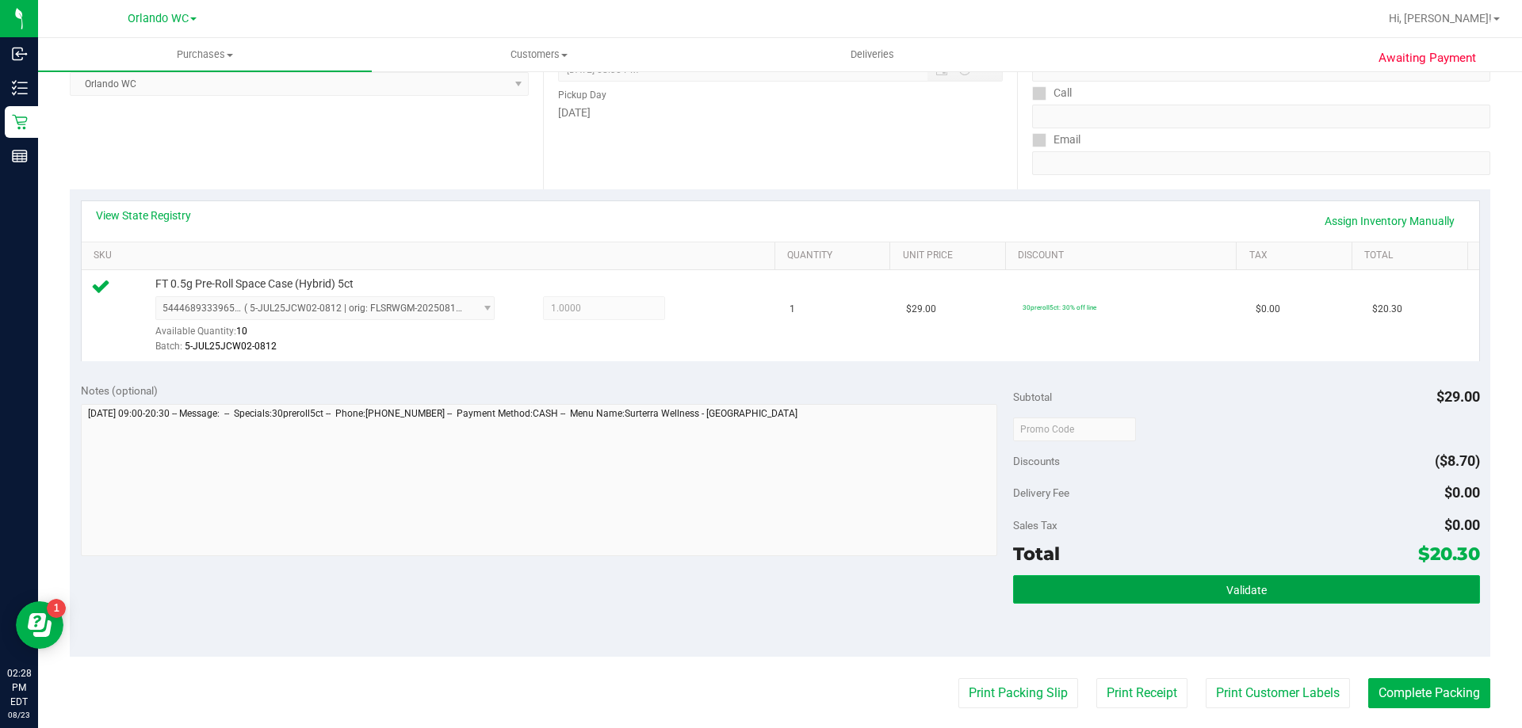
click at [1215, 589] on button "Validate" at bounding box center [1246, 589] width 466 height 29
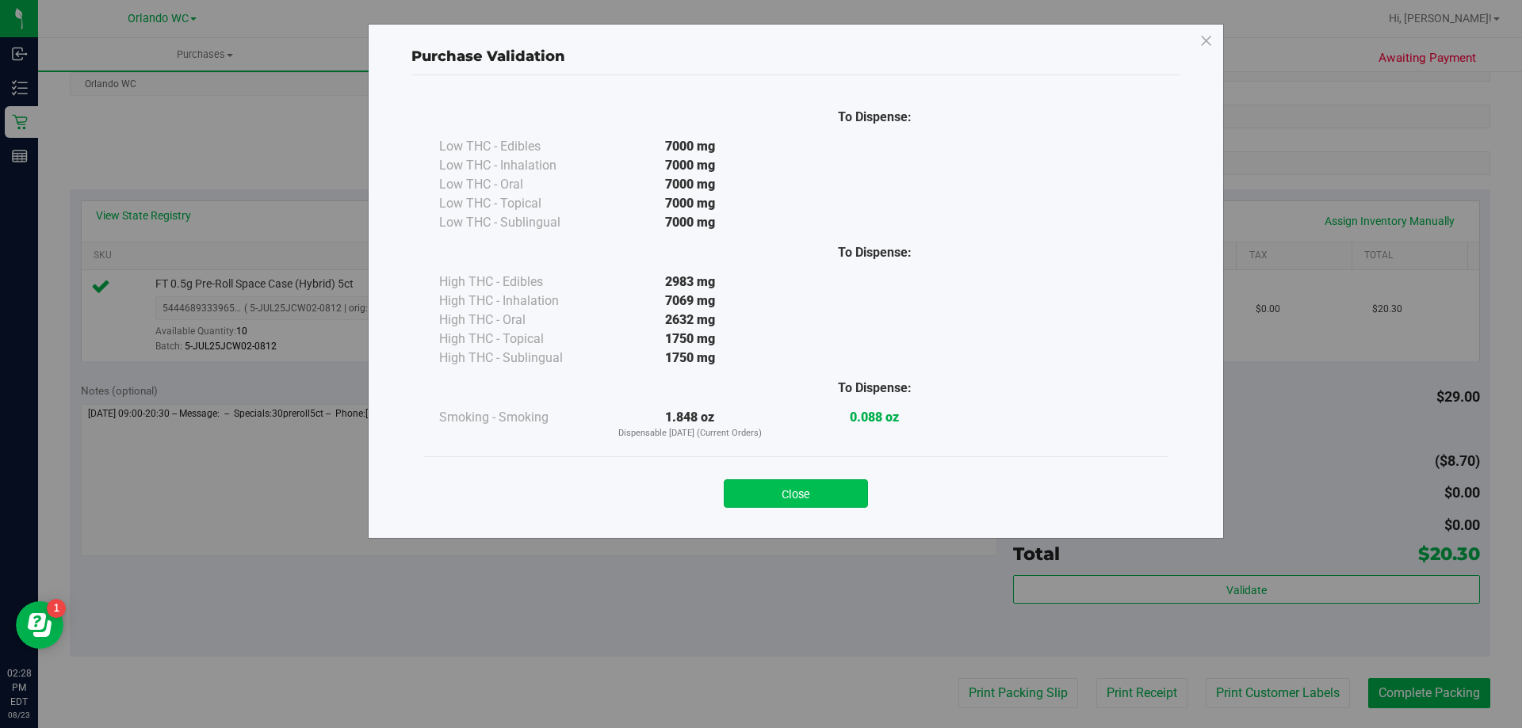
click at [850, 490] on button "Close" at bounding box center [796, 493] width 144 height 29
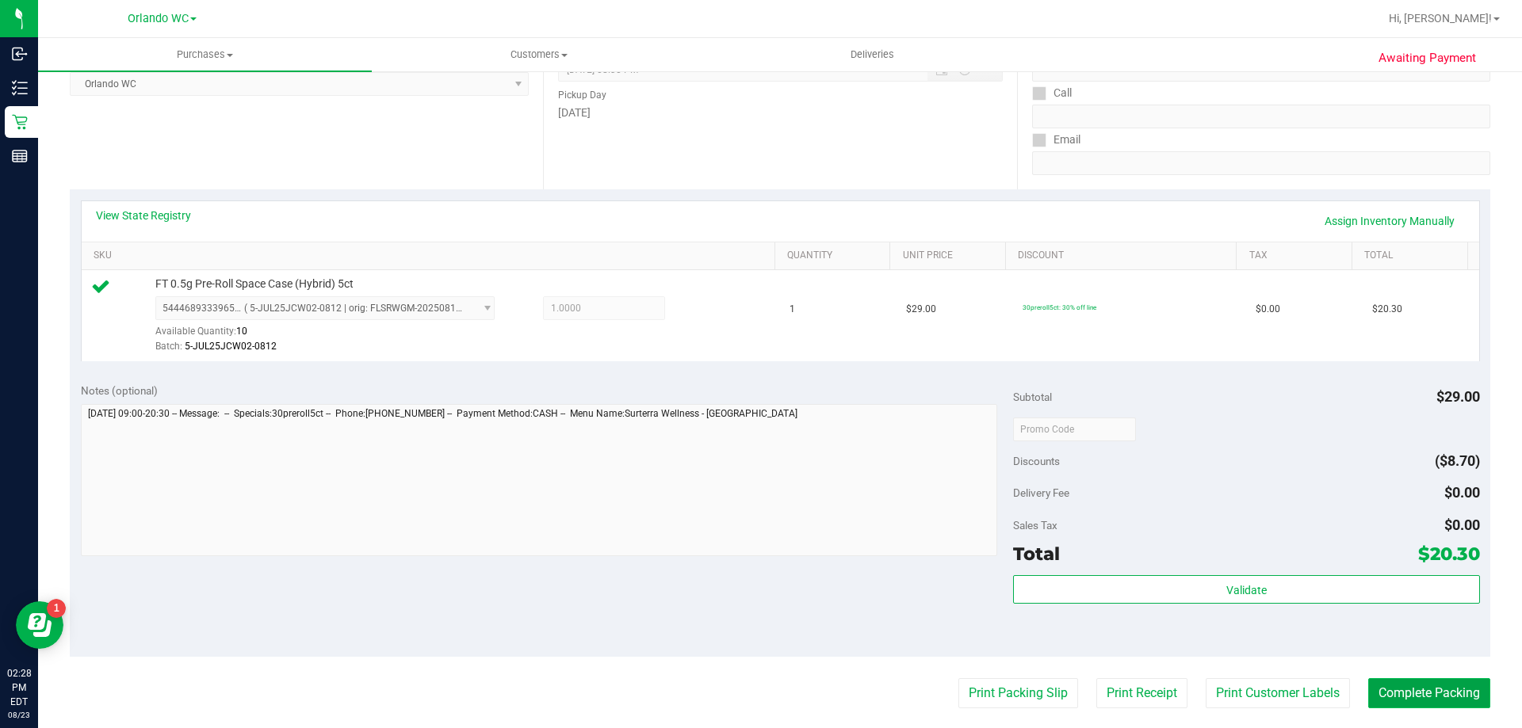
click at [1380, 699] on button "Complete Packing" at bounding box center [1429, 693] width 122 height 30
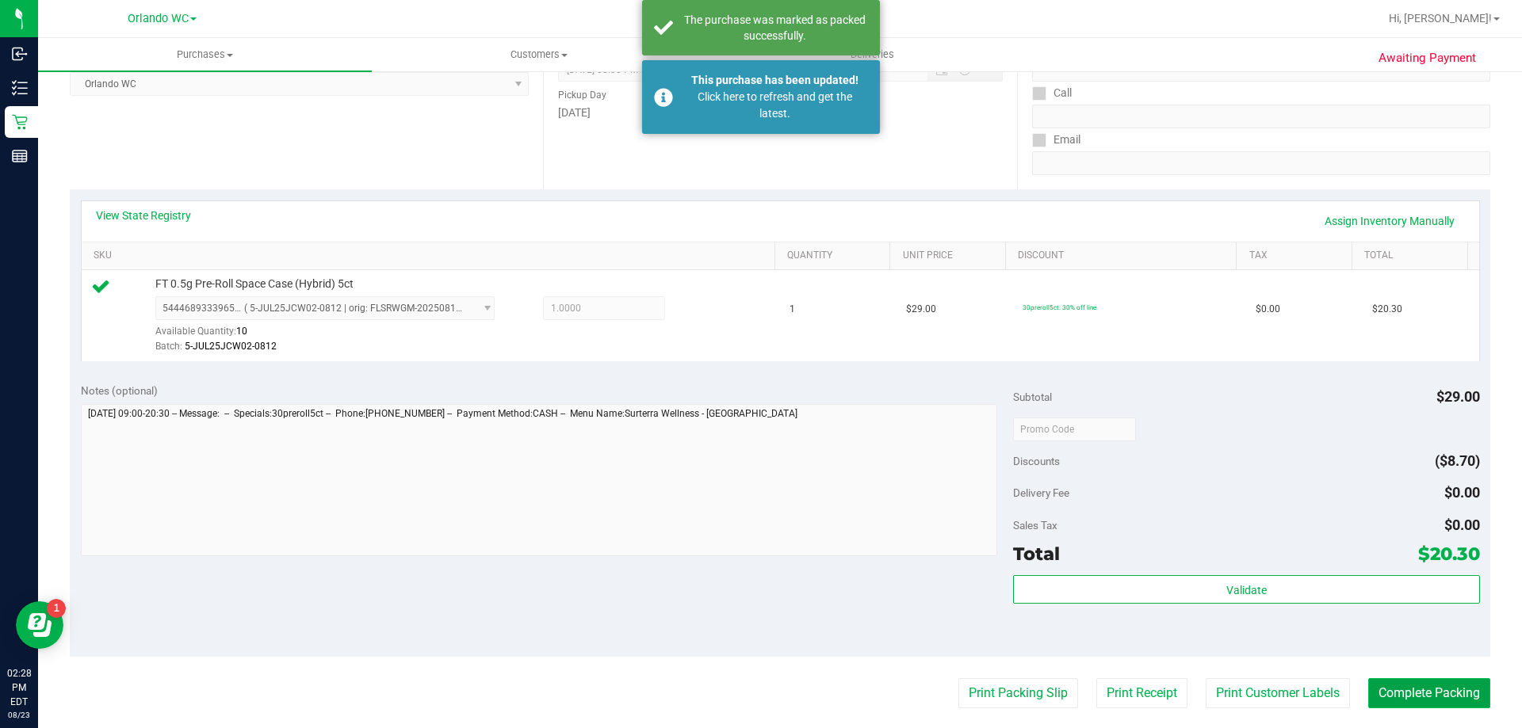
click at [1380, 699] on button "Complete Packing" at bounding box center [1429, 693] width 122 height 30
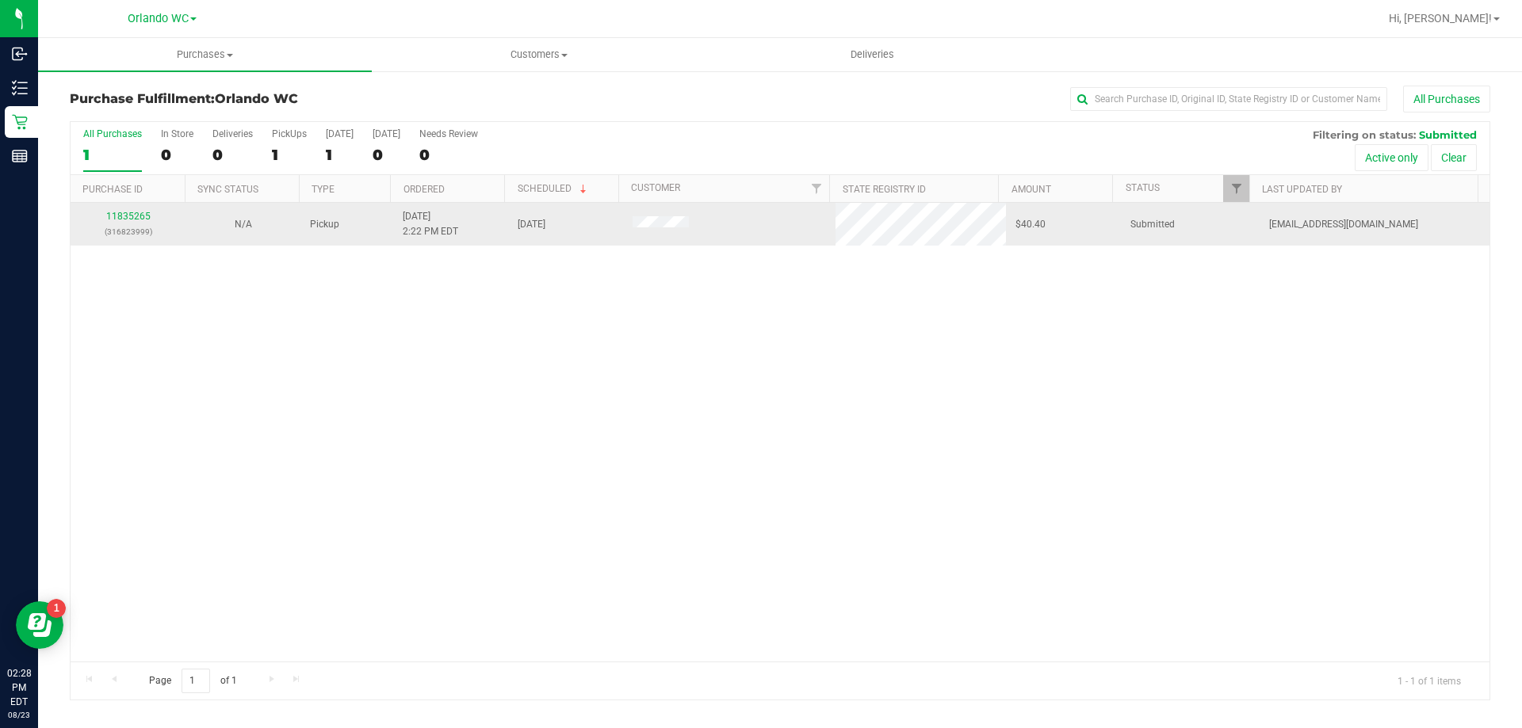
click at [128, 208] on td "11835265 (316823999)" at bounding box center [128, 224] width 115 height 43
click at [130, 212] on link "11835265" at bounding box center [128, 216] width 44 height 11
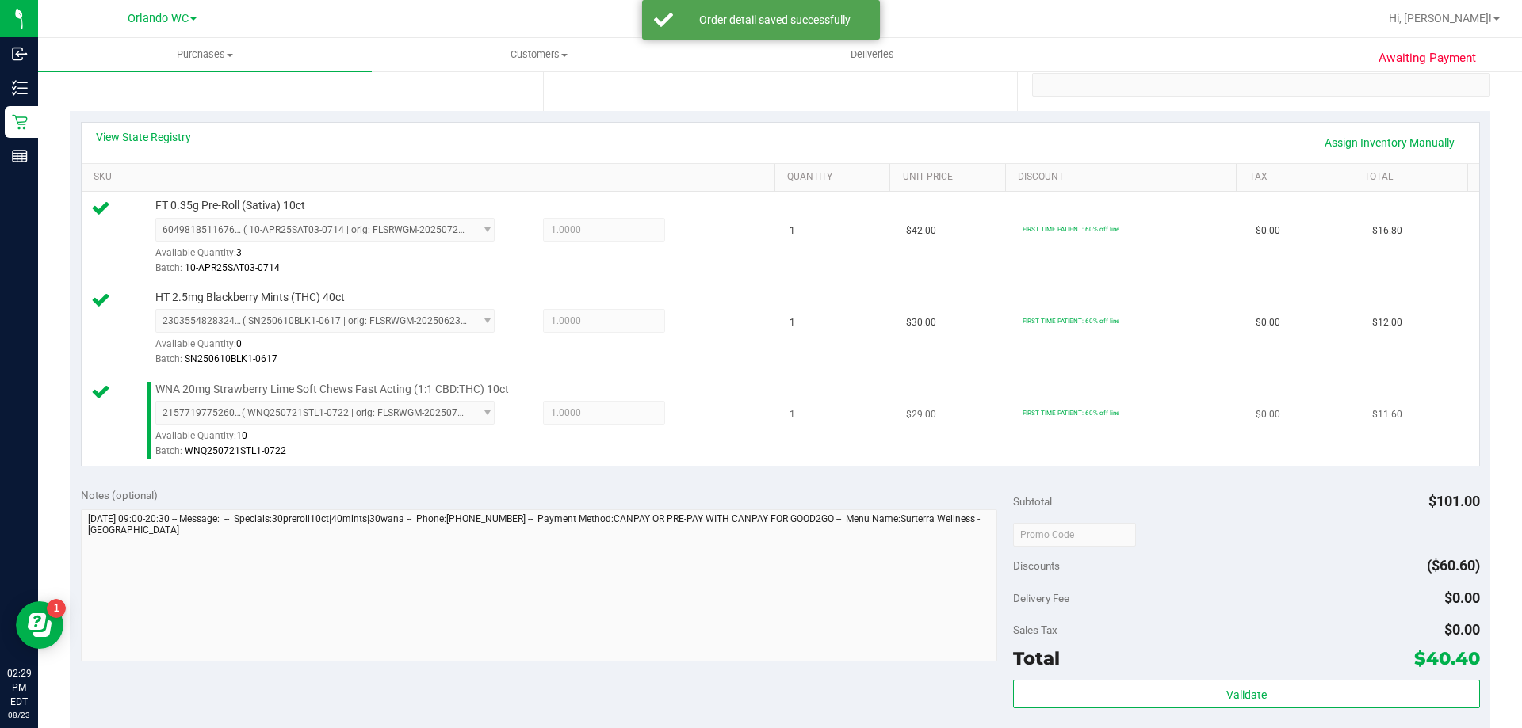
scroll to position [317, 0]
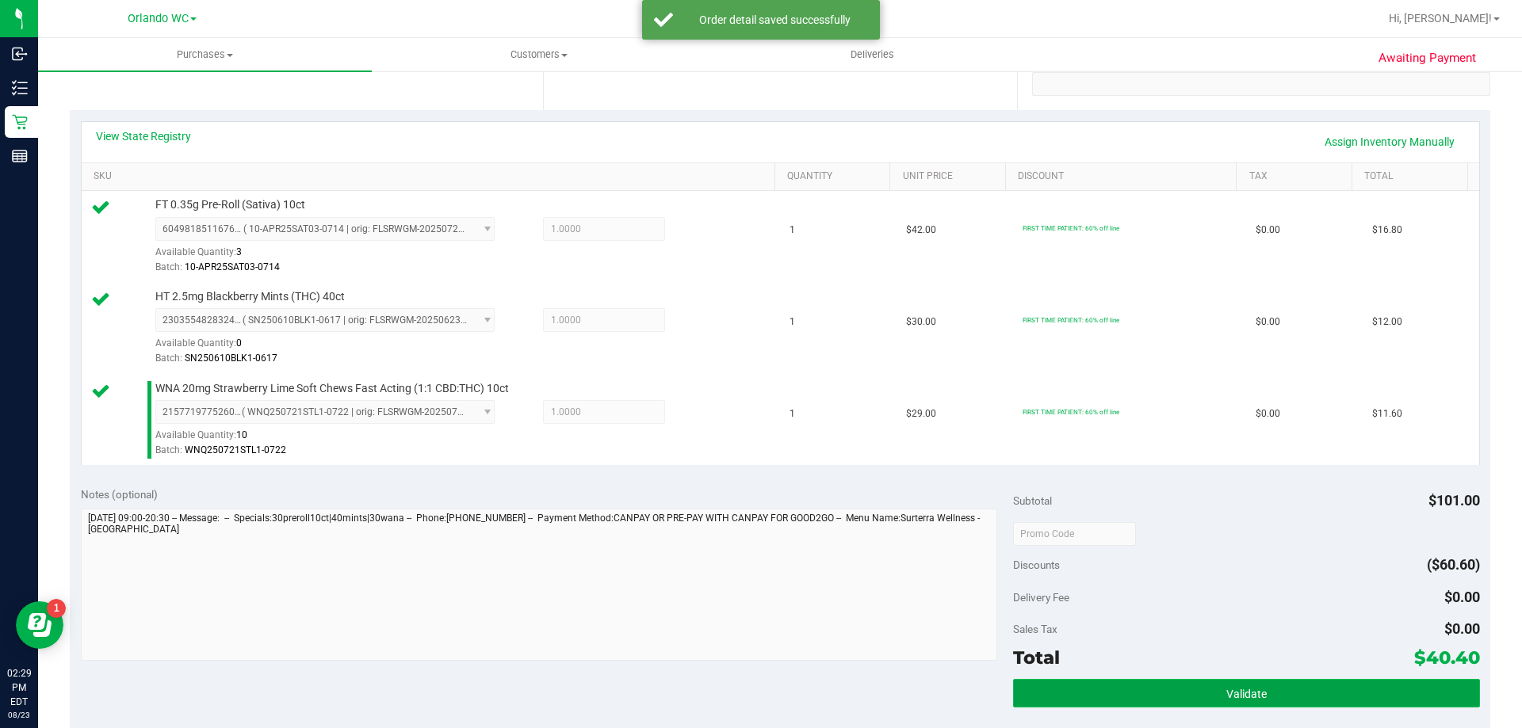
click at [1025, 701] on button "Validate" at bounding box center [1246, 693] width 466 height 29
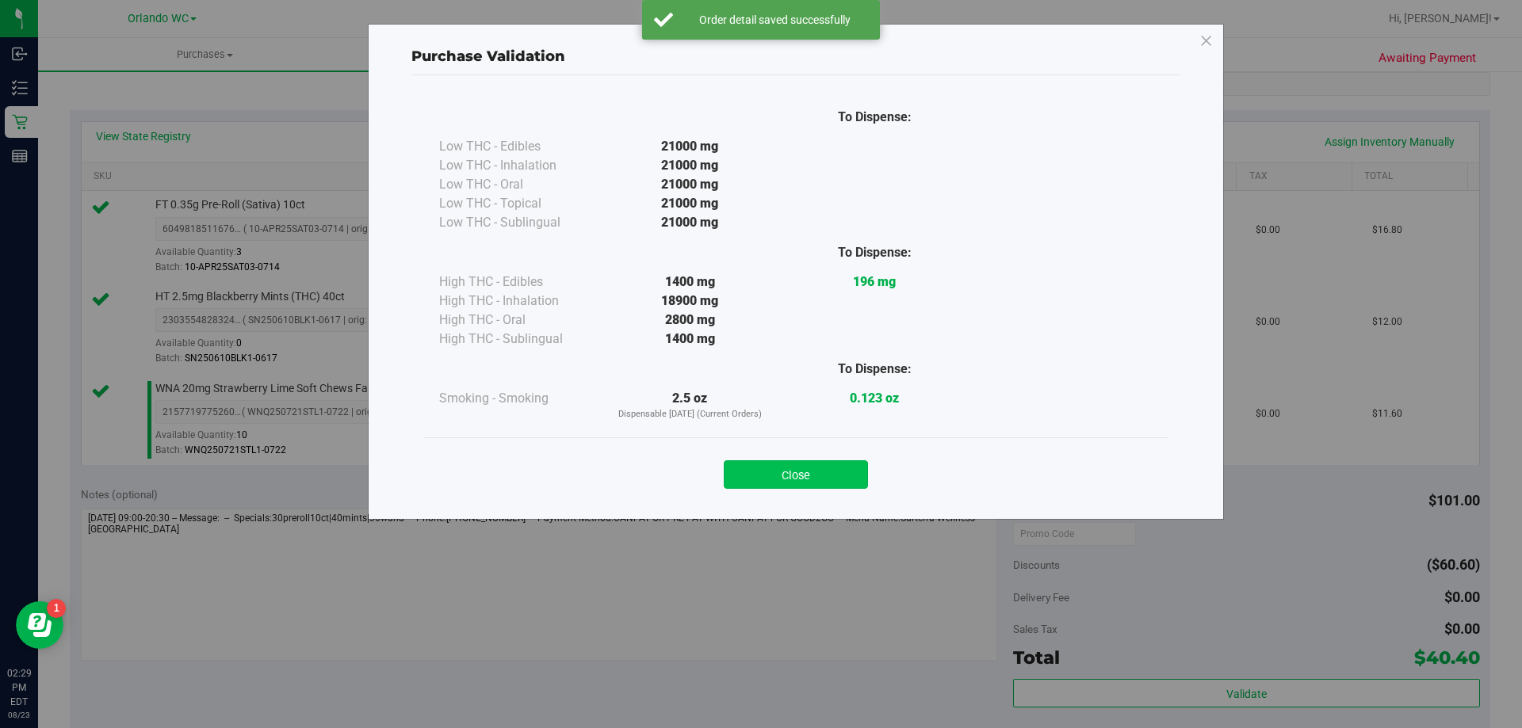
click at [757, 460] on button "Close" at bounding box center [796, 474] width 144 height 29
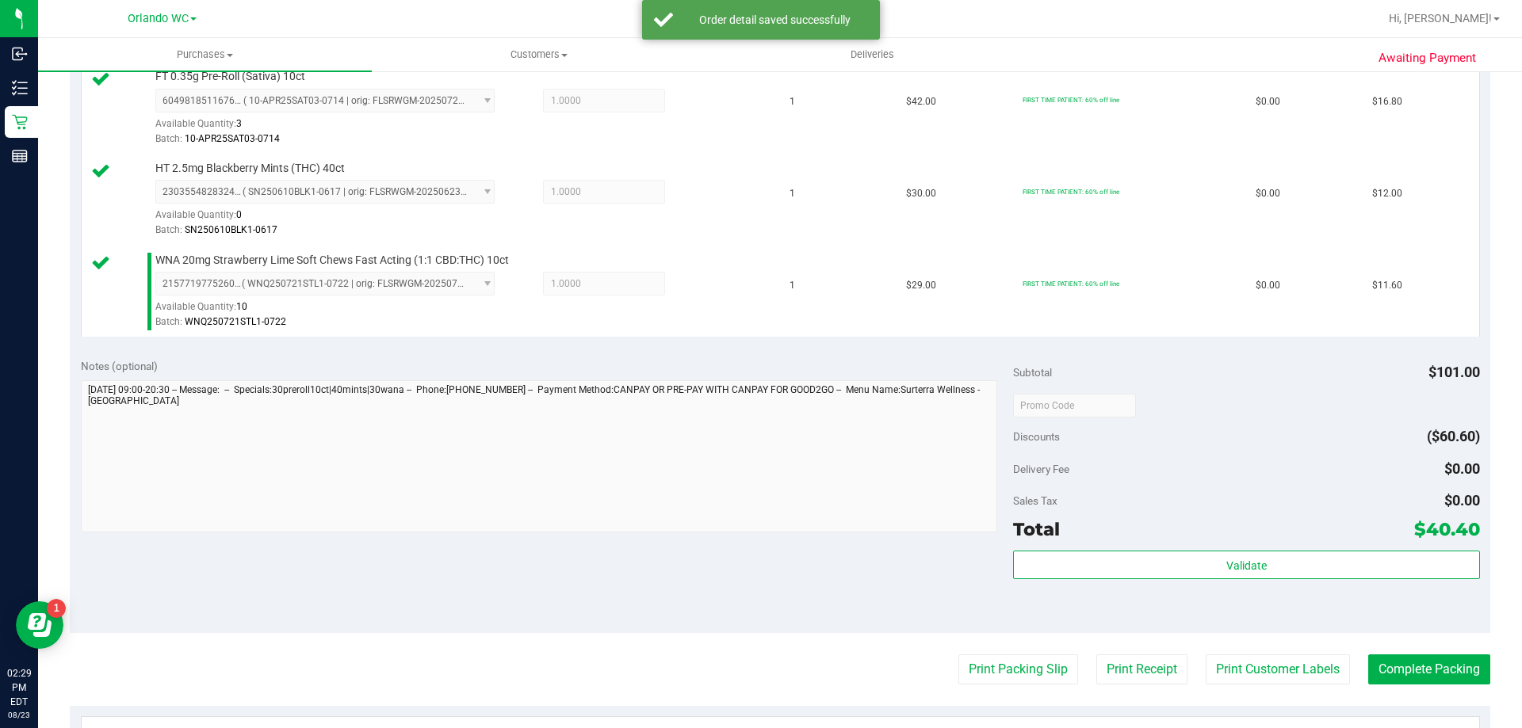
scroll to position [634, 0]
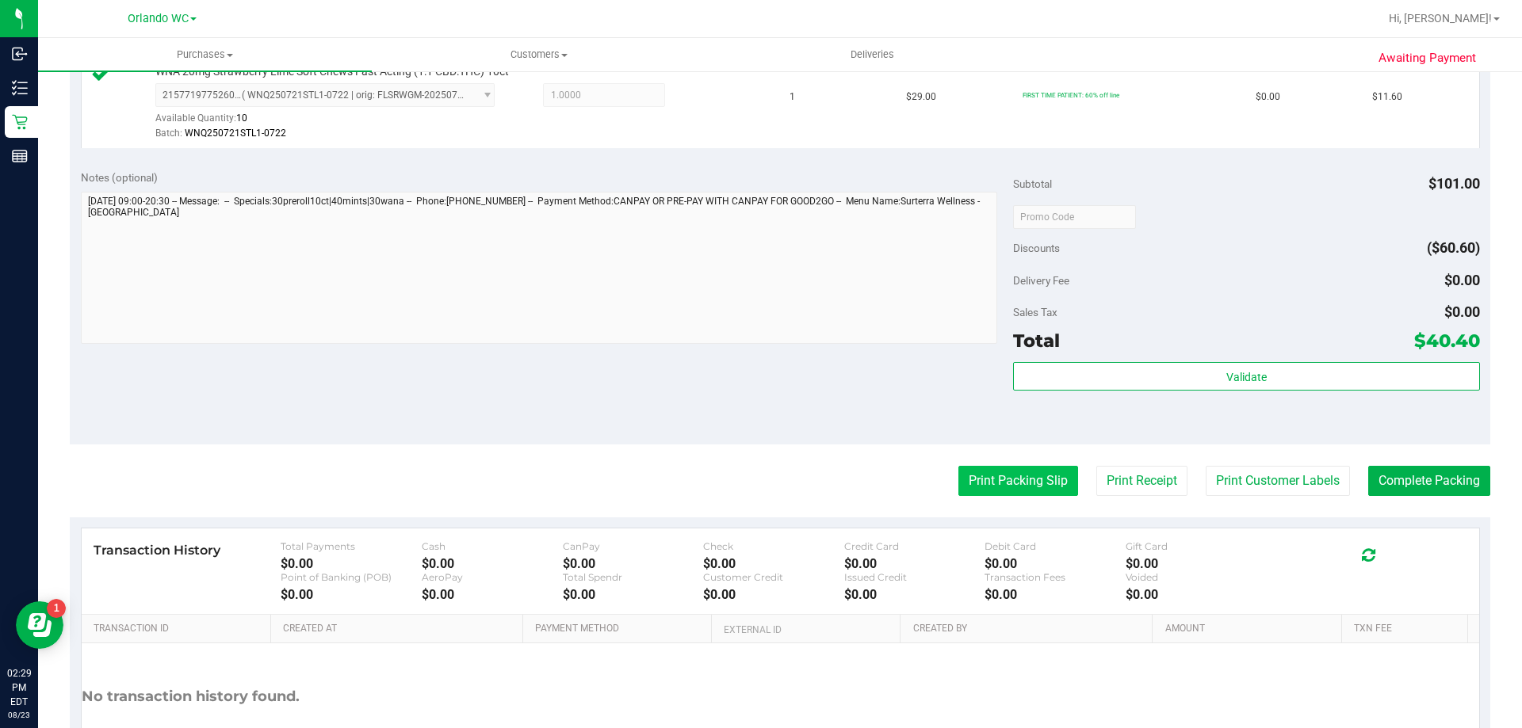
click at [989, 484] on button "Print Packing Slip" at bounding box center [1018, 481] width 120 height 30
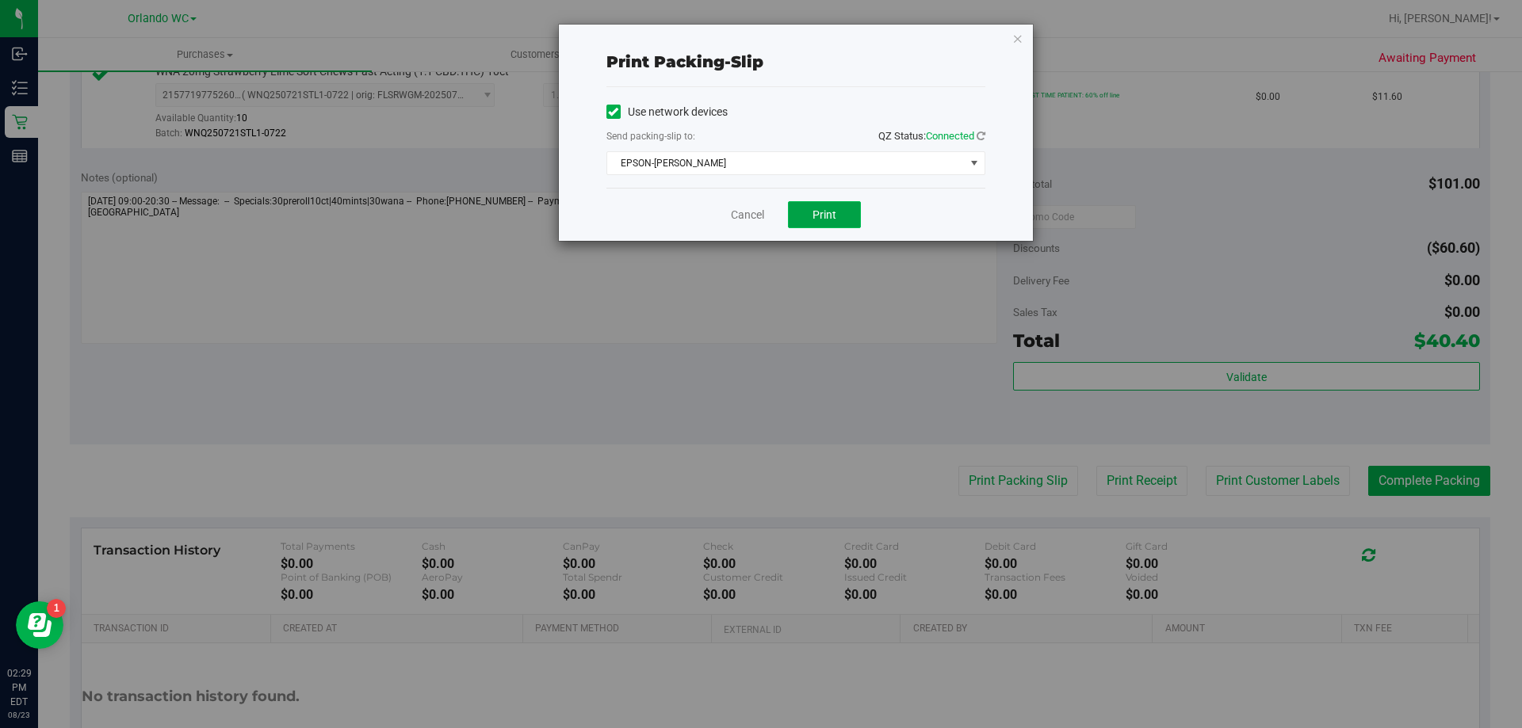
click at [814, 210] on span "Print" at bounding box center [824, 214] width 24 height 13
click at [1016, 37] on icon "button" at bounding box center [1017, 38] width 11 height 19
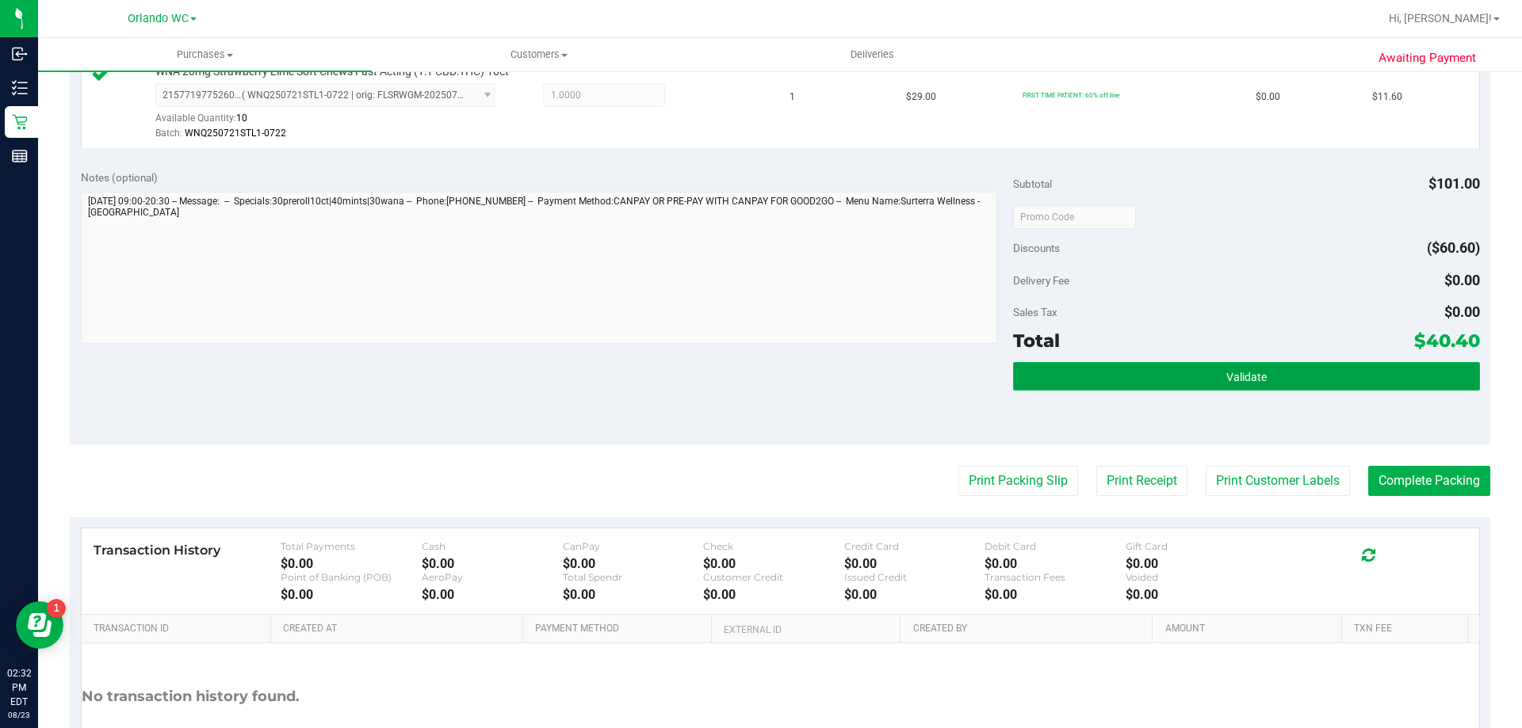
click at [1251, 382] on span "Validate" at bounding box center [1246, 377] width 40 height 13
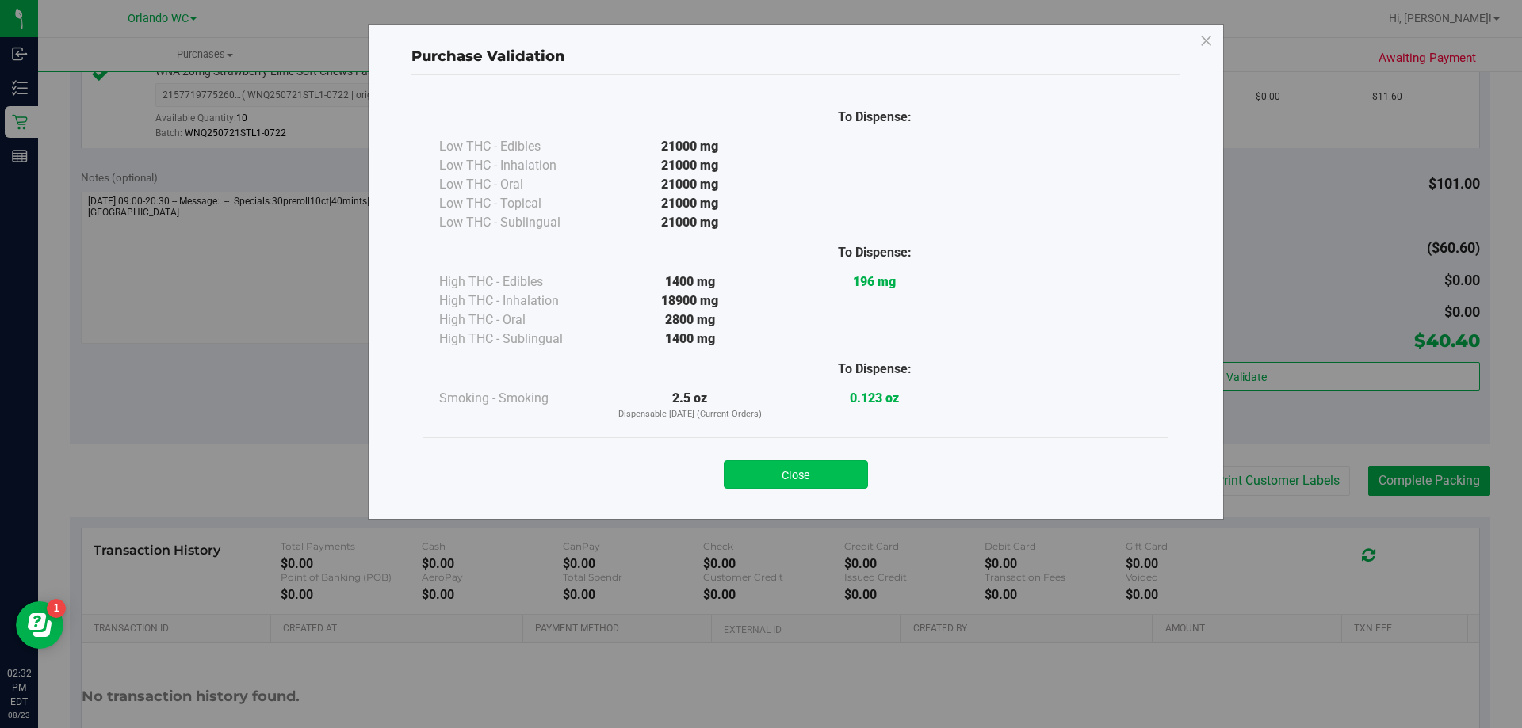
click at [832, 479] on button "Close" at bounding box center [796, 474] width 144 height 29
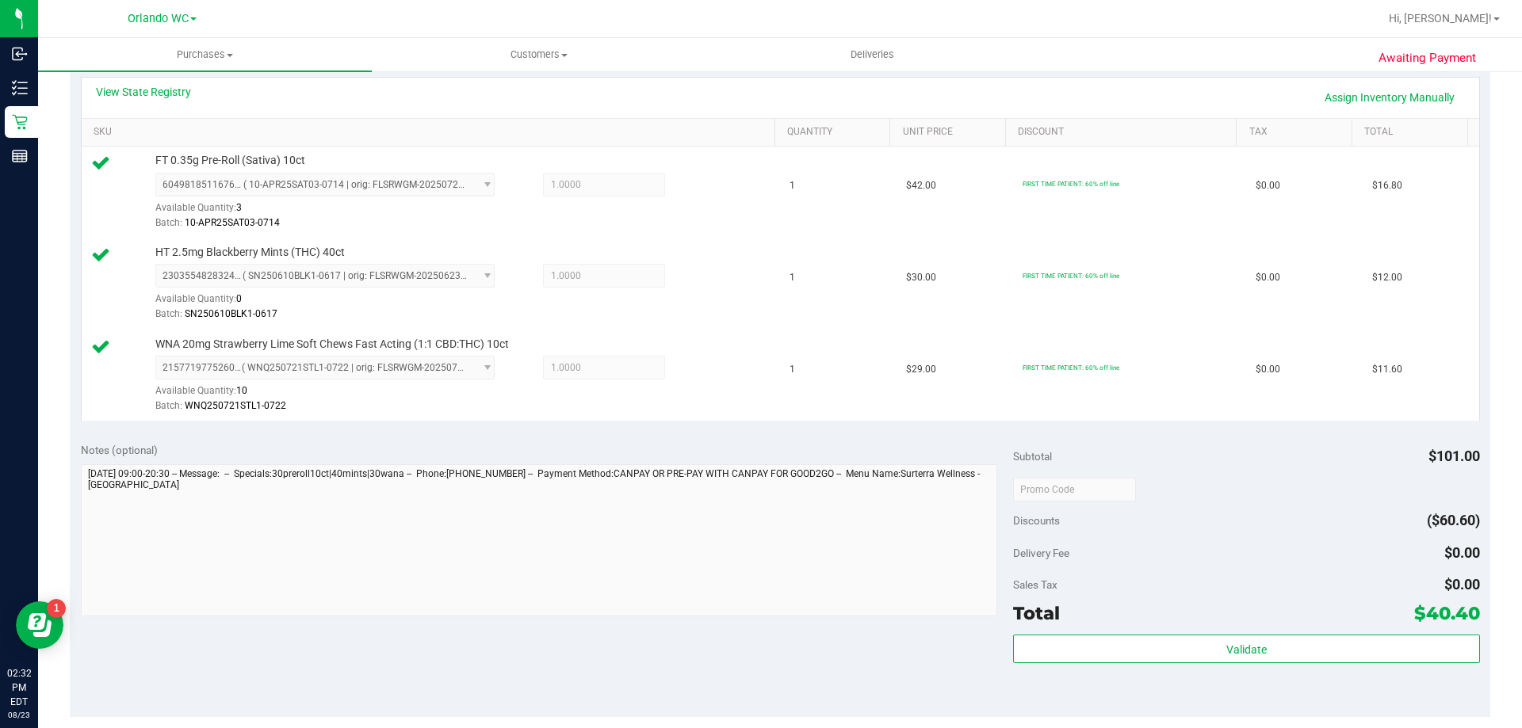
scroll to position [476, 0]
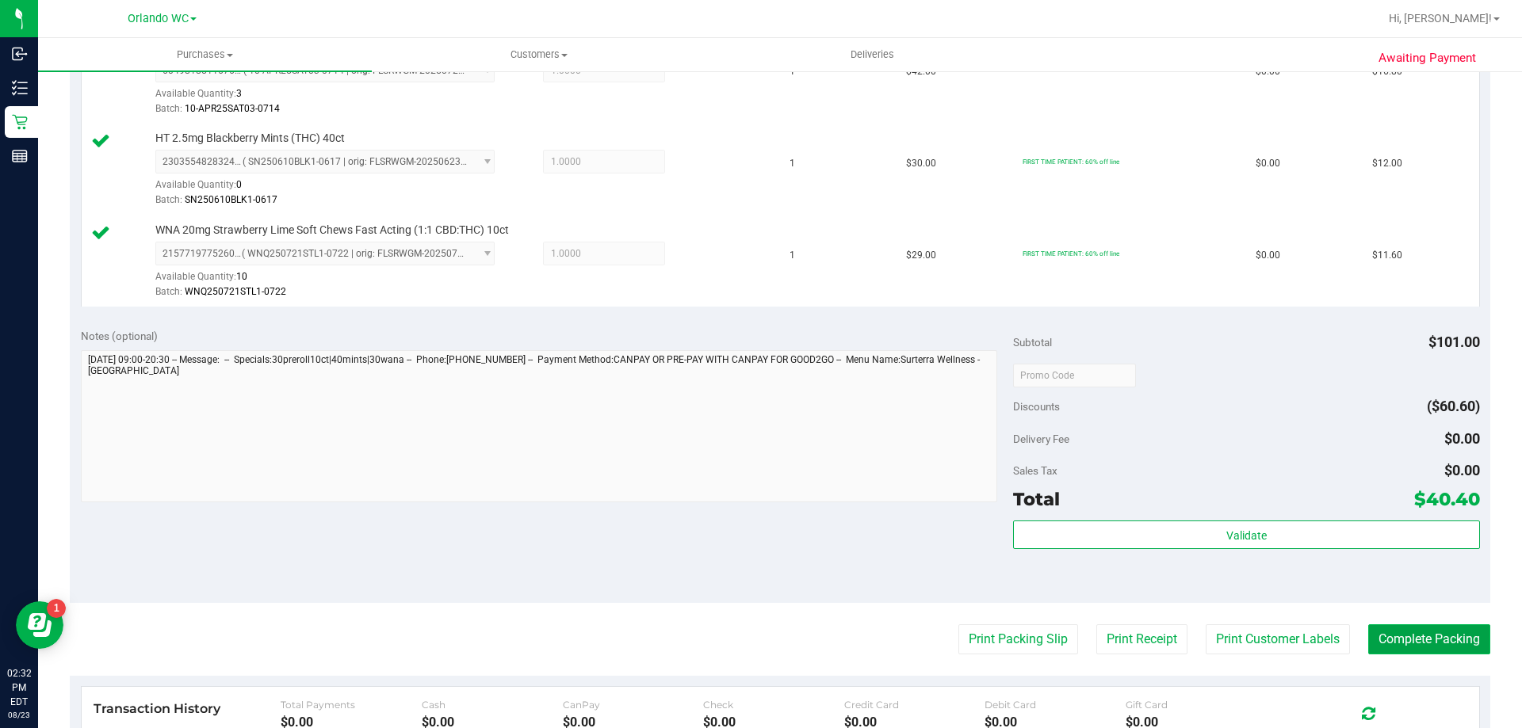
click at [1423, 640] on button "Complete Packing" at bounding box center [1429, 640] width 122 height 30
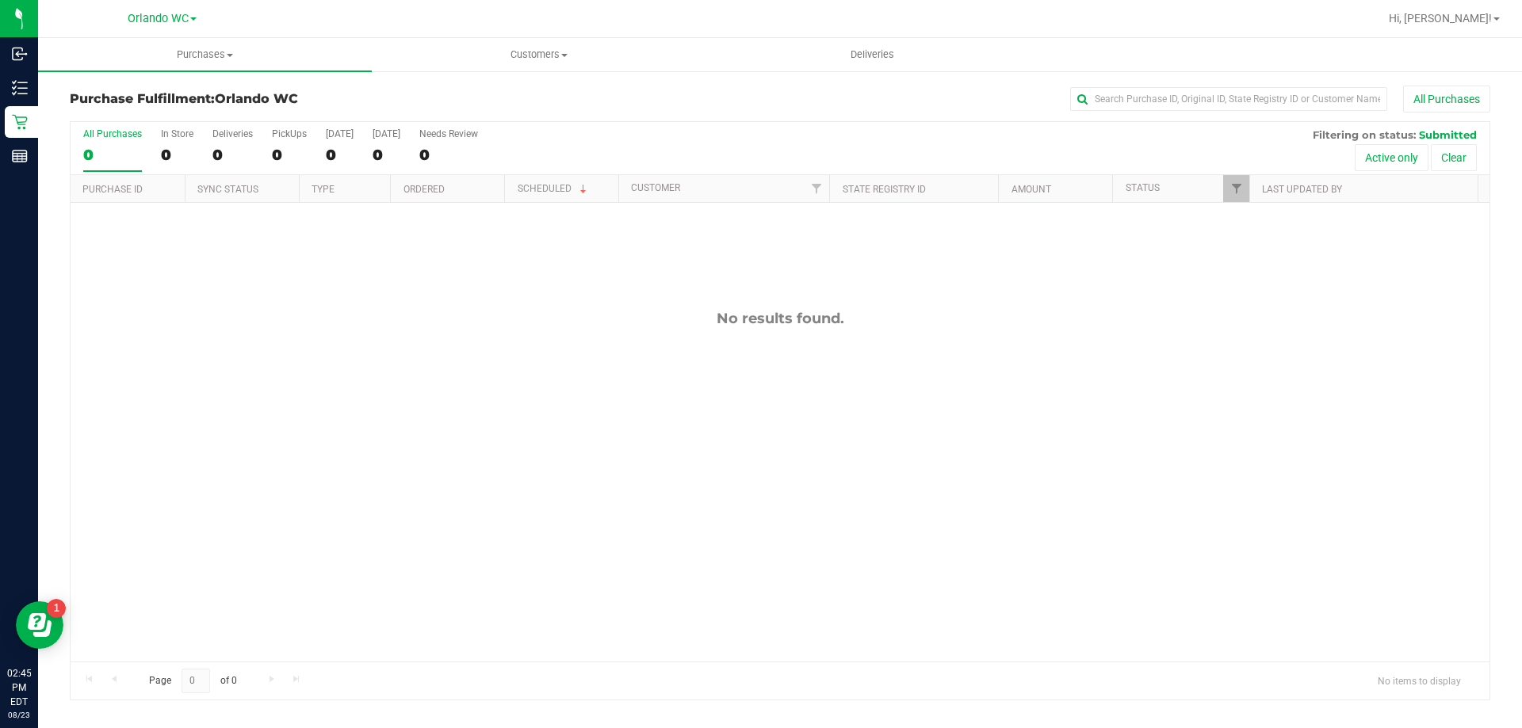
click at [105, 465] on div "No results found." at bounding box center [780, 486] width 1419 height 566
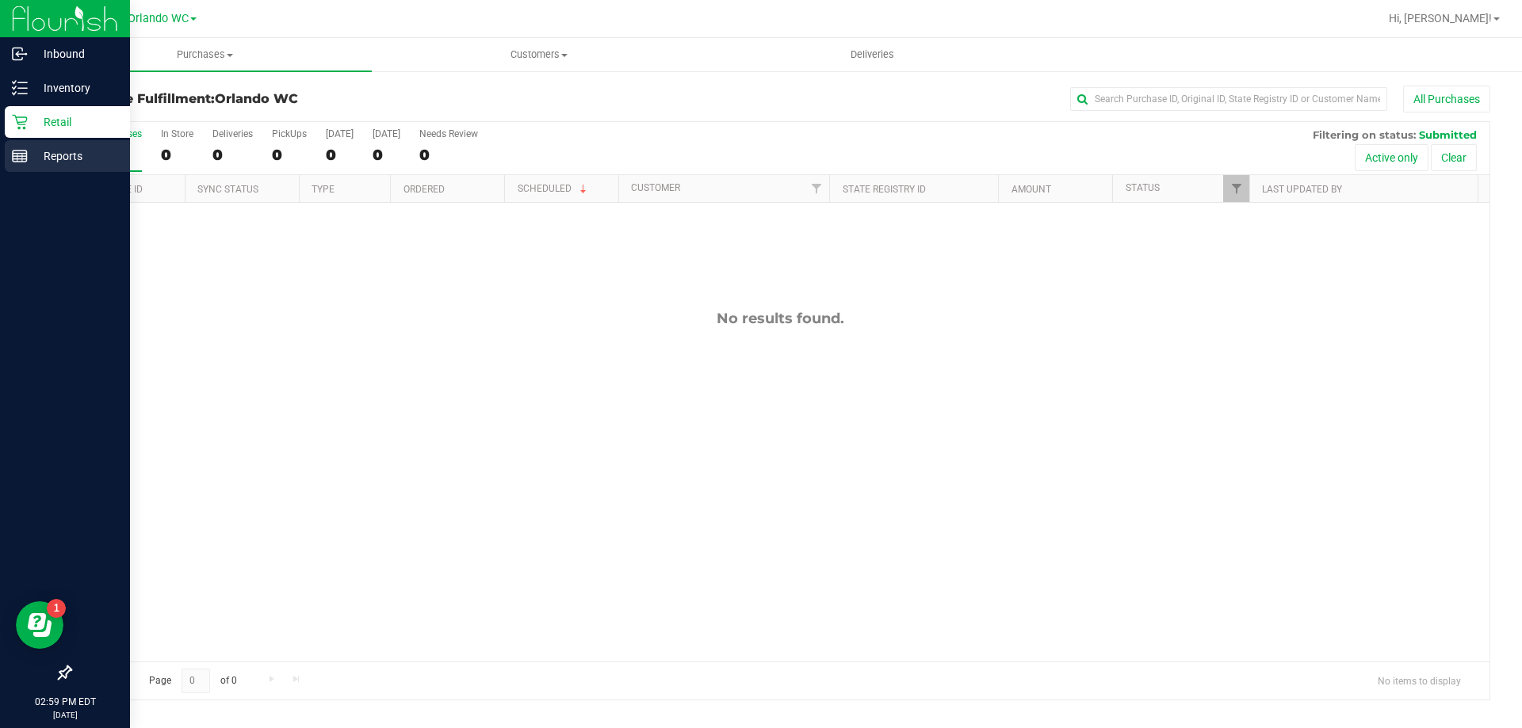
click at [19, 162] on rect at bounding box center [20, 156] width 14 height 11
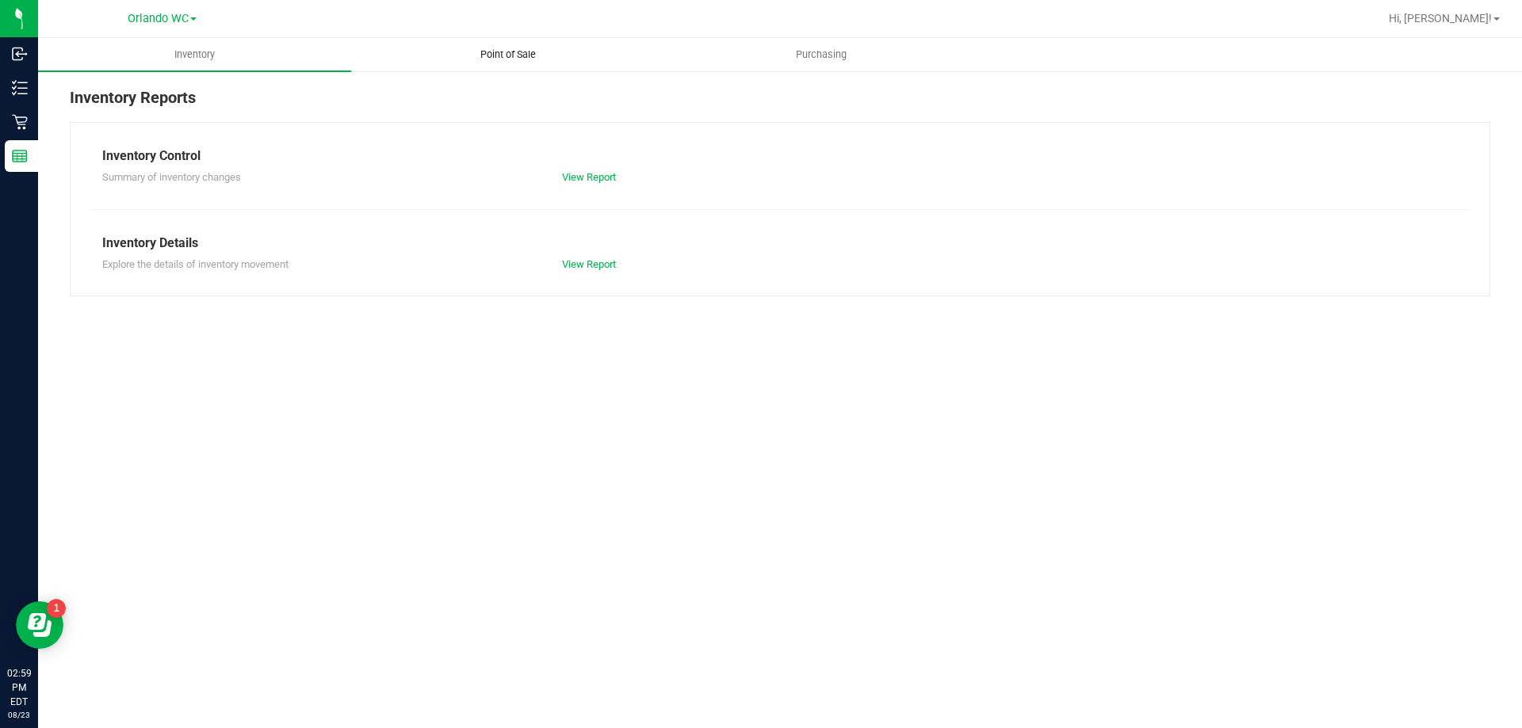
click at [519, 44] on uib-tab-heading "Point of Sale" at bounding box center [507, 55] width 311 height 32
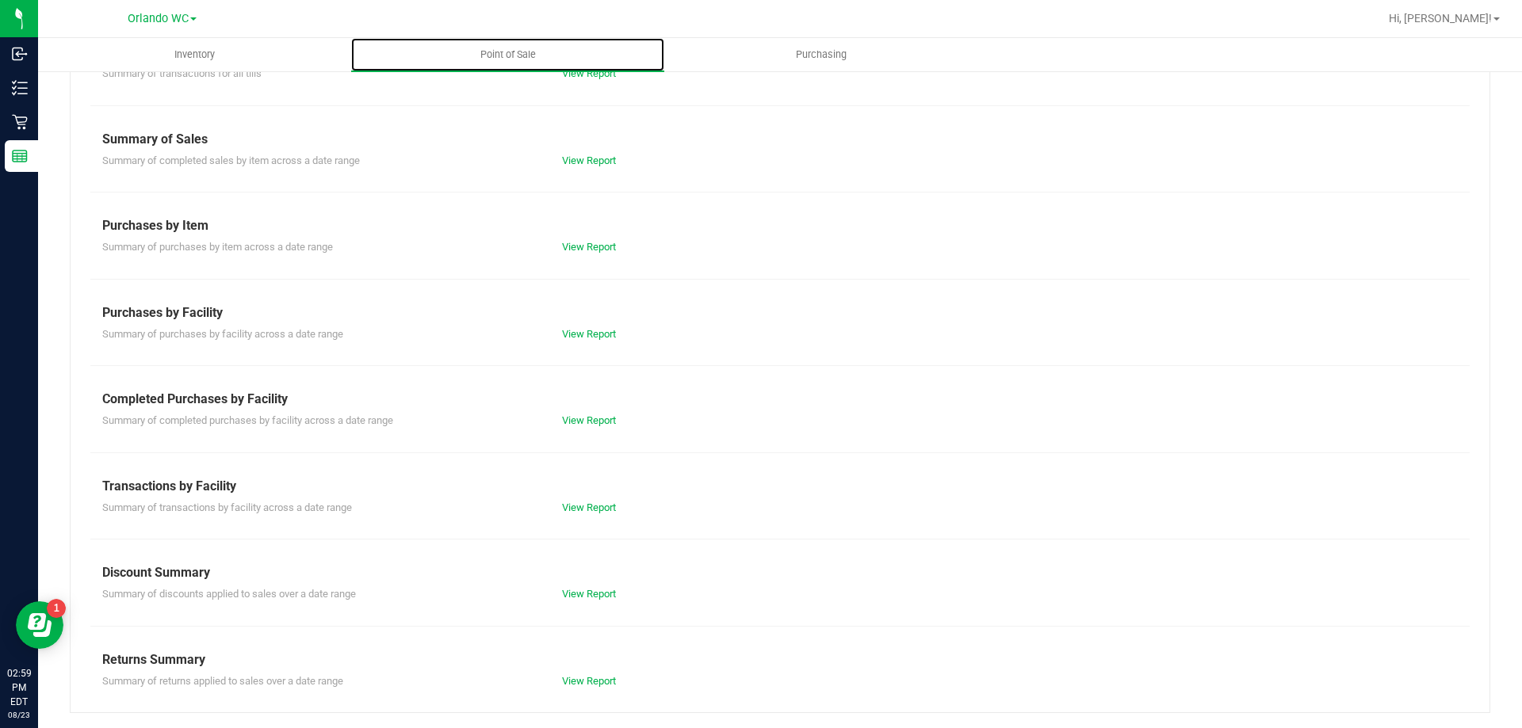
scroll to position [105, 0]
click at [602, 492] on div "Transactions by Facility" at bounding box center [779, 485] width 1355 height 19
click at [588, 509] on link "View Report" at bounding box center [589, 507] width 54 height 12
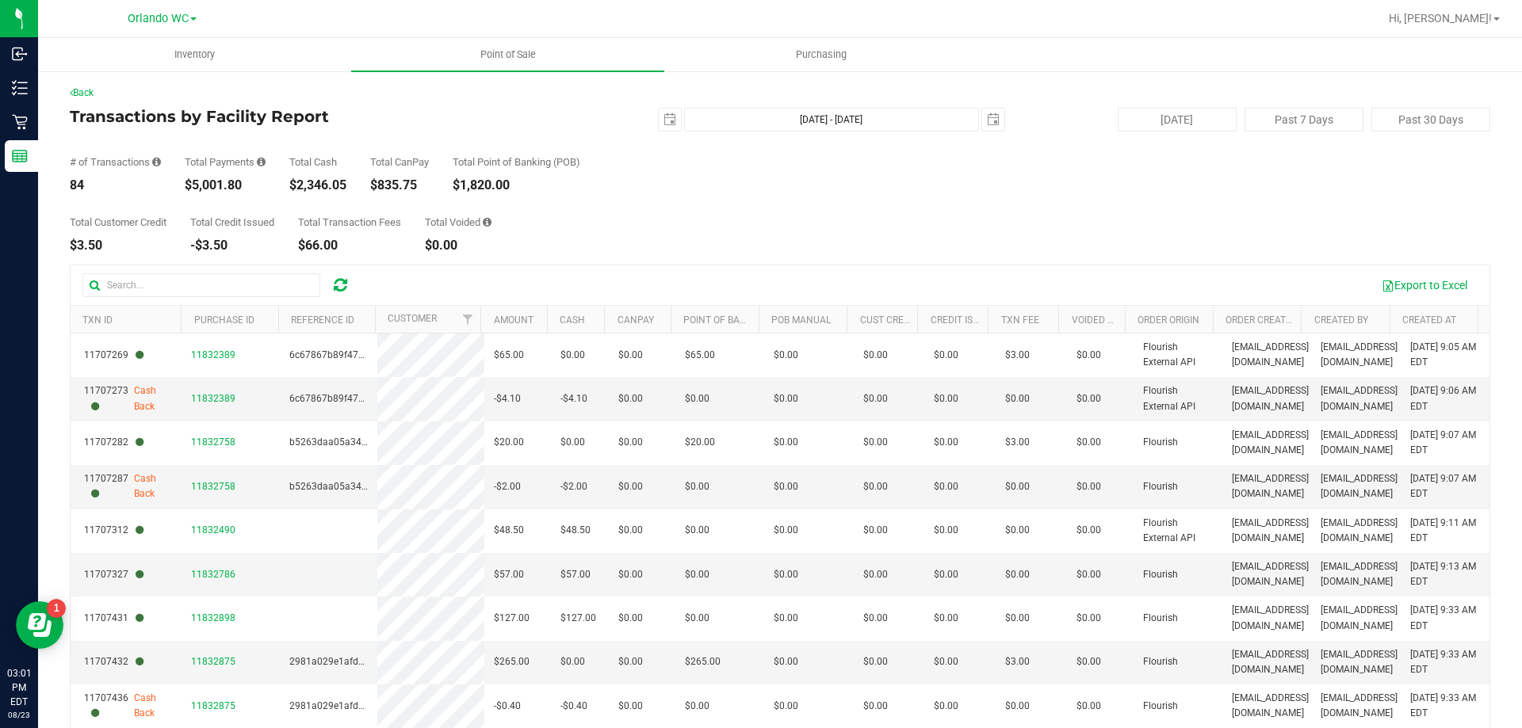
drag, startPoint x: 430, startPoint y: 220, endPoint x: 489, endPoint y: 229, distance: 60.2
click at [489, 229] on div "Total Customer Credit $3.50 Total Credit Issued -$3.50 Total Transaction Fees $…" at bounding box center [780, 222] width 1420 height 60
click at [505, 228] on div "Total Customer Credit $3.50 Total Credit Issued -$3.50 Total Transaction Fees $…" at bounding box center [780, 222] width 1420 height 60
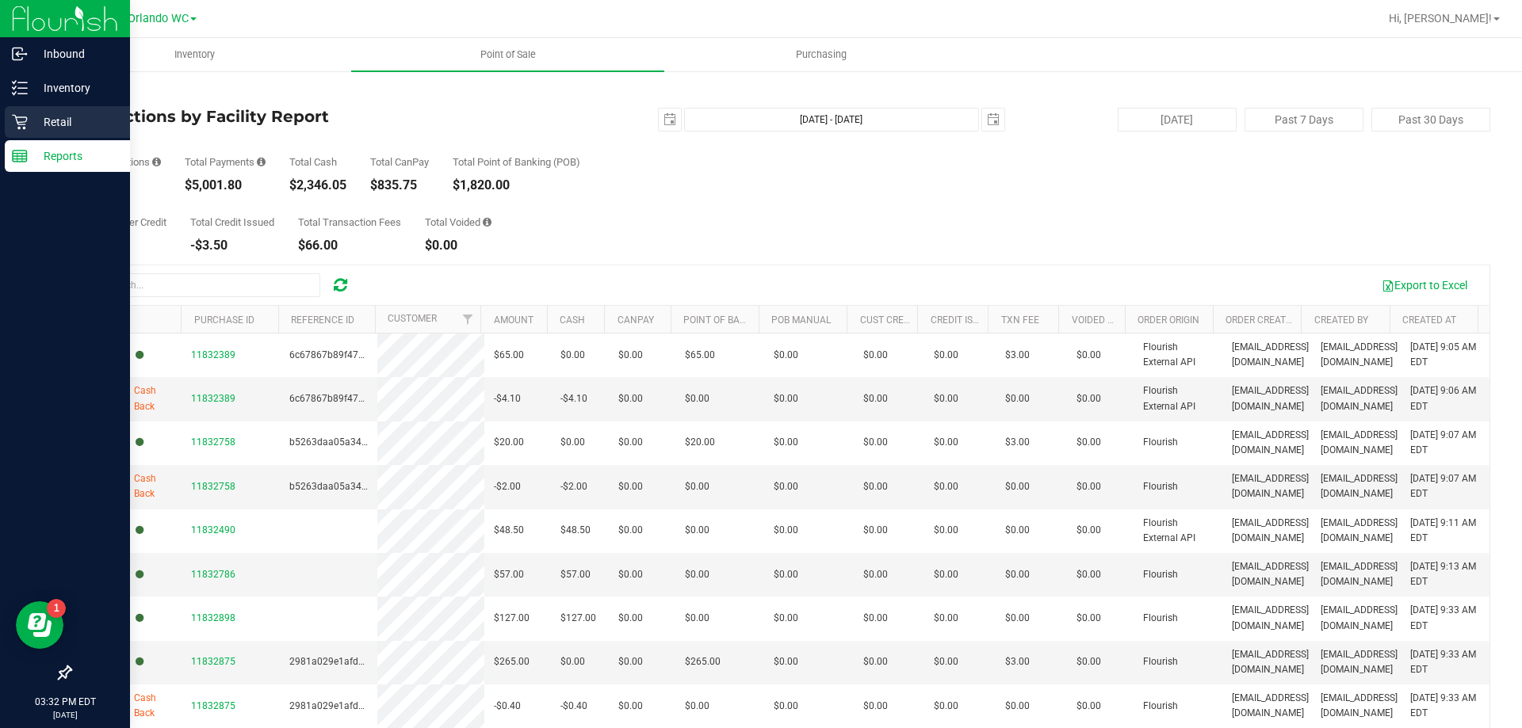
click at [52, 111] on div "Retail" at bounding box center [67, 122] width 125 height 32
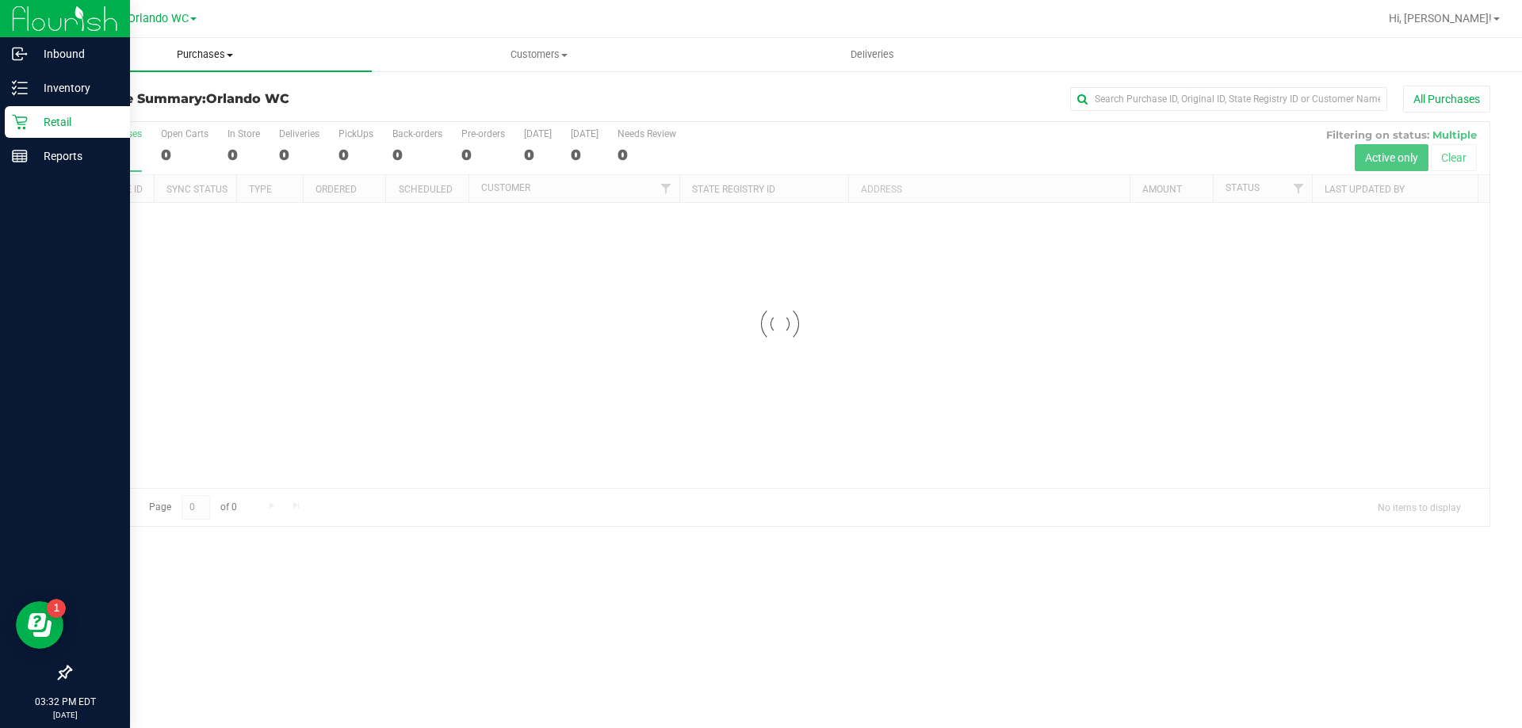
click at [179, 59] on span "Purchases" at bounding box center [205, 55] width 334 height 14
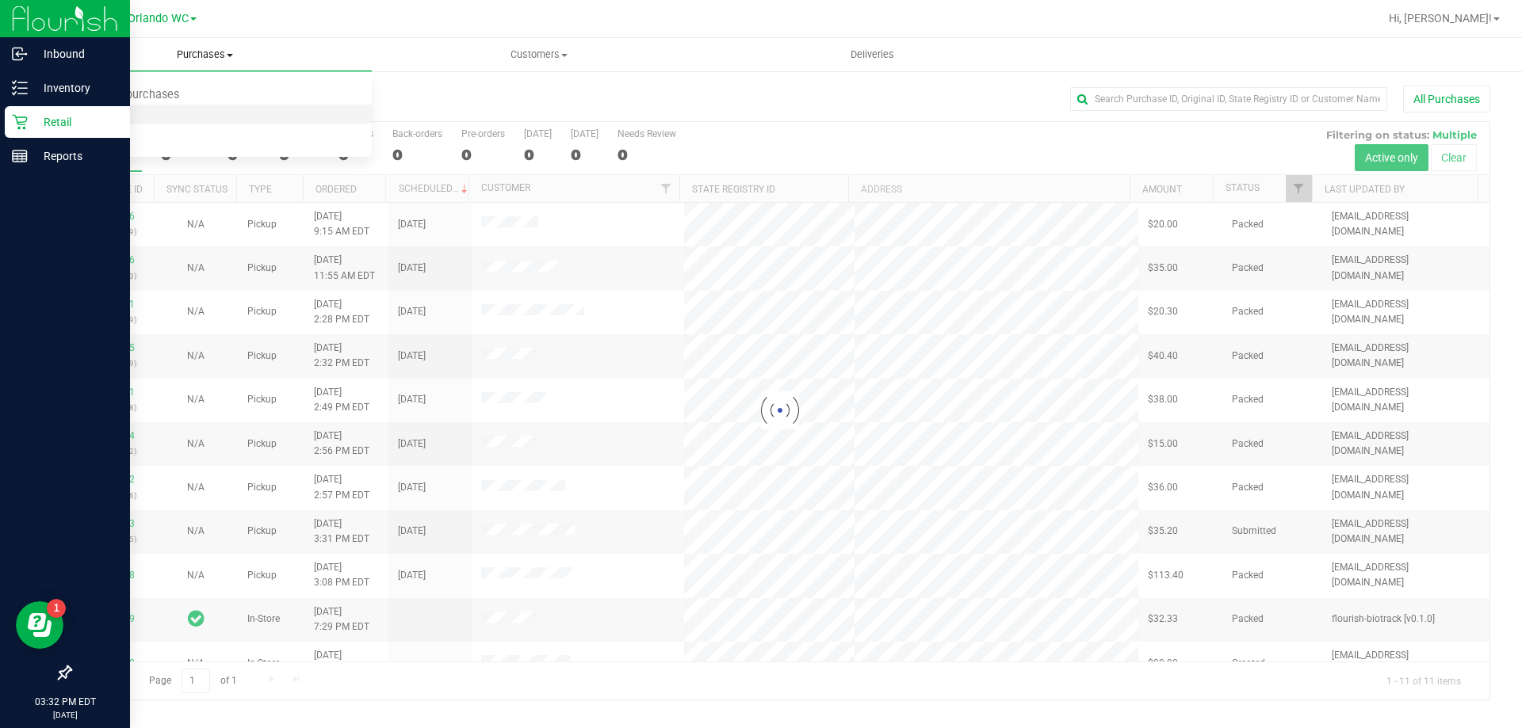
click at [147, 118] on li "Fulfillment" at bounding box center [205, 114] width 334 height 19
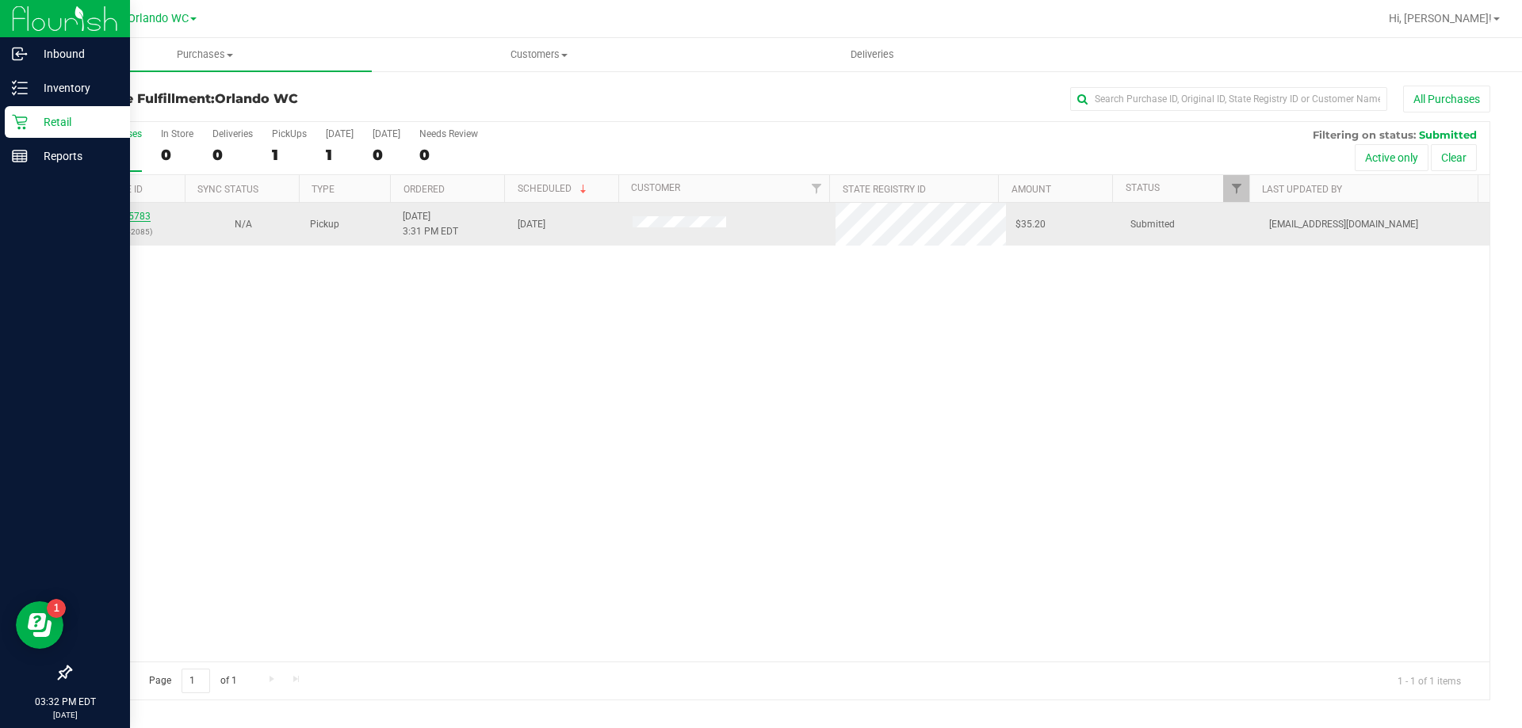
click at [123, 212] on link "11835783" at bounding box center [128, 216] width 44 height 11
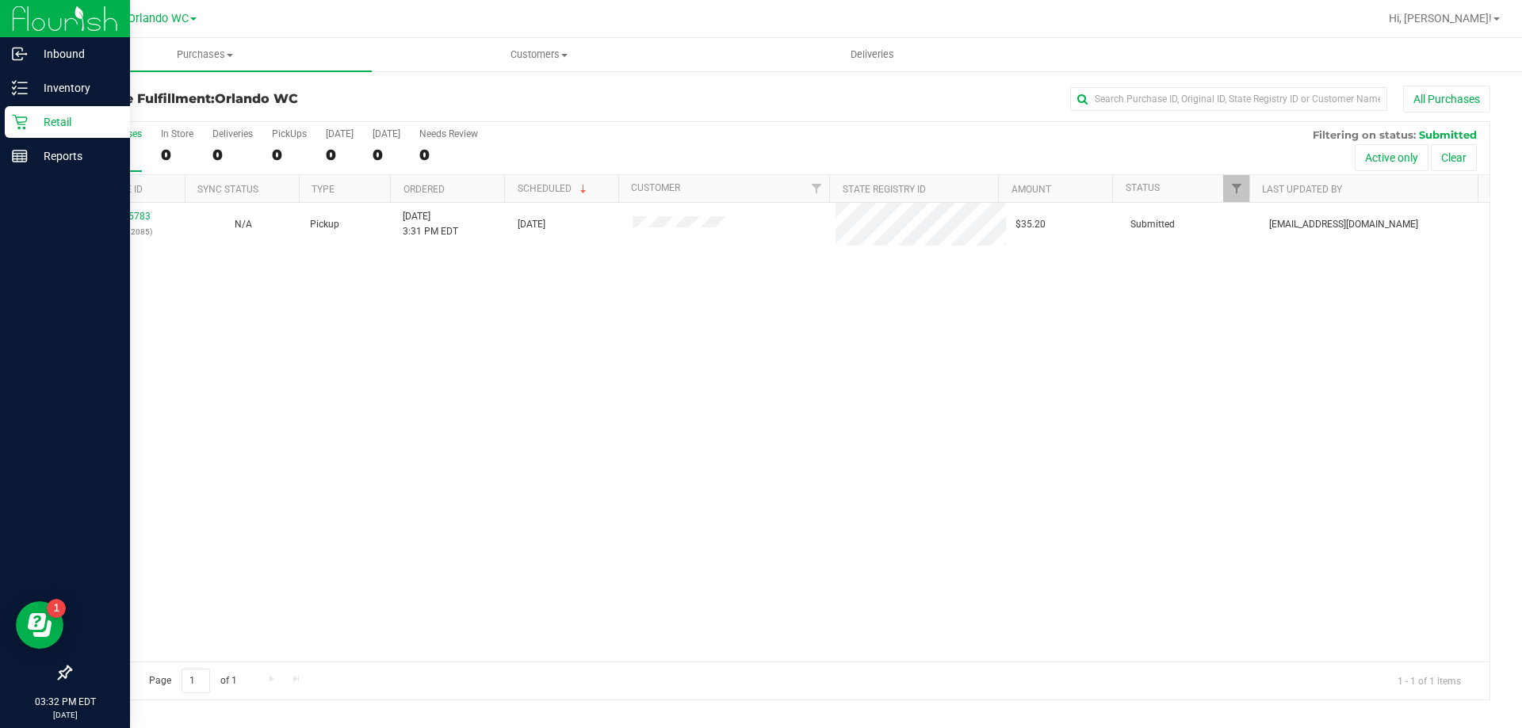
click at [548, 483] on div "11835783 (316842085) N/A Pickup 8/23/2025 3:31 PM EDT 8/23/2025 $35.20 Submitte…" at bounding box center [780, 432] width 1419 height 459
click at [634, 357] on div "11835783 (316842085) N/A Pickup 8/23/2025 3:31 PM EDT 8/23/2025 $35.20 Submitte…" at bounding box center [780, 432] width 1419 height 459
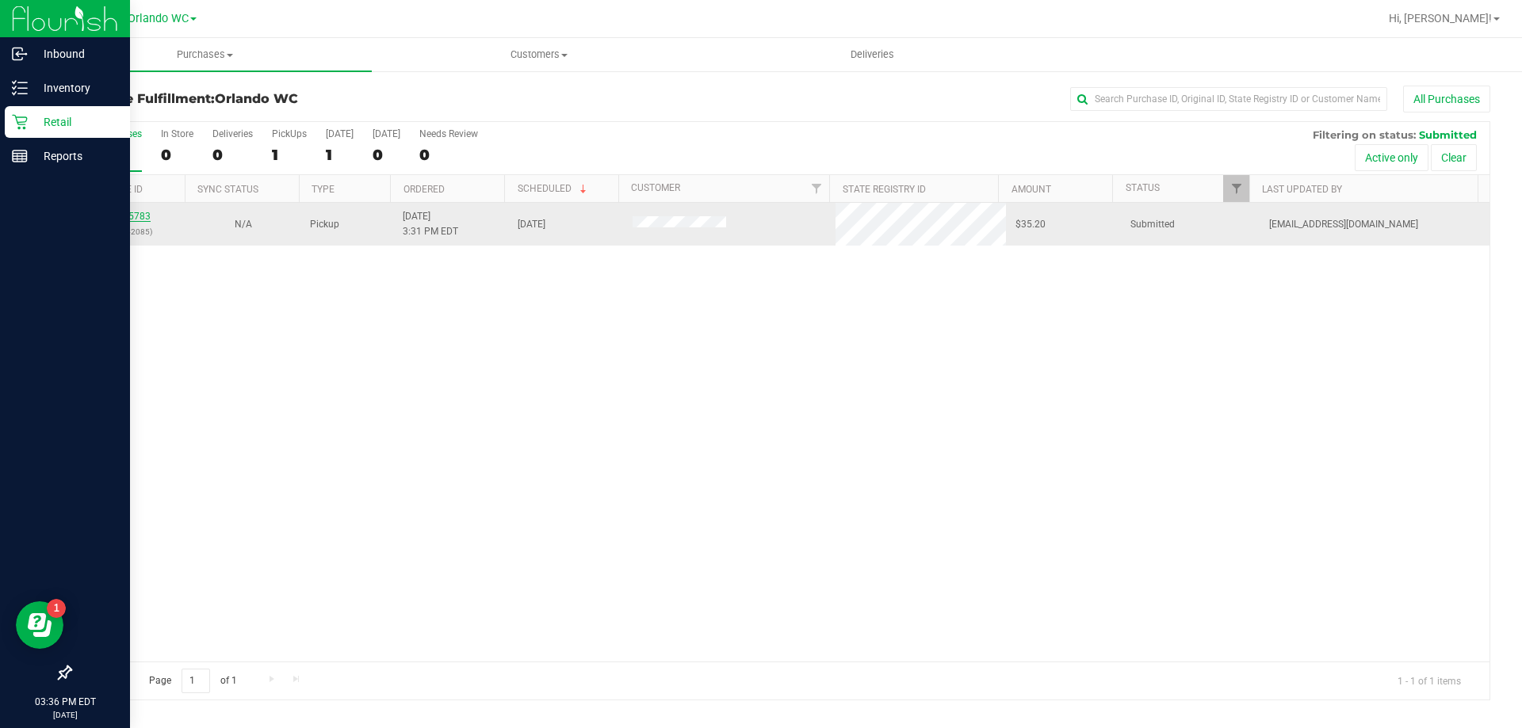
click at [126, 212] on link "11835783" at bounding box center [128, 216] width 44 height 11
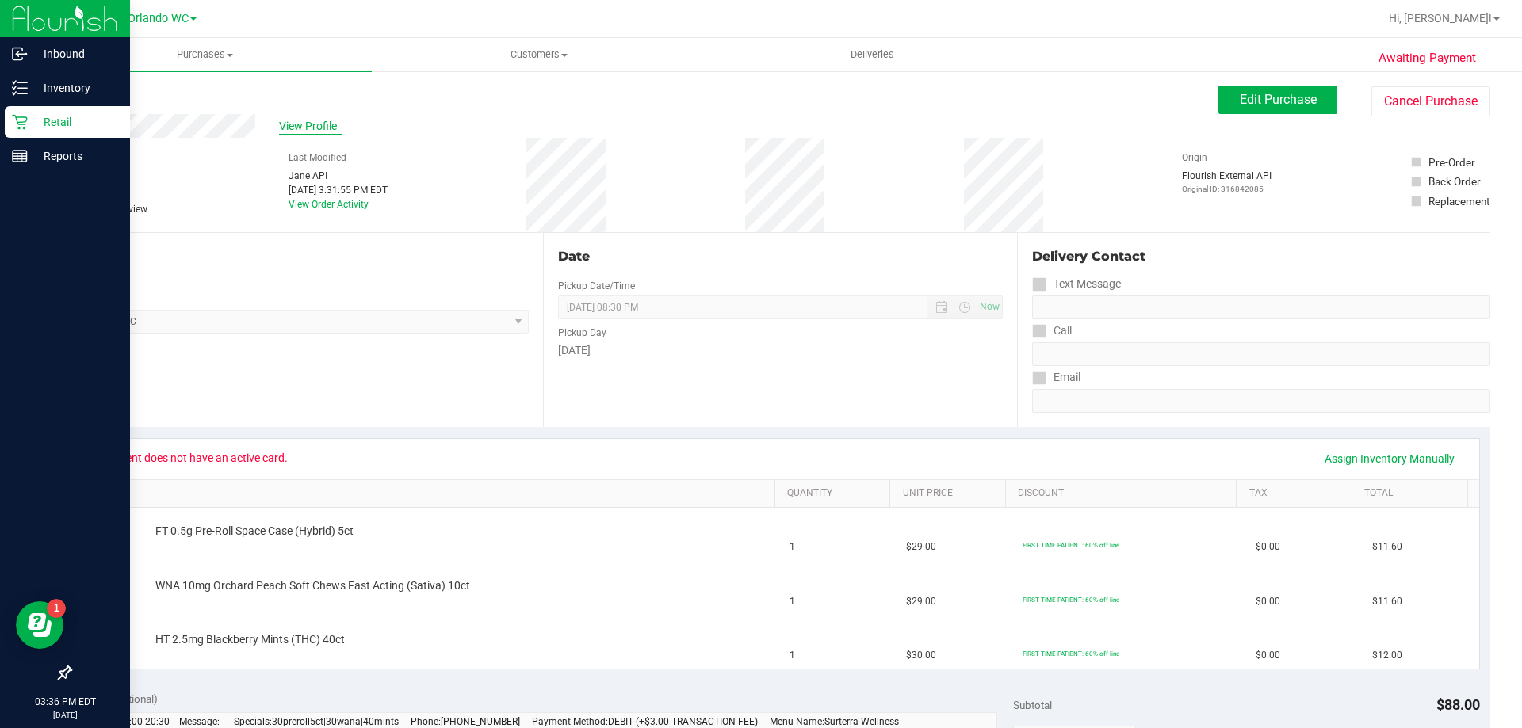
click at [311, 126] on span "View Profile" at bounding box center [310, 126] width 63 height 17
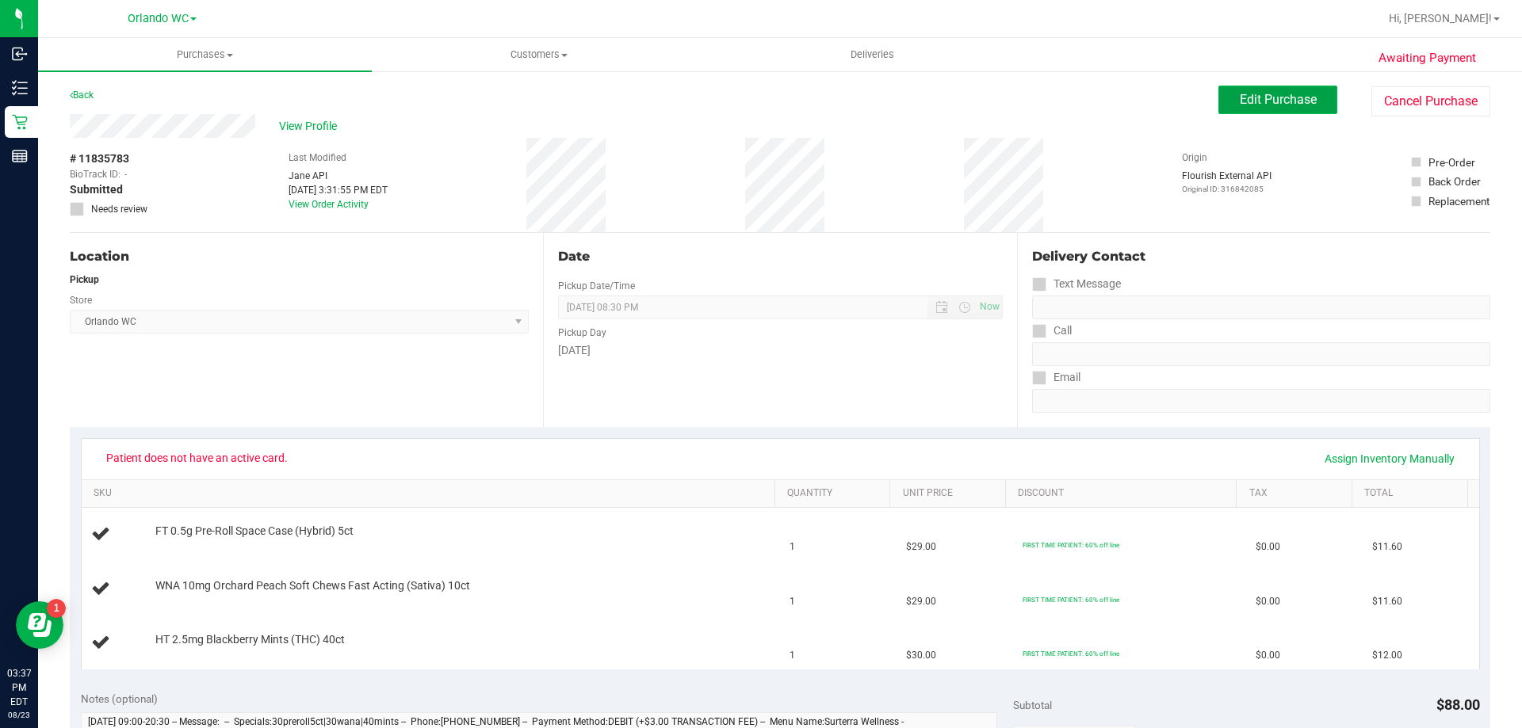
click at [1224, 108] on button "Edit Purchase" at bounding box center [1277, 100] width 119 height 29
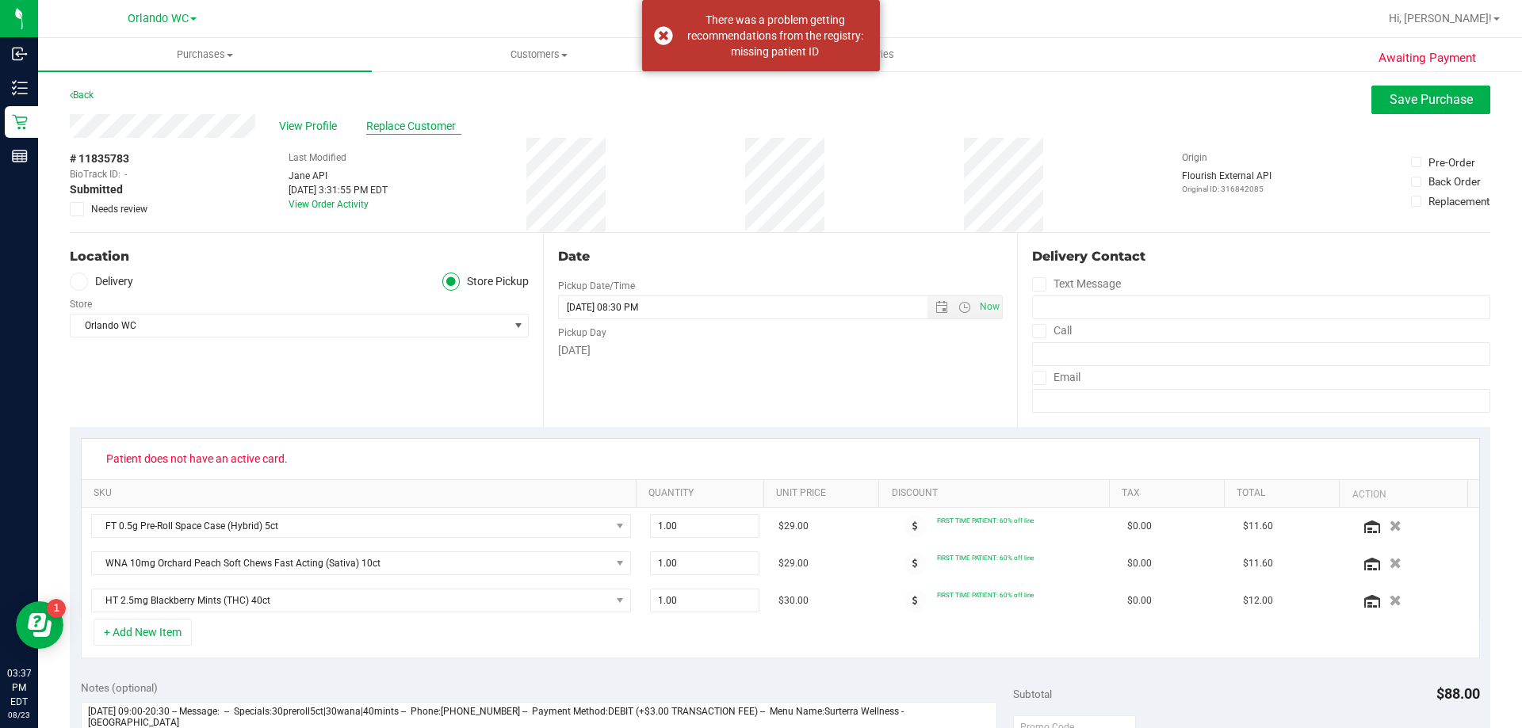
click at [411, 131] on span "Replace Customer" at bounding box center [413, 126] width 95 height 17
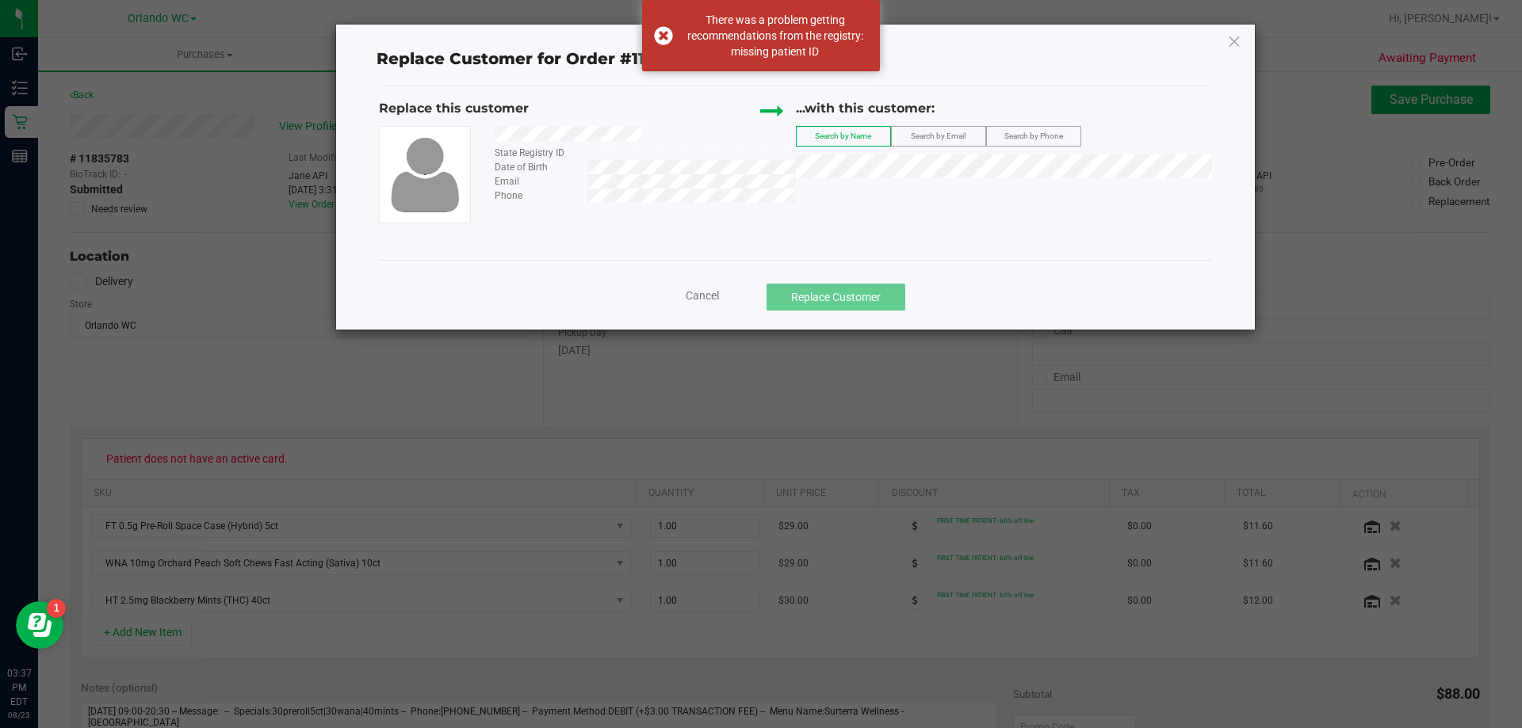
click at [930, 133] on span "Search by Email" at bounding box center [938, 136] width 55 height 9
click at [851, 139] on span "Search by Name" at bounding box center [843, 136] width 56 height 9
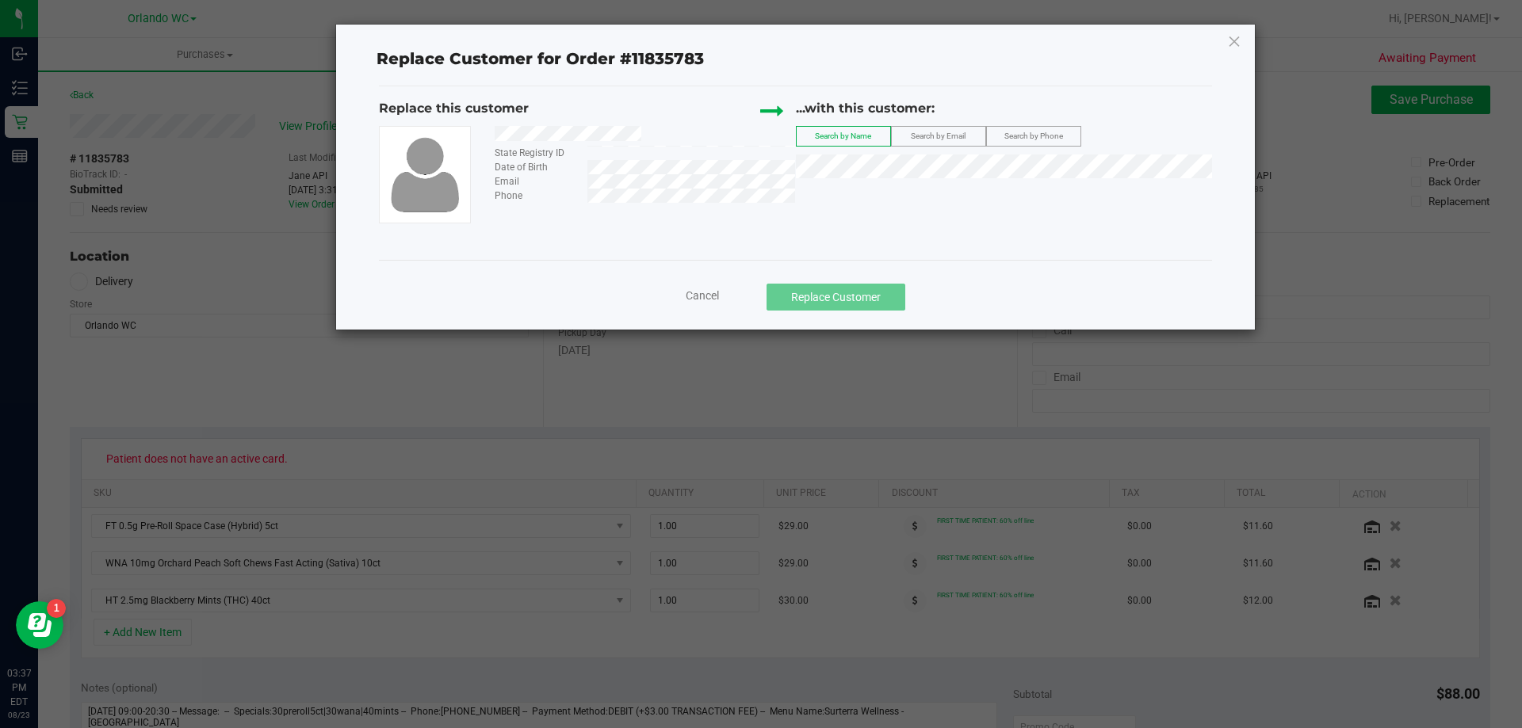
click at [720, 189] on div "State Registry ID Date of Birth Email Phone" at bounding box center [639, 164] width 312 height 77
click at [927, 124] on div "...with this customer:" at bounding box center [1004, 112] width 417 height 27
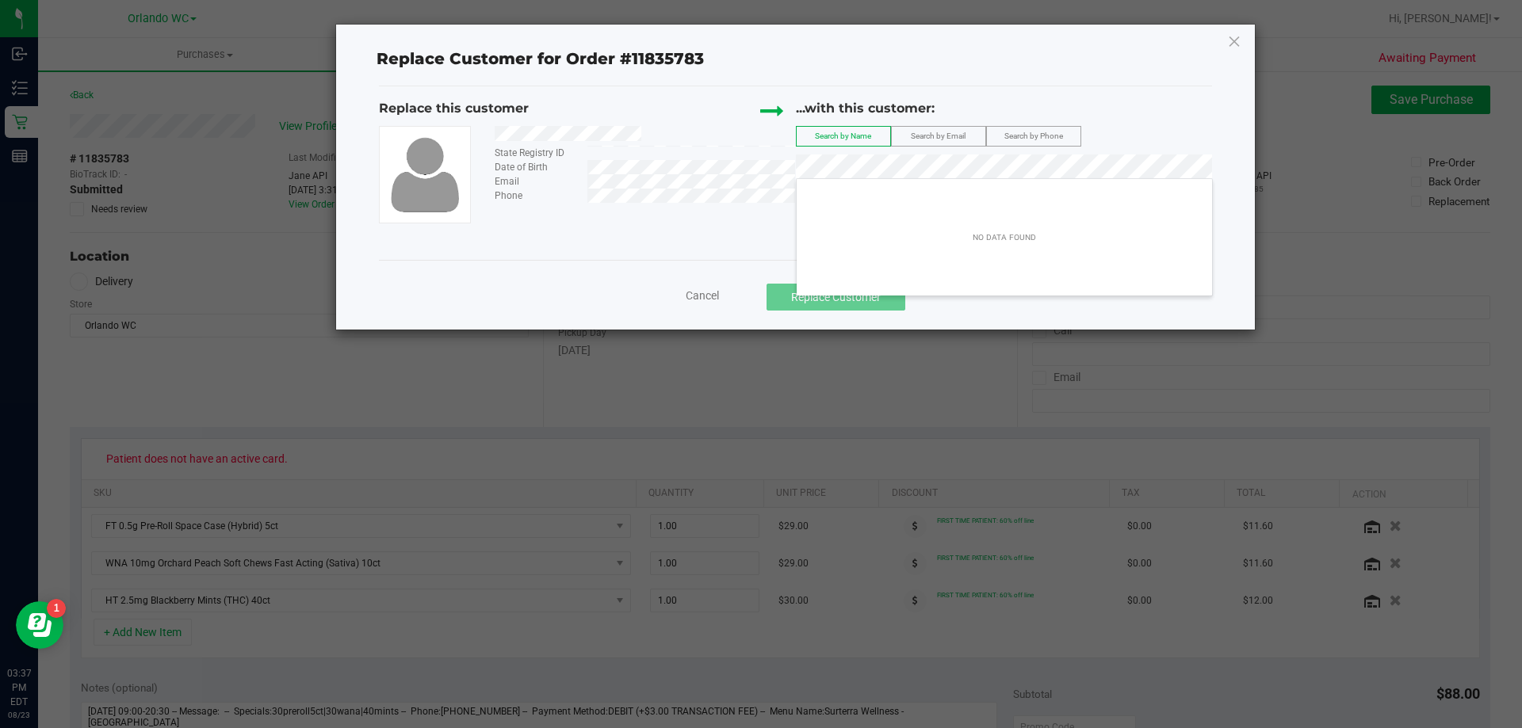
click at [676, 211] on div "State Registry ID Date of Birth Email Phone" at bounding box center [587, 174] width 417 height 97
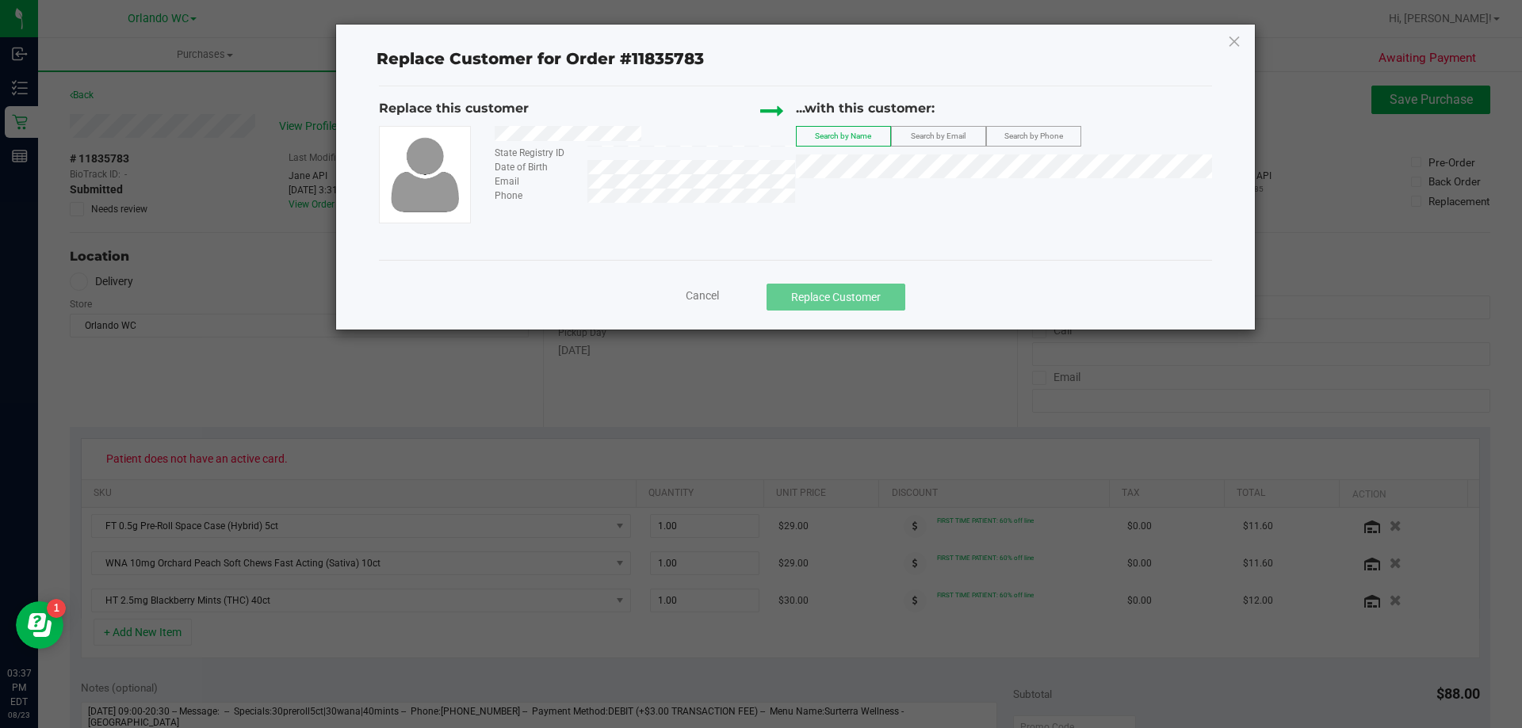
click at [592, 204] on div "State Registry ID Date of Birth Email Phone" at bounding box center [587, 174] width 417 height 97
click at [1011, 128] on label "Search by Phone" at bounding box center [1034, 136] width 94 height 19
click at [960, 137] on span "Search by Email" at bounding box center [938, 136] width 55 height 9
click at [657, 128] on div at bounding box center [639, 136] width 312 height 20
click at [885, 148] on div "...with this customer: Search by Name Search by Email Search by Phone" at bounding box center [1004, 142] width 417 height 87
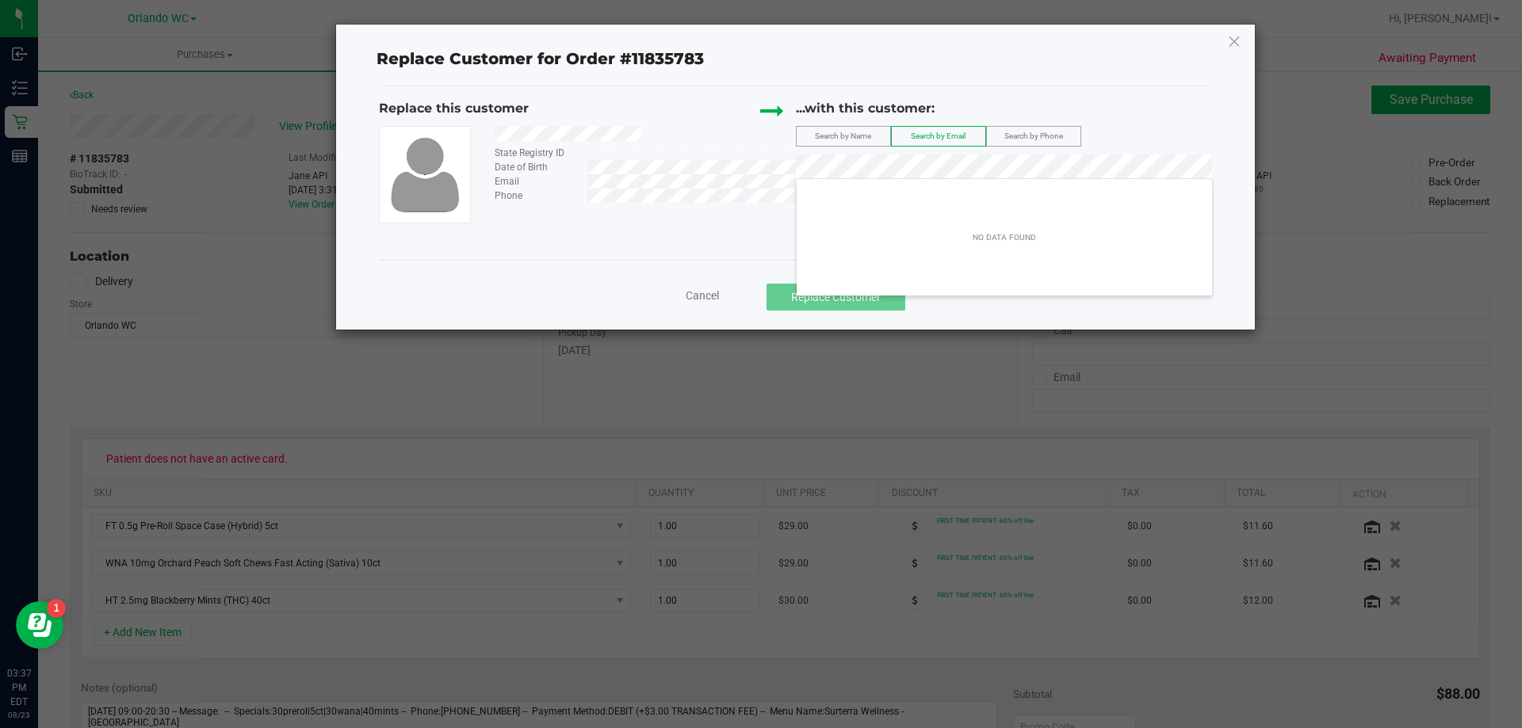
click at [895, 223] on div "NO DATA FOUND" at bounding box center [1003, 237] width 415 height 111
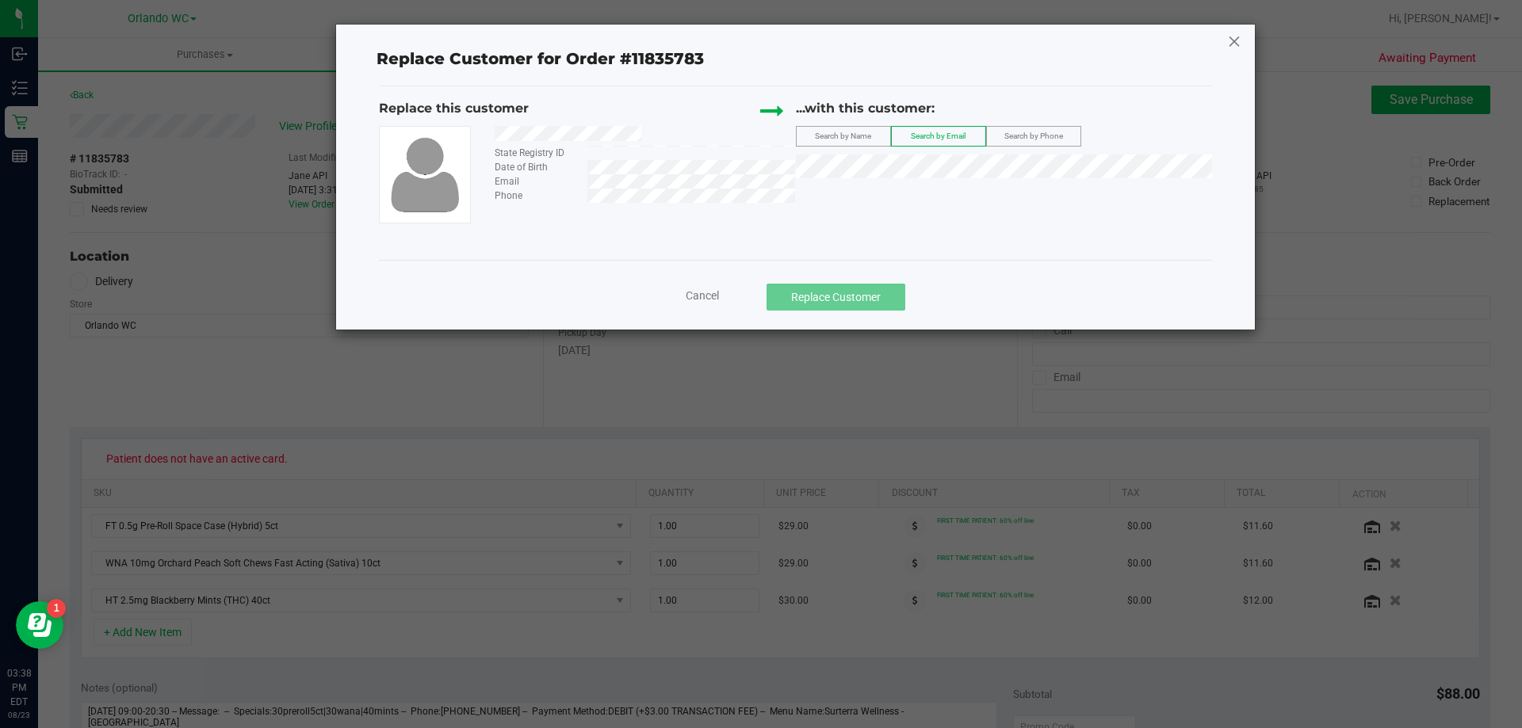
click at [1228, 32] on icon at bounding box center [1234, 41] width 14 height 25
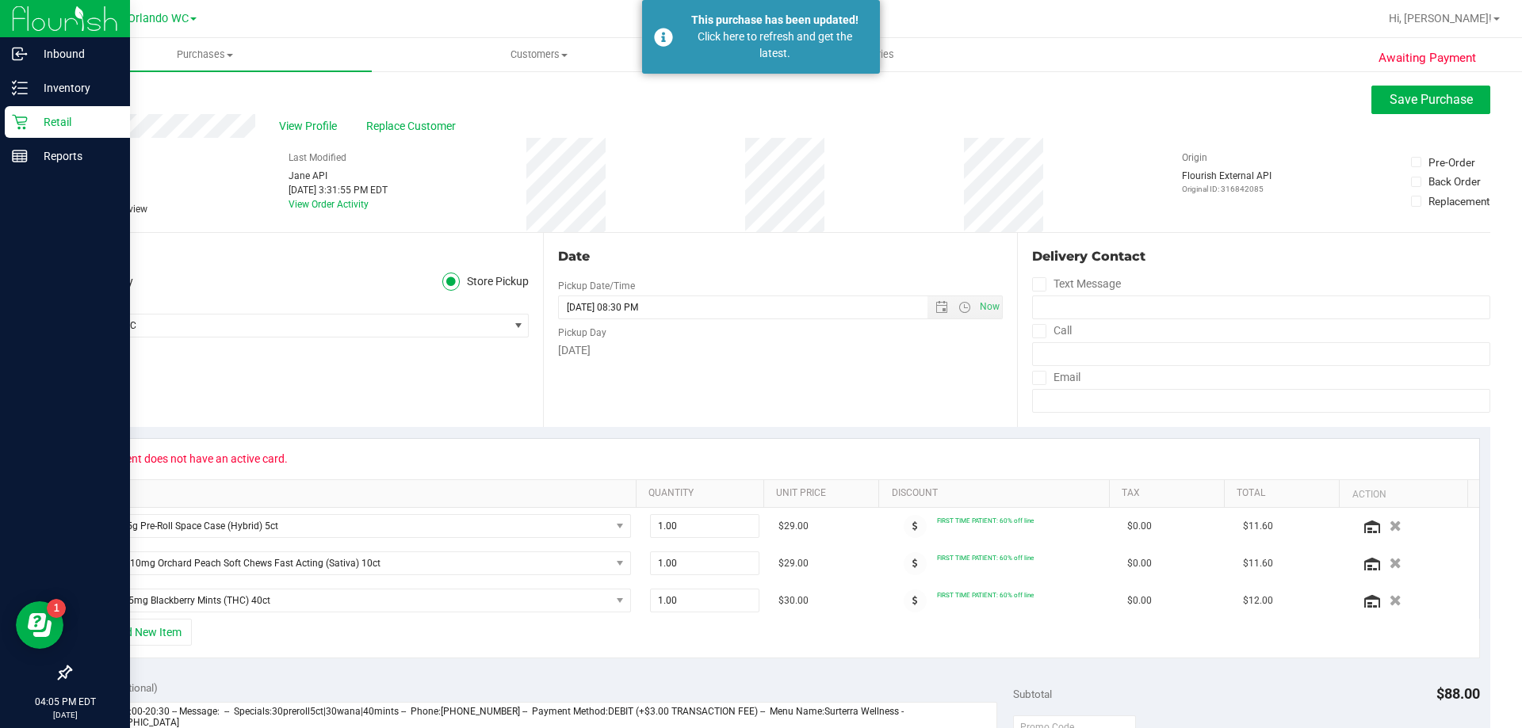
click at [40, 123] on p "Retail" at bounding box center [75, 122] width 95 height 19
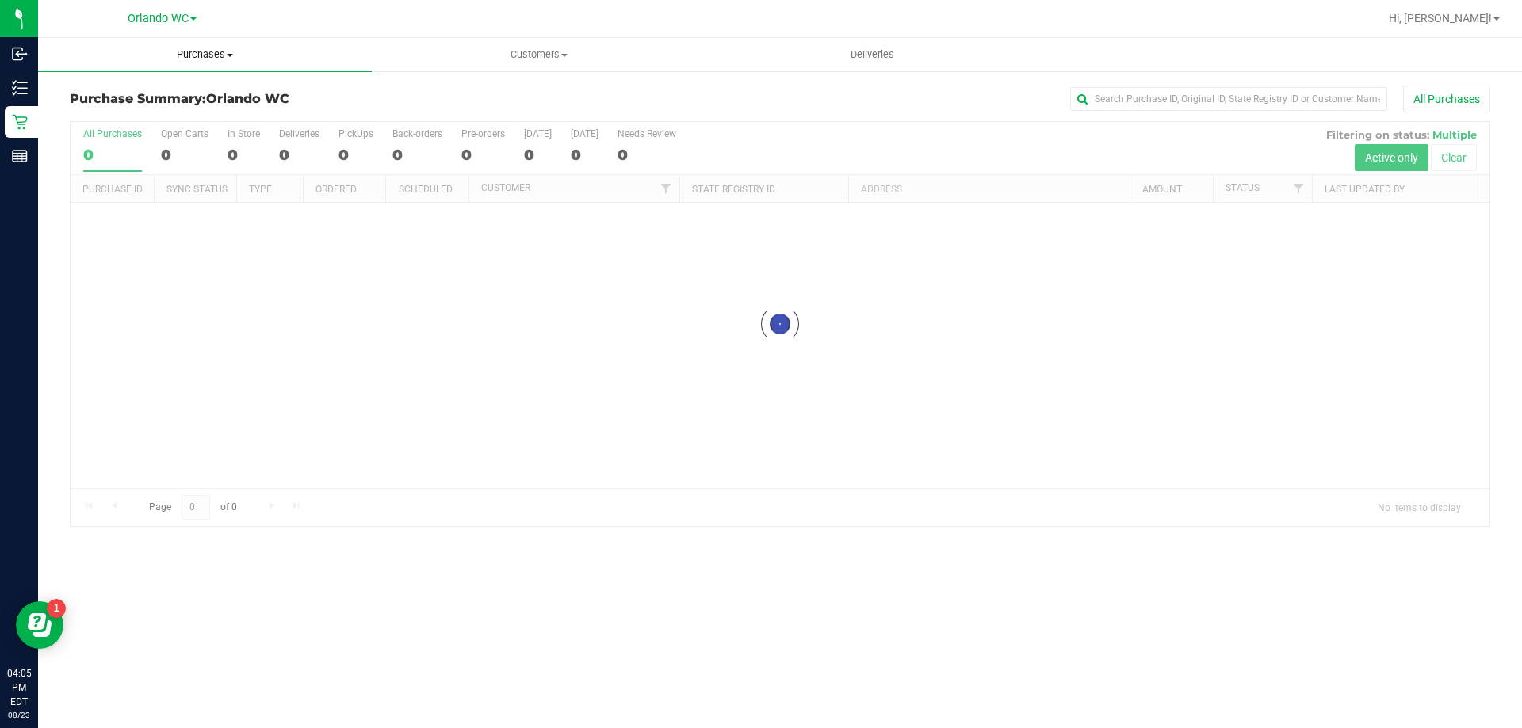
click at [209, 57] on span "Purchases" at bounding box center [205, 55] width 334 height 14
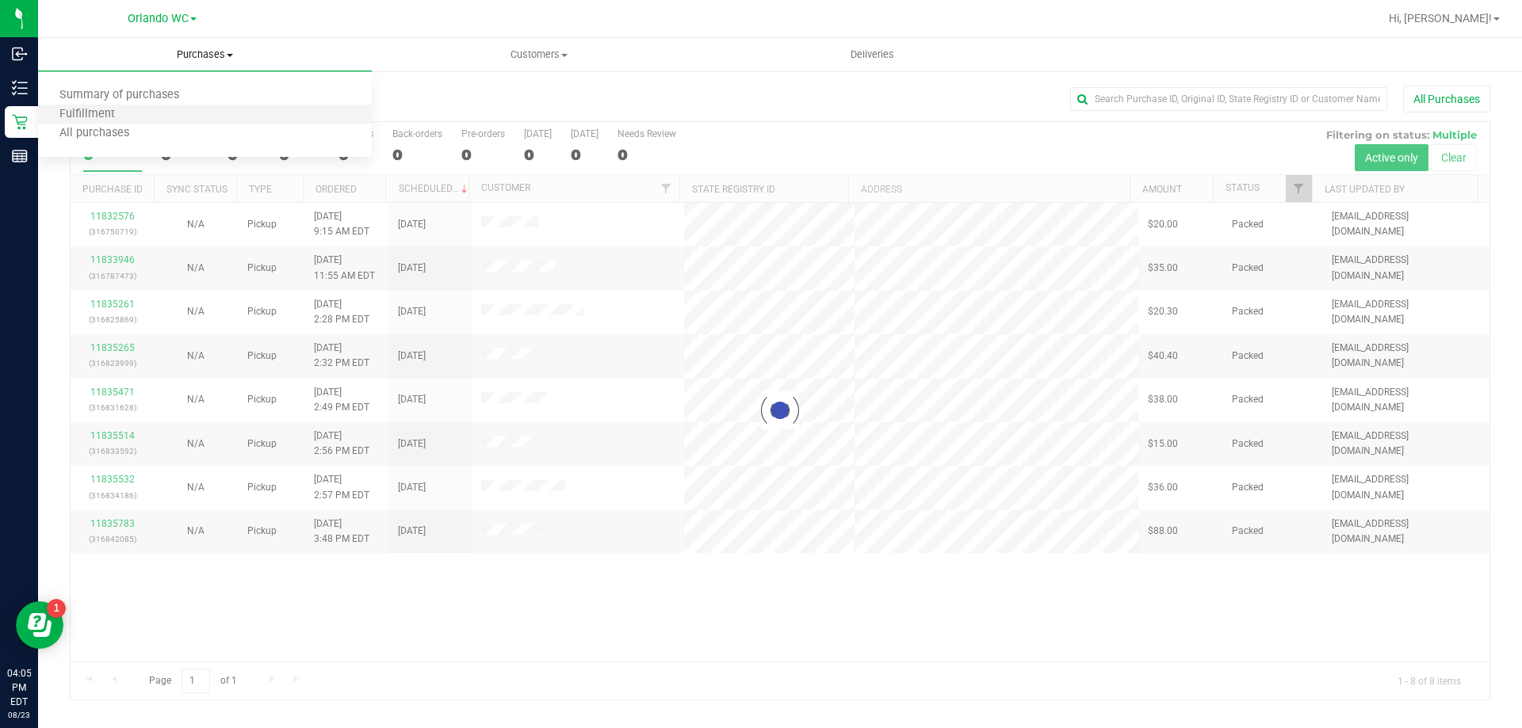
click at [166, 120] on li "Fulfillment" at bounding box center [205, 114] width 334 height 19
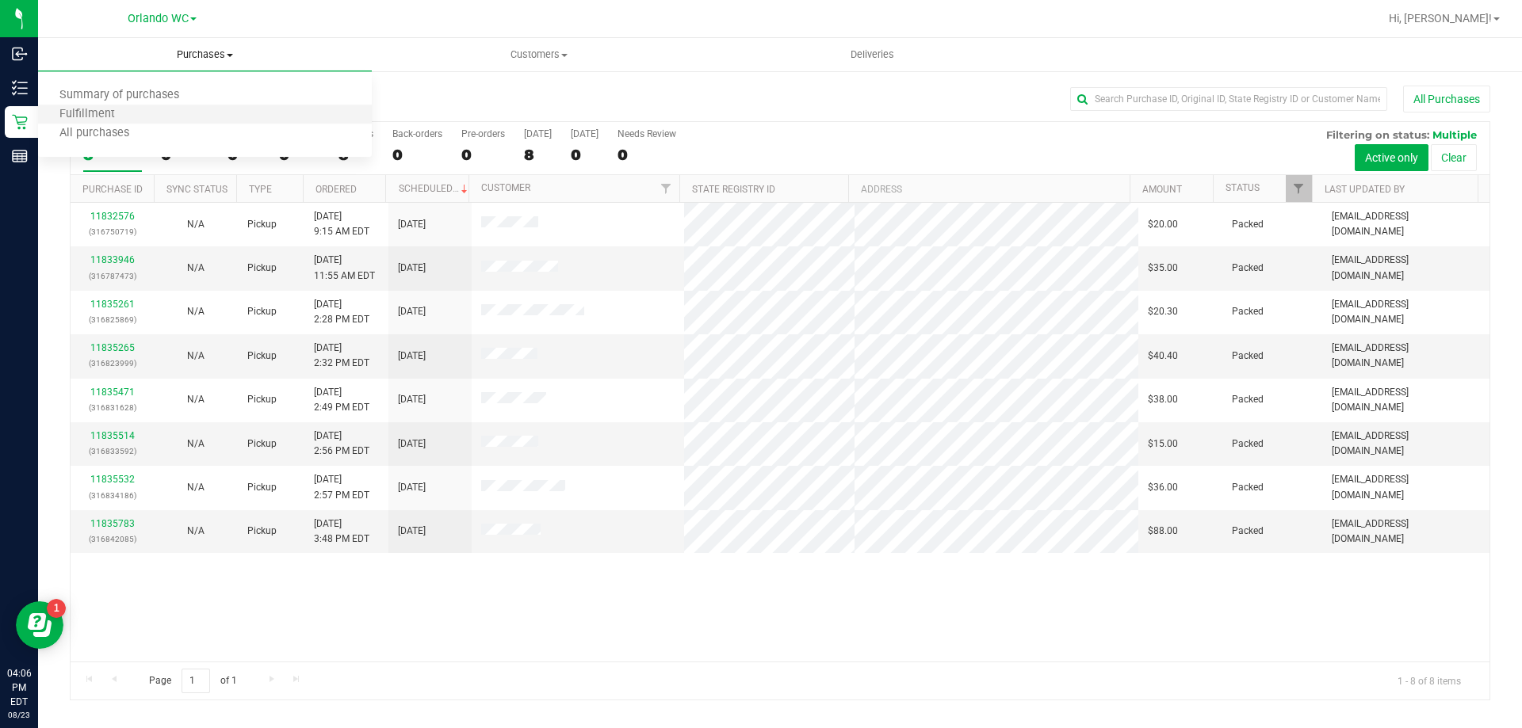
click at [165, 121] on li "Fulfillment" at bounding box center [205, 114] width 334 height 19
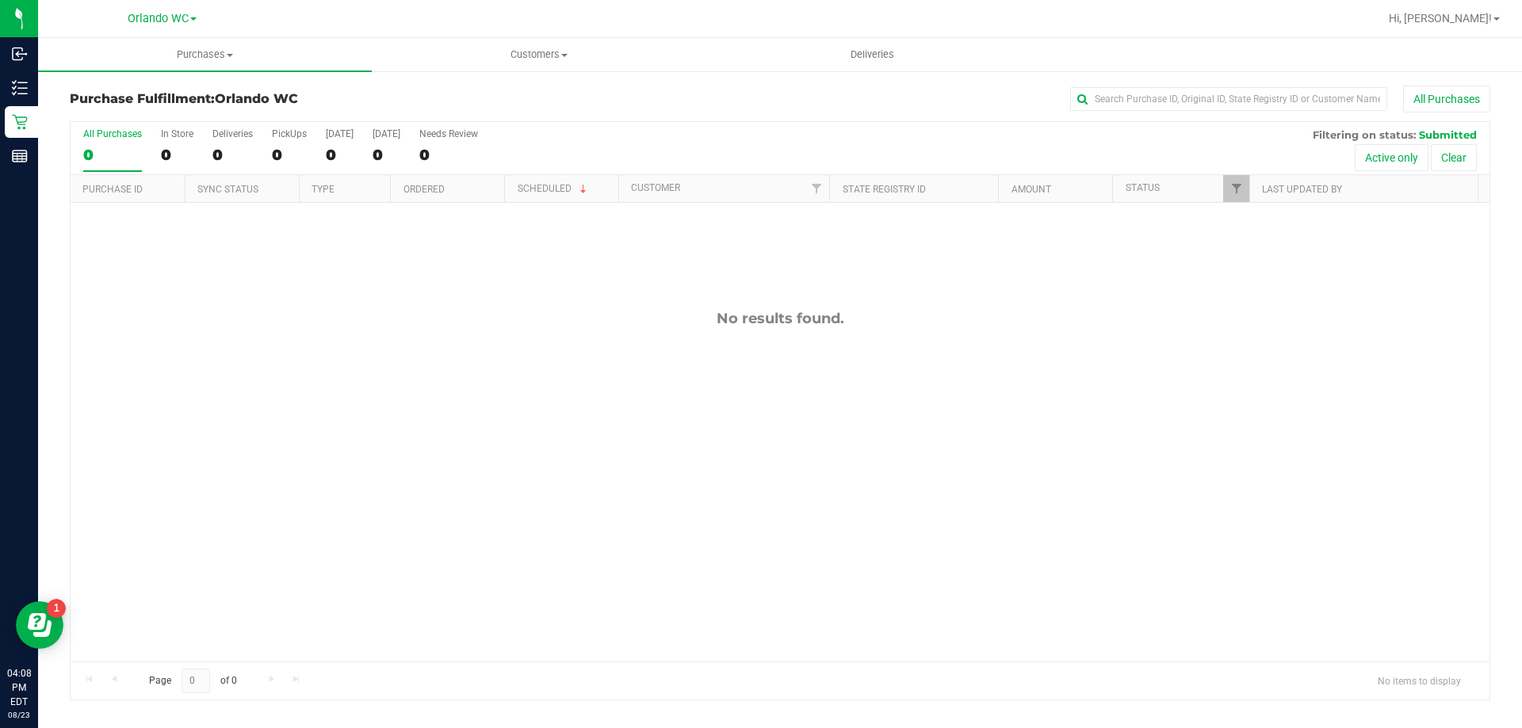
click at [122, 510] on div "No results found." at bounding box center [780, 486] width 1419 height 566
click at [766, 556] on div "No results found." at bounding box center [780, 486] width 1419 height 566
click at [1448, 284] on div "No results found." at bounding box center [780, 486] width 1419 height 566
click at [426, 587] on div "No results found." at bounding box center [780, 486] width 1419 height 566
click at [1124, 400] on div "No results found." at bounding box center [780, 486] width 1419 height 566
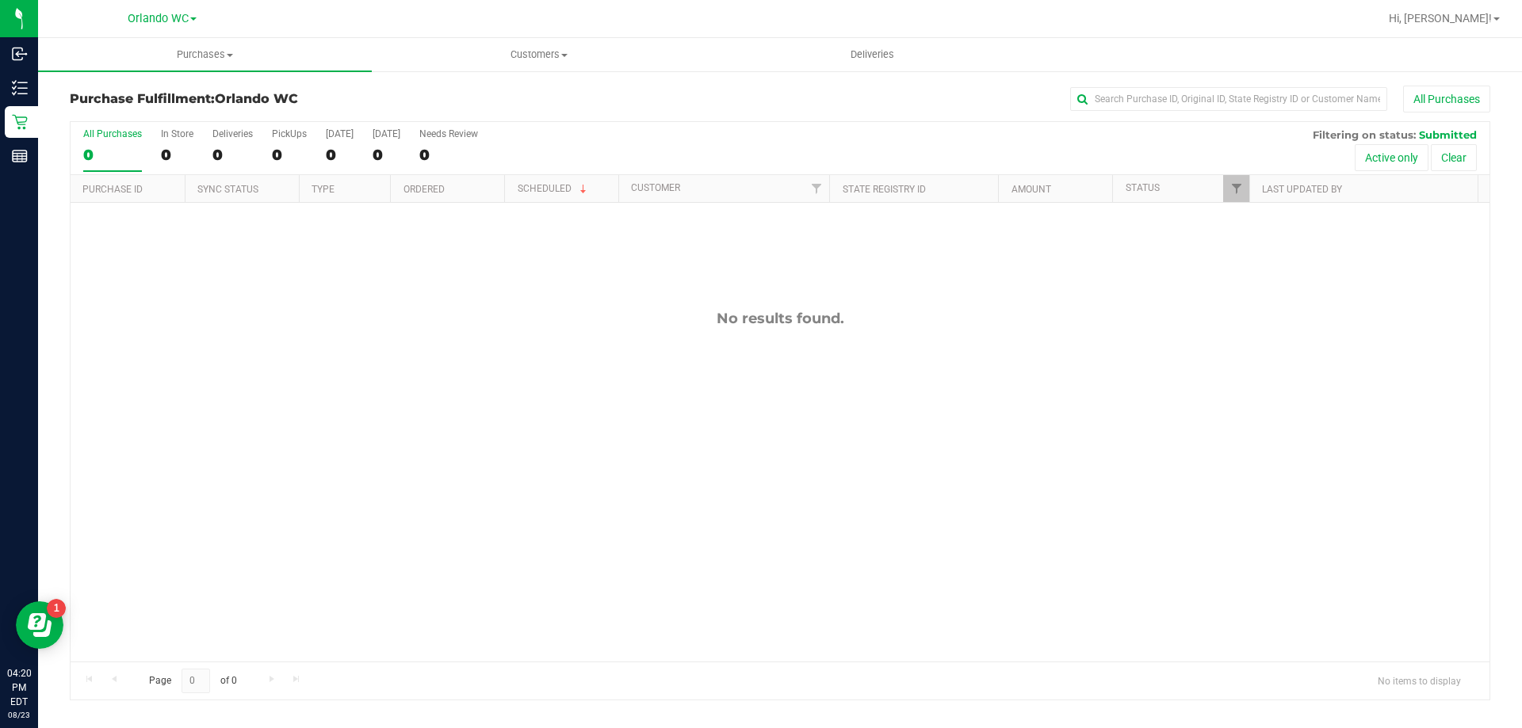
drag, startPoint x: 712, startPoint y: 323, endPoint x: 842, endPoint y: 322, distance: 130.0
click at [842, 322] on div "No results found." at bounding box center [780, 318] width 1419 height 17
click at [843, 322] on div "No results found." at bounding box center [780, 318] width 1419 height 17
drag, startPoint x: 831, startPoint y: 321, endPoint x: 640, endPoint y: 336, distance: 190.8
click at [640, 336] on div "No results found." at bounding box center [780, 486] width 1419 height 566
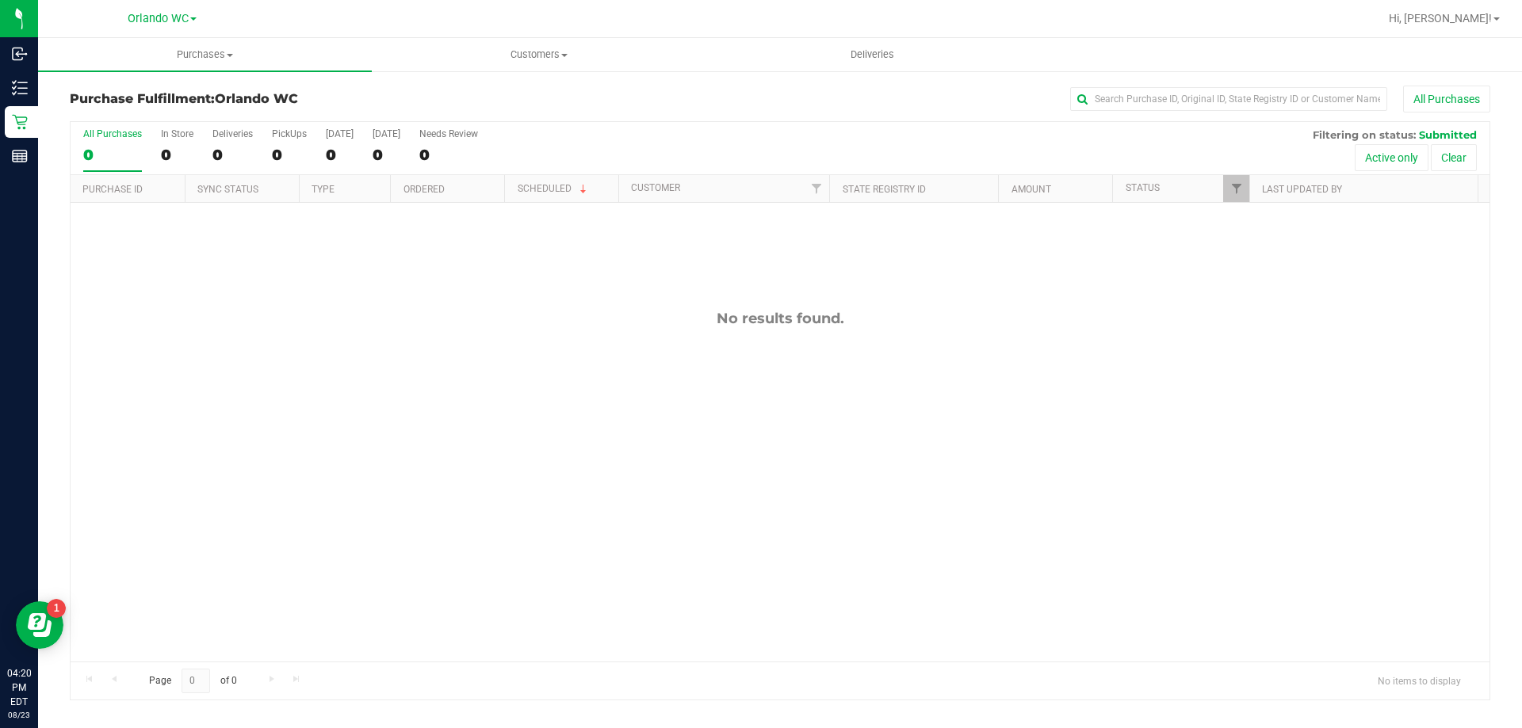
click at [640, 336] on div "No results found." at bounding box center [780, 486] width 1419 height 566
drag, startPoint x: 684, startPoint y: 316, endPoint x: 833, endPoint y: 350, distance: 152.7
click at [833, 350] on div "No results found." at bounding box center [780, 486] width 1419 height 566
drag, startPoint x: 832, startPoint y: 323, endPoint x: 790, endPoint y: 323, distance: 42.0
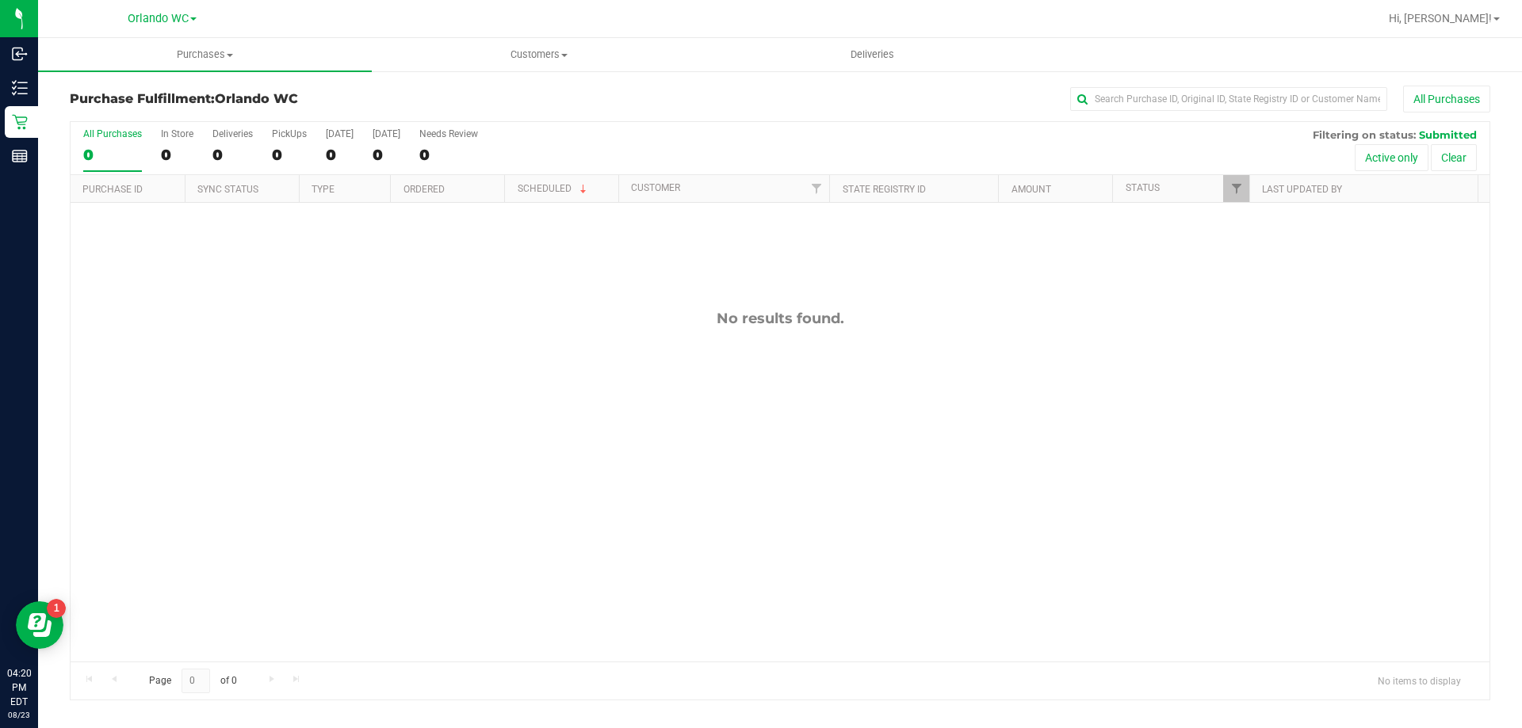
click at [790, 323] on div "No results found." at bounding box center [780, 318] width 1419 height 17
click at [738, 346] on div "No results found." at bounding box center [780, 486] width 1419 height 566
drag, startPoint x: 713, startPoint y: 317, endPoint x: 829, endPoint y: 338, distance: 117.7
click at [829, 338] on div "No results found." at bounding box center [780, 486] width 1419 height 566
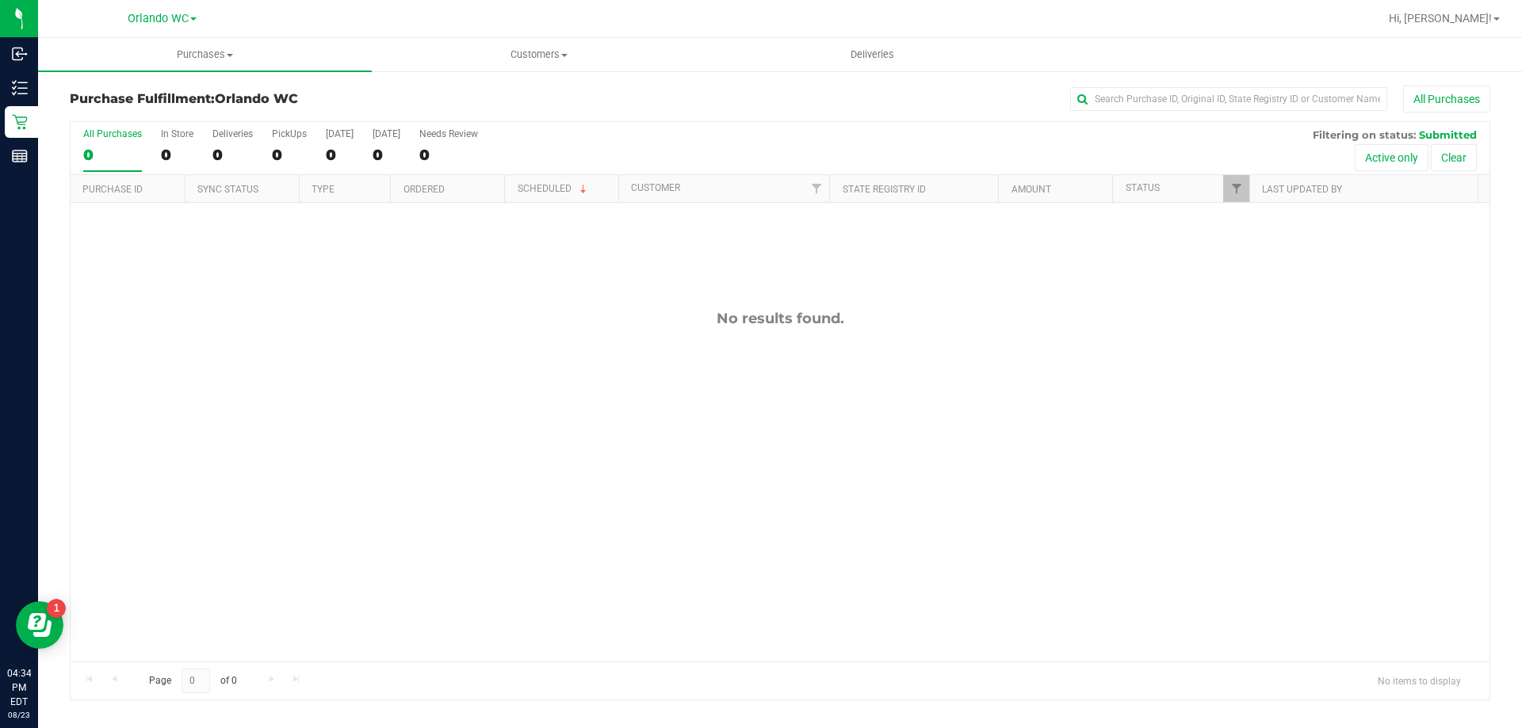
drag, startPoint x: 258, startPoint y: 455, endPoint x: 883, endPoint y: 468, distance: 625.4
click at [883, 468] on div "No results found." at bounding box center [780, 486] width 1419 height 566
drag, startPoint x: 897, startPoint y: 319, endPoint x: 430, endPoint y: 293, distance: 467.5
click at [430, 293] on div "No results found." at bounding box center [780, 486] width 1419 height 566
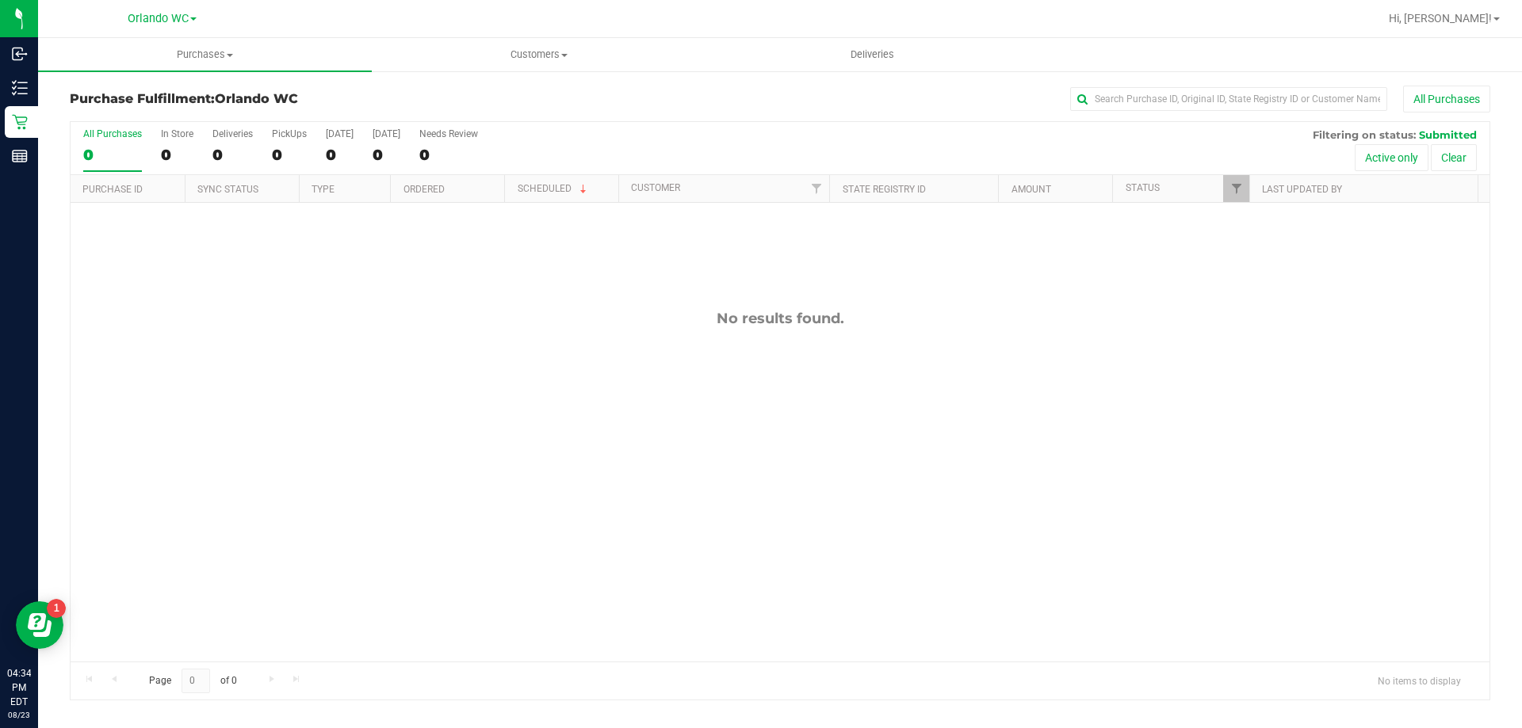
click at [430, 293] on div "No results found." at bounding box center [780, 486] width 1419 height 566
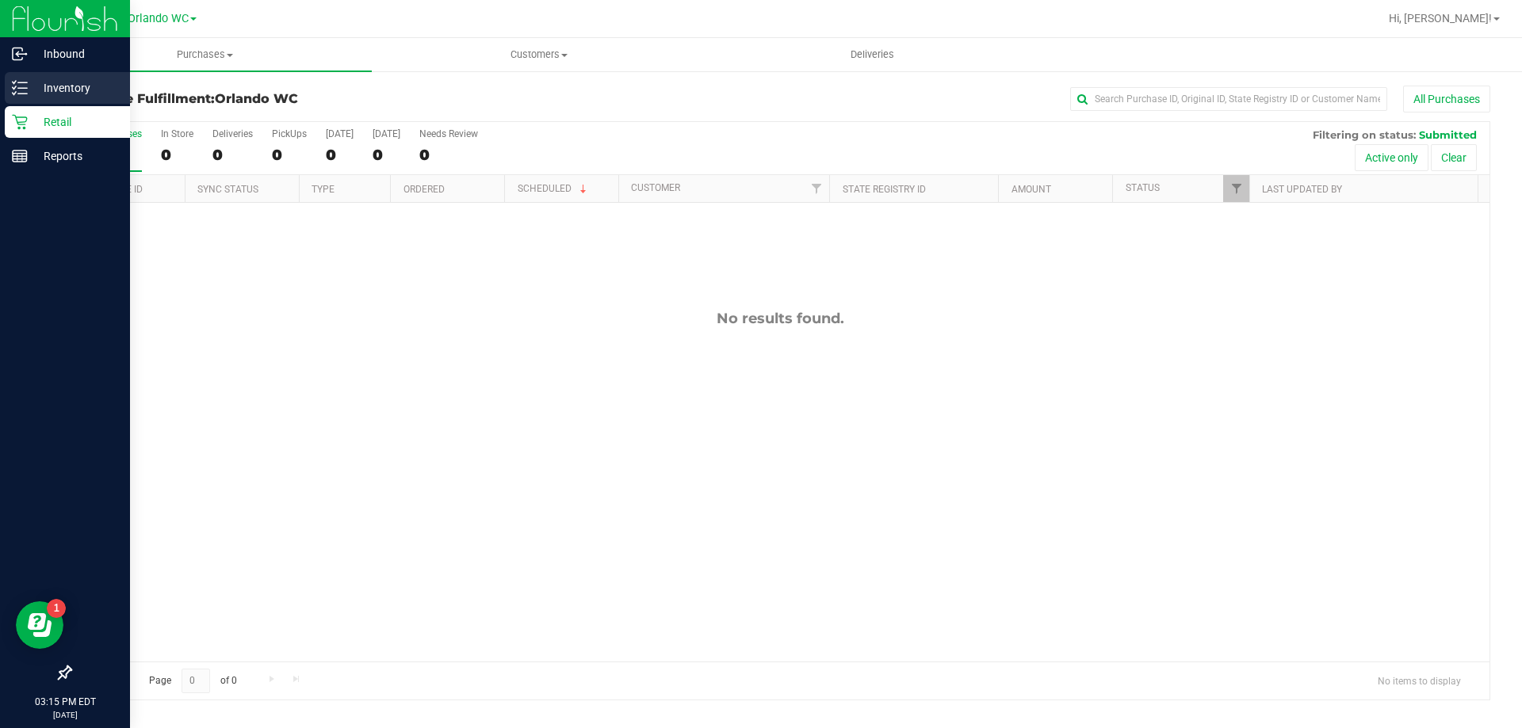
click at [60, 85] on p "Inventory" at bounding box center [75, 87] width 95 height 19
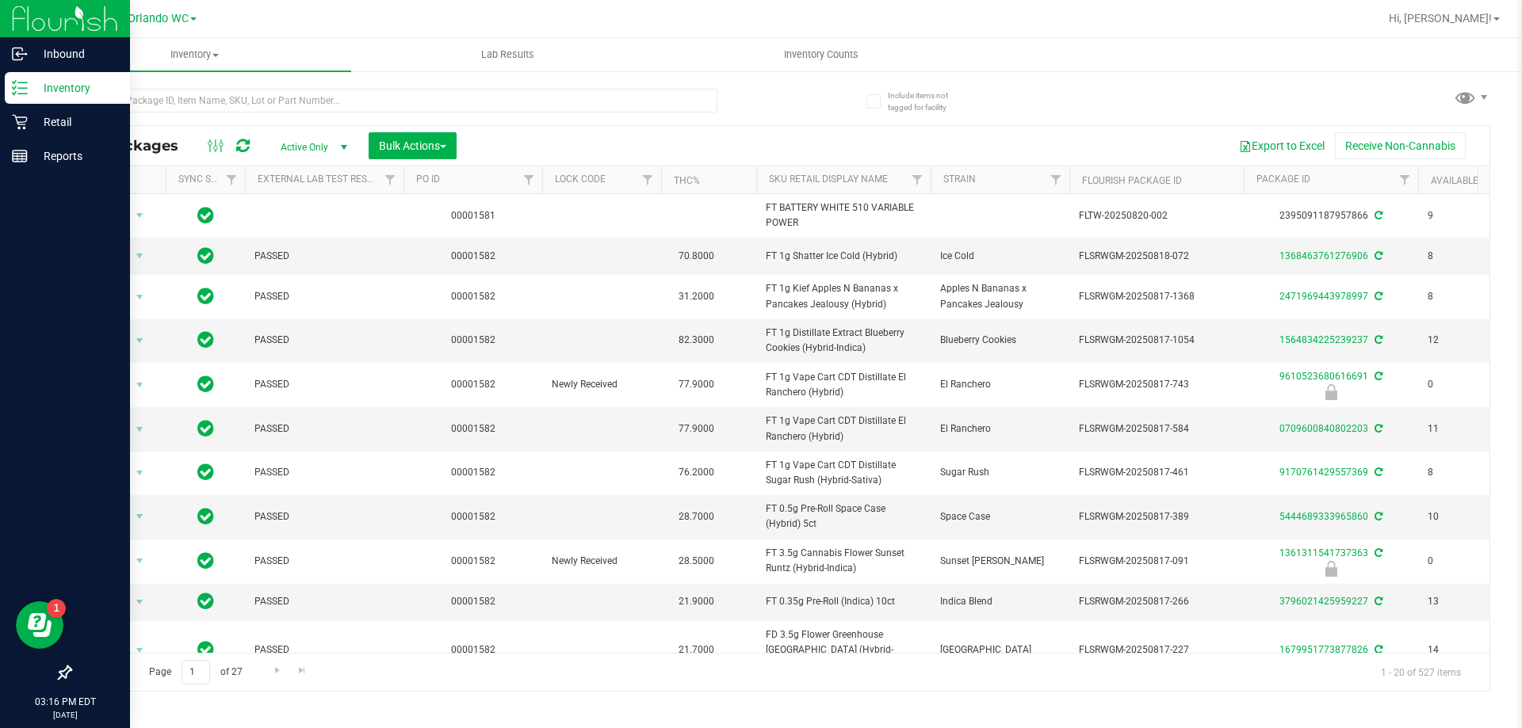
click at [296, 113] on div at bounding box center [393, 107] width 647 height 36
click at [295, 102] on input "text" at bounding box center [393, 101] width 647 height 24
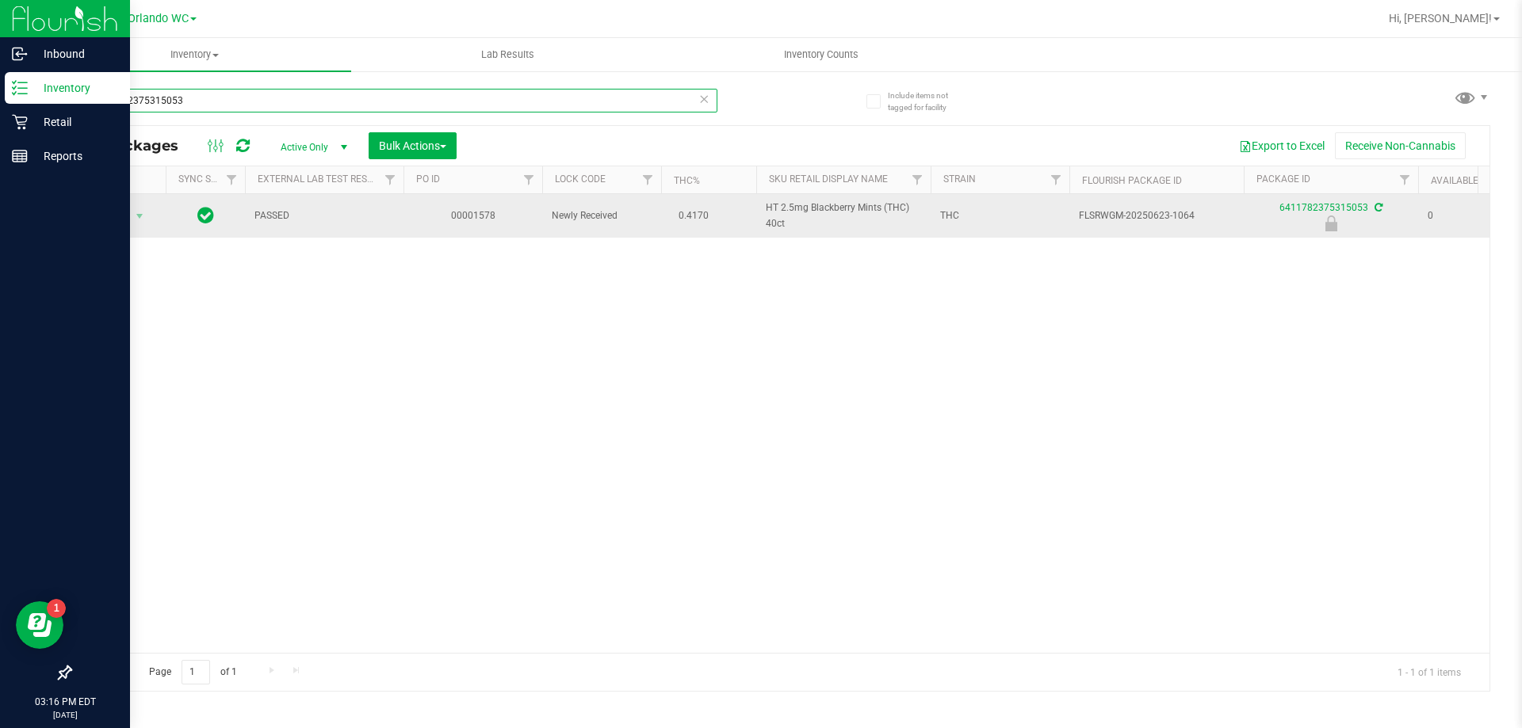
type input "6411782375315053"
click at [111, 221] on span "Action" at bounding box center [107, 216] width 43 height 22
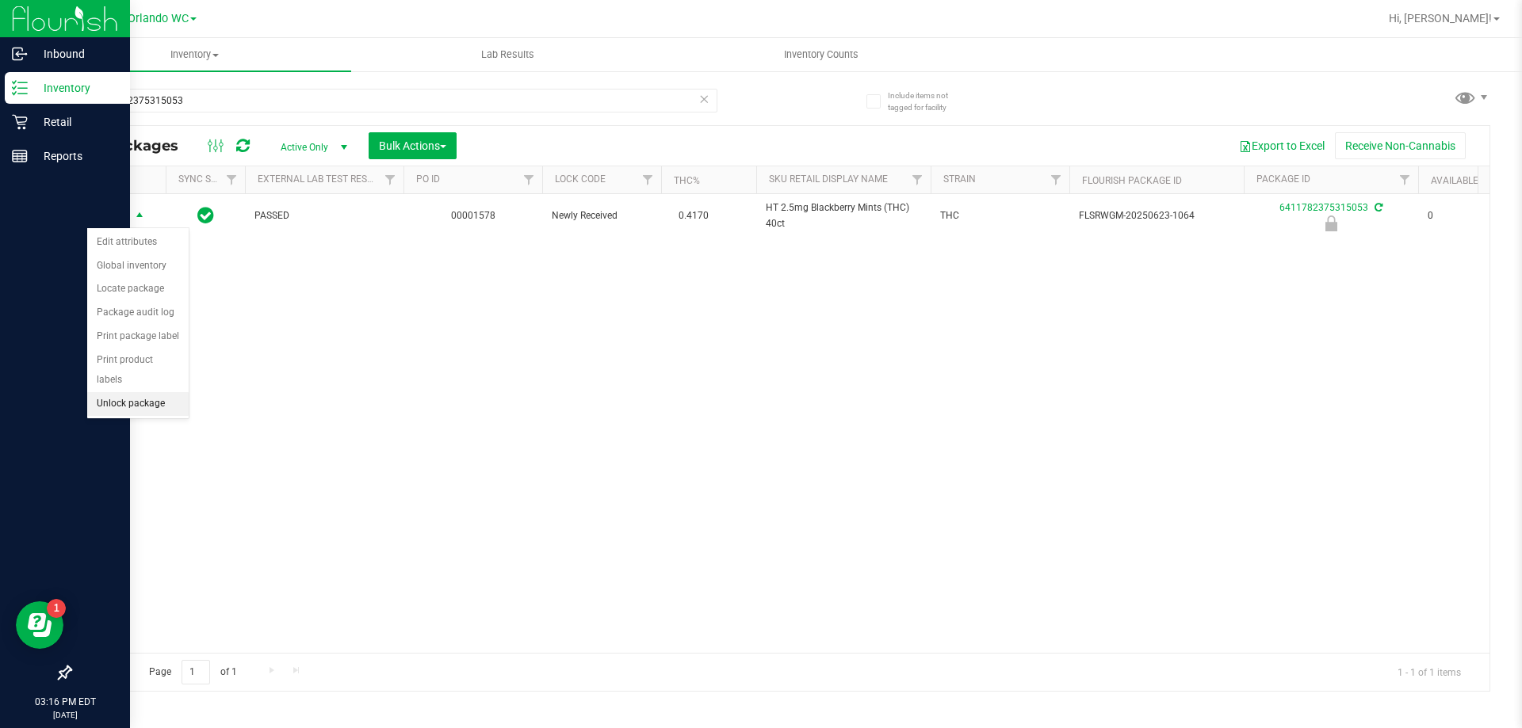
click at [156, 392] on li "Unlock package" at bounding box center [137, 404] width 101 height 24
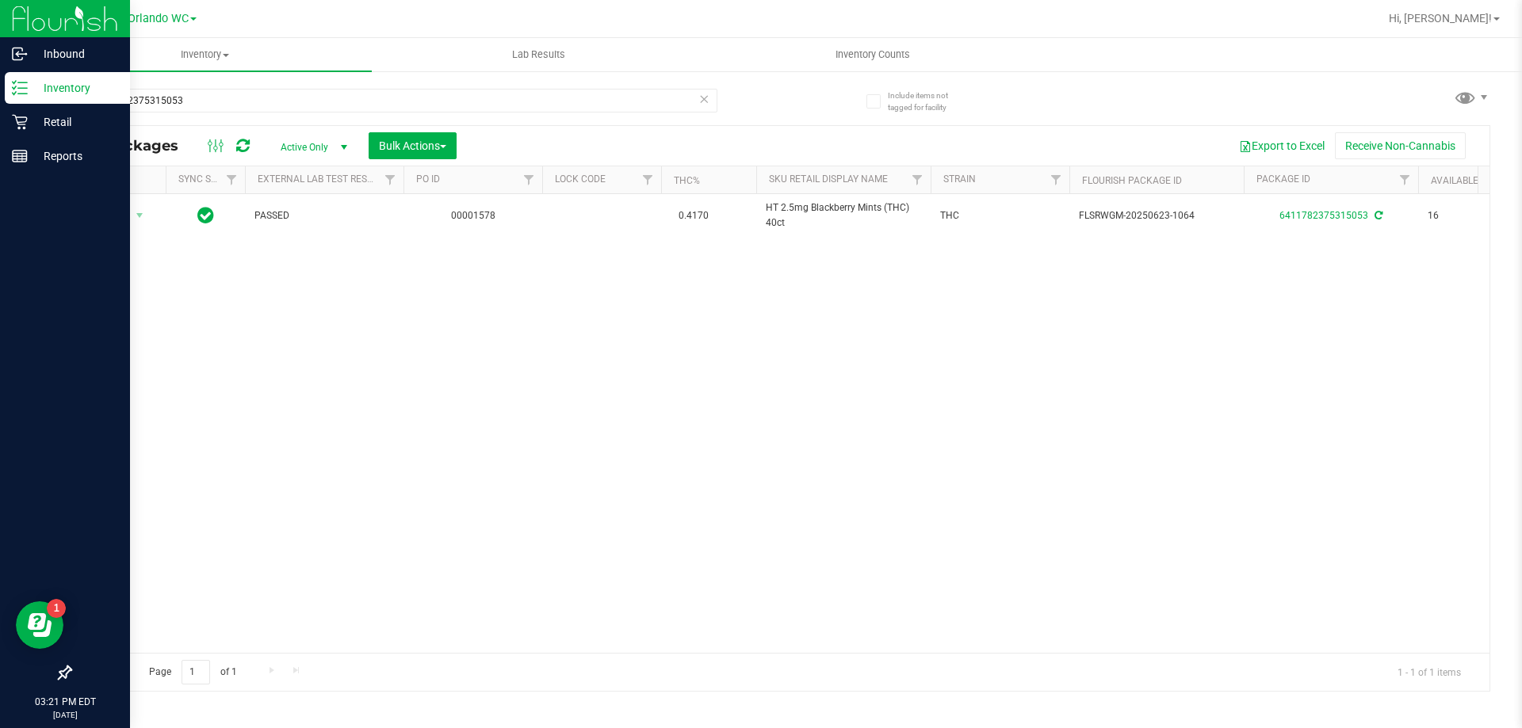
click at [1064, 300] on div "Action Action Create package Edit attributes Global inventory Locate package Lo…" at bounding box center [780, 423] width 1419 height 459
click at [390, 375] on div "Action Action Create package Edit attributes Global inventory Locate package Lo…" at bounding box center [780, 423] width 1419 height 459
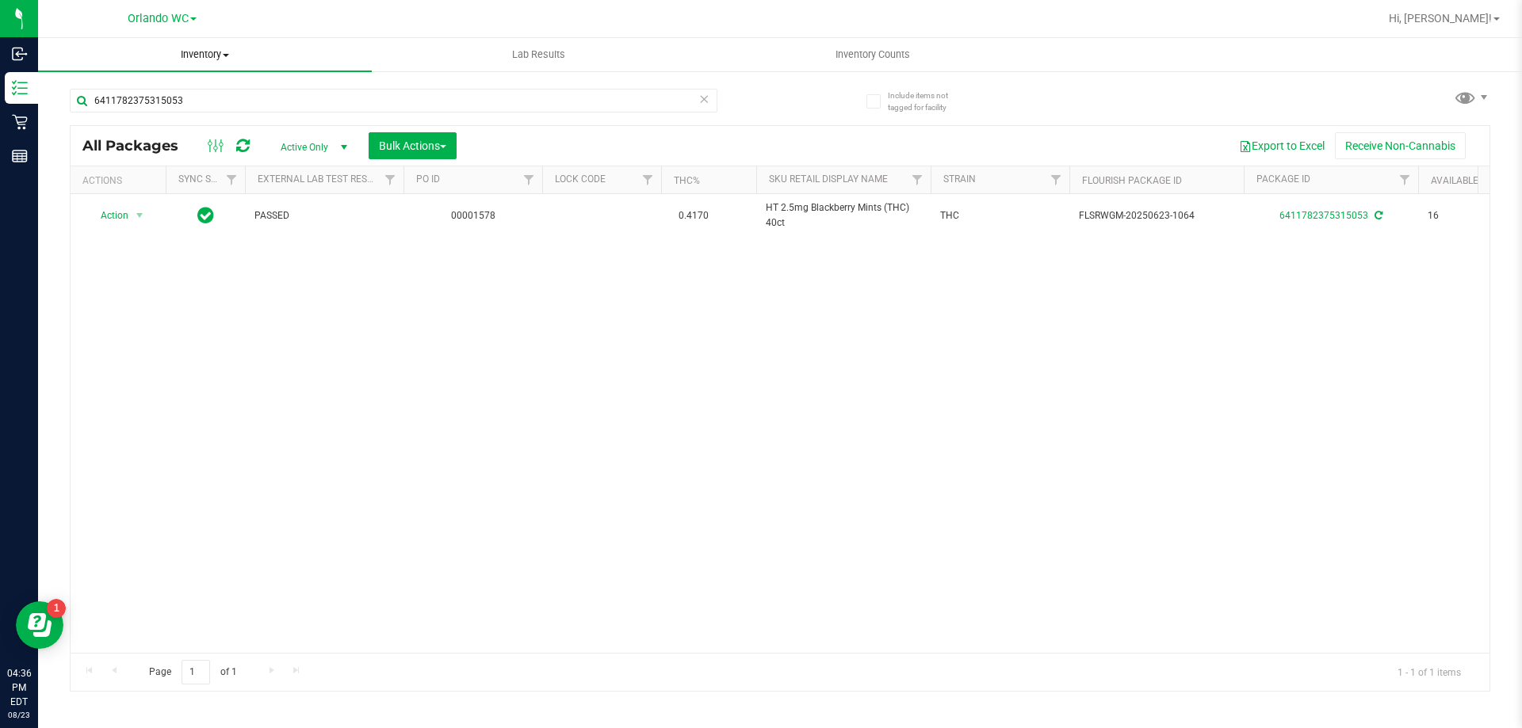
click at [212, 59] on span "Inventory" at bounding box center [205, 55] width 334 height 14
click at [239, 40] on uib-tab-heading "Inventory All packages All inventory Waste log Create inventory From packages F…" at bounding box center [205, 54] width 334 height 33
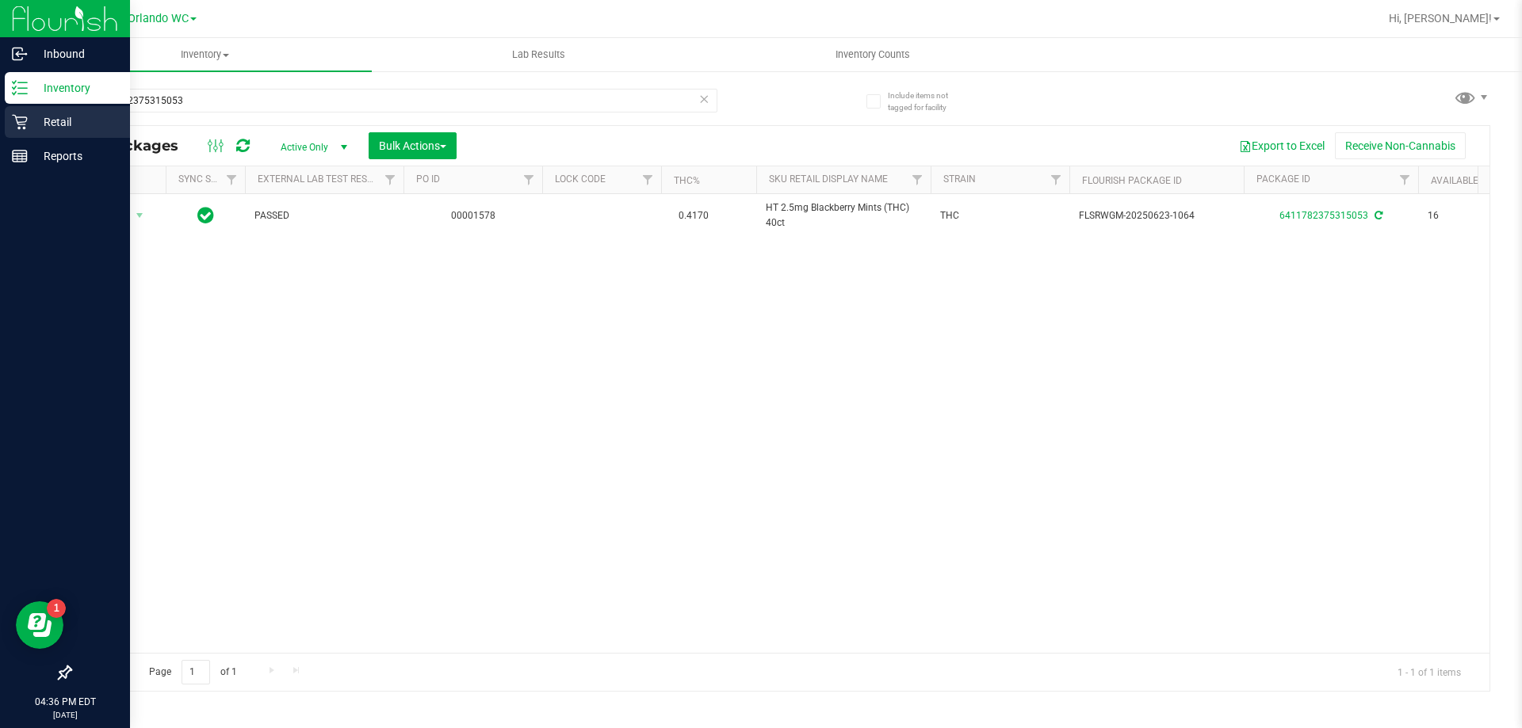
click at [44, 115] on p "Retail" at bounding box center [75, 122] width 95 height 19
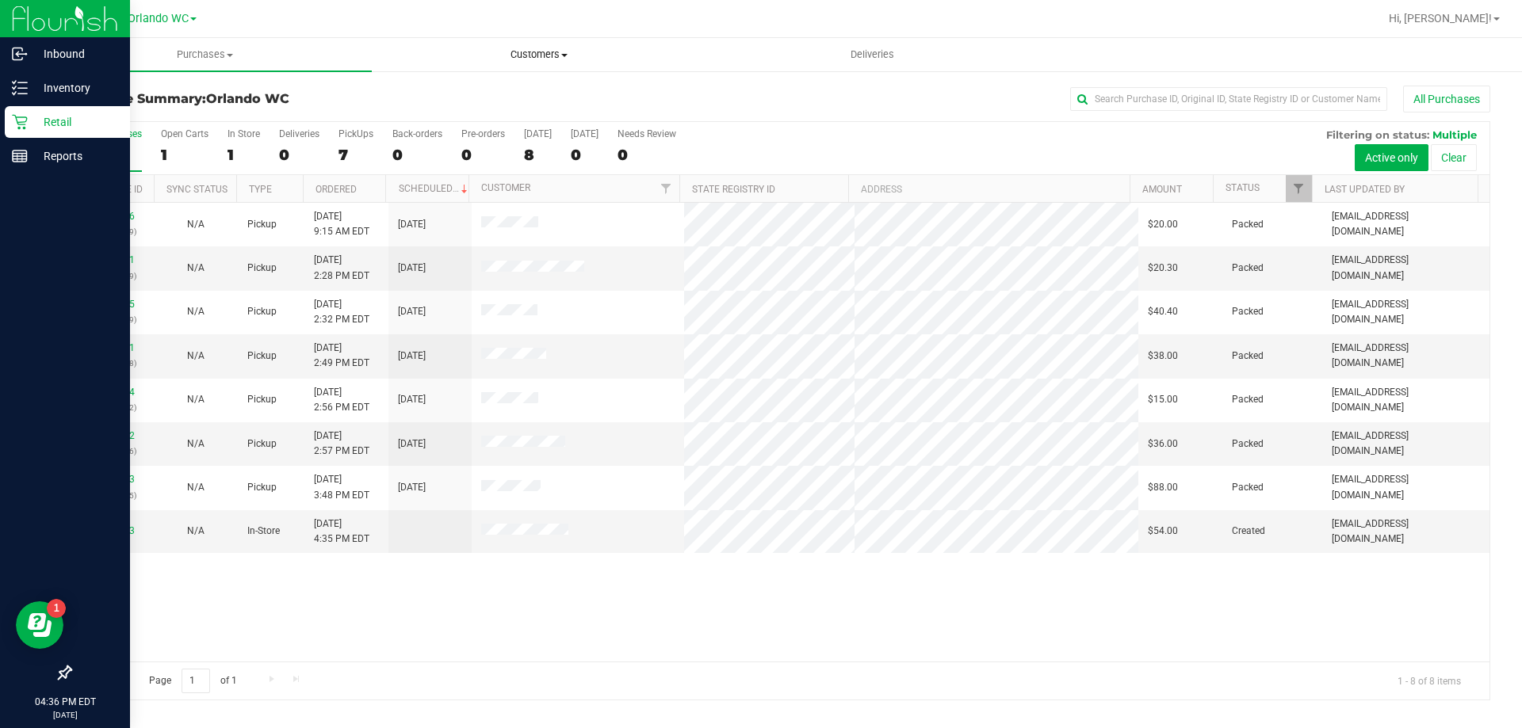
click at [521, 42] on uib-tab-heading "Customers All customers Add a new customer All physicians" at bounding box center [538, 55] width 332 height 32
click at [461, 99] on span "All customers" at bounding box center [429, 95] width 114 height 13
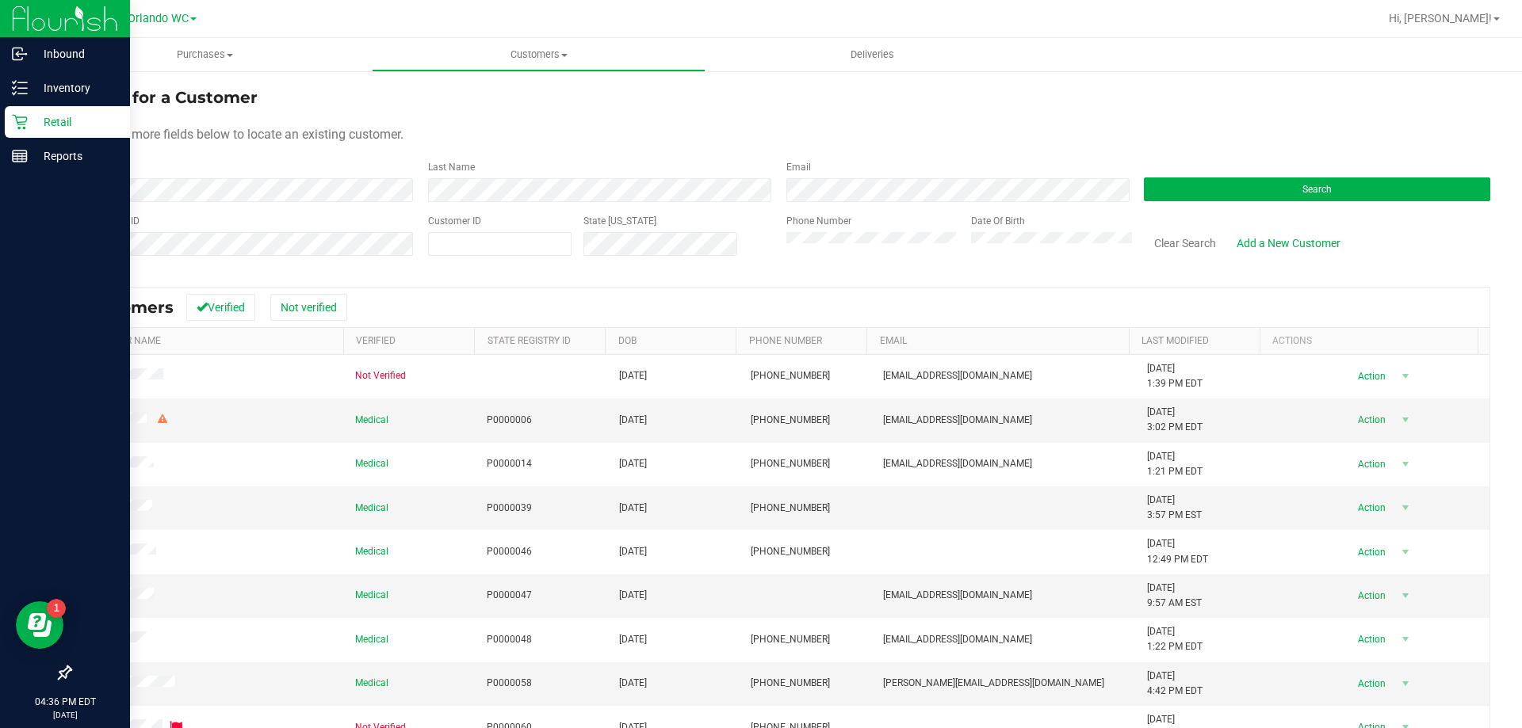
click at [1232, 173] on div "Search" at bounding box center [1311, 181] width 358 height 42
click at [1231, 181] on button "Search" at bounding box center [1317, 190] width 346 height 24
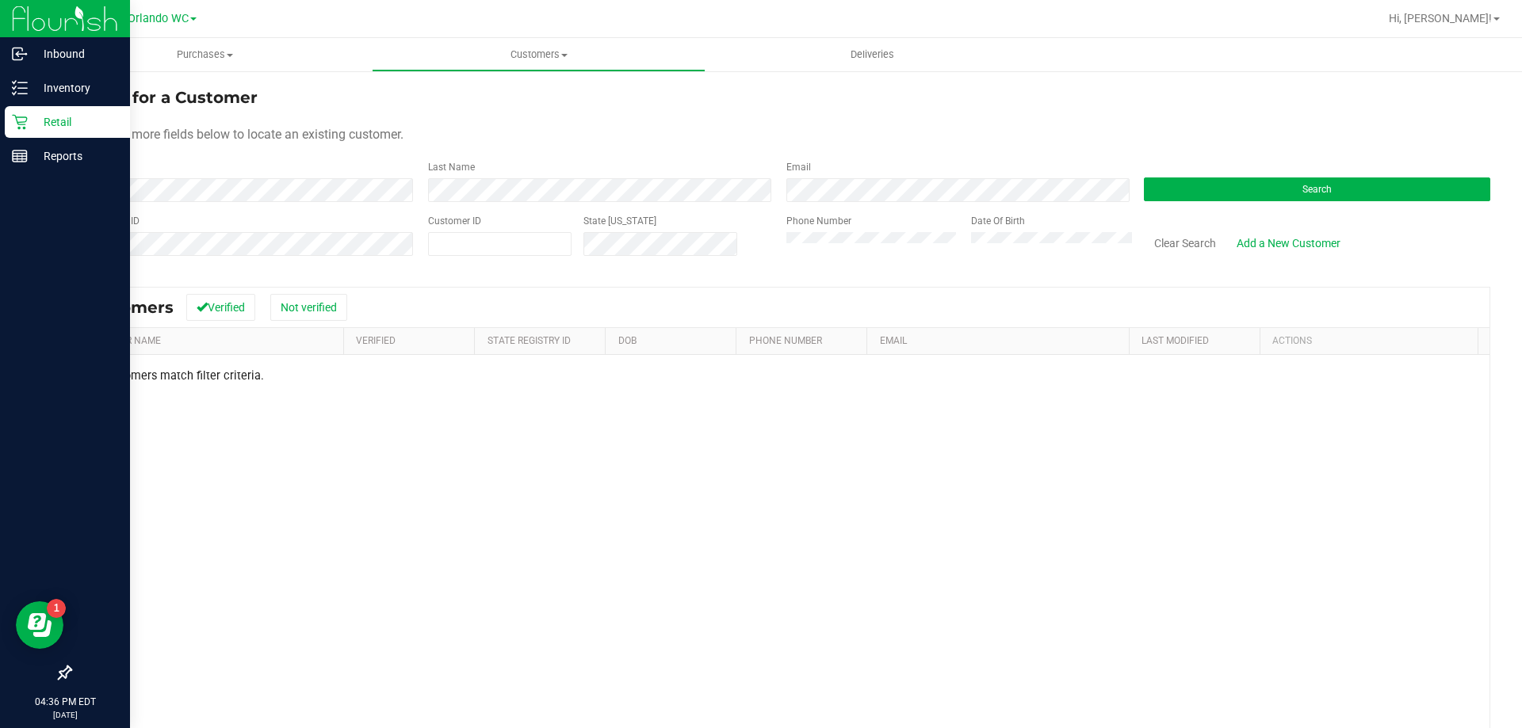
click at [1282, 176] on div "Search" at bounding box center [1311, 181] width 358 height 42
click at [1281, 179] on button "Search" at bounding box center [1317, 190] width 346 height 24
click at [571, 176] on div "Last Name" at bounding box center [595, 181] width 358 height 42
click at [1339, 199] on button "Search" at bounding box center [1317, 190] width 346 height 24
click at [81, 547] on div "Medical P7HF9395 [DATE] (407) 808-7152 [EMAIL_ADDRESS][DOMAIN_NAME] [DATE] 3:56…" at bounding box center [780, 584] width 1419 height 459
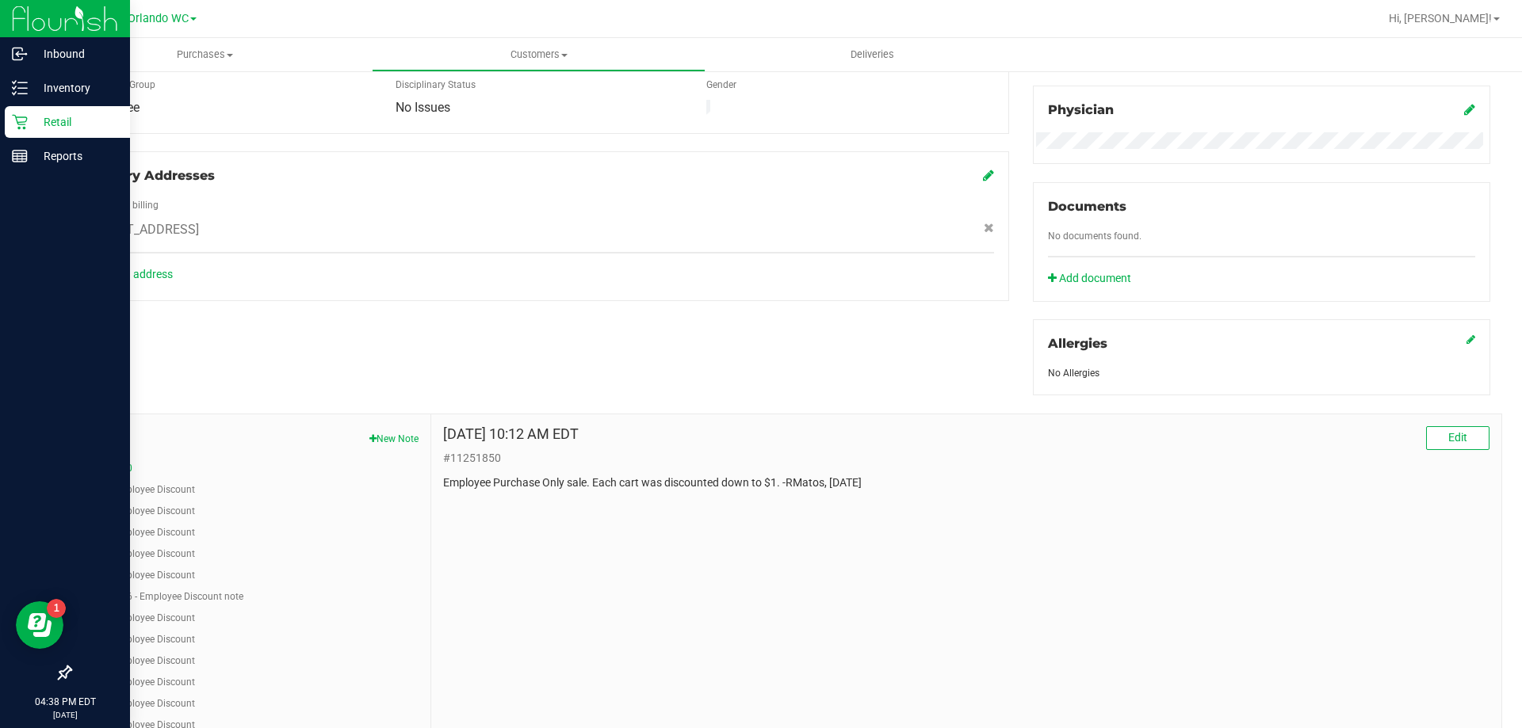
scroll to position [555, 0]
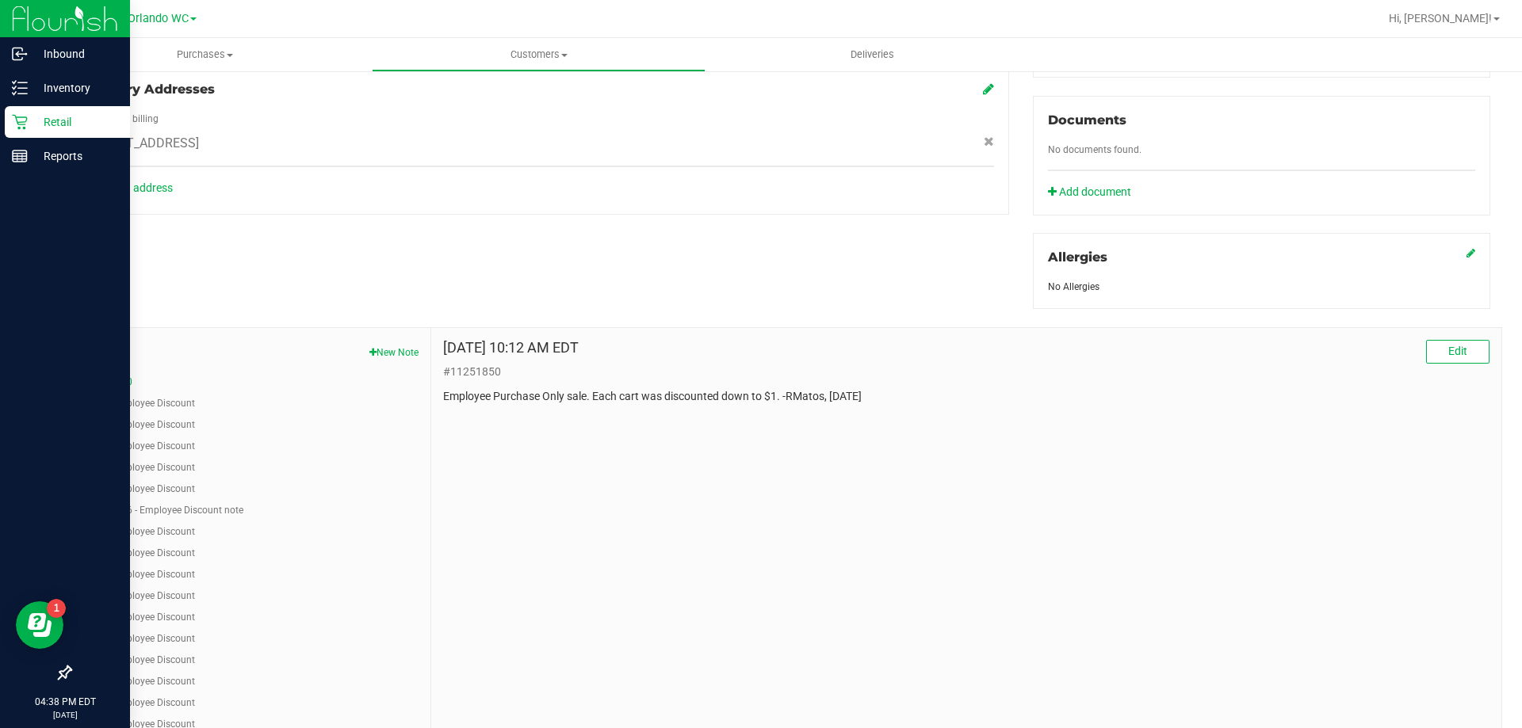
drag, startPoint x: 444, startPoint y: 400, endPoint x: 1245, endPoint y: 486, distance: 805.8
click at [1245, 486] on div "[DATE] 10:12 AM EDT Edit #11251850 Employee Purchase Only sale. Each cart was d…" at bounding box center [966, 635] width 1070 height 615
click at [1191, 491] on div "[DATE] 10:12 AM EDT Edit #11251850 Employee Purchase Only sale. Each cart was d…" at bounding box center [966, 635] width 1070 height 615
drag, startPoint x: 466, startPoint y: 341, endPoint x: 791, endPoint y: 370, distance: 326.3
click at [791, 370] on div "[DATE] 10:12 AM EDT Edit #11251850 Employee Purchase Only sale. Each cart was d…" at bounding box center [966, 372] width 1046 height 65
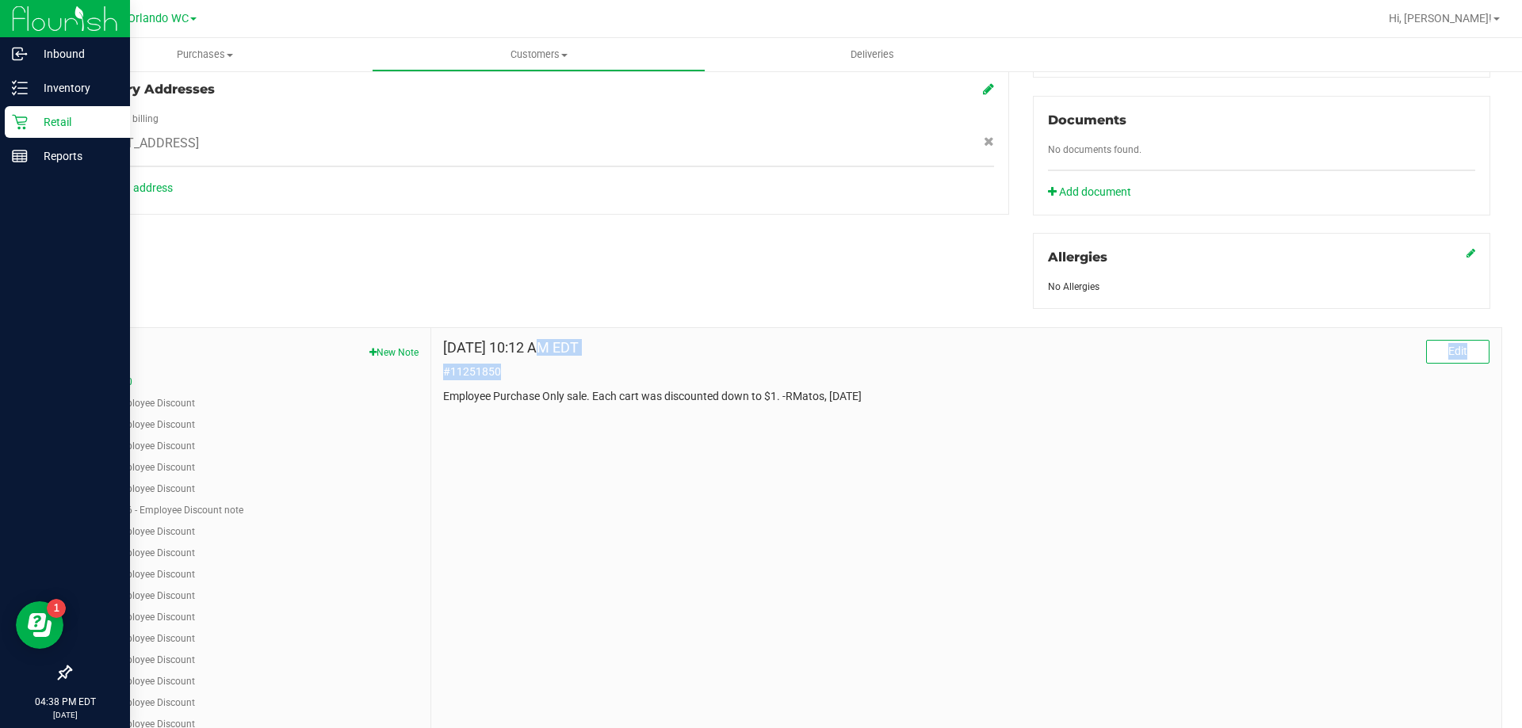
click at [791, 370] on p "#11251850" at bounding box center [966, 372] width 1046 height 17
click at [520, 479] on div "[DATE] 10:12 AM EDT Edit #11251850 Employee Purchase Only sale. Each cart was d…" at bounding box center [966, 635] width 1070 height 615
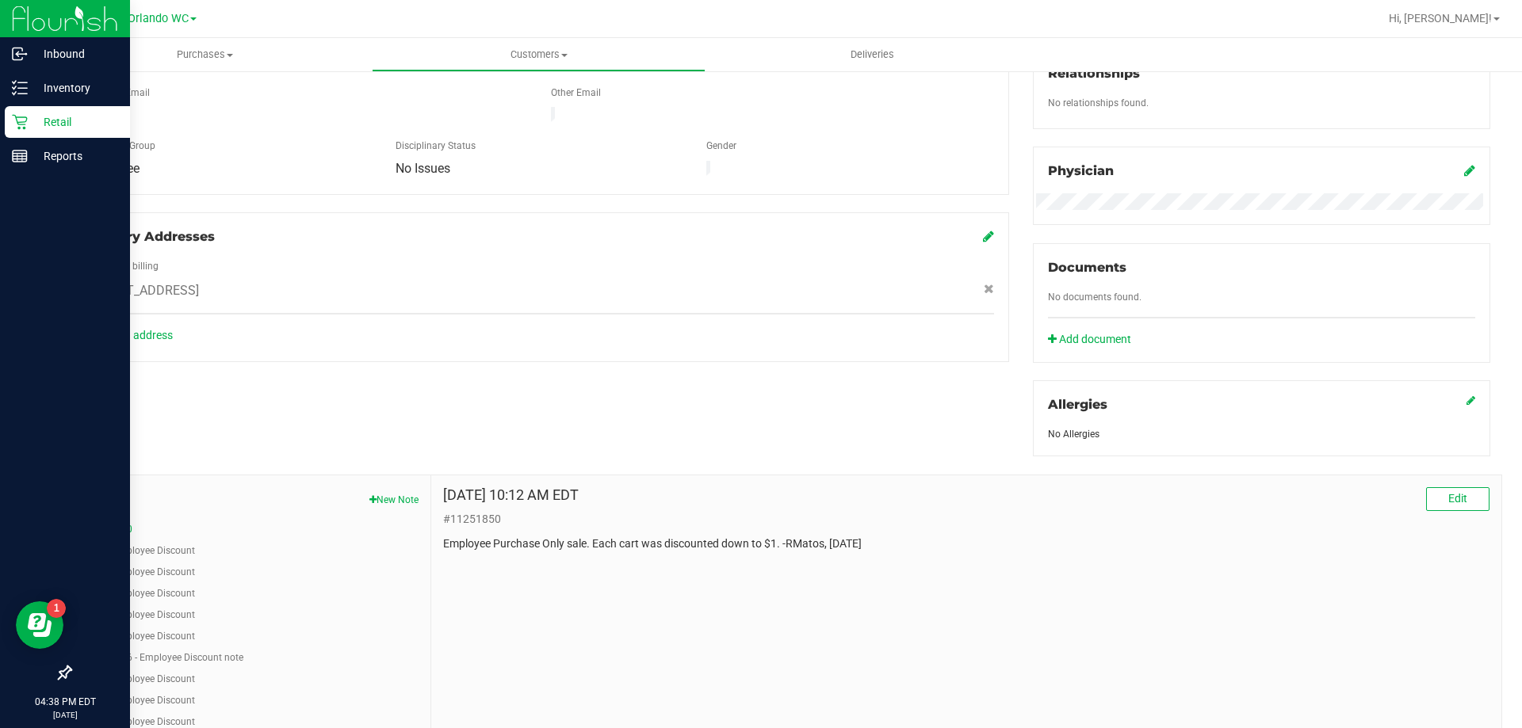
scroll to position [317, 0]
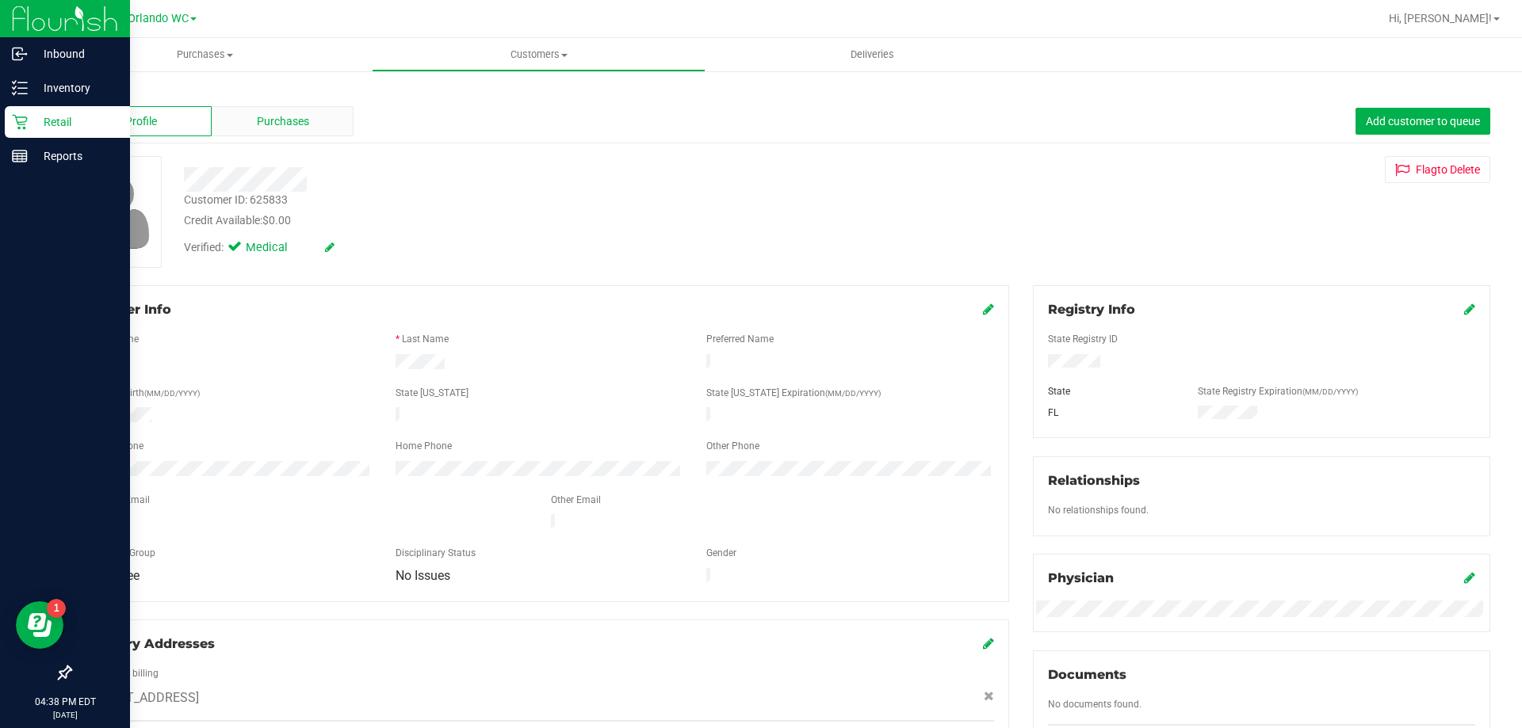
click at [285, 112] on div "Purchases" at bounding box center [283, 121] width 142 height 30
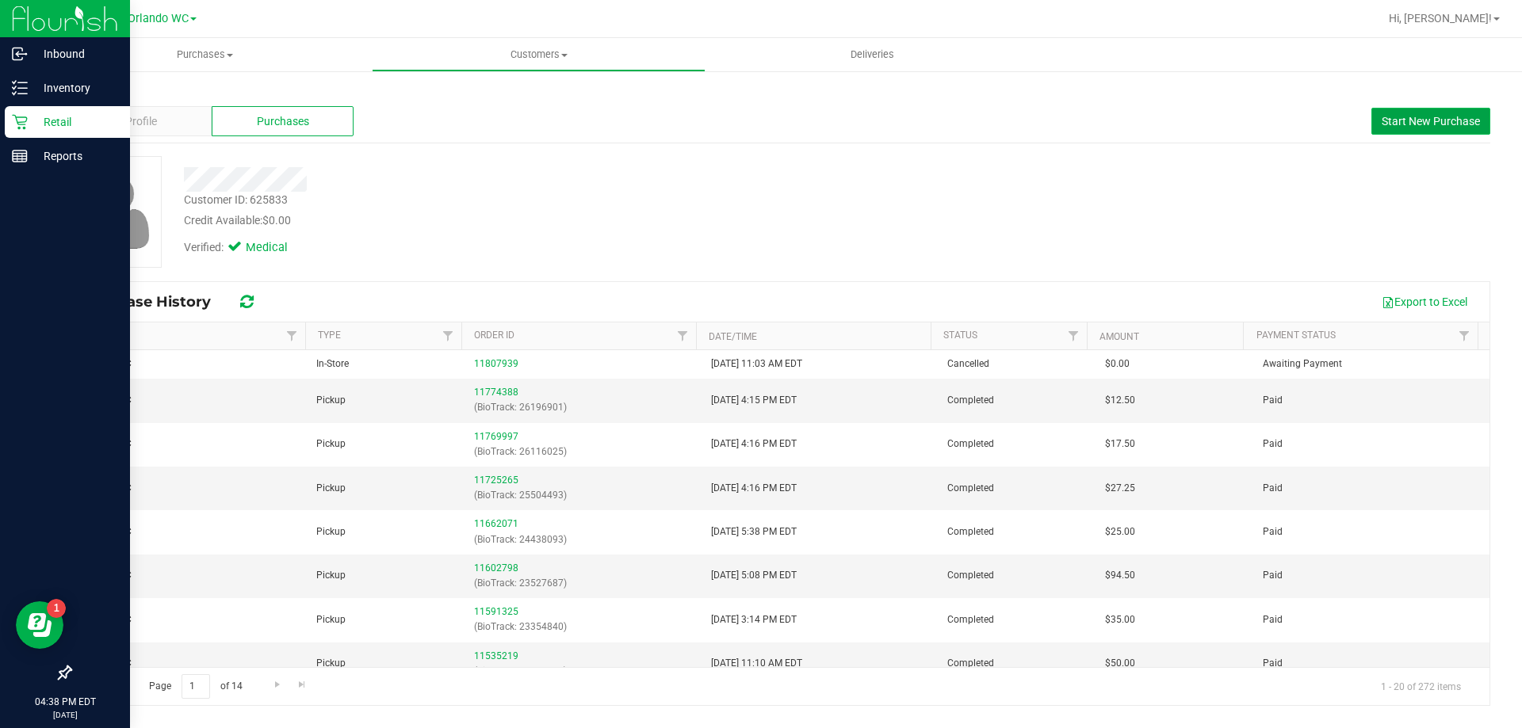
click at [1427, 117] on span "Start New Purchase" at bounding box center [1430, 121] width 98 height 13
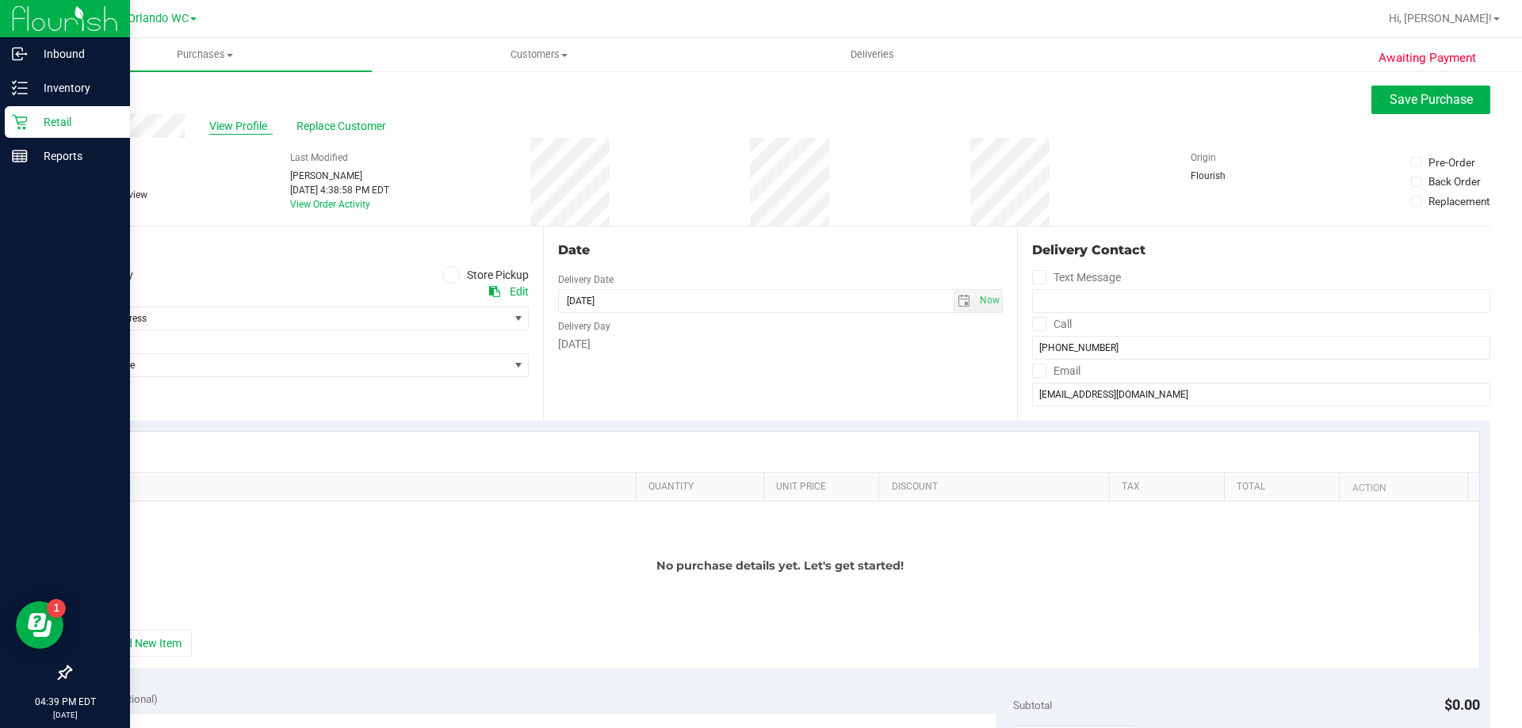
click at [214, 128] on span "View Profile" at bounding box center [240, 126] width 63 height 17
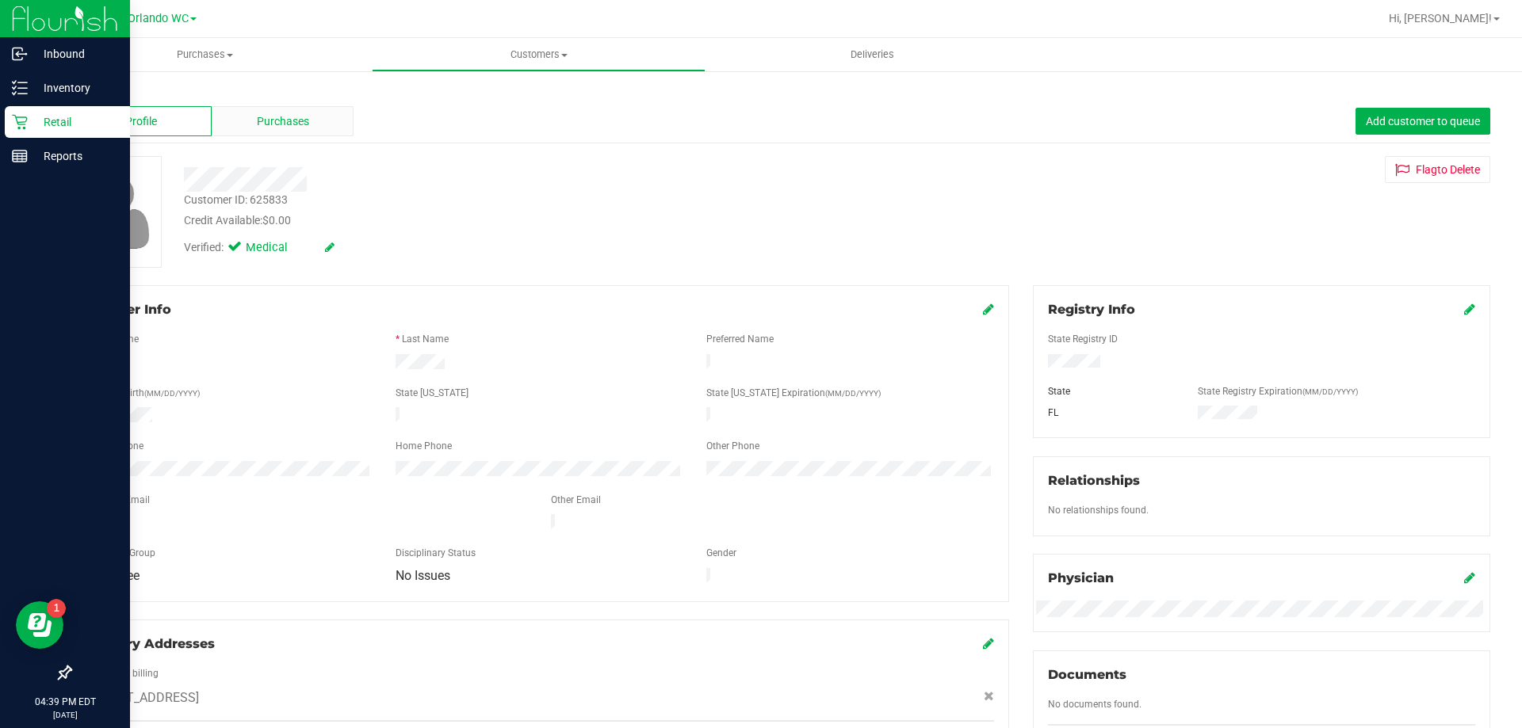
click at [249, 115] on div "Purchases" at bounding box center [283, 121] width 142 height 30
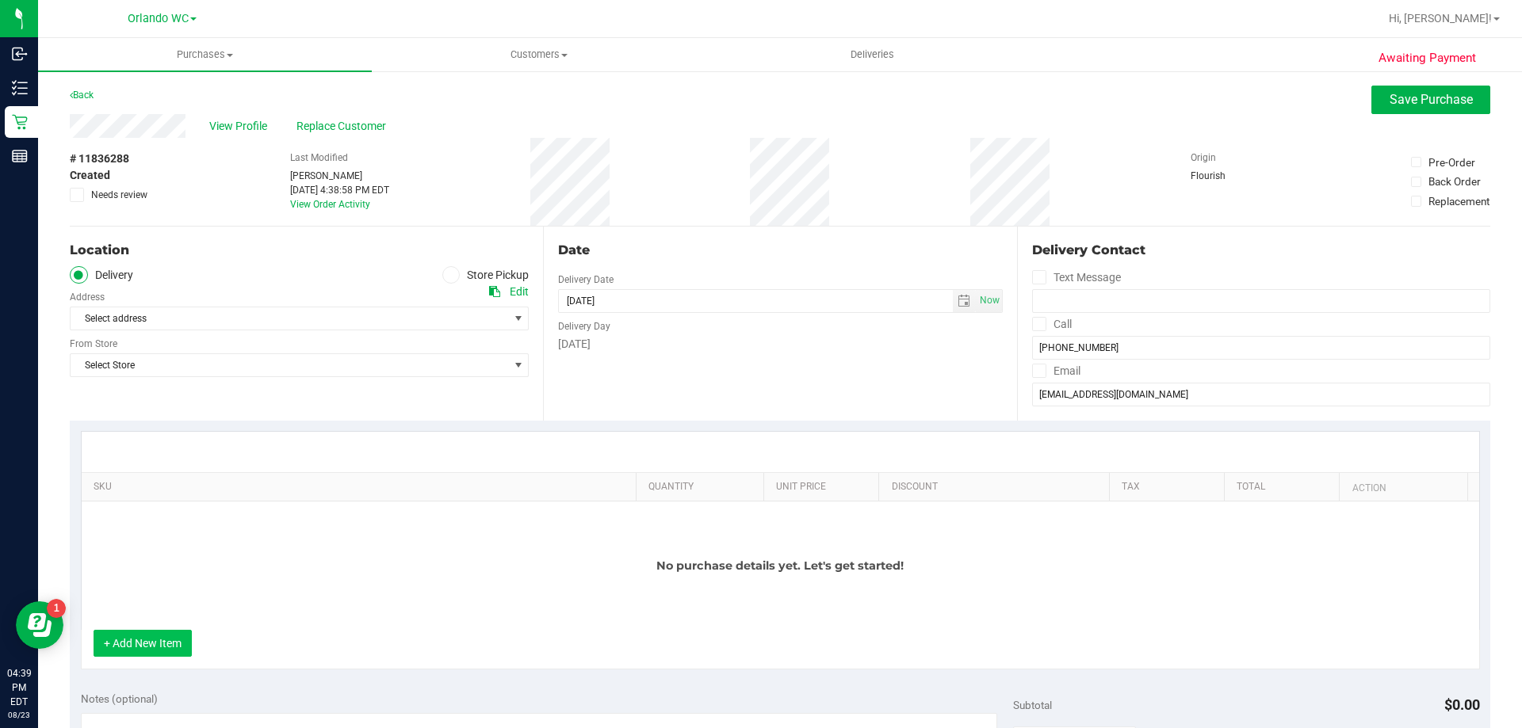
click at [145, 638] on button "+ Add New Item" at bounding box center [143, 643] width 98 height 27
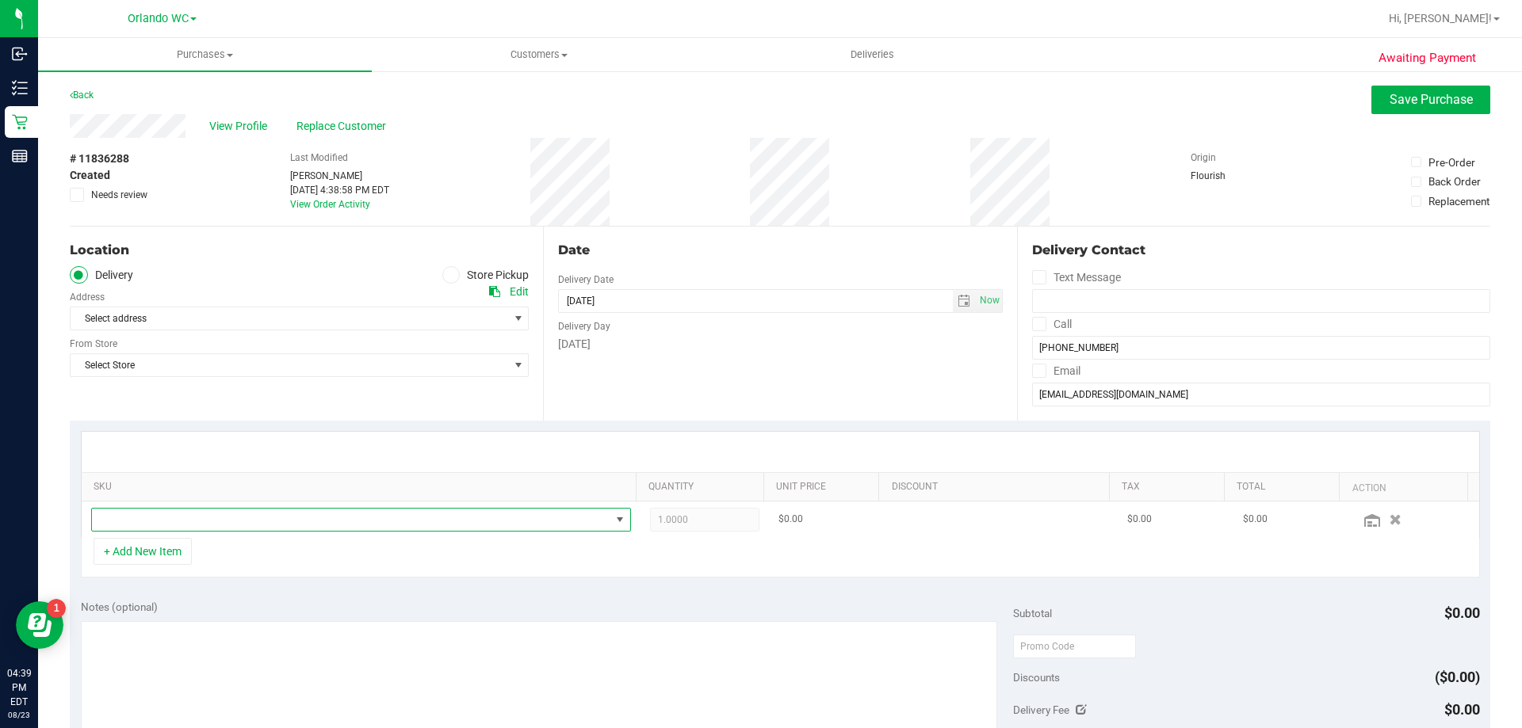
click at [141, 525] on span "NO DATA FOUND" at bounding box center [351, 520] width 518 height 22
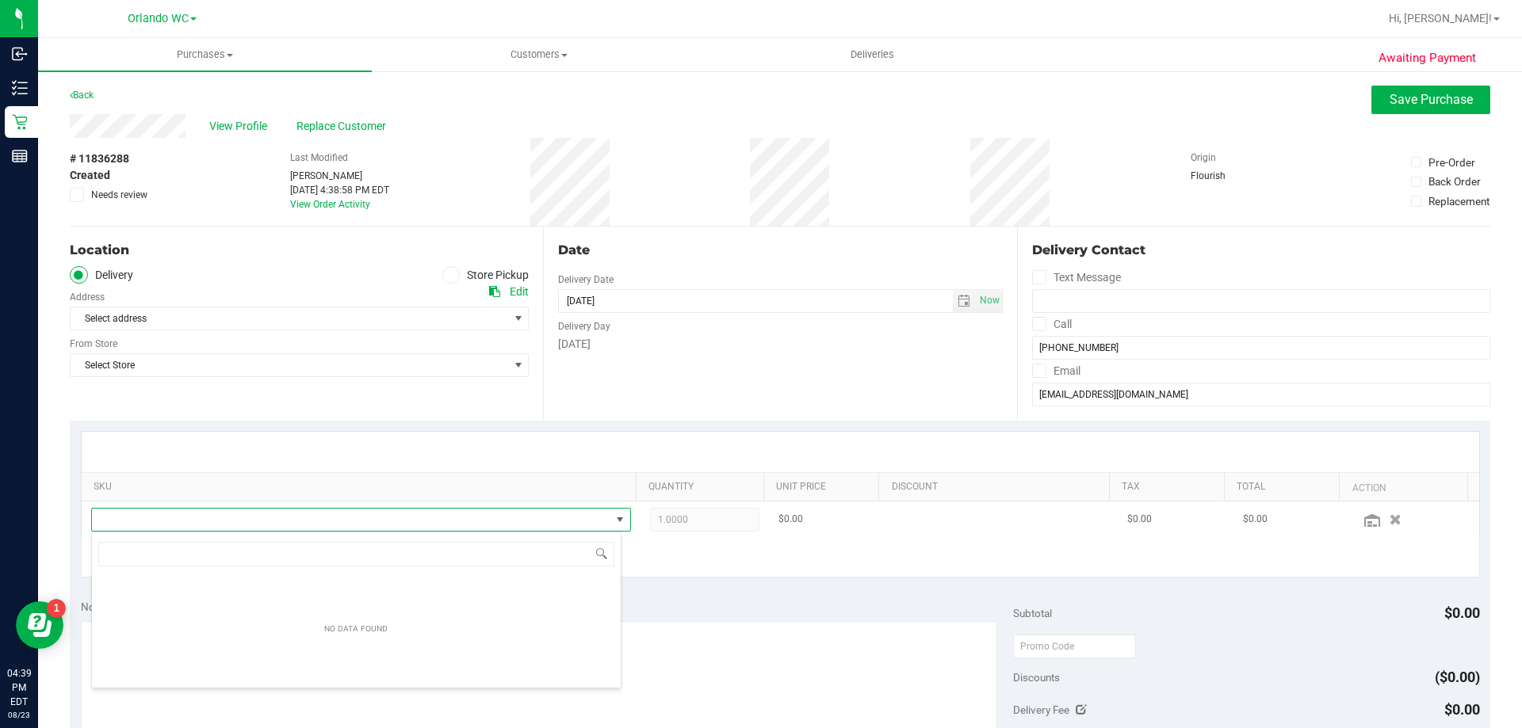
scroll to position [24, 525]
type input "dulce"
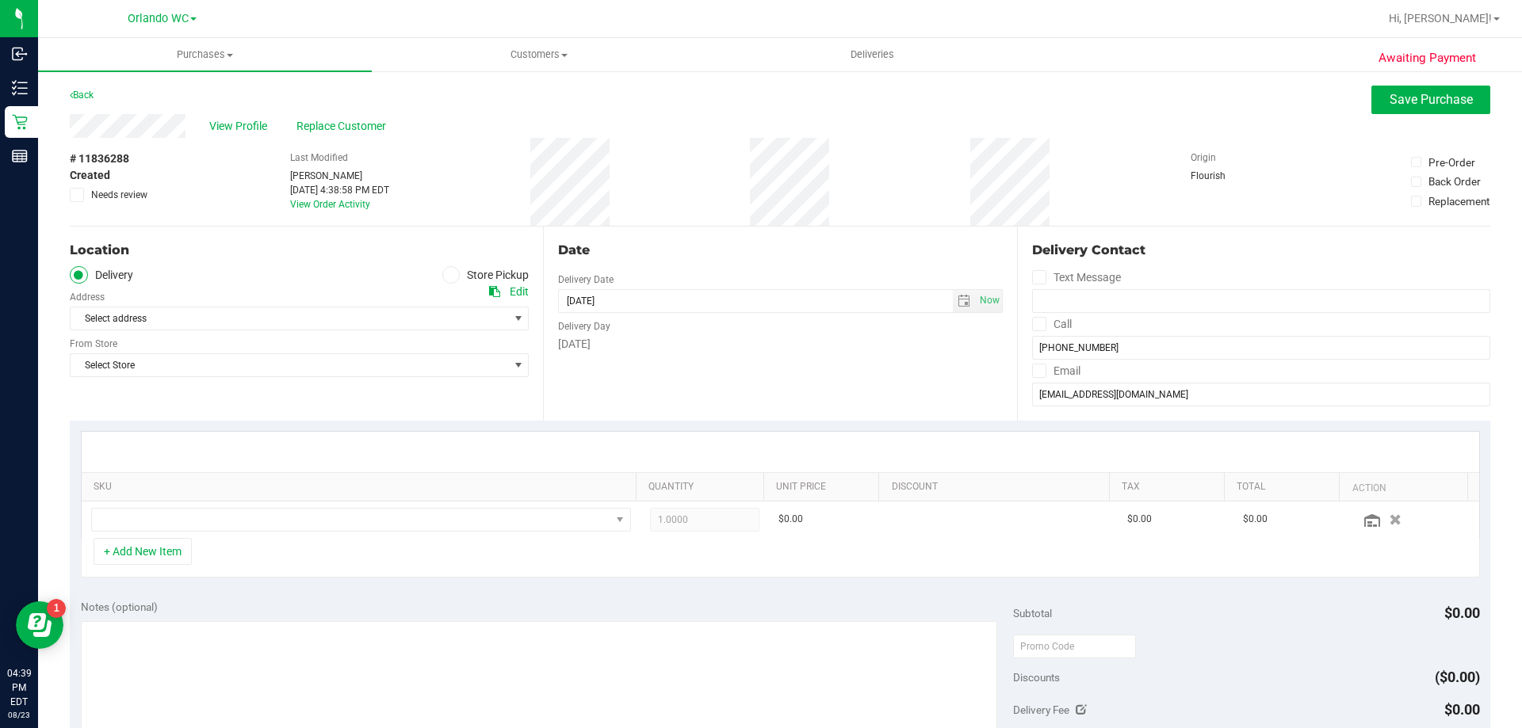
click at [446, 275] on icon at bounding box center [451, 275] width 10 height 0
click at [0, 0] on input "Store Pickup" at bounding box center [0, 0] width 0 height 0
click at [176, 326] on span "Select Store" at bounding box center [289, 318] width 437 height 22
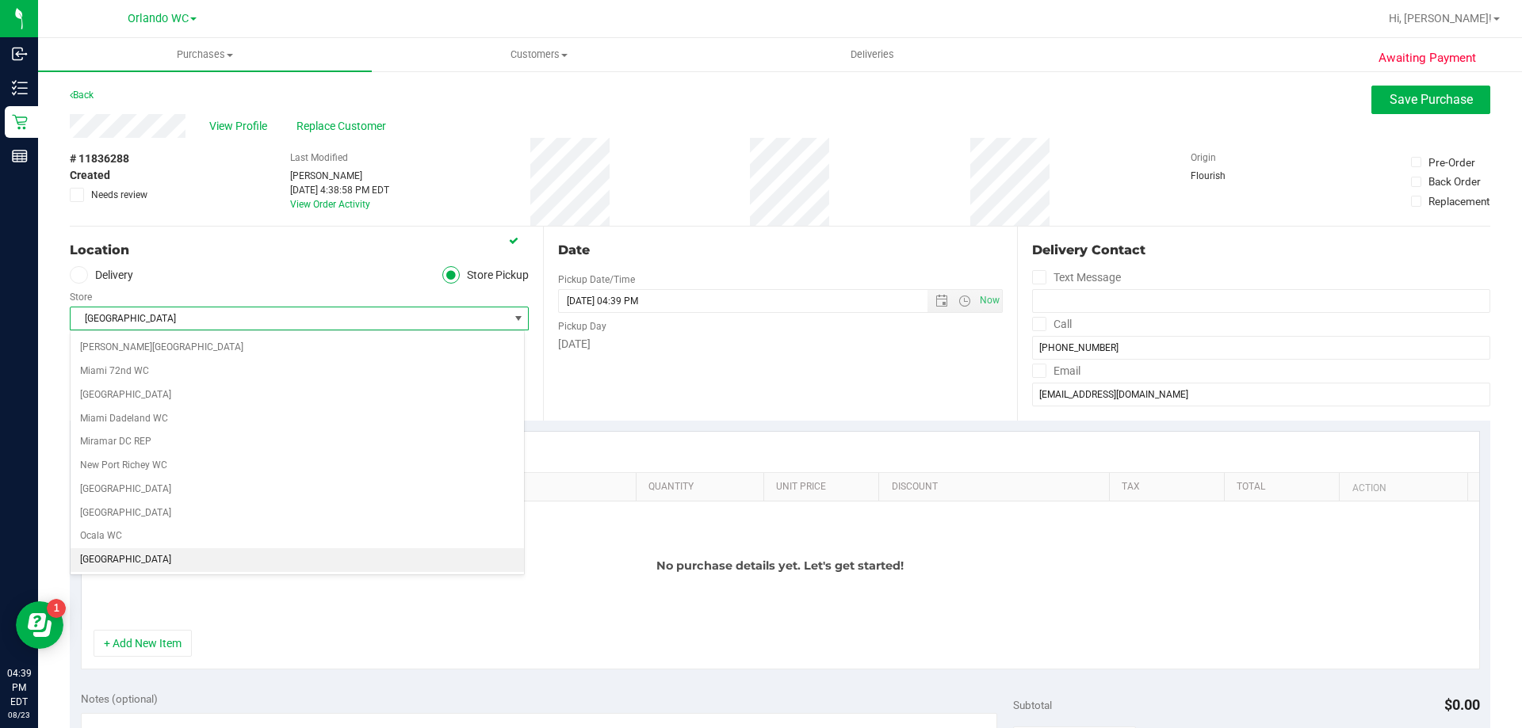
scroll to position [595, 0]
click at [150, 546] on li "Orlando WC" at bounding box center [297, 552] width 453 height 24
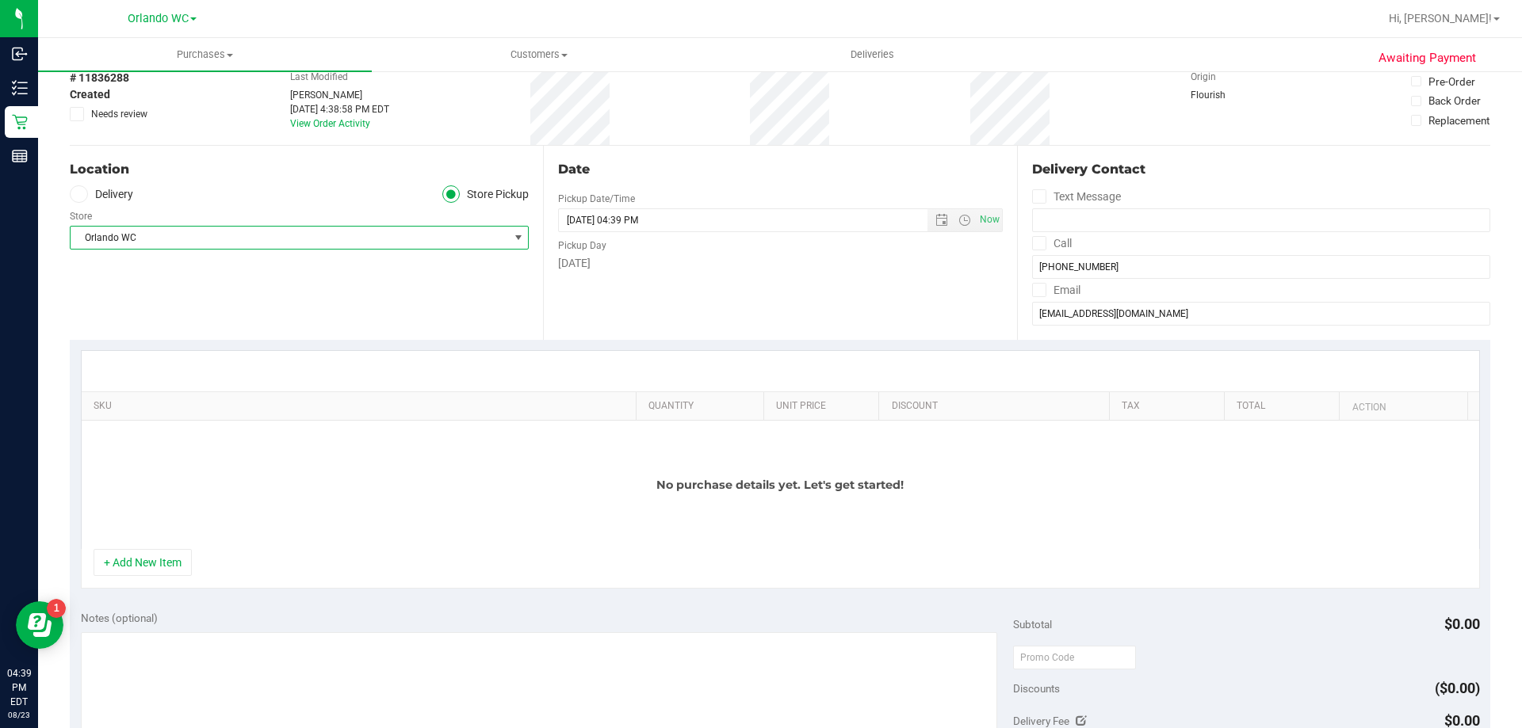
scroll to position [79, 0]
click at [123, 567] on button "+ Add New Item" at bounding box center [143, 564] width 98 height 27
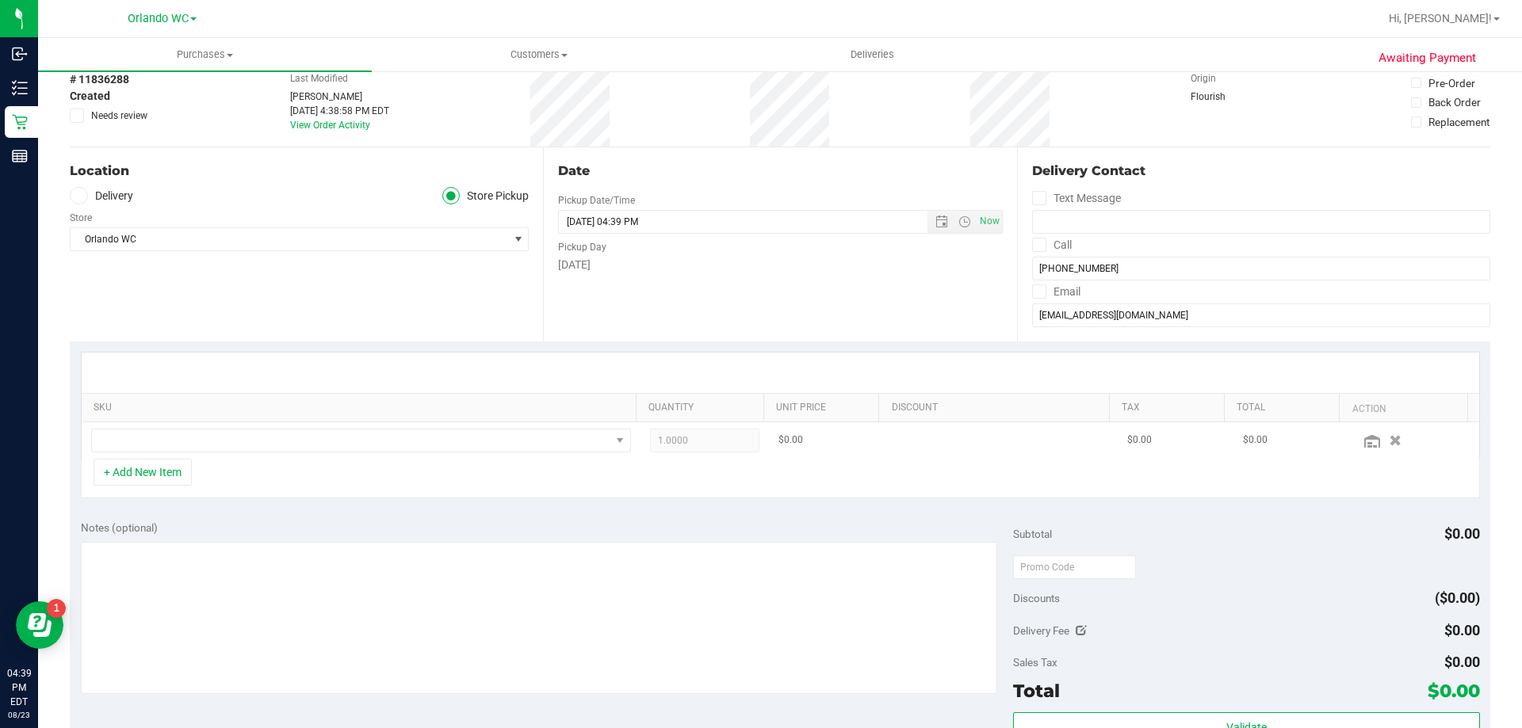
click at [207, 457] on td at bounding box center [361, 440] width 559 height 36
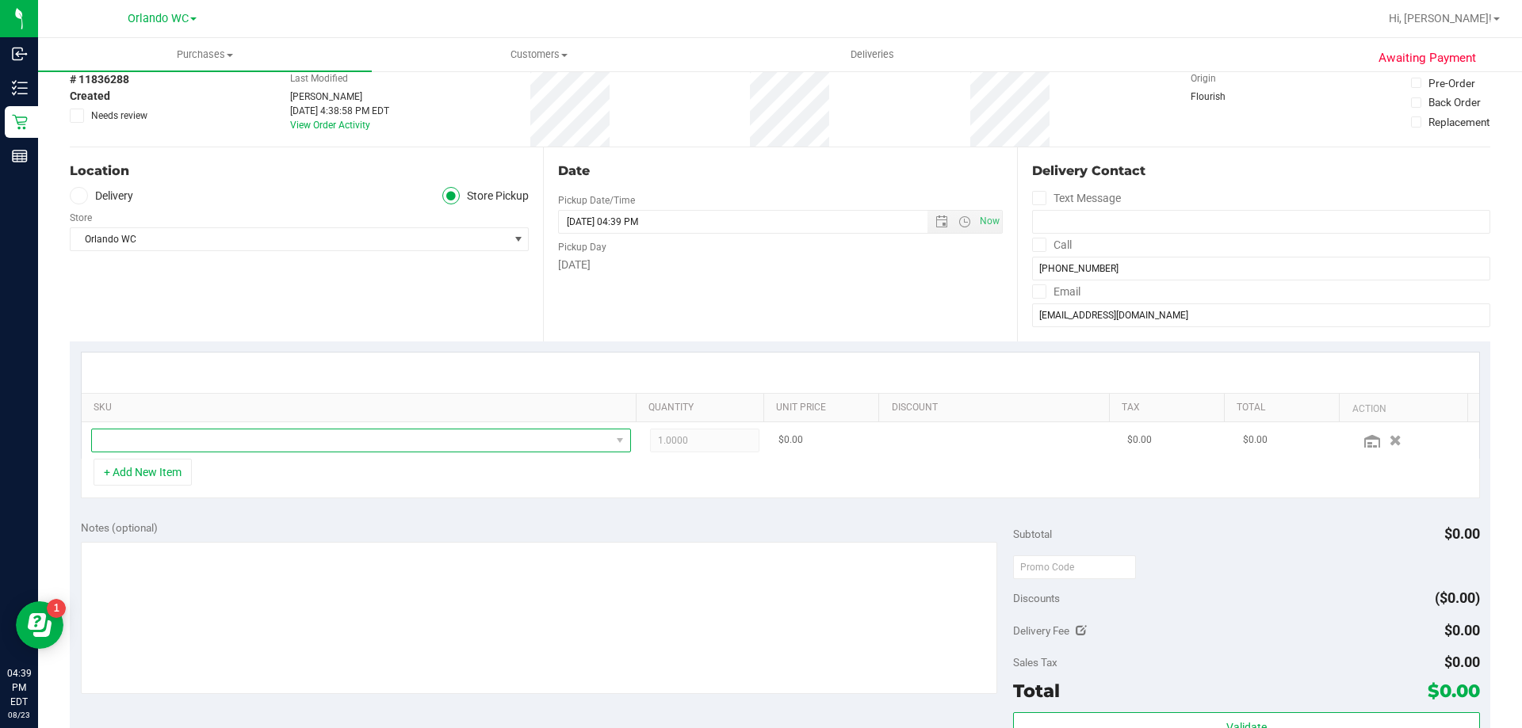
click at [212, 444] on span "NO DATA FOUND" at bounding box center [351, 441] width 518 height 22
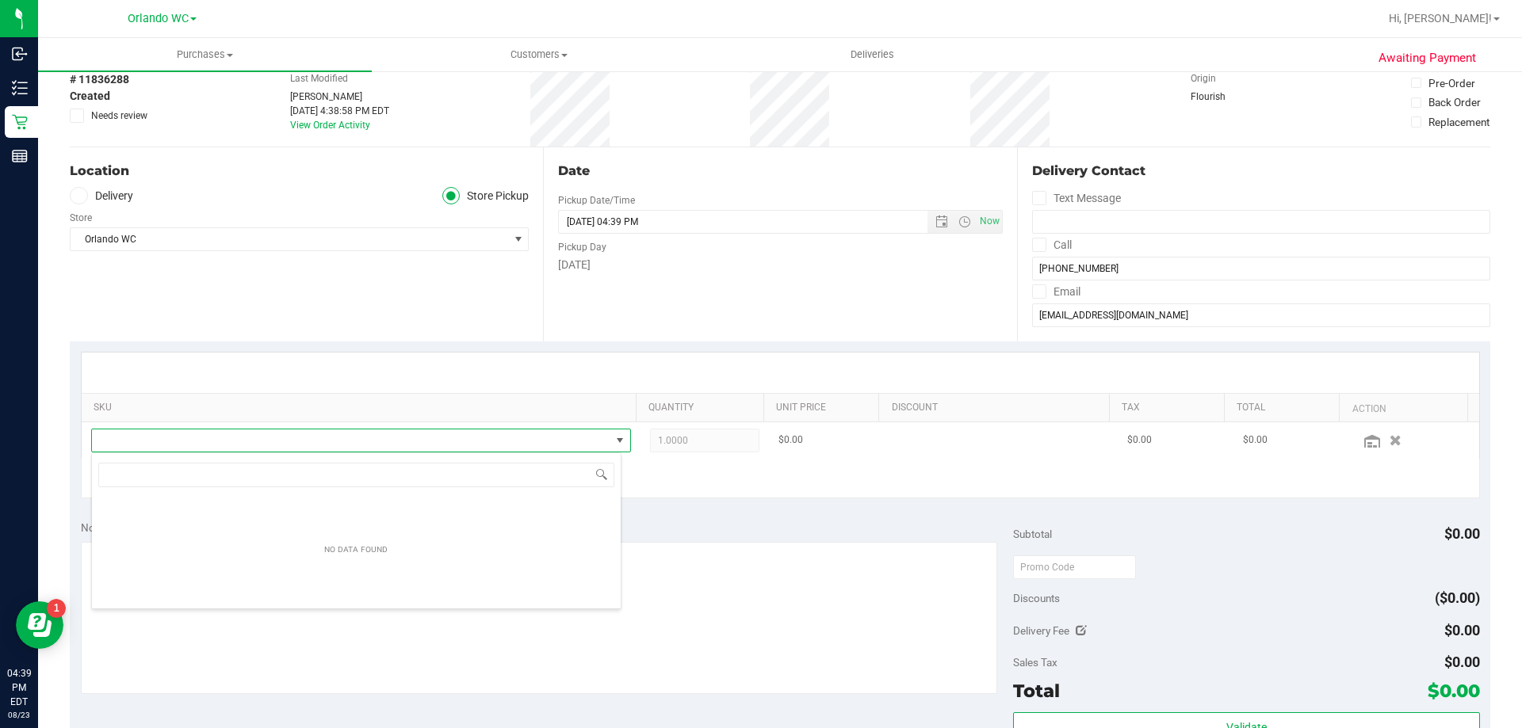
scroll to position [24, 525]
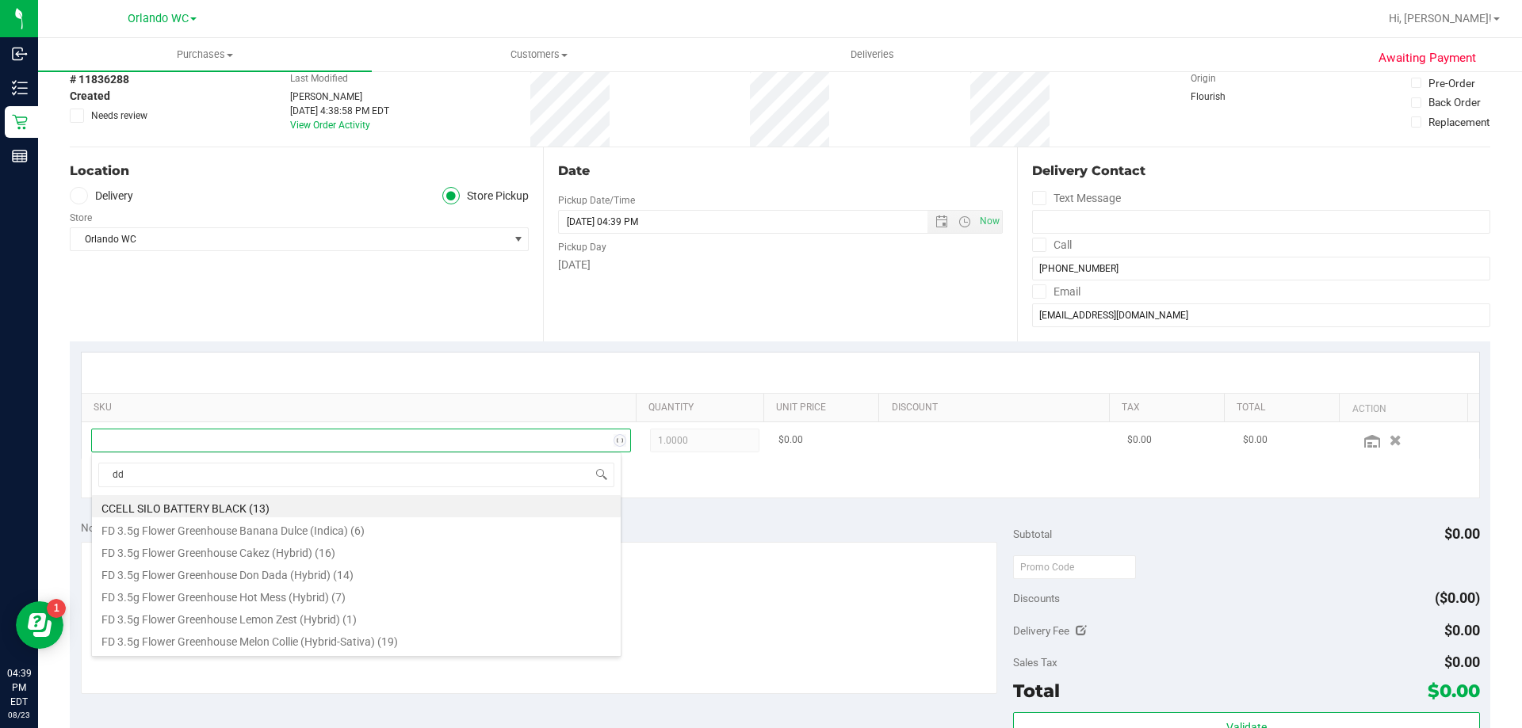
type input "ddf"
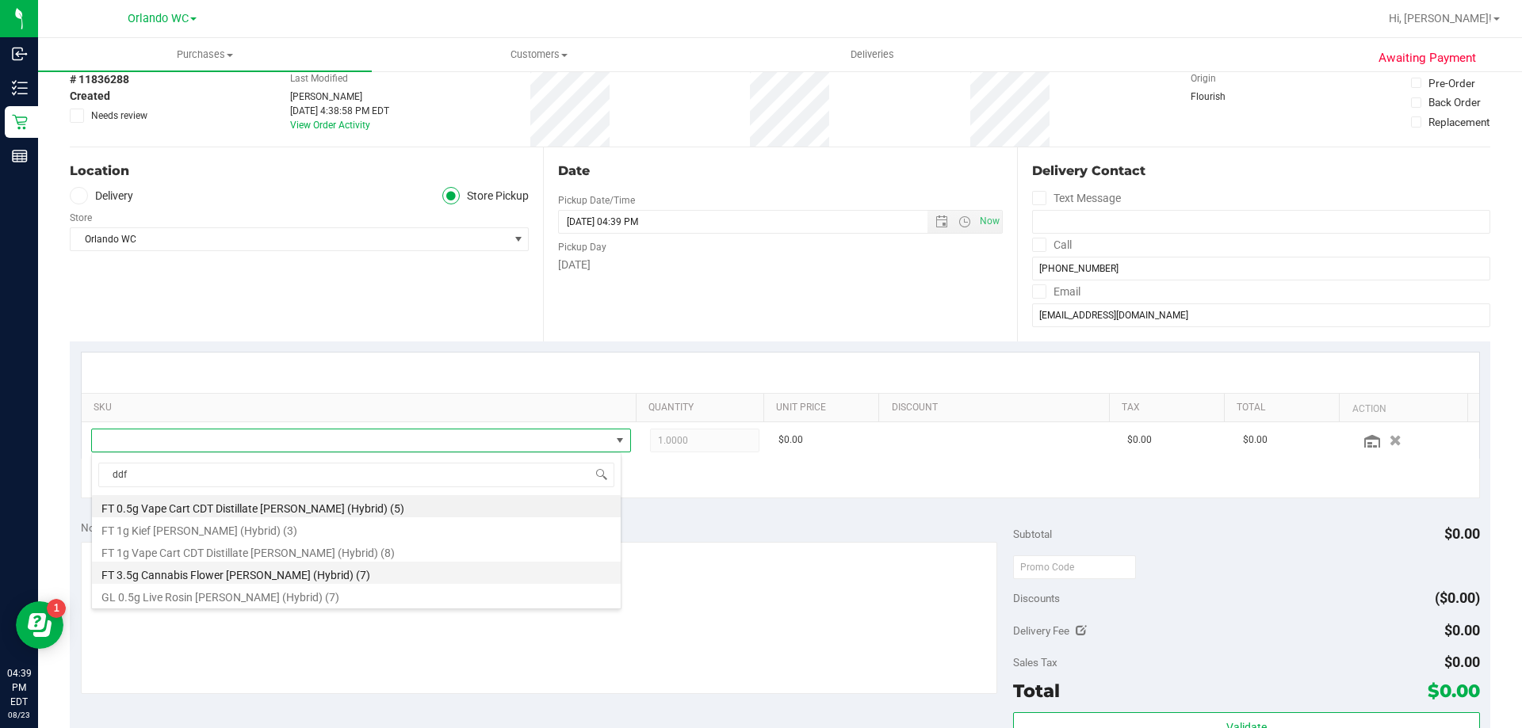
click at [227, 575] on li "FT 3.5g Cannabis Flower [PERSON_NAME] (Hybrid) (7)" at bounding box center [356, 573] width 529 height 22
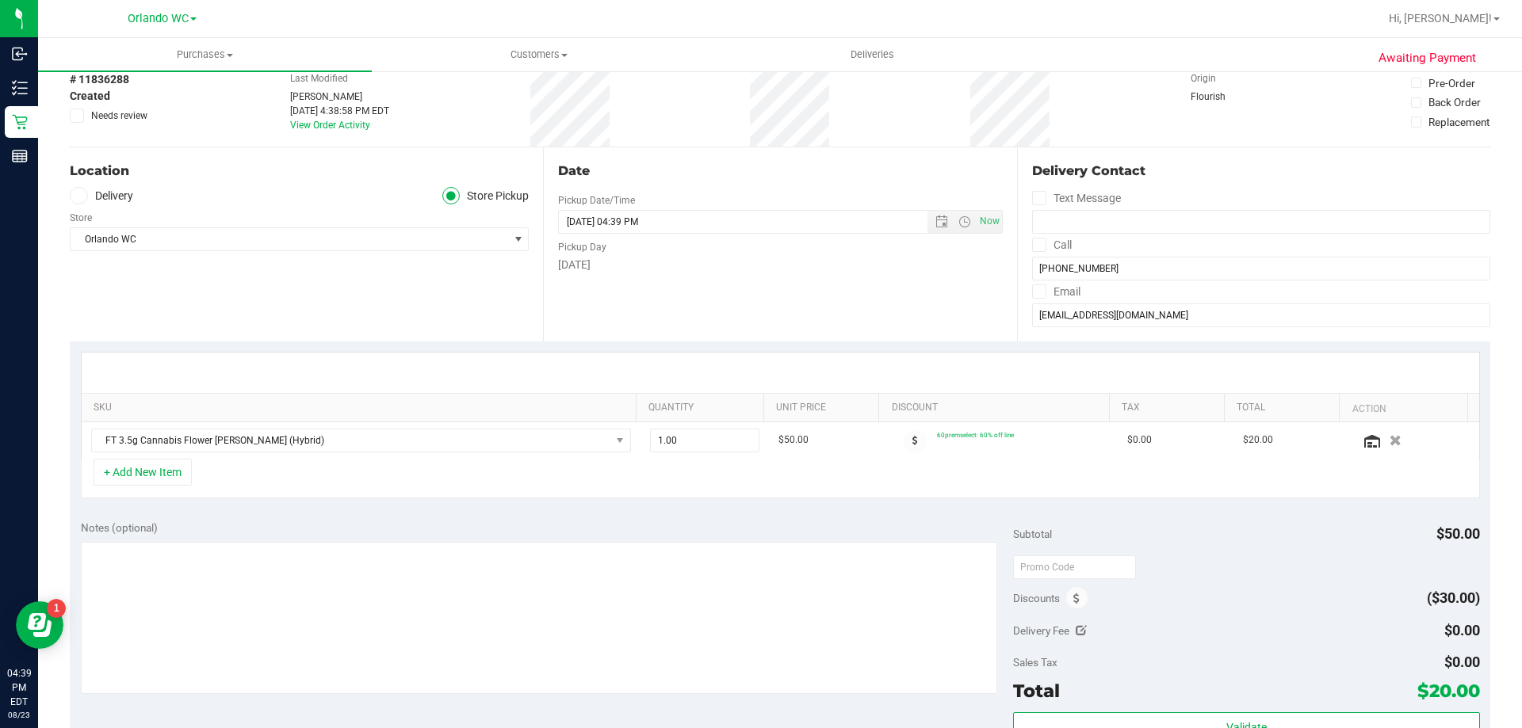
click at [338, 344] on div "SKU Quantity Unit Price Discount Tax Total Action FT 3.5g Cannabis Flower [PERS…" at bounding box center [780, 426] width 1420 height 168
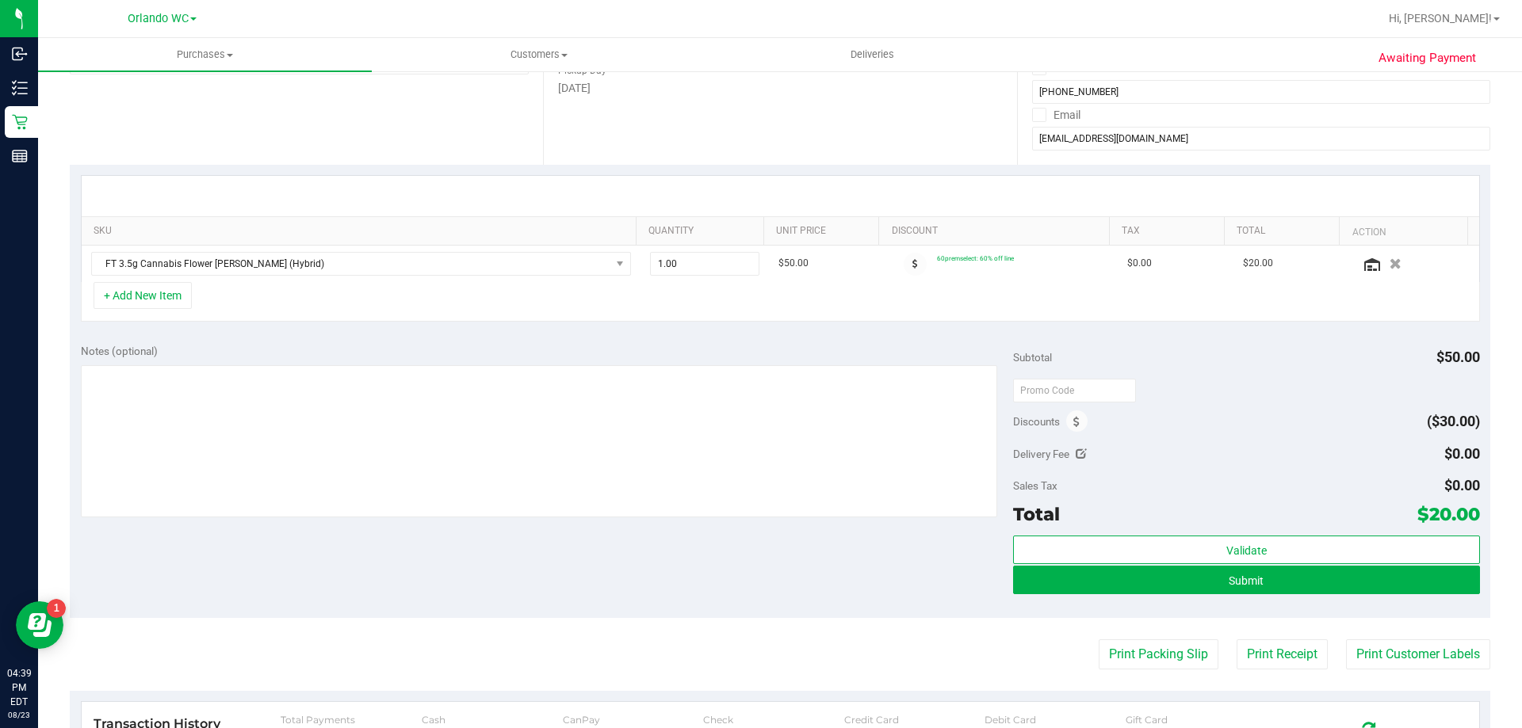
scroll to position [317, 0]
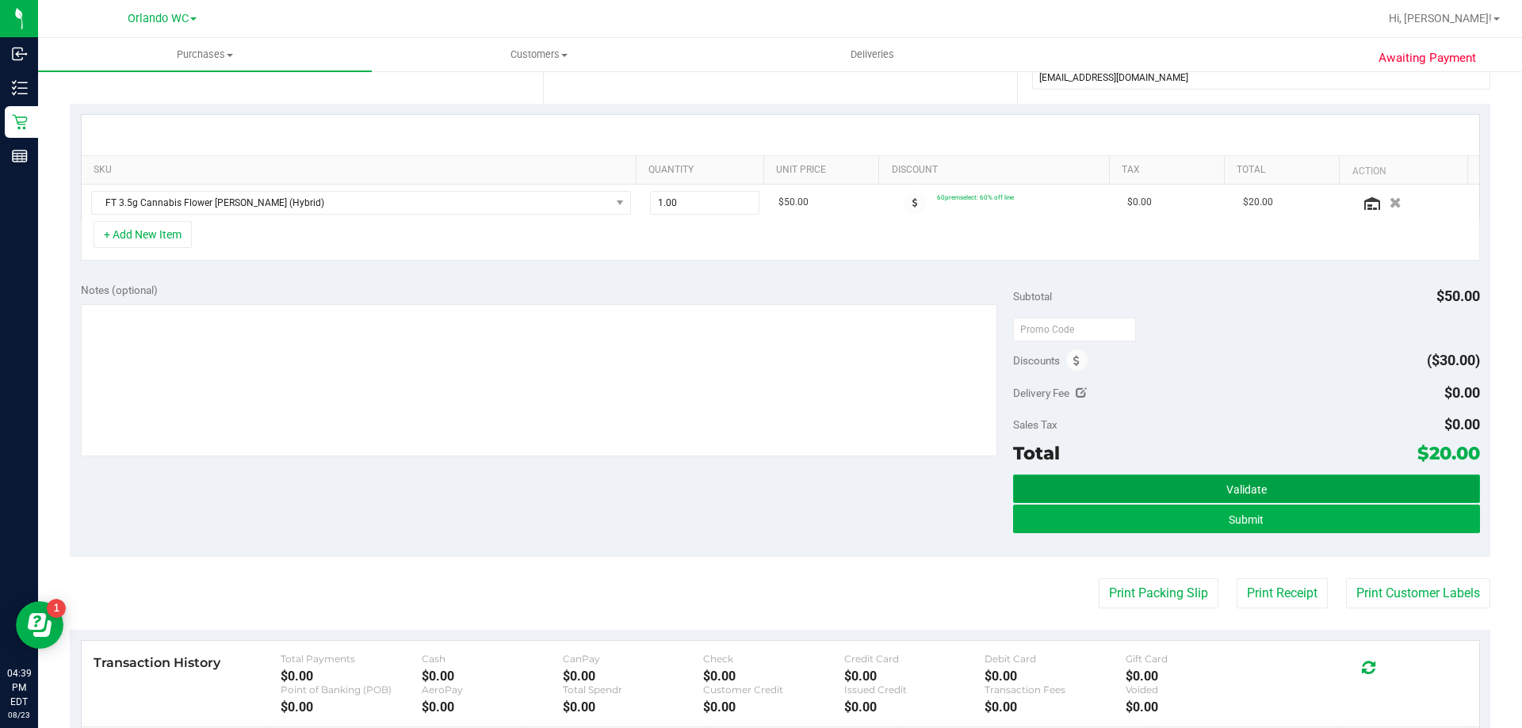
click at [1100, 478] on button "Validate" at bounding box center [1246, 489] width 466 height 29
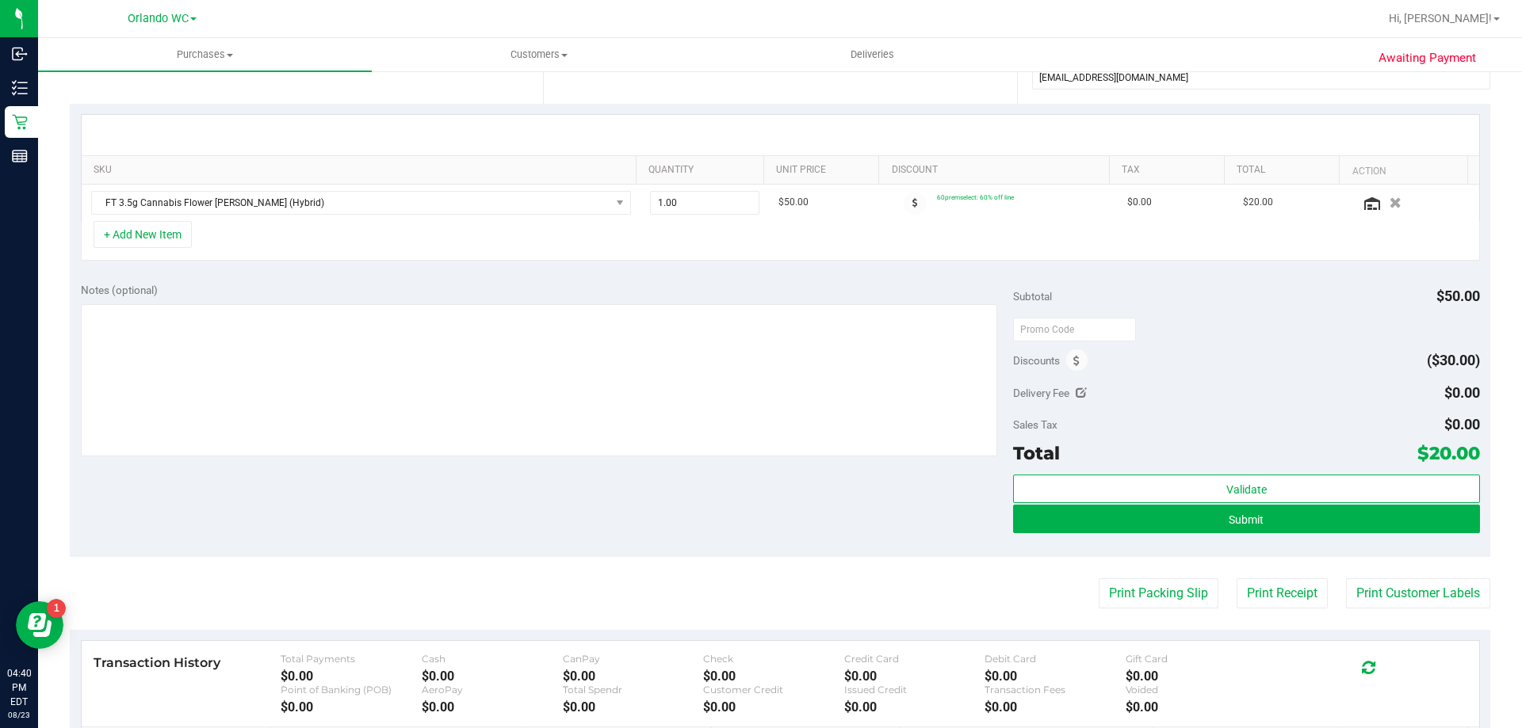
click at [499, 273] on div "Notes (optional) Subtotal $50.00 Discounts ($30.00) Delivery Fee $0.00 Sales Ta…" at bounding box center [780, 414] width 1420 height 285
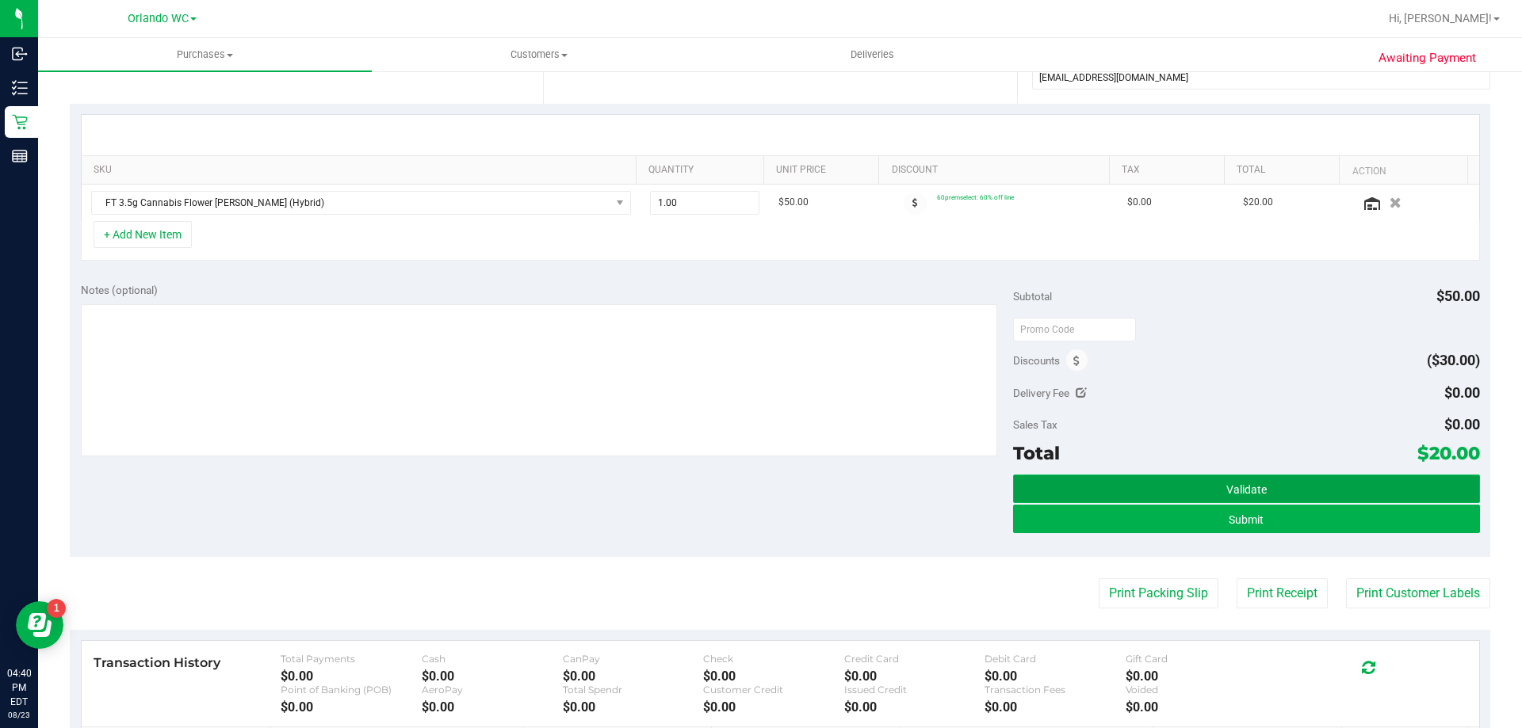
click at [1226, 483] on span "Validate" at bounding box center [1246, 489] width 40 height 13
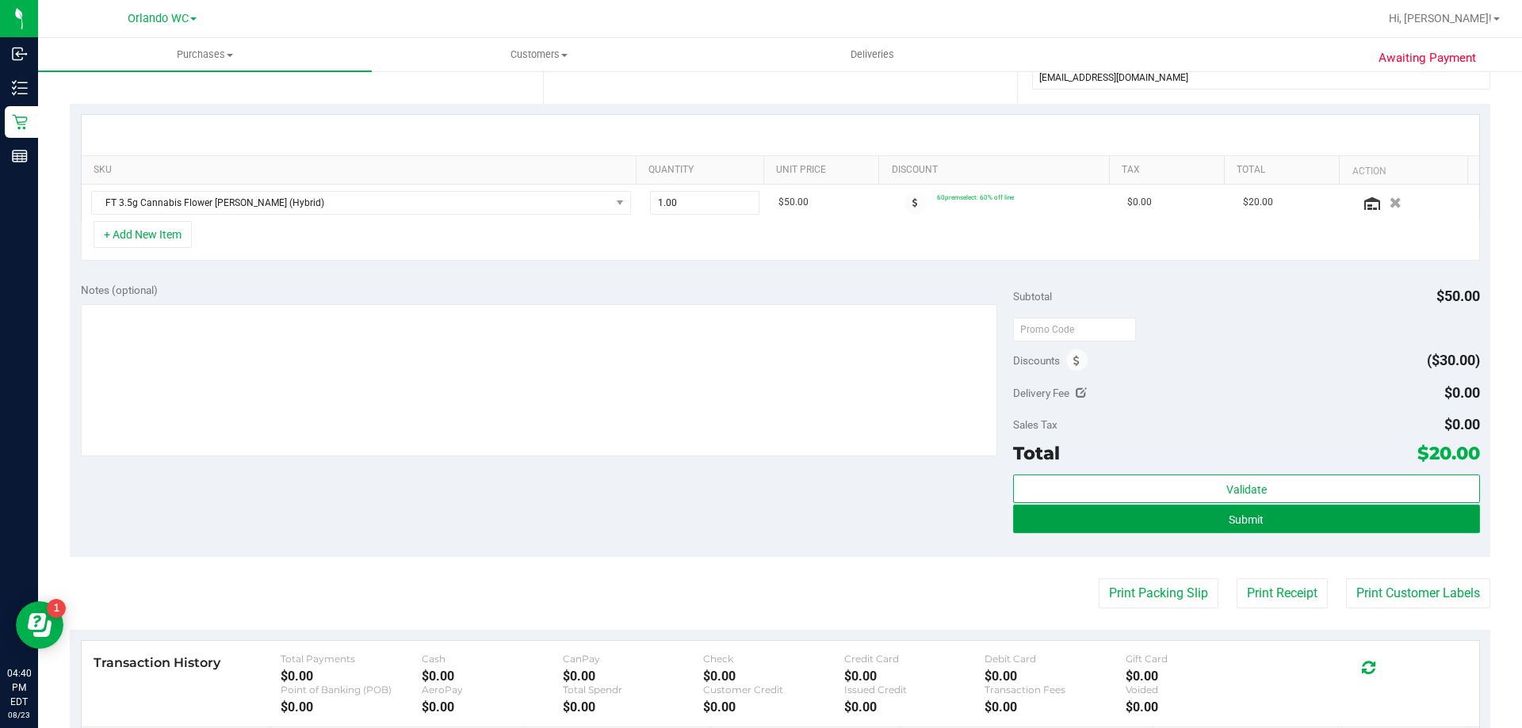
click at [1310, 530] on button "Submit" at bounding box center [1246, 519] width 466 height 29
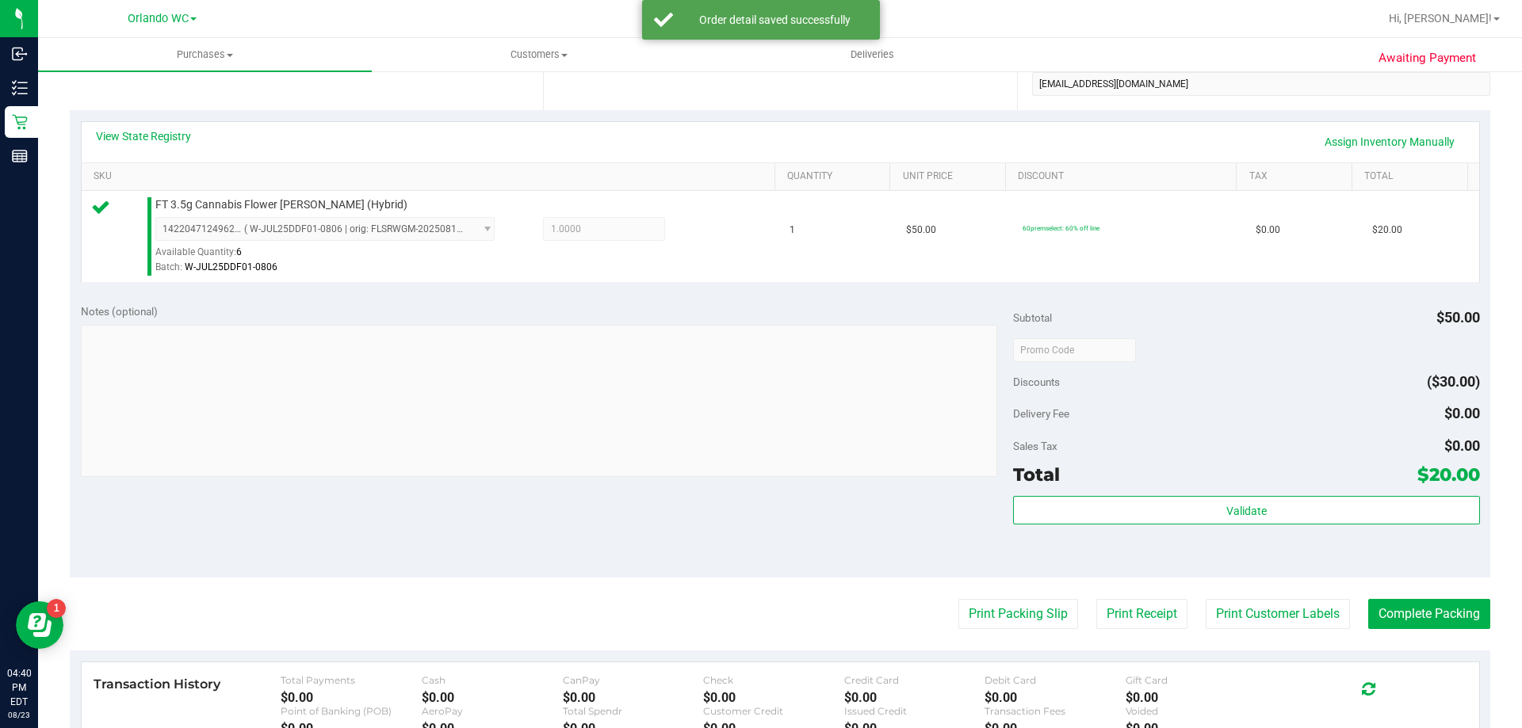
click at [1269, 529] on div "Validate" at bounding box center [1246, 531] width 466 height 71
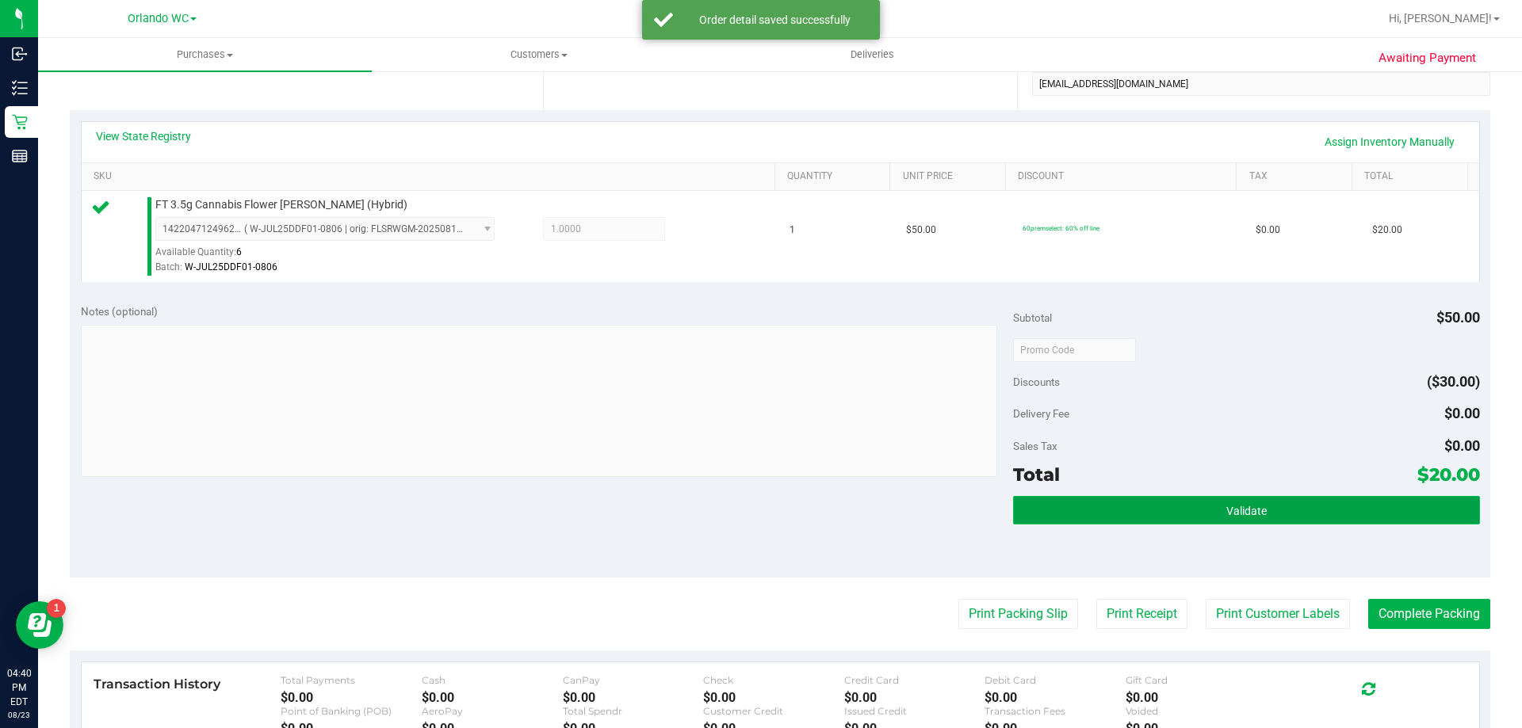
click at [1265, 510] on button "Validate" at bounding box center [1246, 510] width 466 height 29
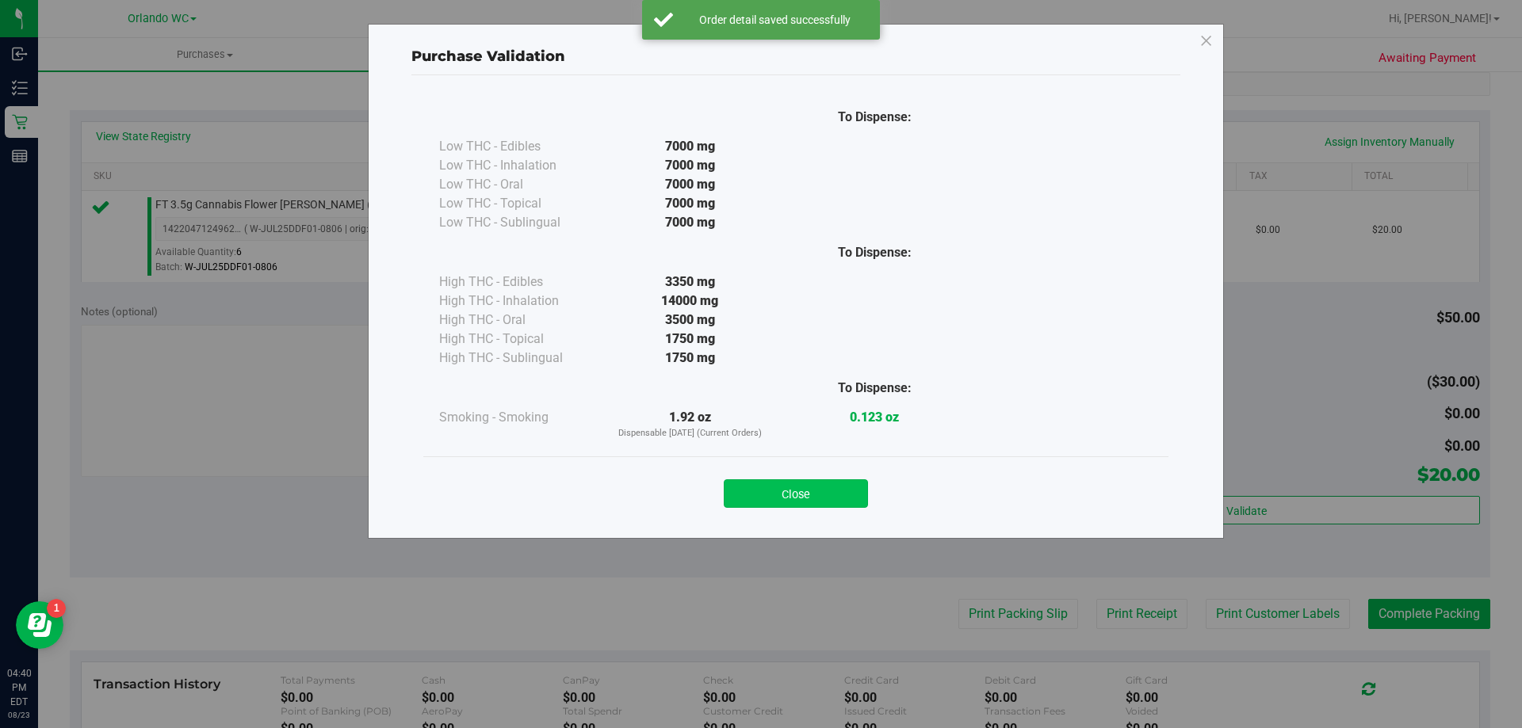
click at [770, 501] on button "Close" at bounding box center [796, 493] width 144 height 29
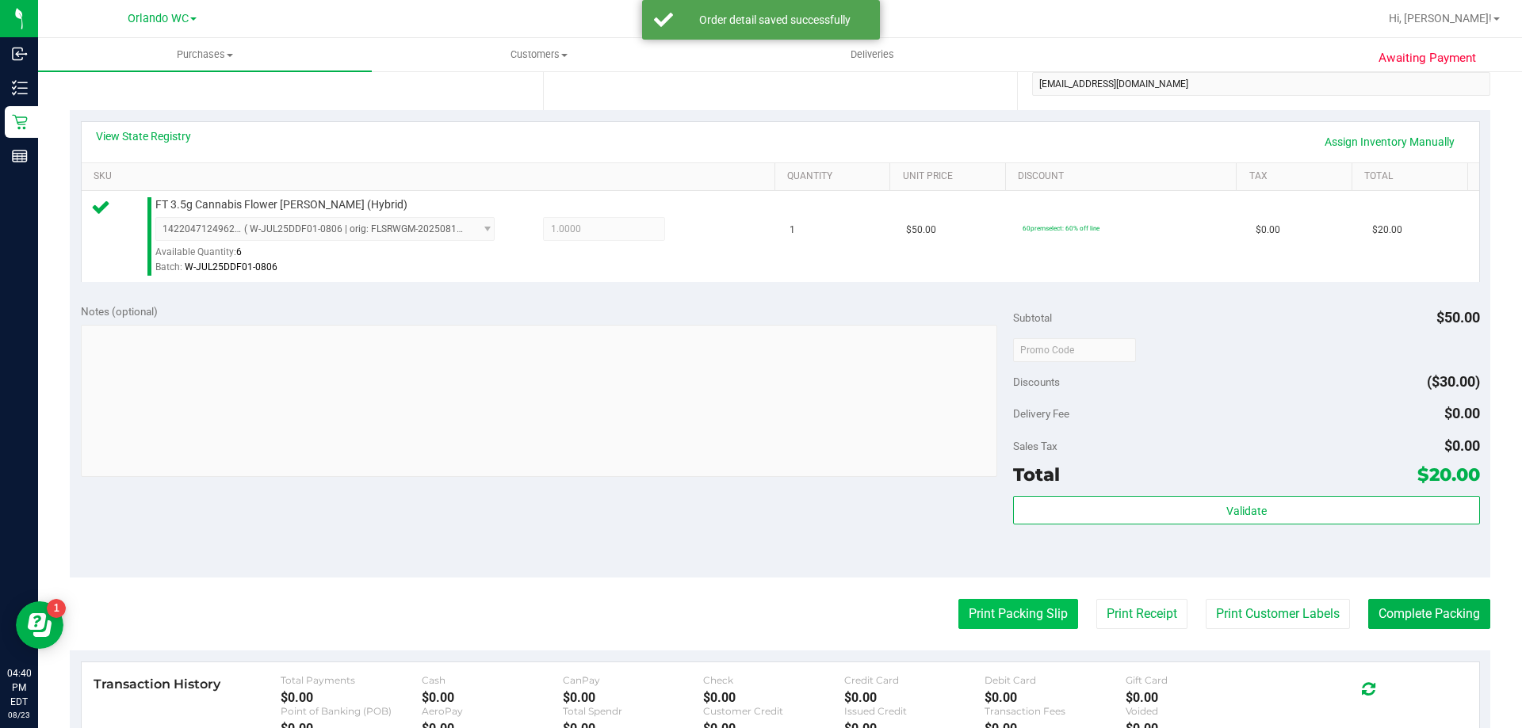
click at [958, 606] on button "Print Packing Slip" at bounding box center [1018, 614] width 120 height 30
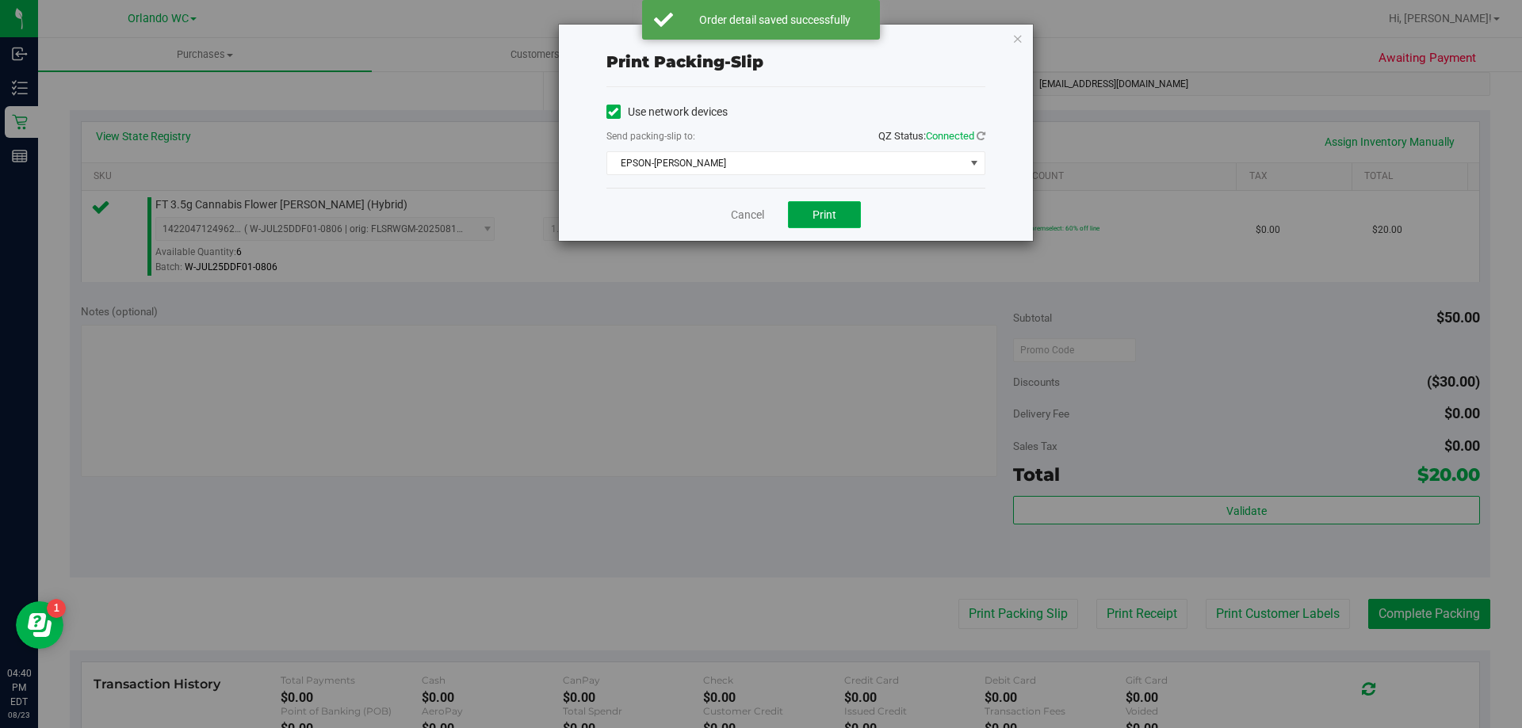
click at [823, 204] on button "Print" at bounding box center [824, 214] width 73 height 27
click at [1010, 48] on div "Print packing-slip Use network devices Send packing-slip to: QZ Status: Connect…" at bounding box center [796, 133] width 474 height 216
click at [1013, 40] on icon "button" at bounding box center [1017, 38] width 11 height 19
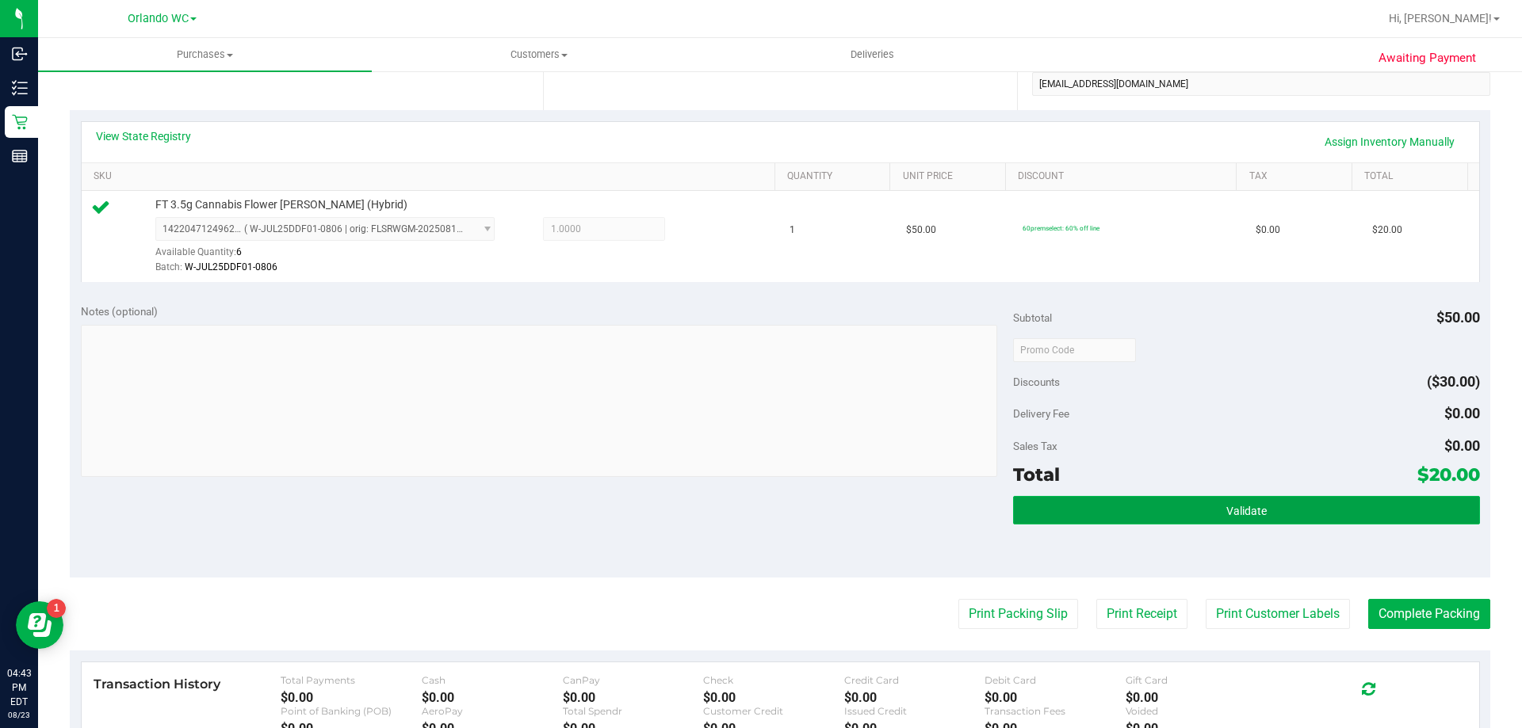
click at [1226, 502] on button "Validate" at bounding box center [1246, 510] width 466 height 29
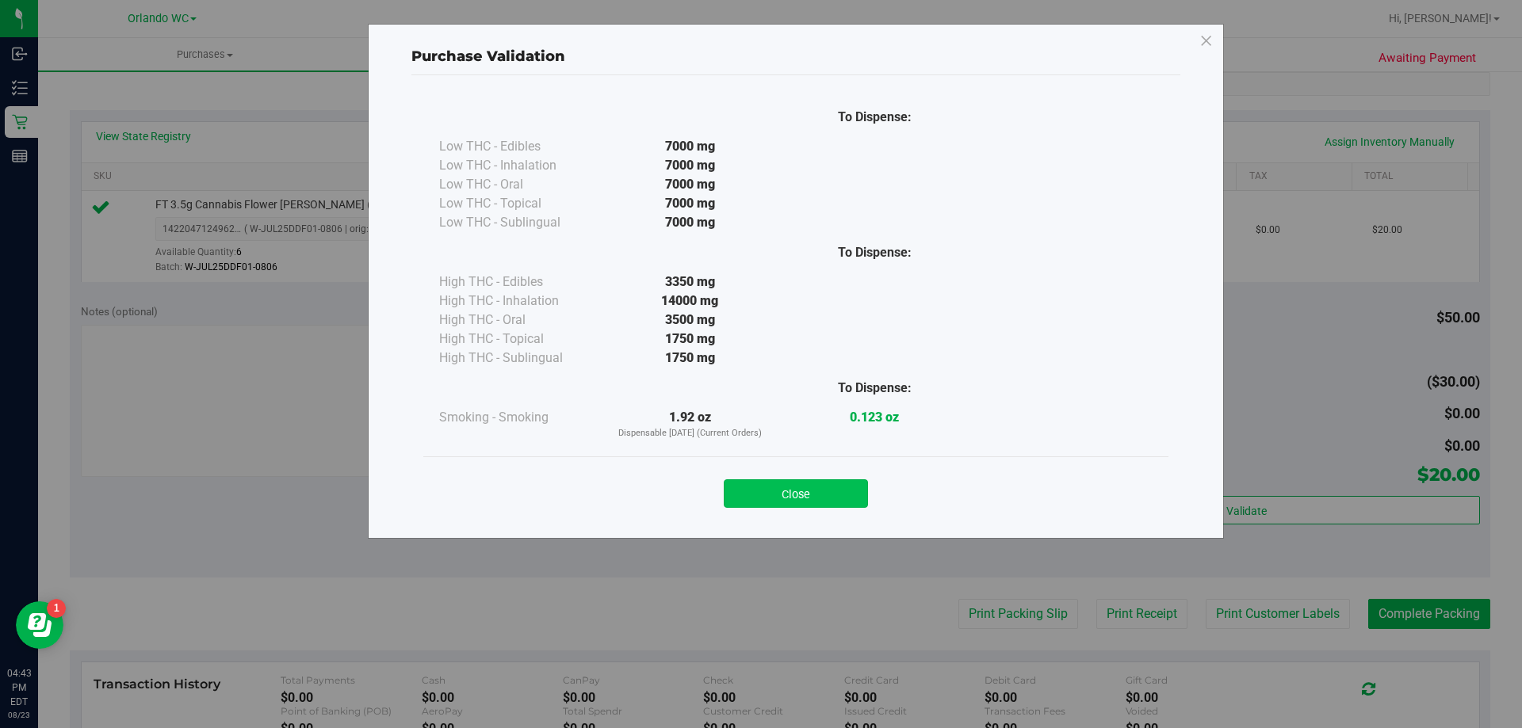
click at [778, 494] on button "Close" at bounding box center [796, 493] width 144 height 29
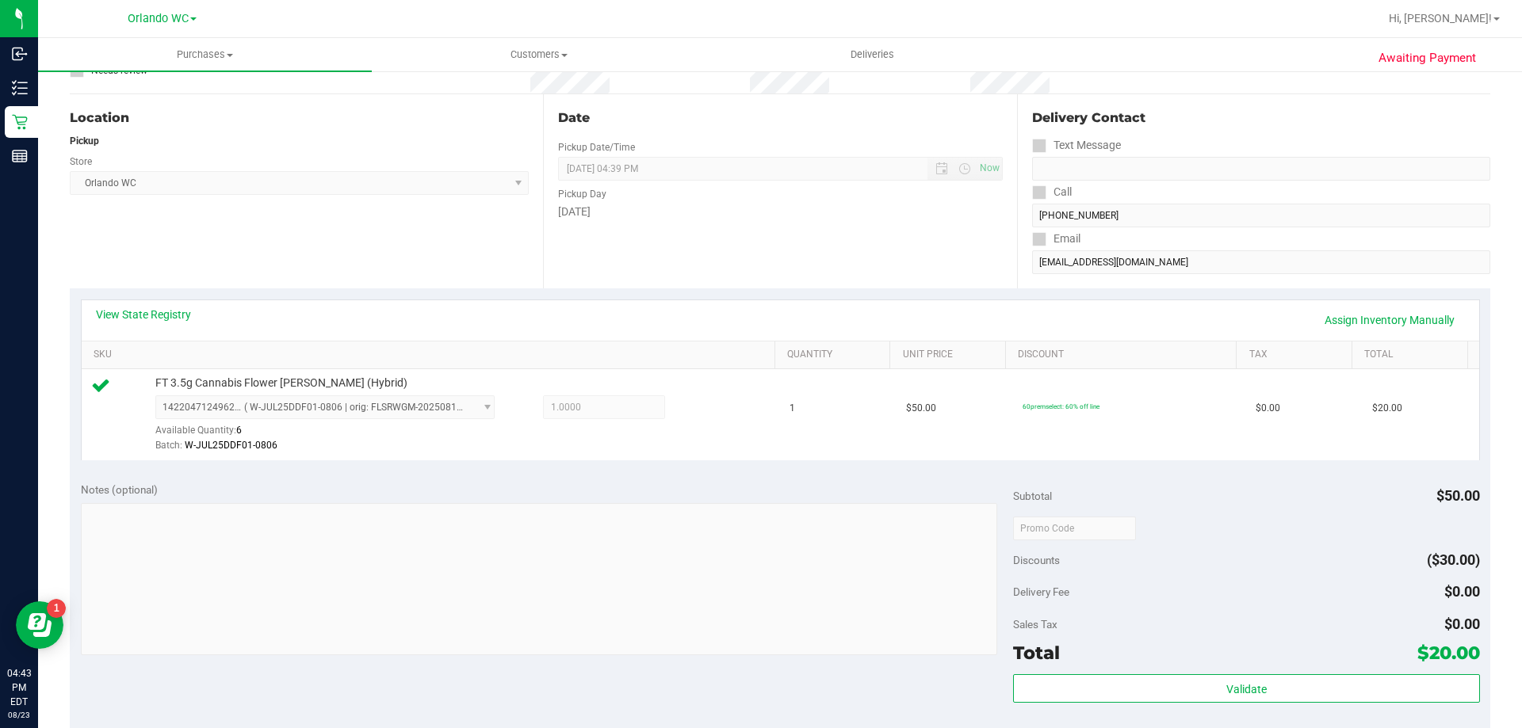
scroll to position [396, 0]
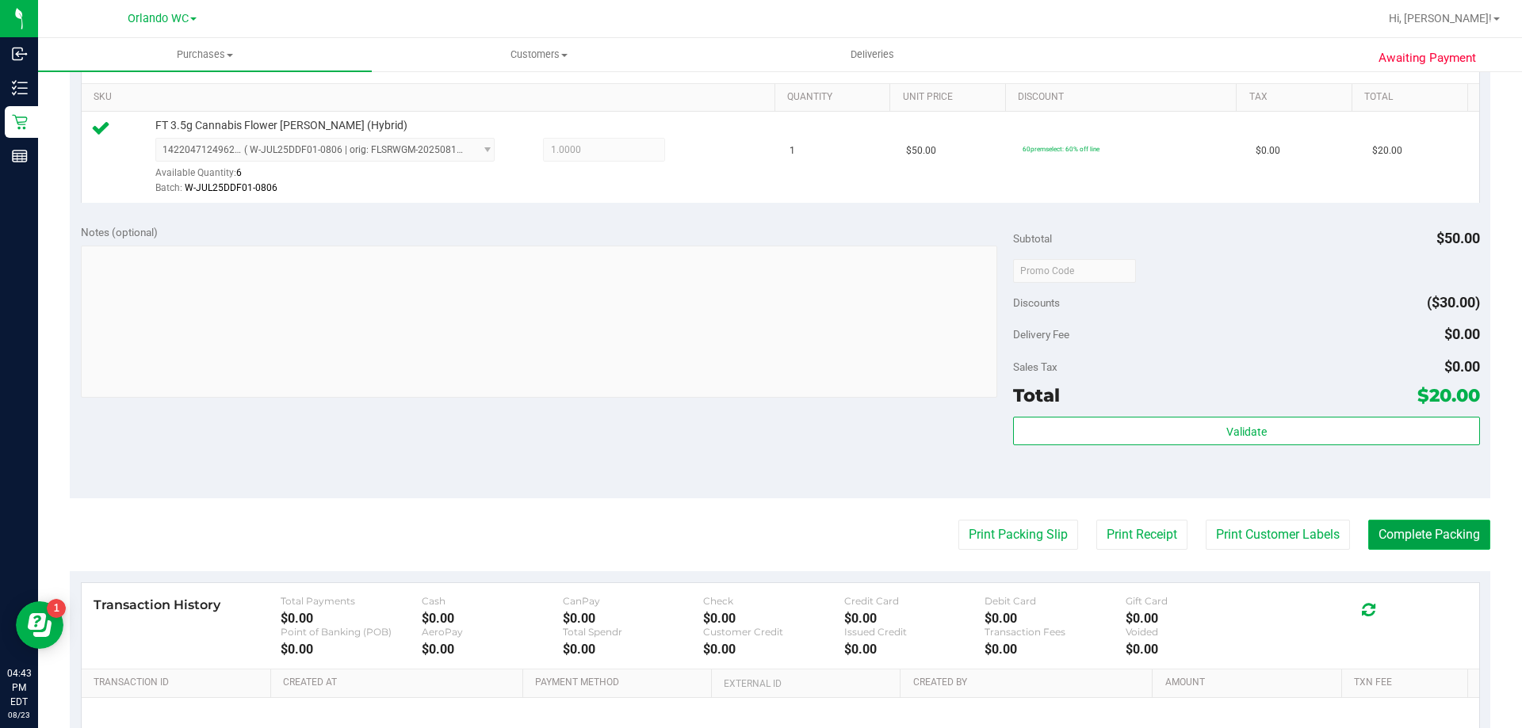
click at [1381, 546] on button "Complete Packing" at bounding box center [1429, 535] width 122 height 30
